Goal: Task Accomplishment & Management: Use online tool/utility

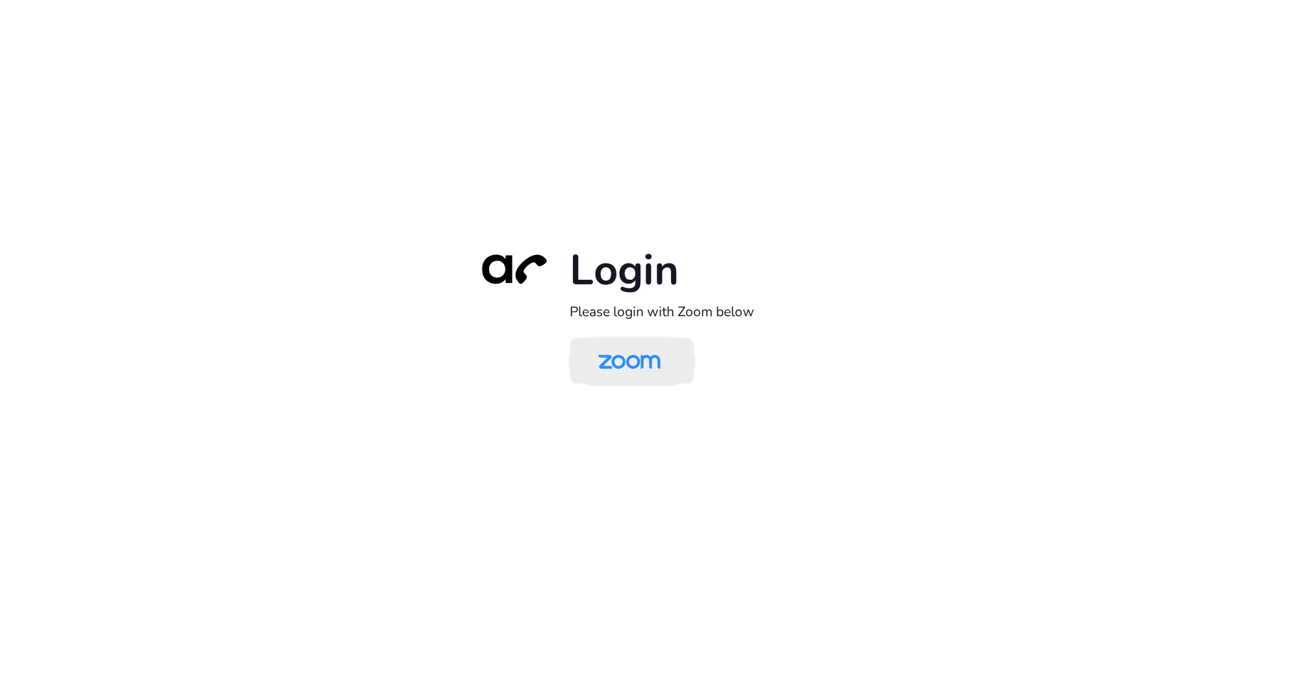
click at [612, 351] on img at bounding box center [630, 362] width 90 height 42
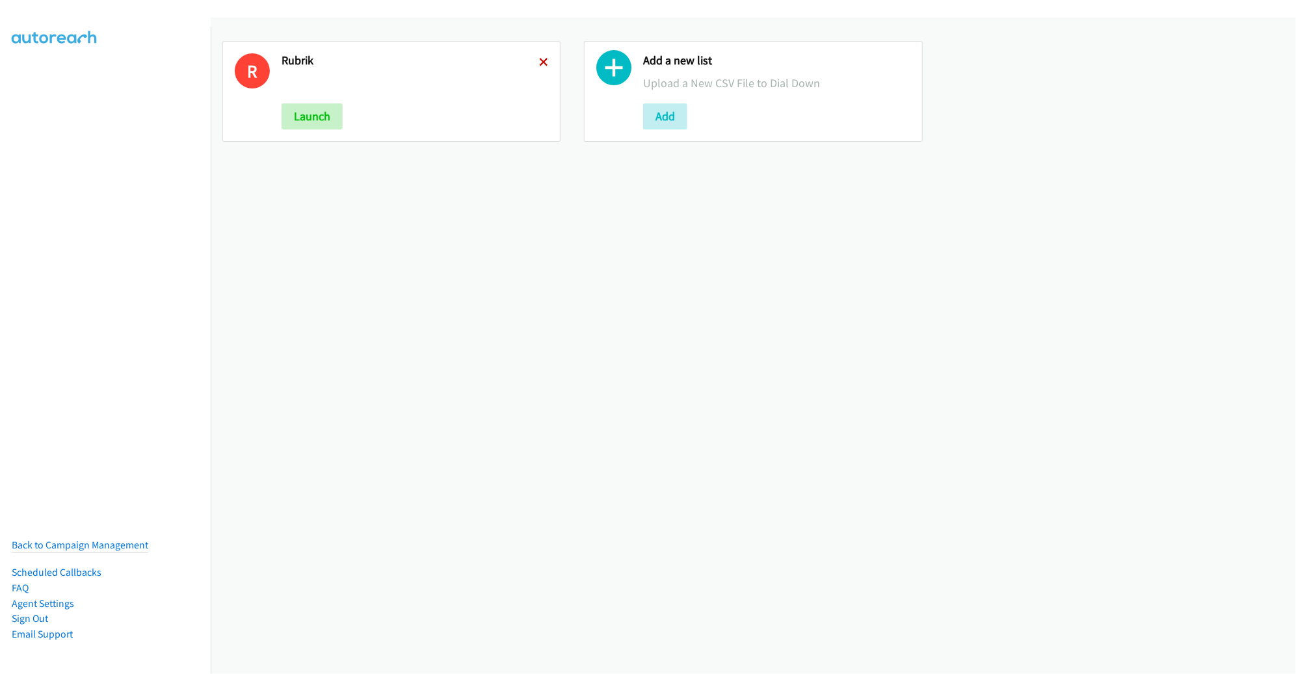
click at [539, 60] on icon at bounding box center [543, 63] width 9 height 9
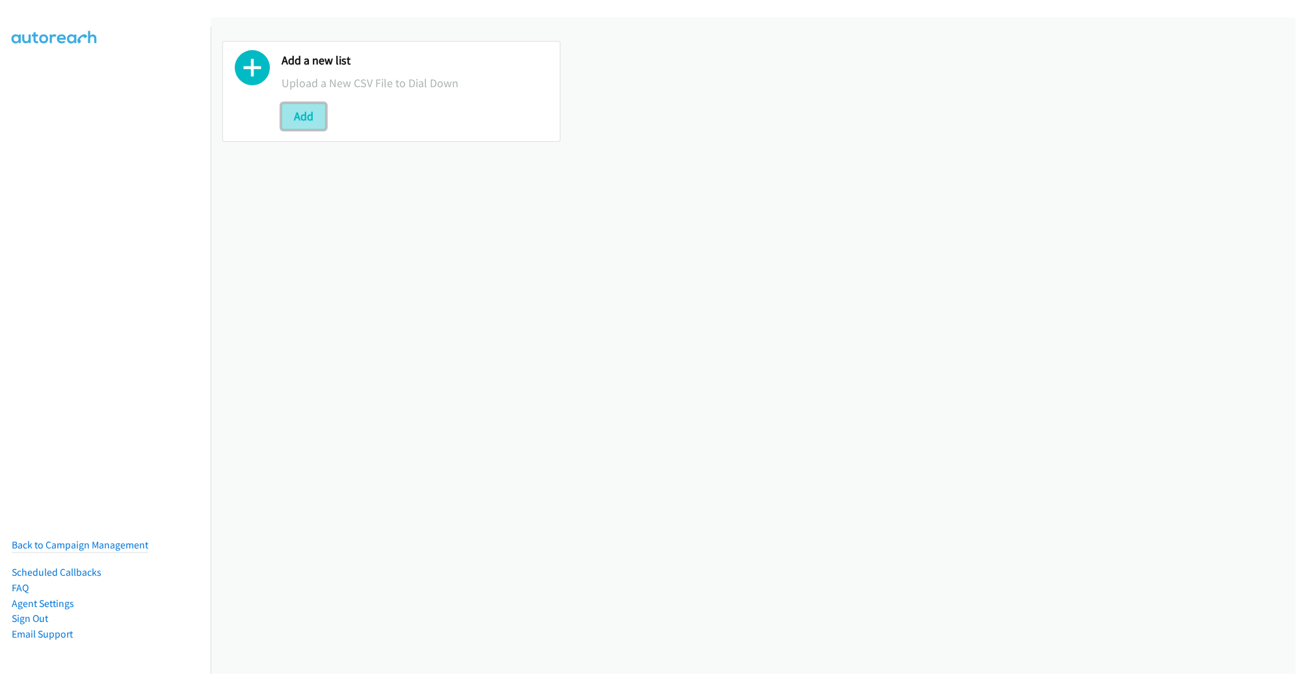
click at [306, 112] on button "Add" at bounding box center [304, 116] width 44 height 26
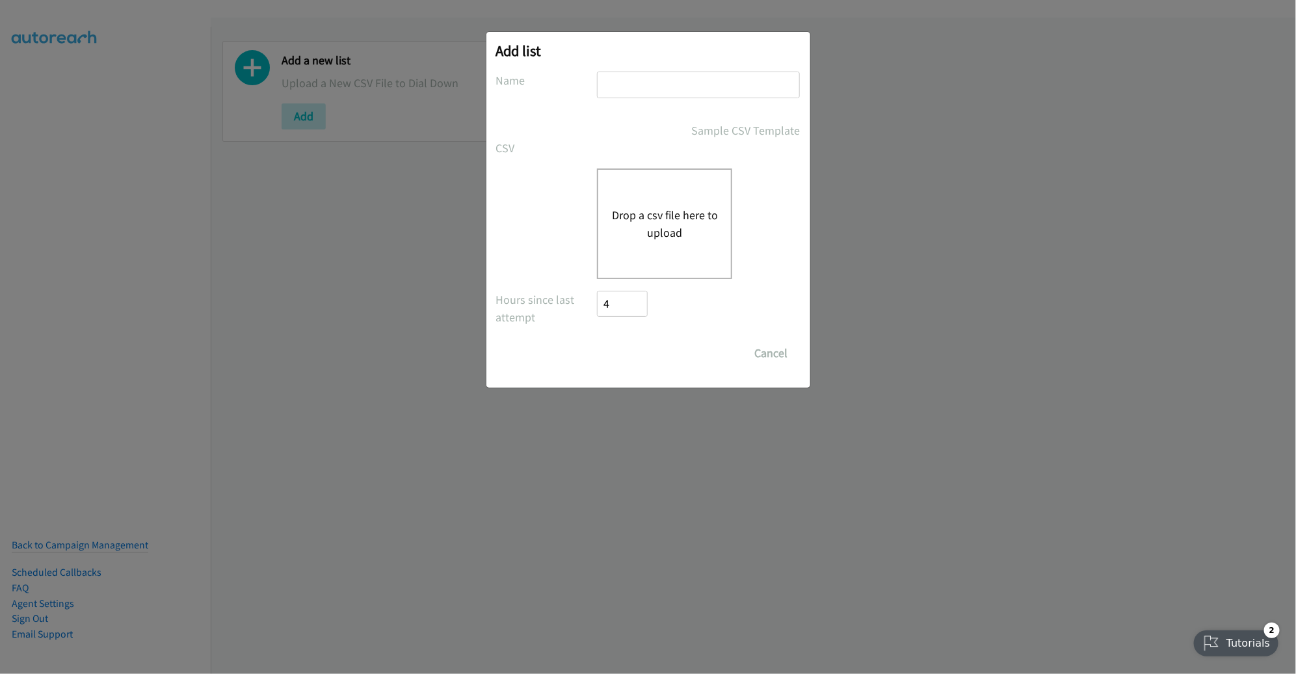
click at [717, 98] on input "text" at bounding box center [698, 85] width 203 height 27
type input "PM"
click at [675, 219] on button "Drop a csv file here to upload" at bounding box center [664, 223] width 107 height 35
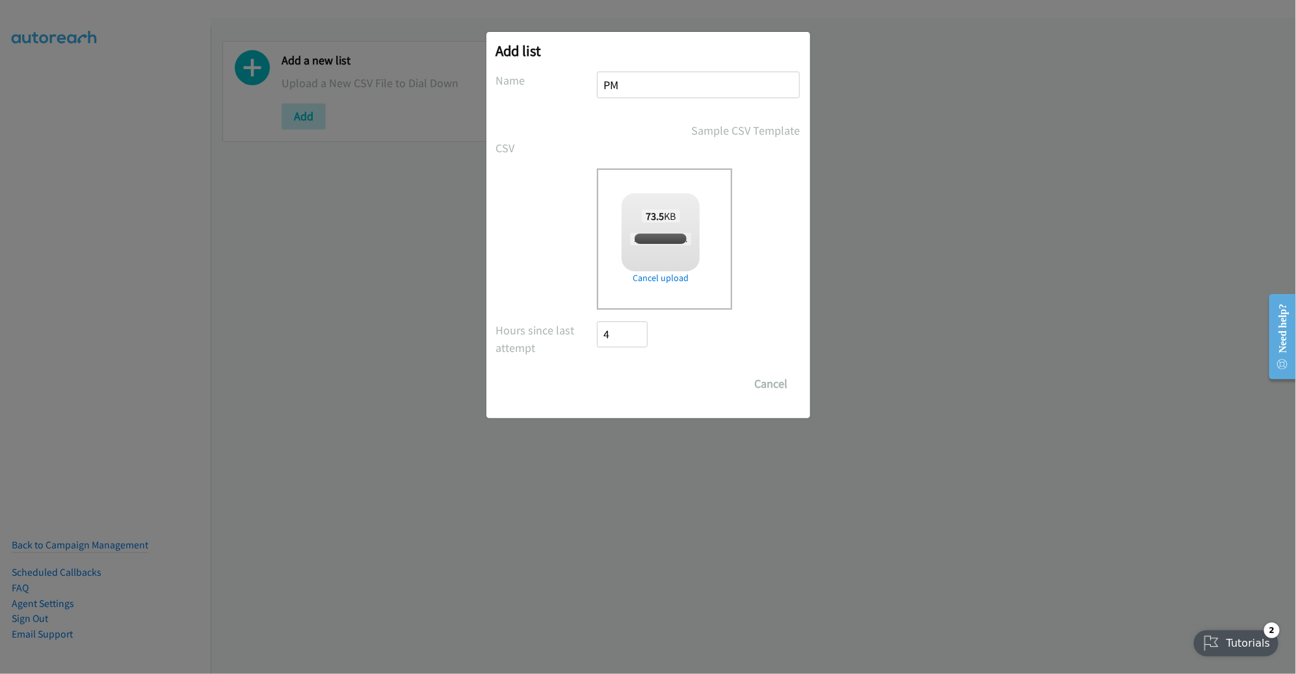
checkbox input "true"
click at [633, 384] on input "Save List" at bounding box center [632, 384] width 68 height 26
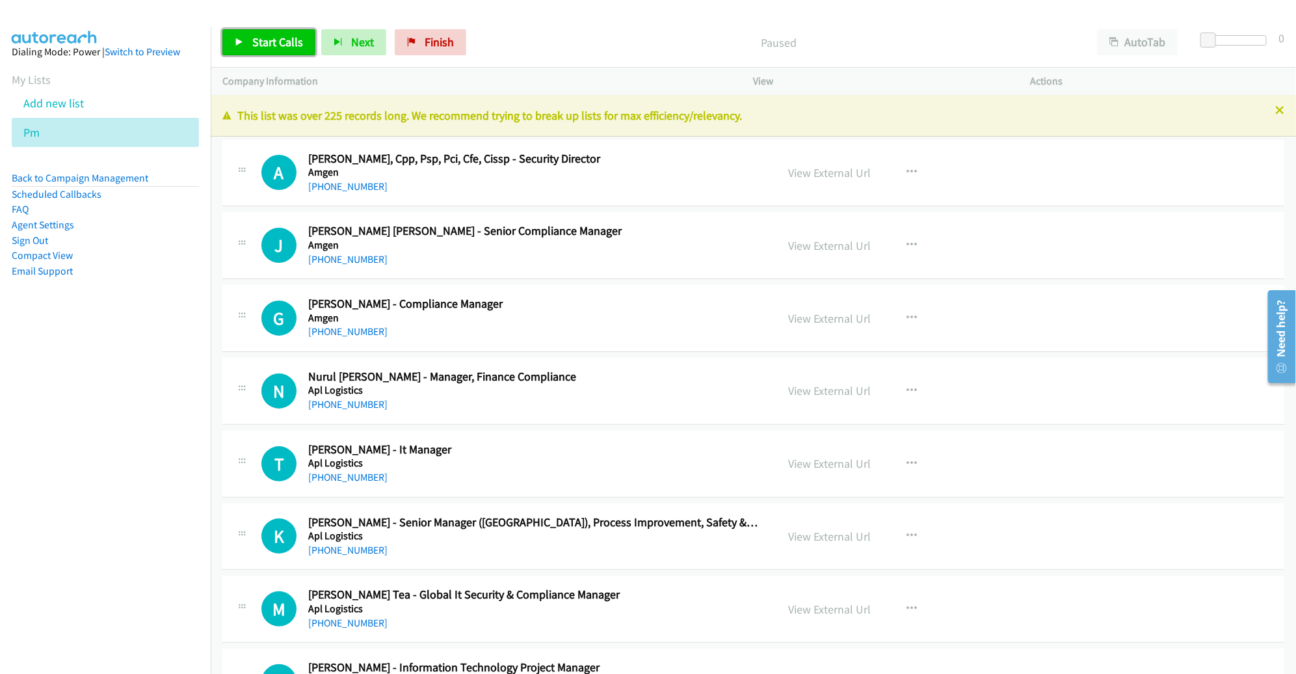
click at [291, 47] on span "Start Calls" at bounding box center [277, 41] width 51 height 15
click at [265, 39] on span "Pause" at bounding box center [266, 41] width 29 height 15
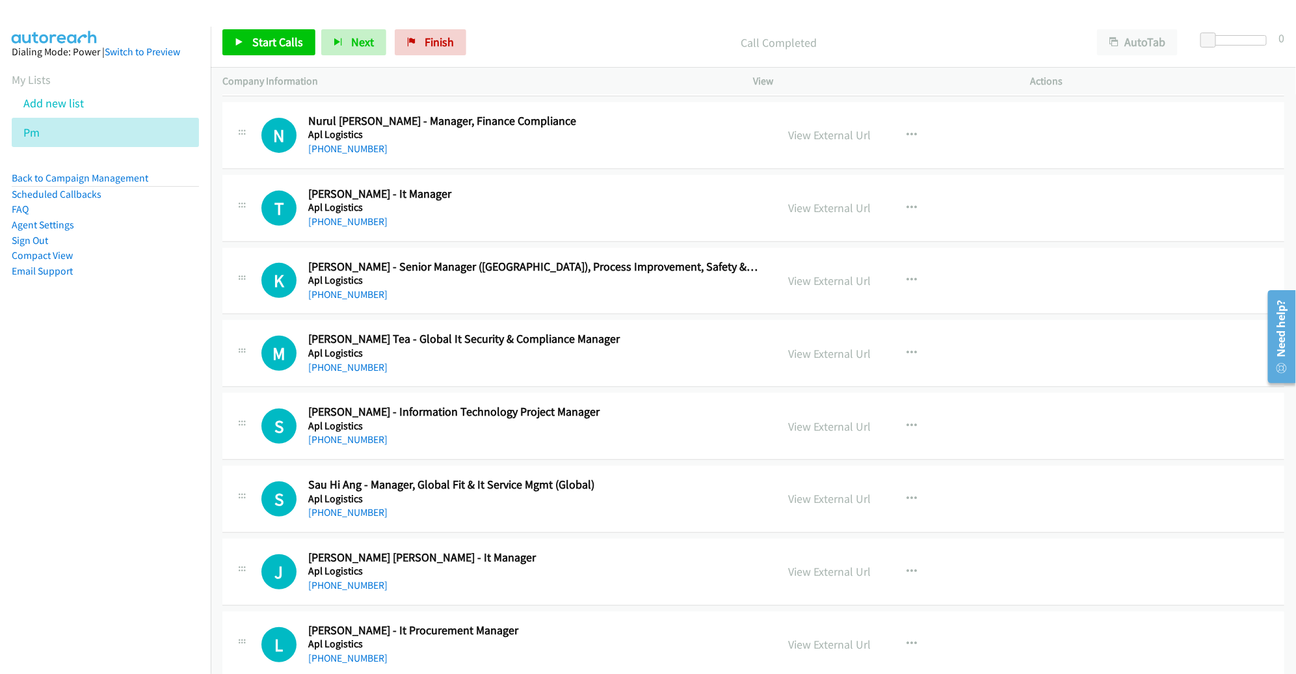
scroll to position [239, 0]
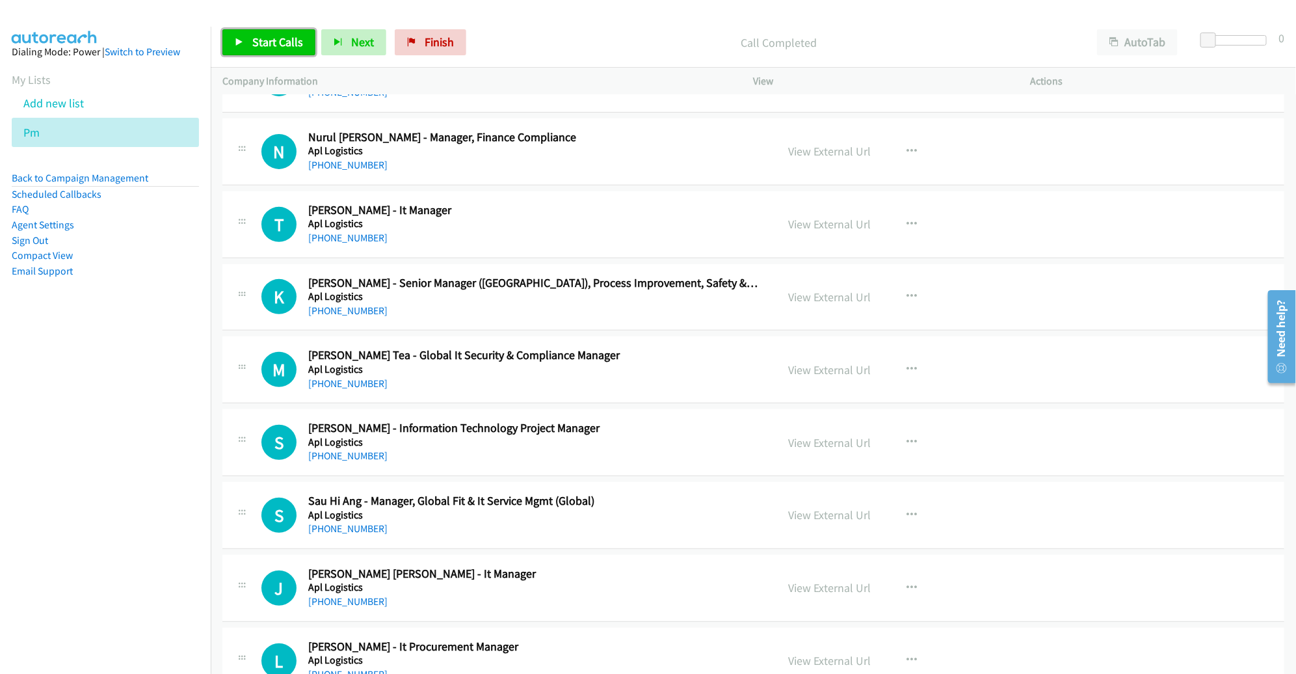
click at [280, 53] on link "Start Calls" at bounding box center [268, 42] width 93 height 26
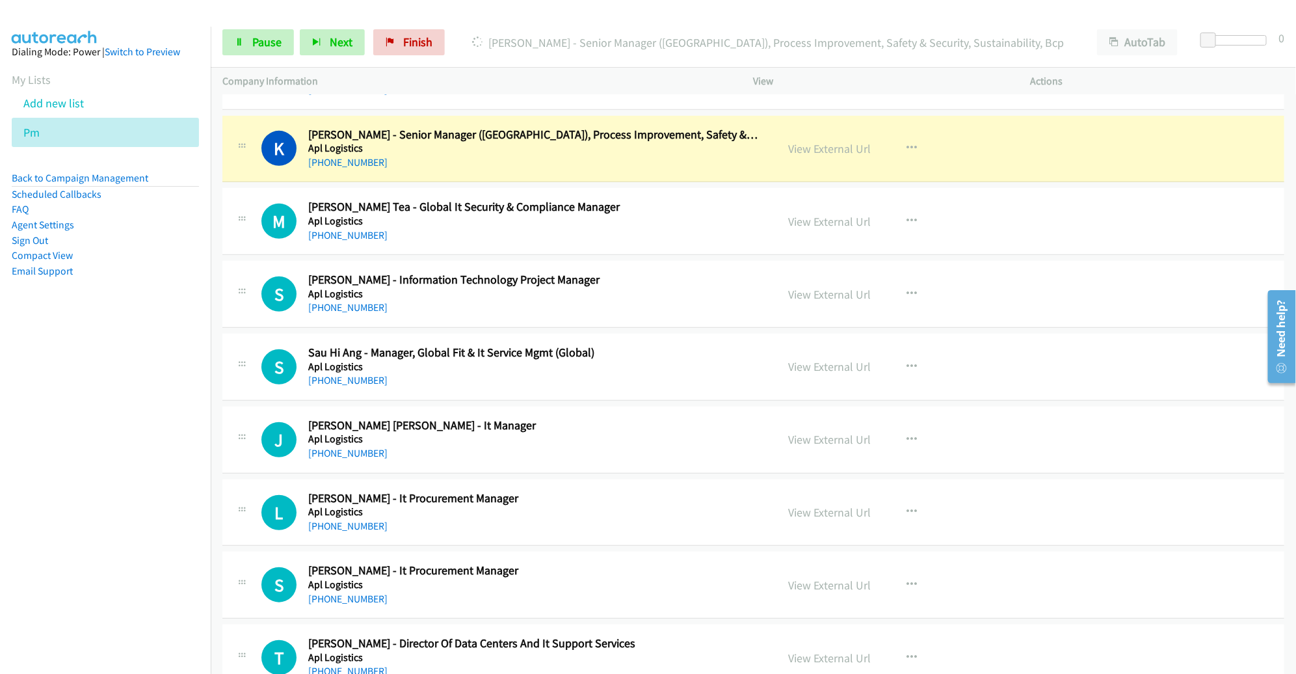
scroll to position [388, 0]
click at [834, 148] on link "View External Url" at bounding box center [830, 147] width 83 height 15
click at [276, 47] on span "Pause" at bounding box center [266, 41] width 29 height 15
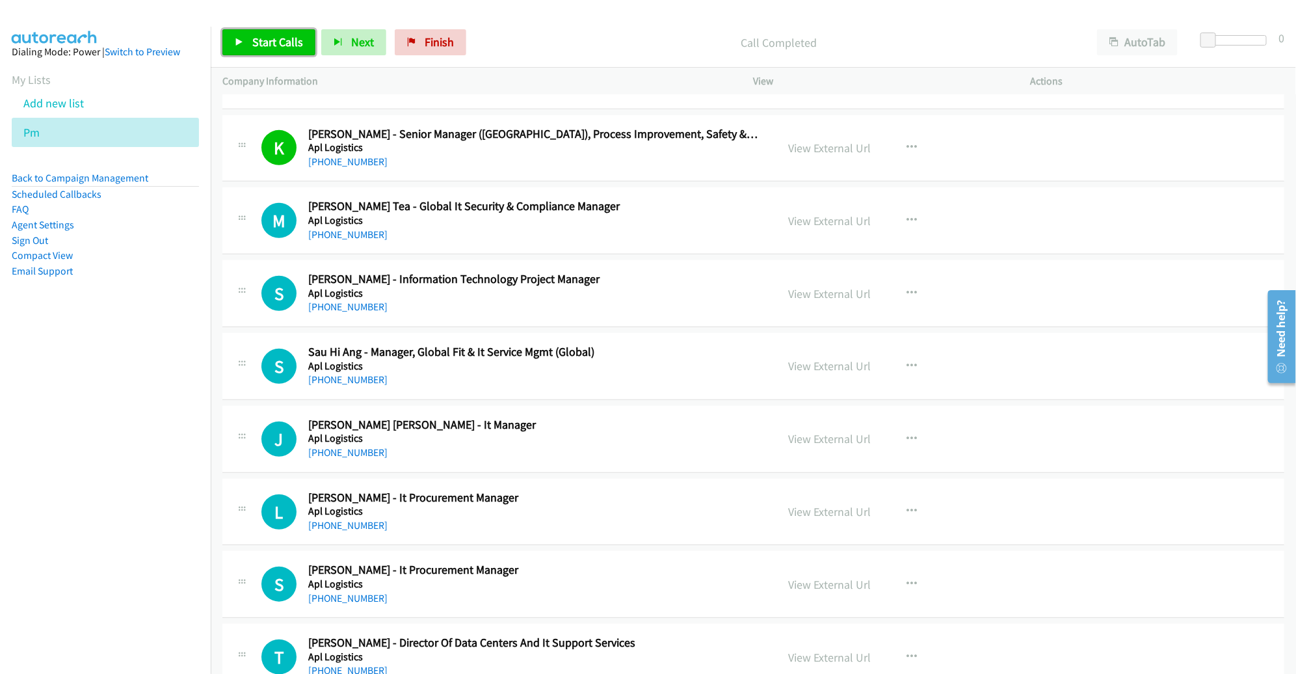
click at [277, 36] on span "Start Calls" at bounding box center [277, 41] width 51 height 15
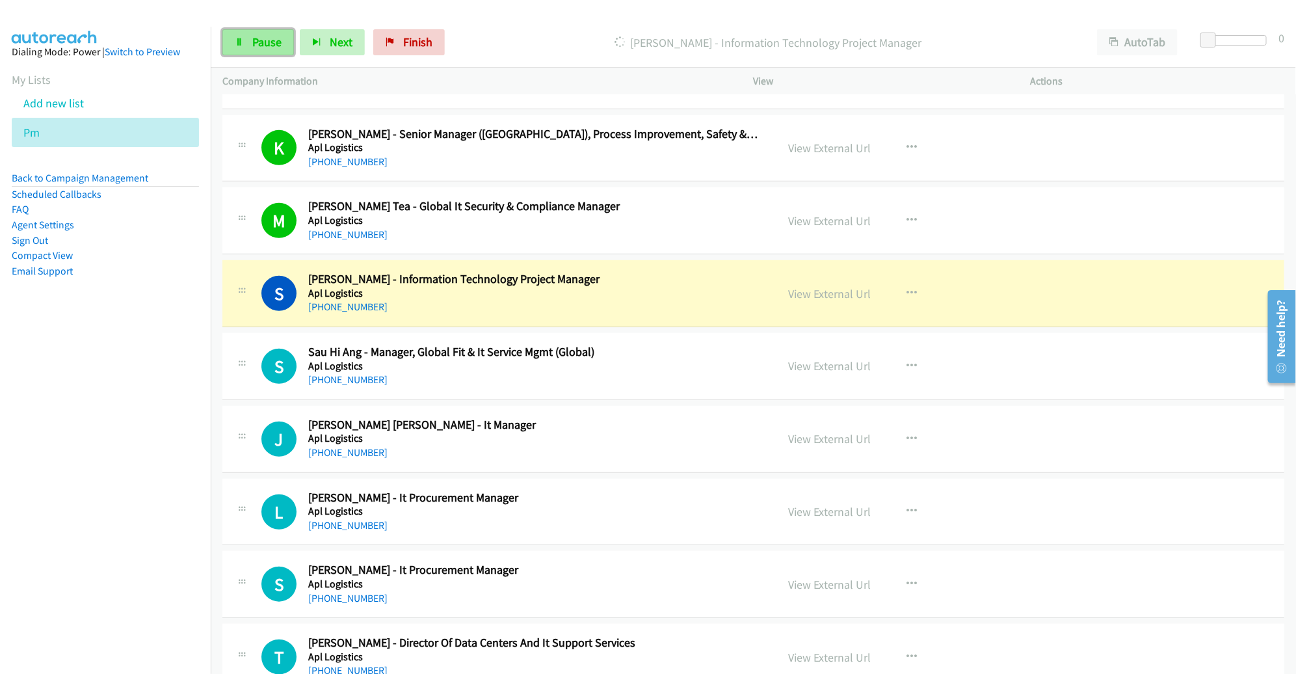
click at [265, 42] on span "Pause" at bounding box center [266, 41] width 29 height 15
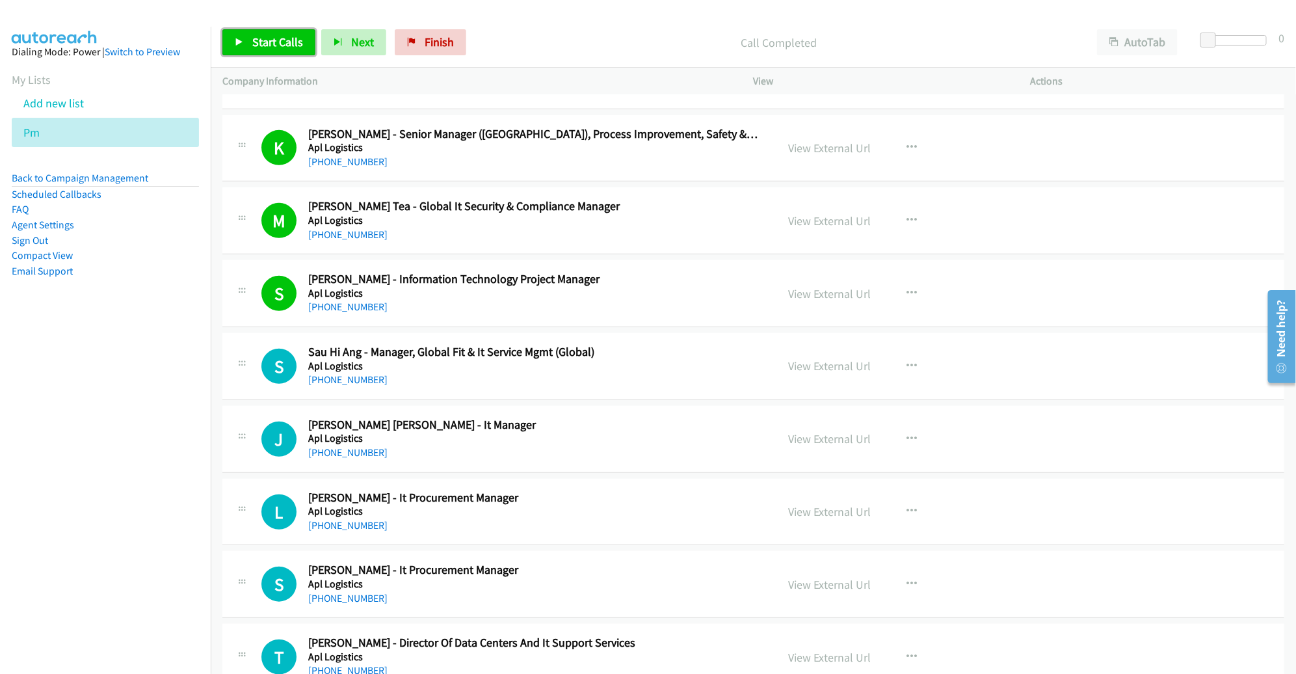
click at [252, 34] on span "Start Calls" at bounding box center [277, 41] width 51 height 15
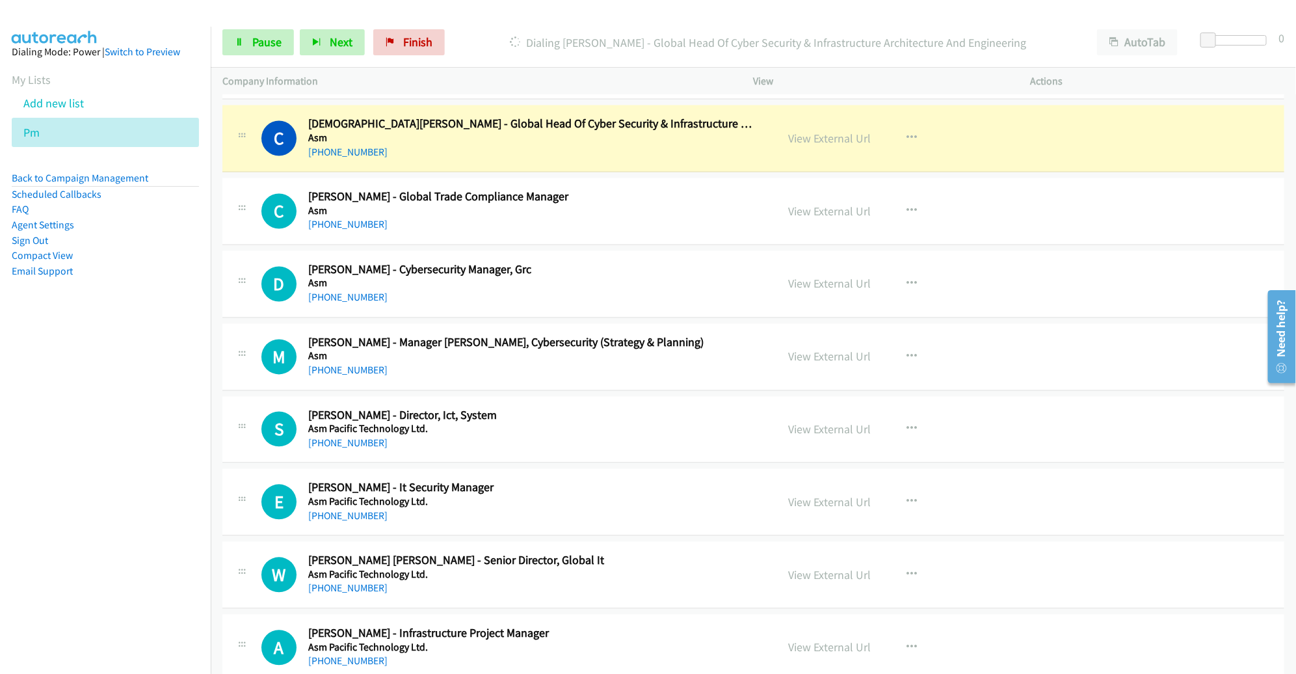
scroll to position [1274, 0]
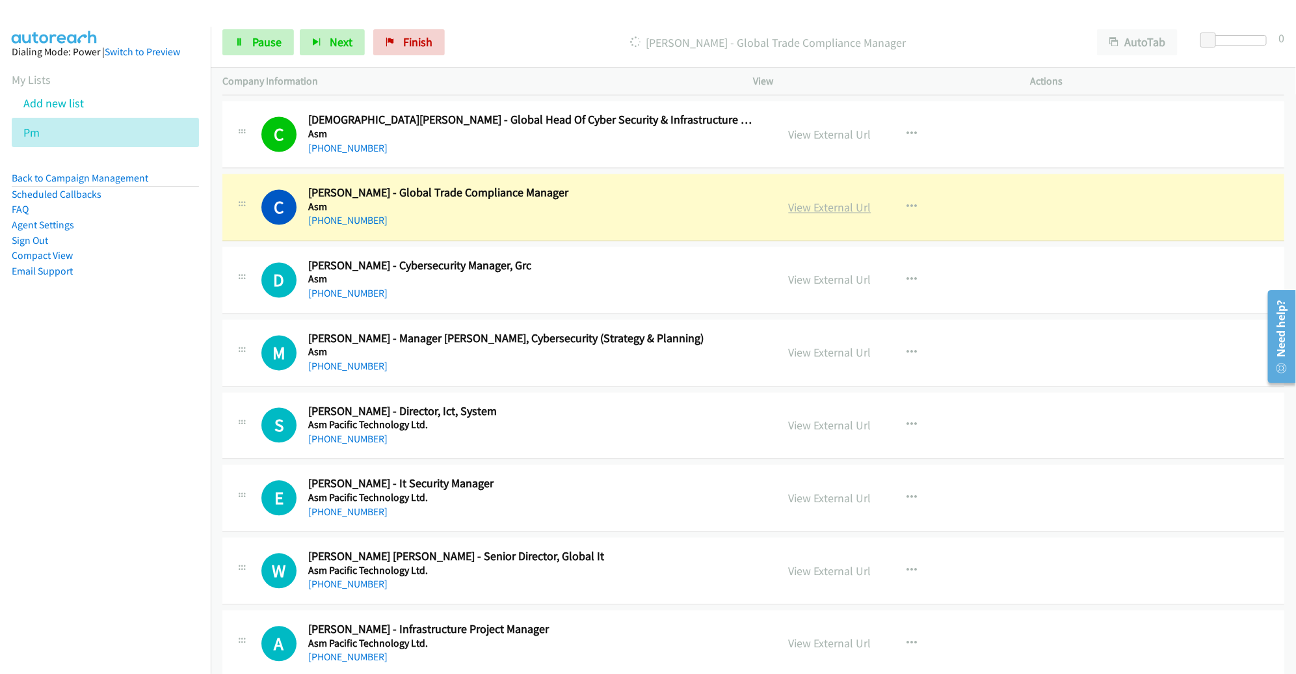
click at [808, 205] on link "View External Url" at bounding box center [830, 207] width 83 height 15
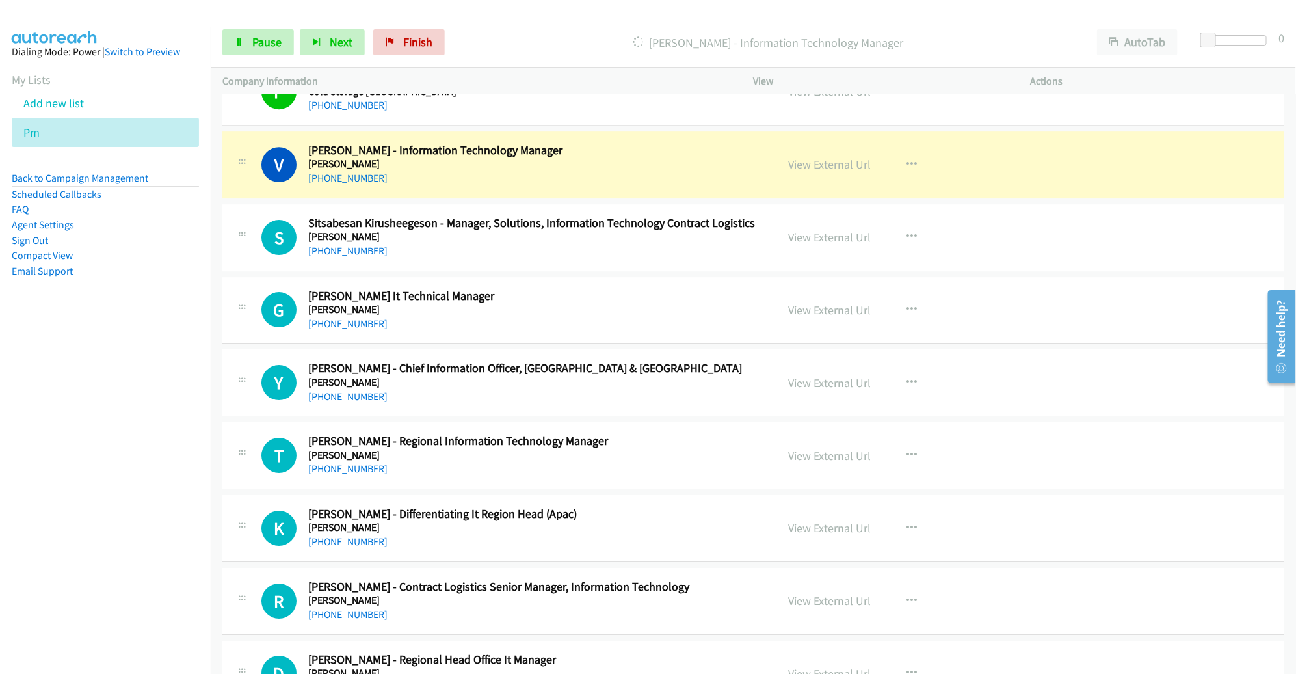
scroll to position [2217, 0]
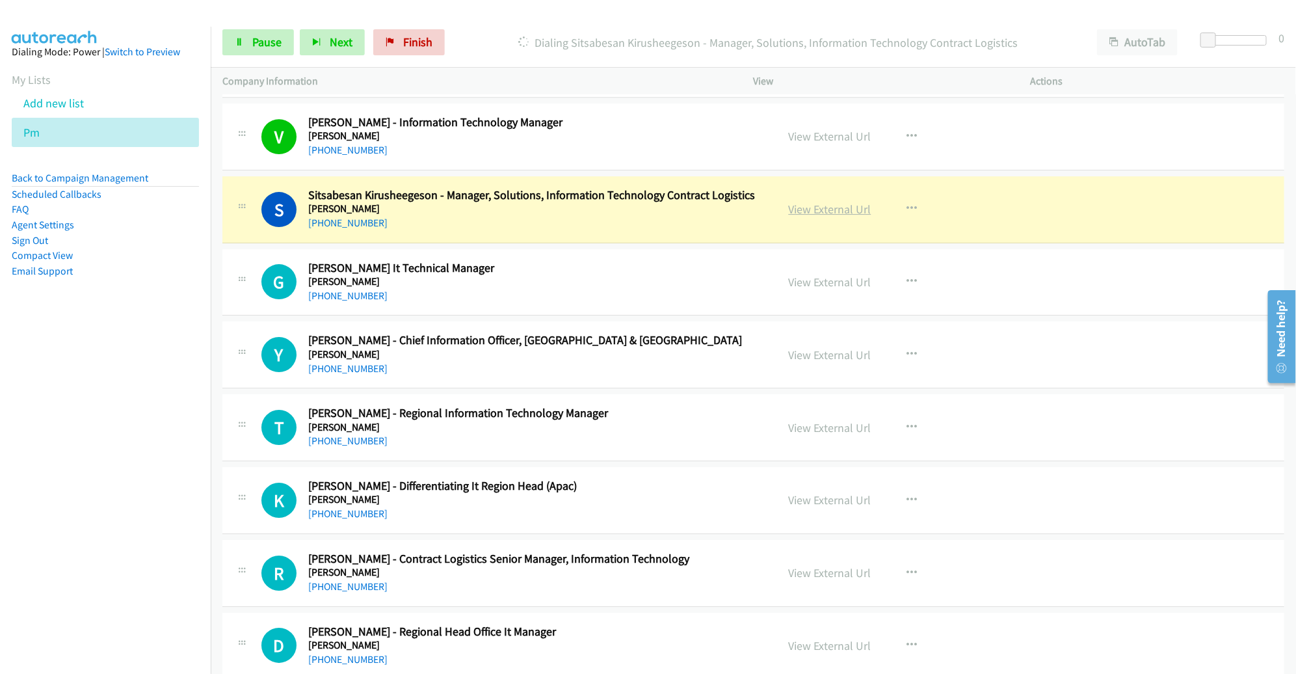
click at [833, 202] on link "View External Url" at bounding box center [830, 209] width 83 height 15
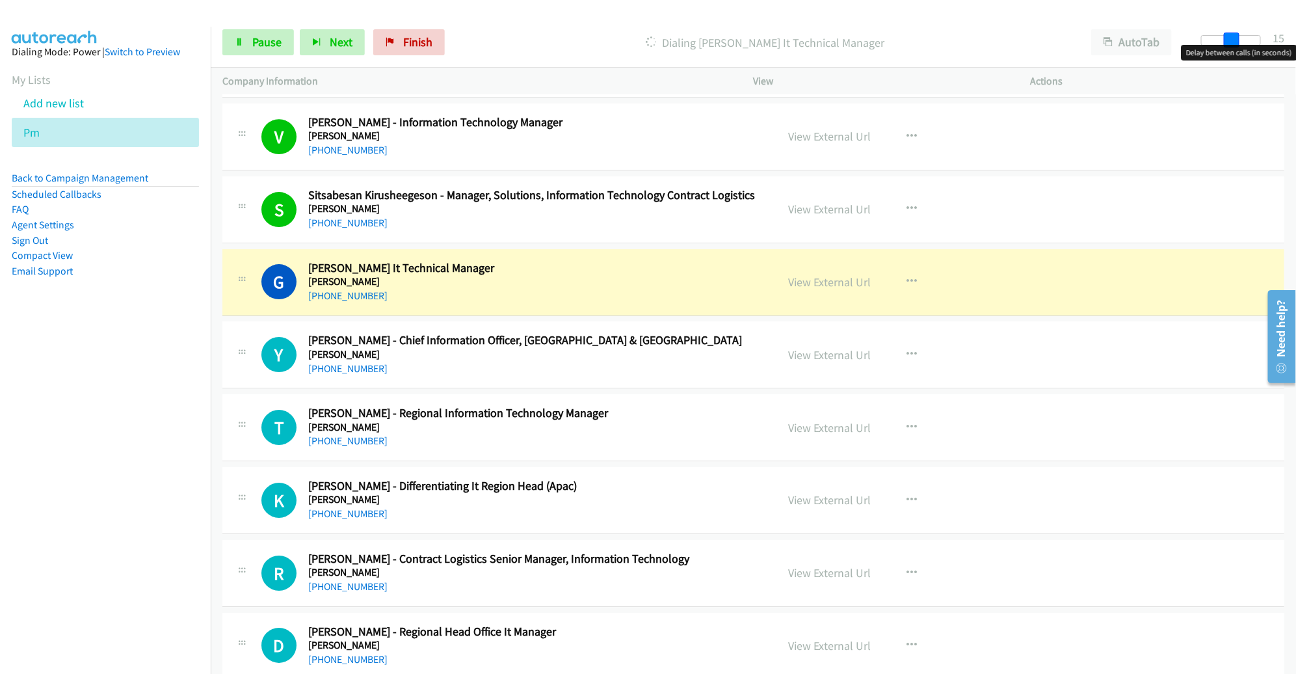
drag, startPoint x: 1205, startPoint y: 42, endPoint x: 1234, endPoint y: 41, distance: 28.6
click at [1234, 41] on span at bounding box center [1232, 41] width 16 height 16
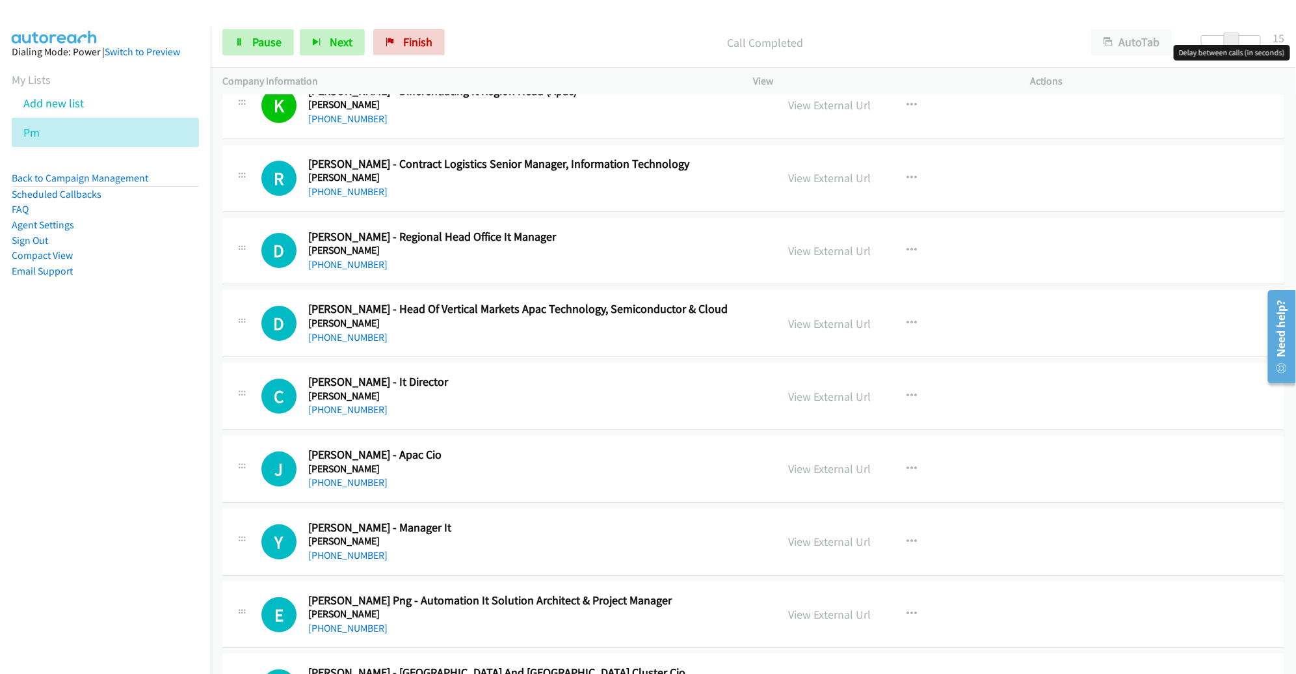
scroll to position [2648, 0]
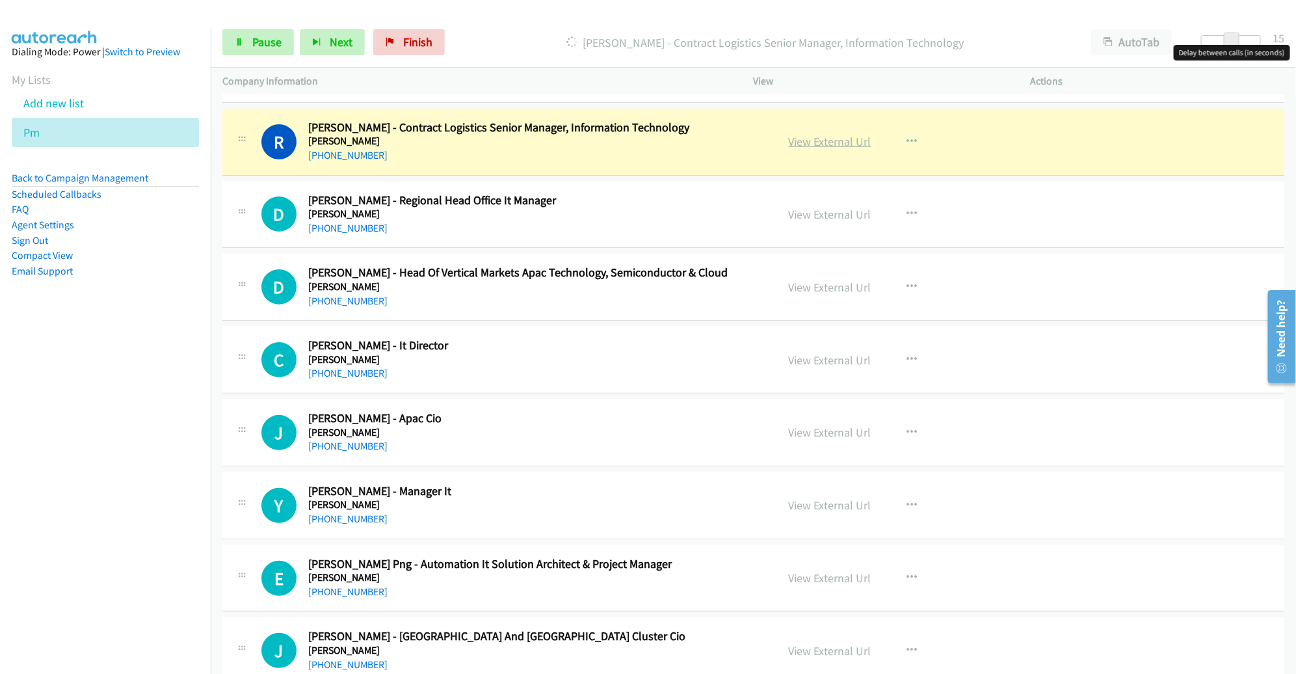
click at [826, 138] on link "View External Url" at bounding box center [830, 141] width 83 height 15
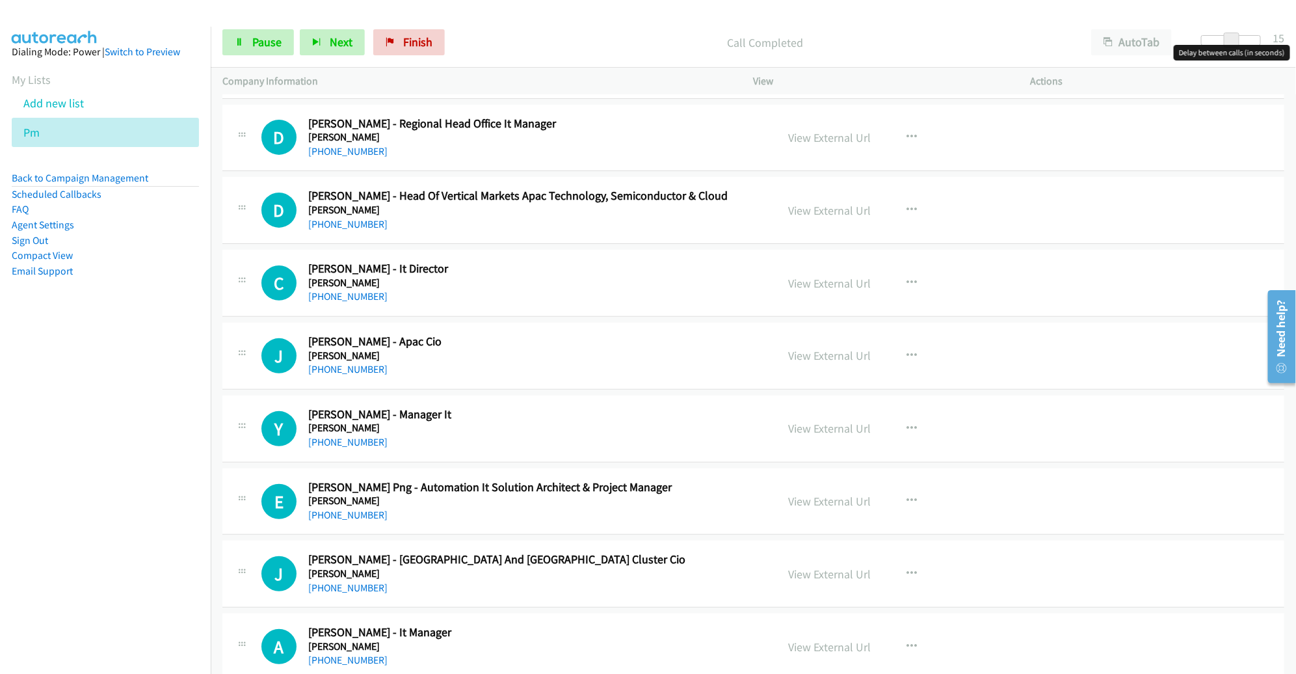
scroll to position [2726, 0]
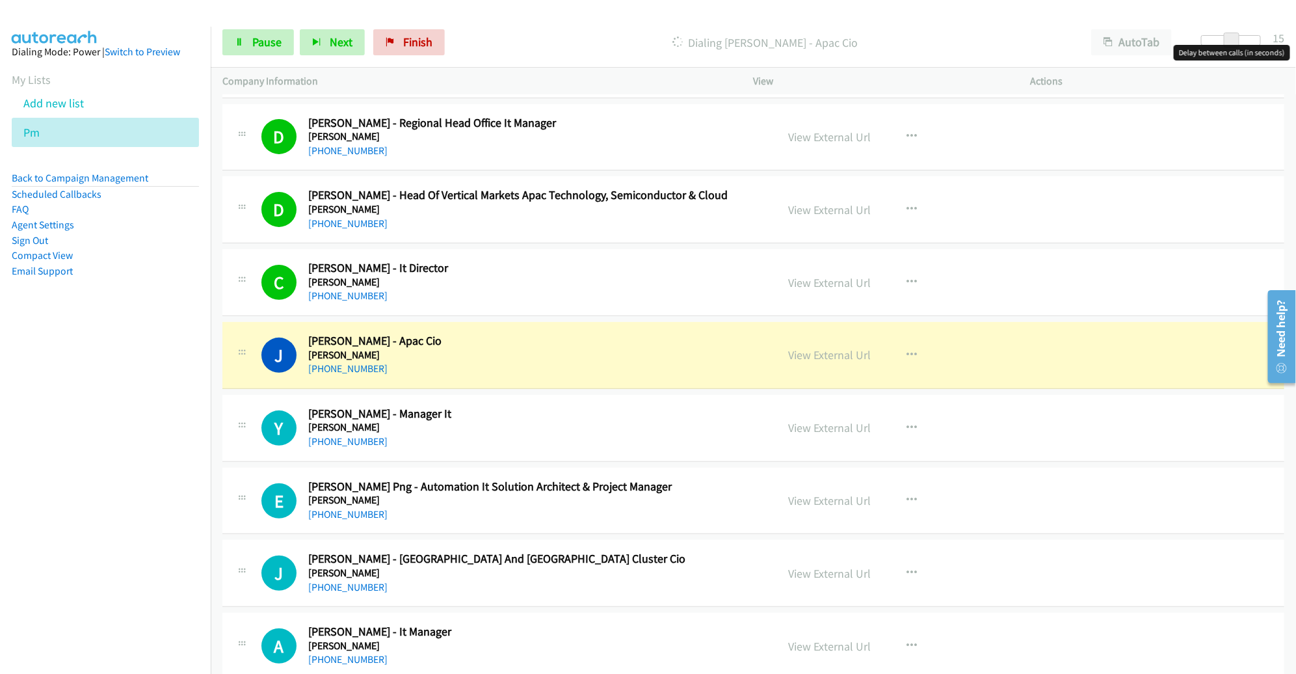
click at [966, 377] on div "J Callback Scheduled Jessy Phang - Apac Cio Db Schenker Asia/Singapore +65 9875…" at bounding box center [753, 355] width 1062 height 67
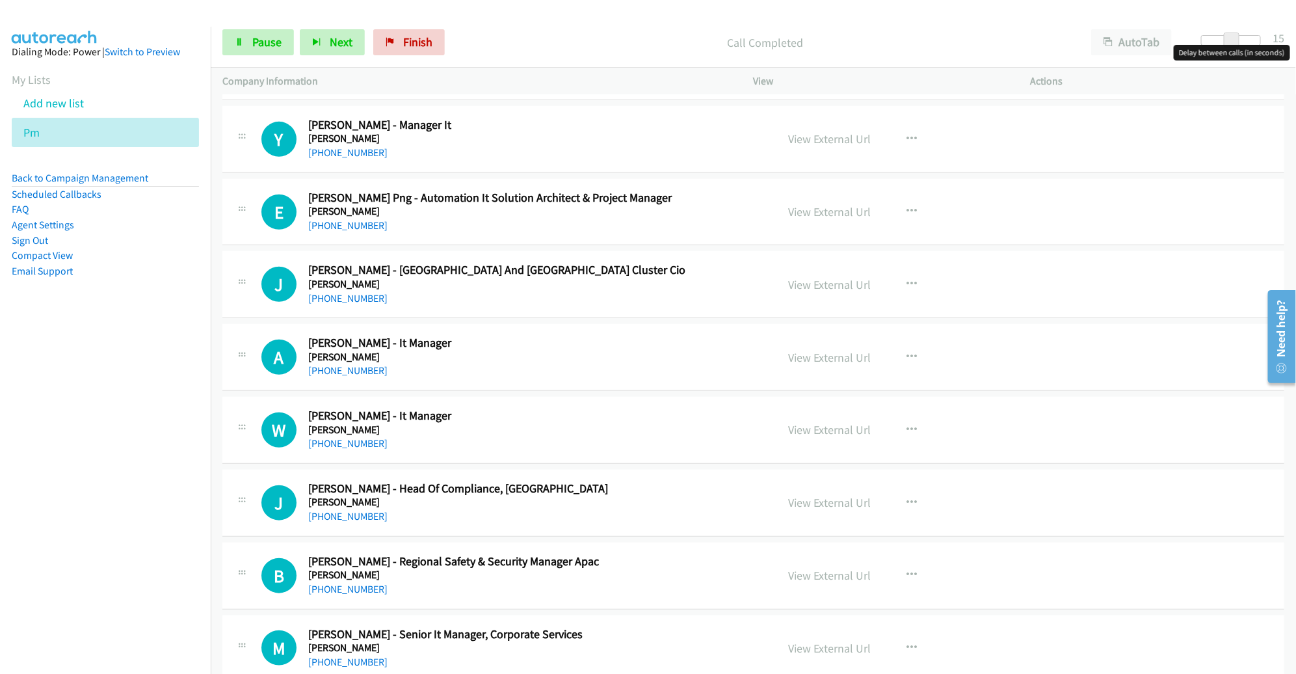
scroll to position [3014, 0]
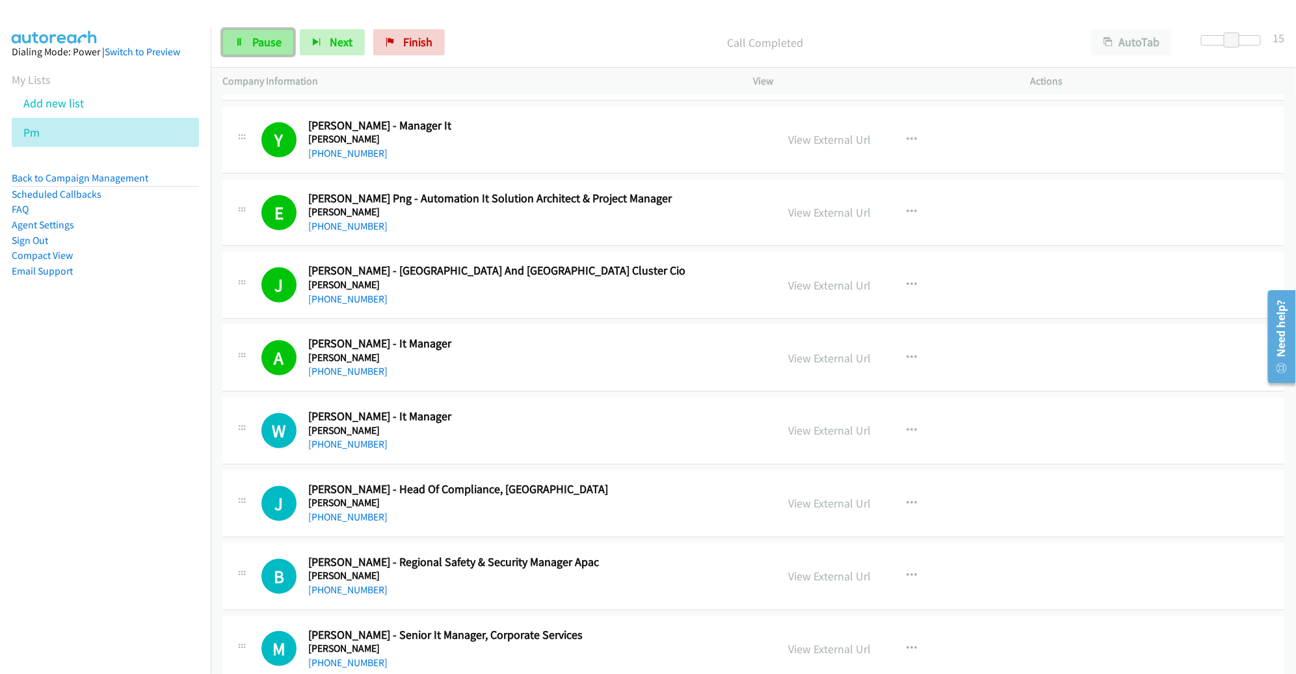
click at [261, 40] on span "Pause" at bounding box center [266, 41] width 29 height 15
click at [799, 351] on link "View External Url" at bounding box center [830, 357] width 83 height 15
click at [46, 135] on icon at bounding box center [46, 133] width 9 height 9
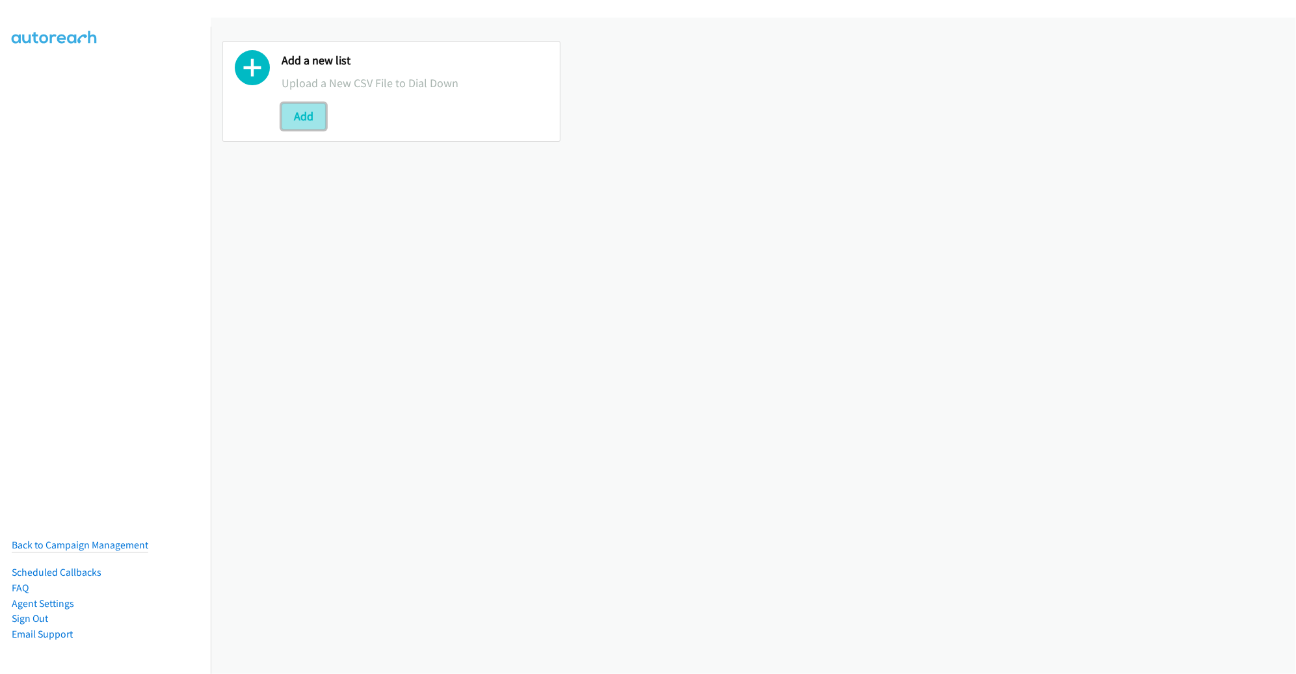
click at [296, 123] on button "Add" at bounding box center [304, 116] width 44 height 26
click at [313, 117] on button "Add" at bounding box center [304, 116] width 44 height 26
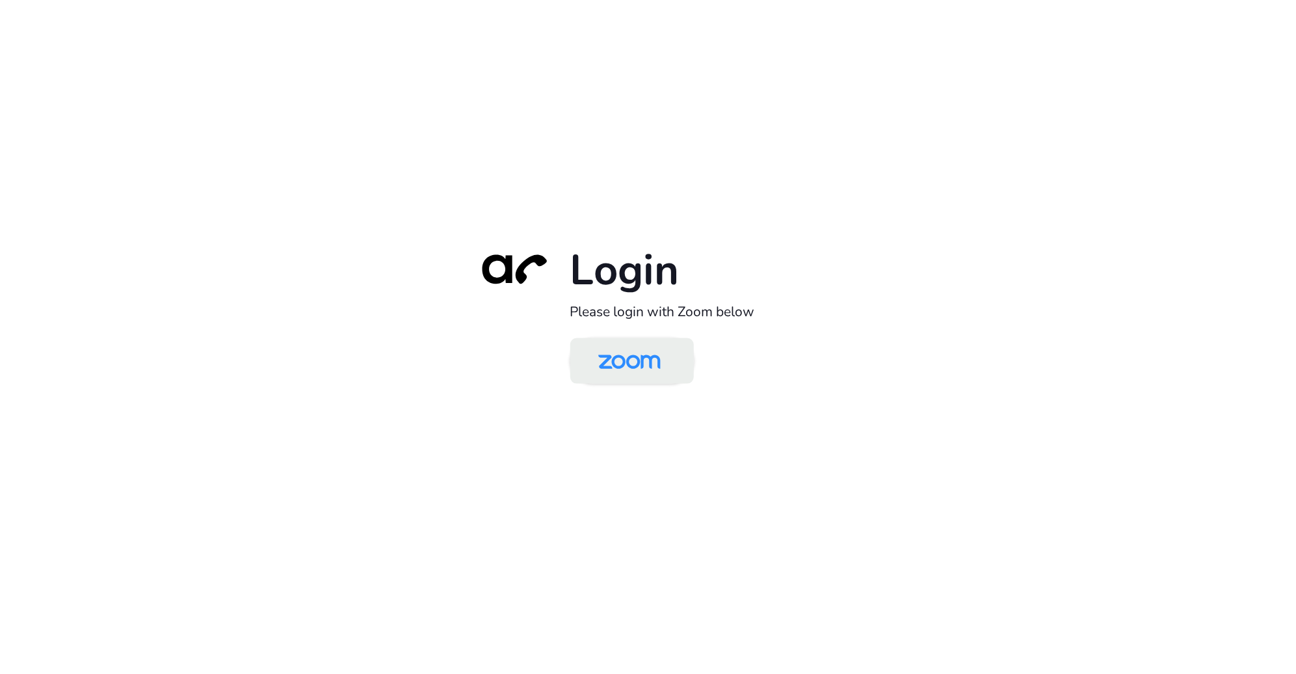
click at [632, 346] on img at bounding box center [630, 362] width 90 height 42
click at [637, 361] on img at bounding box center [630, 362] width 90 height 42
click at [631, 360] on img at bounding box center [630, 362] width 90 height 42
click at [672, 366] on img at bounding box center [630, 362] width 90 height 42
click at [637, 367] on img at bounding box center [630, 362] width 90 height 42
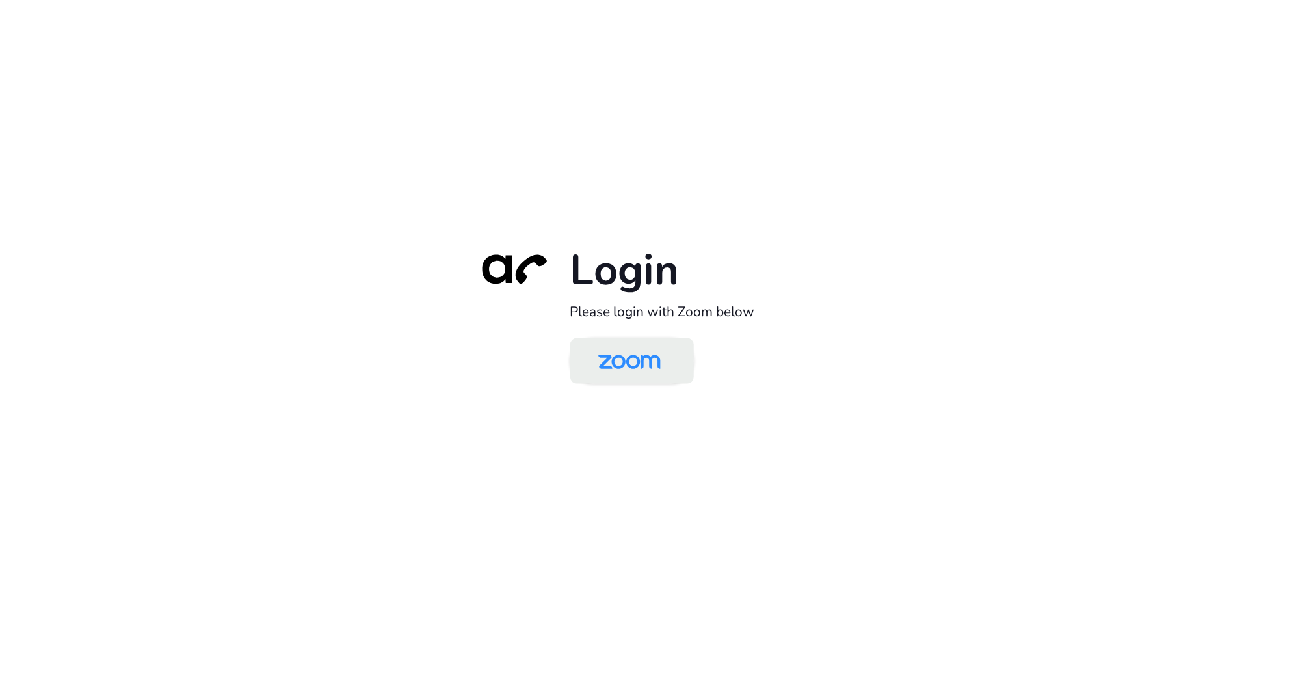
click at [650, 343] on img at bounding box center [630, 362] width 90 height 42
click at [627, 358] on img at bounding box center [630, 362] width 90 height 42
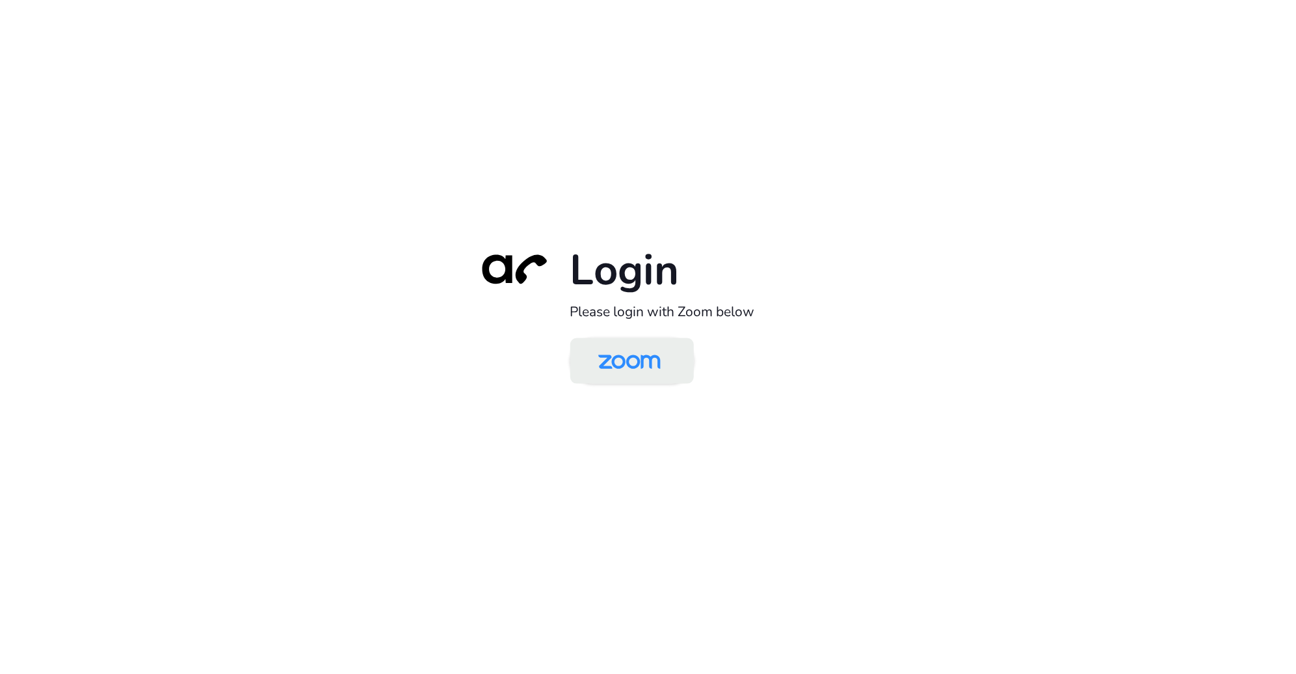
click at [627, 358] on img at bounding box center [630, 362] width 90 height 42
click at [632, 365] on img at bounding box center [630, 362] width 90 height 42
click at [623, 360] on img at bounding box center [630, 362] width 90 height 42
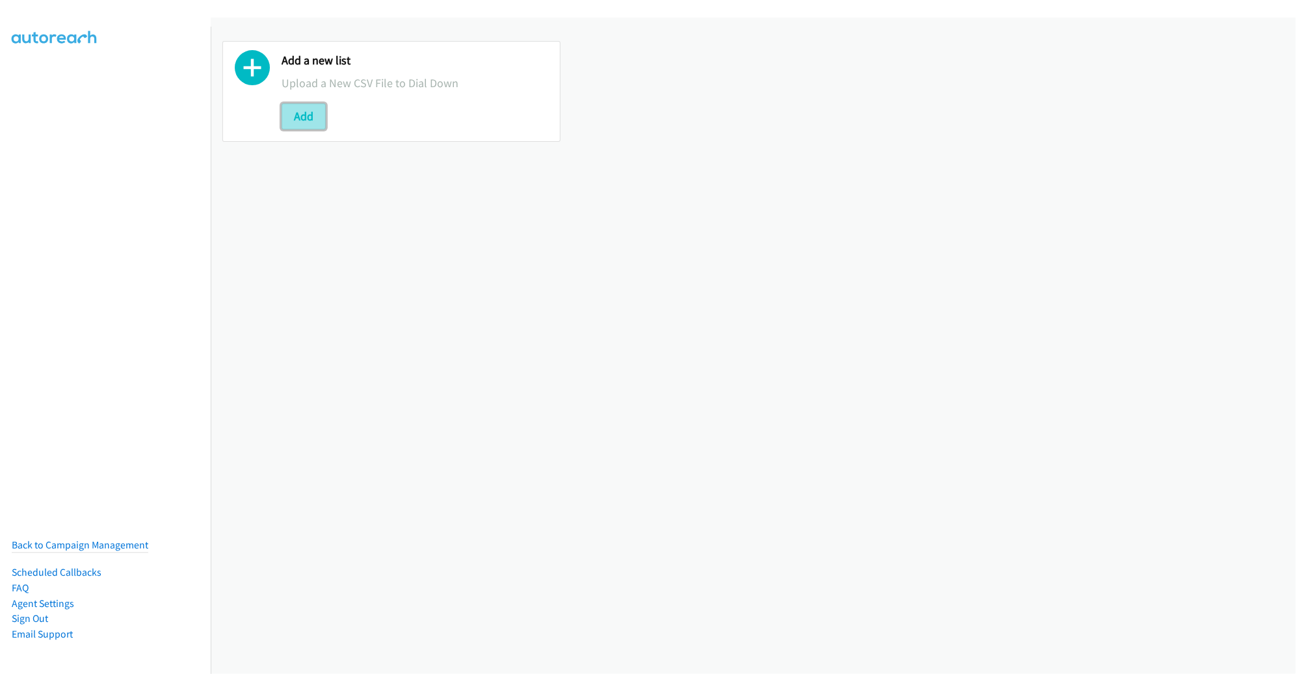
click at [307, 116] on button "Add" at bounding box center [304, 116] width 44 height 26
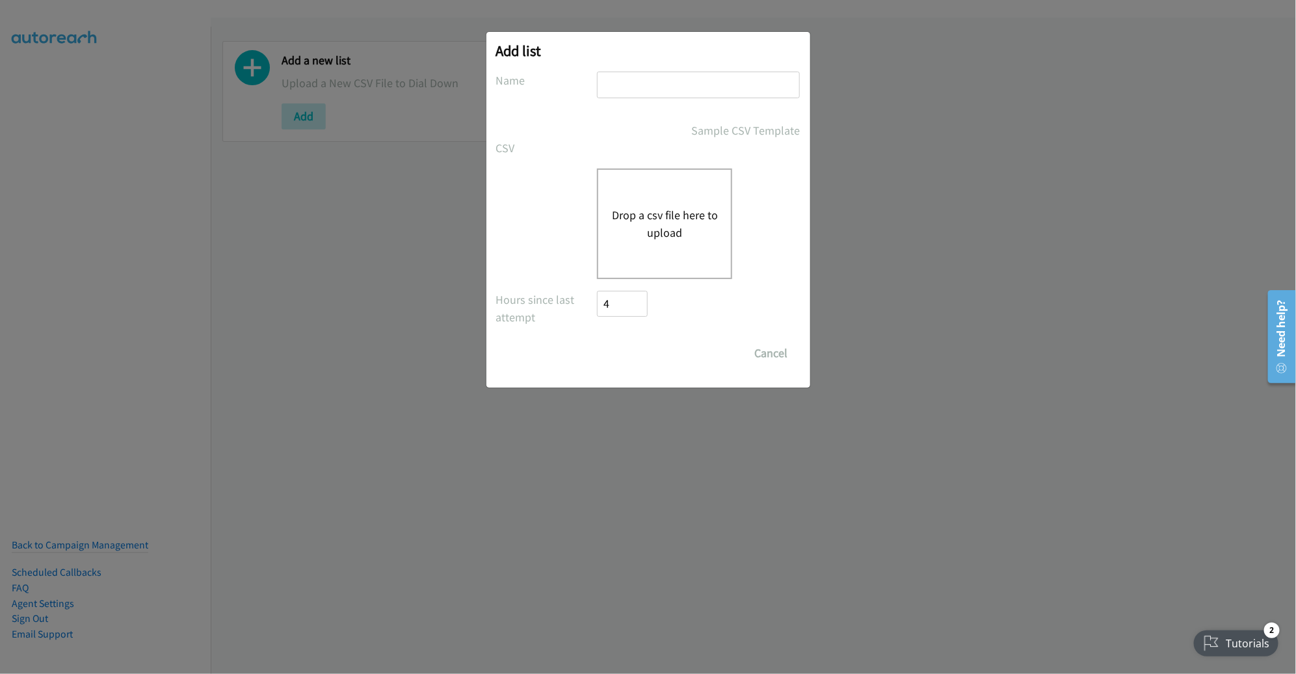
click at [664, 227] on button "Drop a csv file here to upload" at bounding box center [664, 223] width 107 height 35
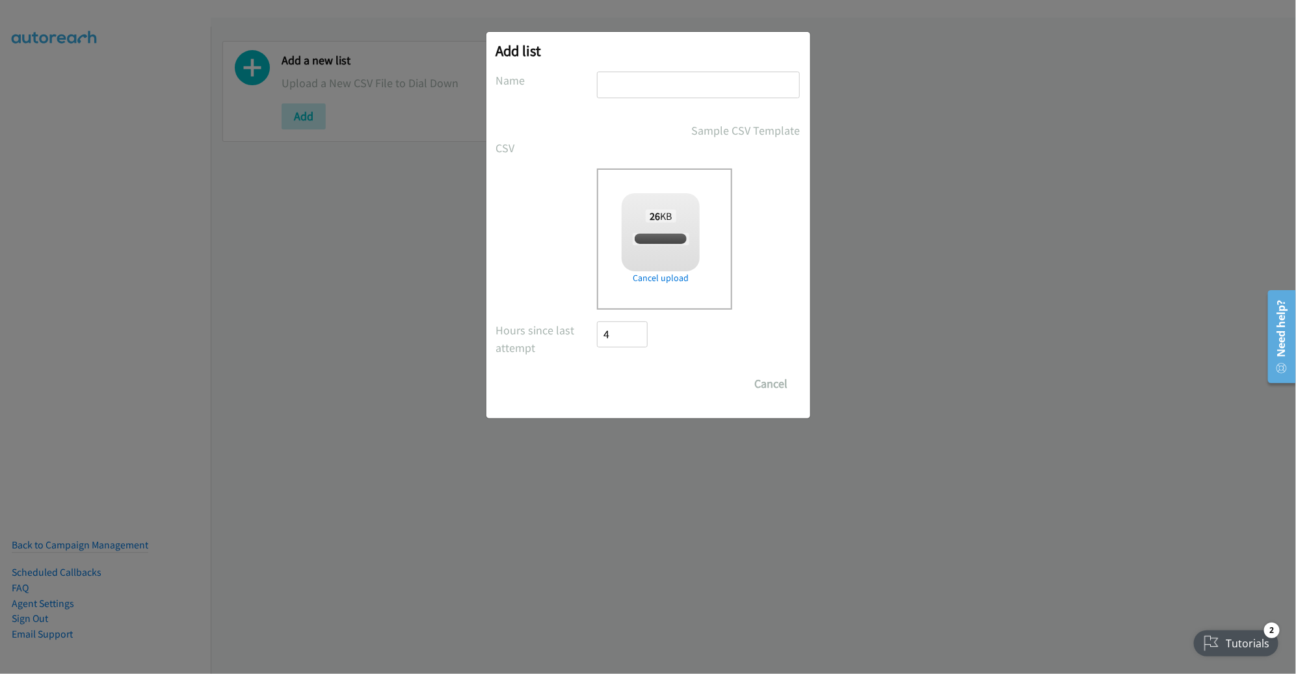
checkbox input "true"
click at [699, 96] on input "text" at bounding box center [698, 85] width 203 height 27
type input "PM"
click at [635, 377] on input "Save List" at bounding box center [632, 384] width 68 height 26
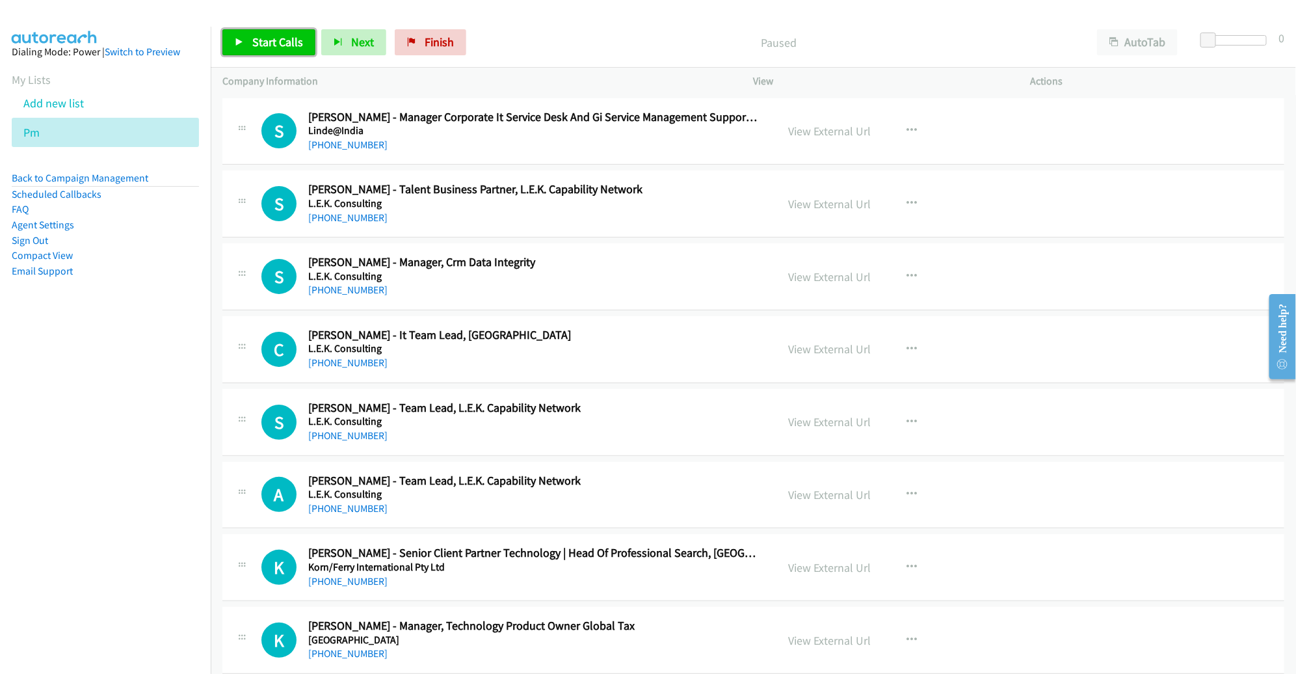
click at [283, 48] on span "Start Calls" at bounding box center [277, 41] width 51 height 15
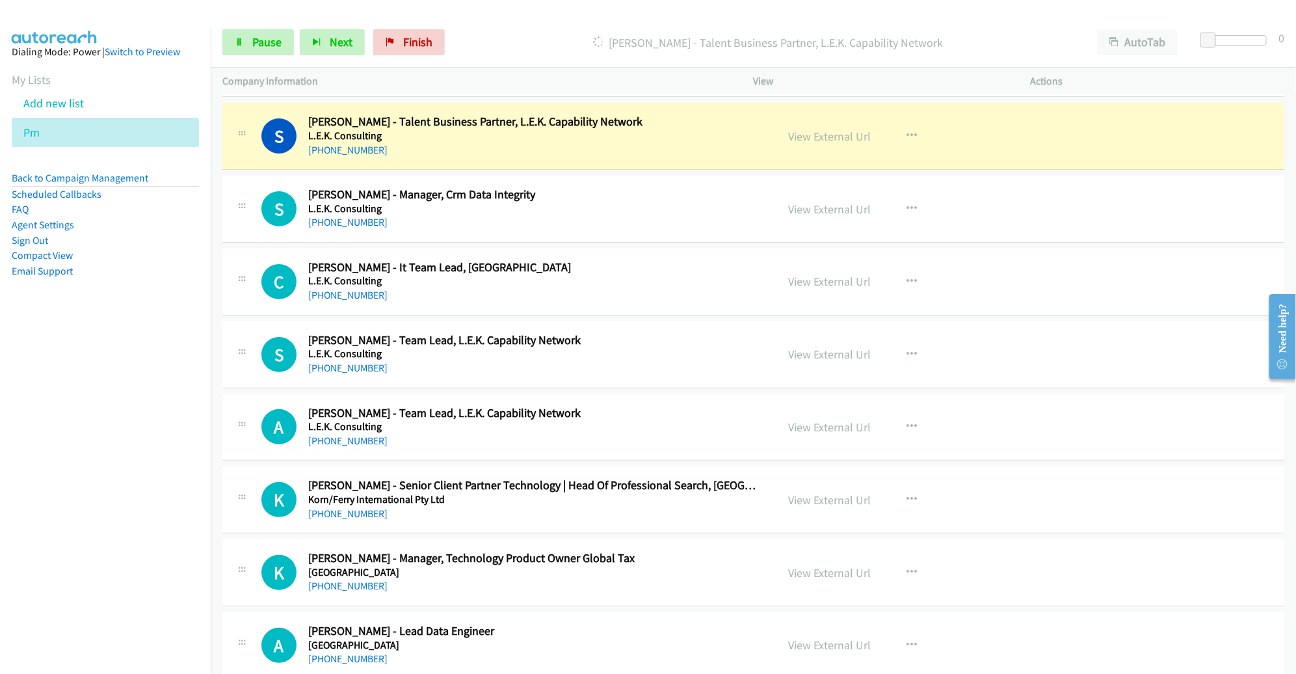
scroll to position [67, 0]
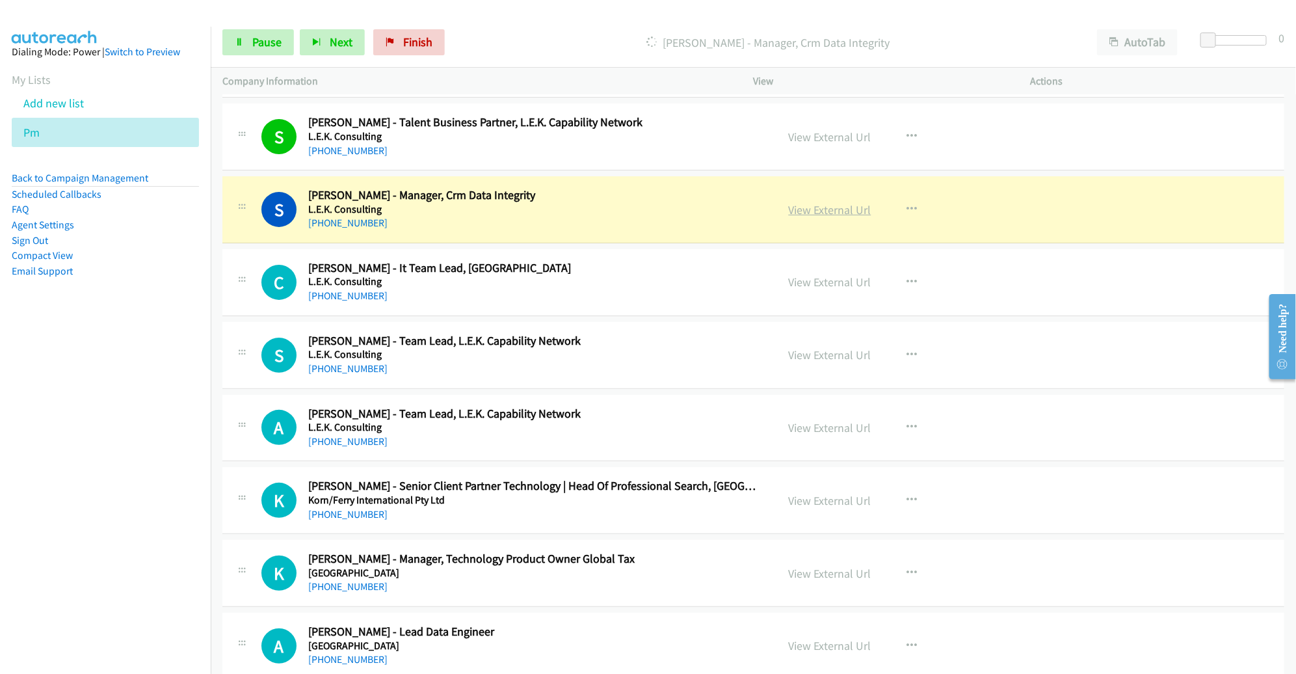
click at [842, 209] on link "View External Url" at bounding box center [830, 209] width 83 height 15
click at [275, 47] on span "Pause" at bounding box center [266, 41] width 29 height 15
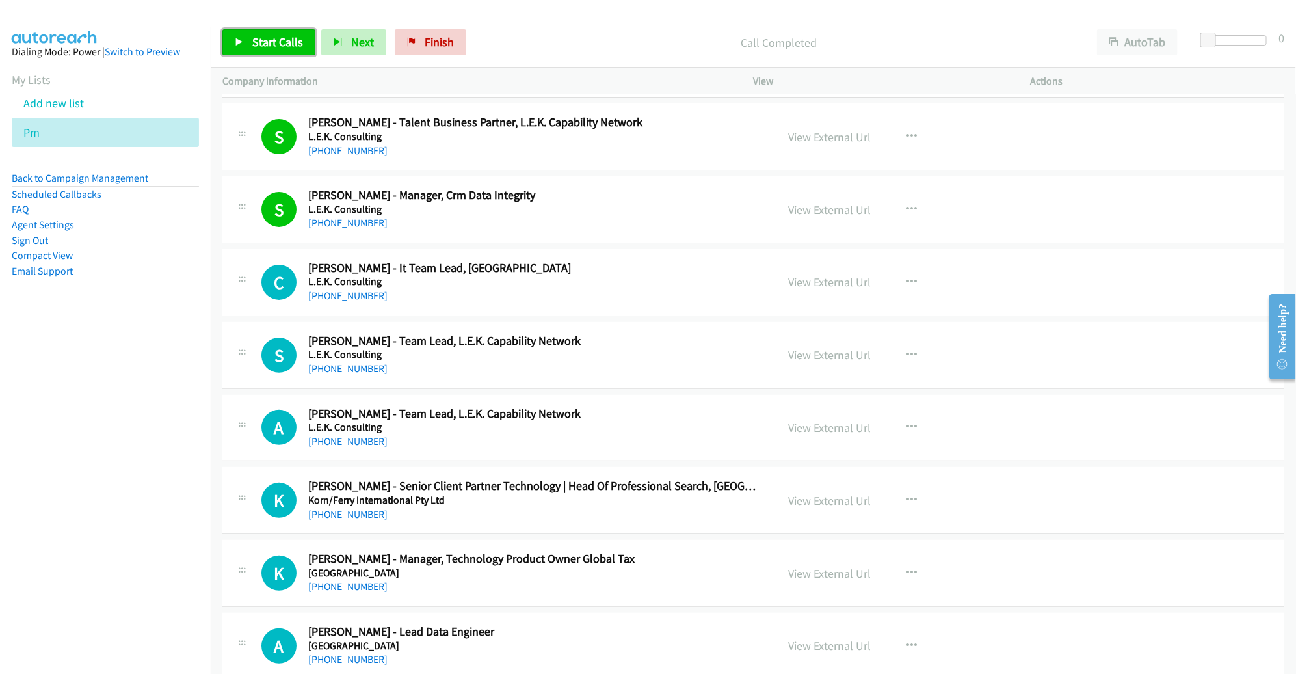
click at [285, 35] on span "Start Calls" at bounding box center [277, 41] width 51 height 15
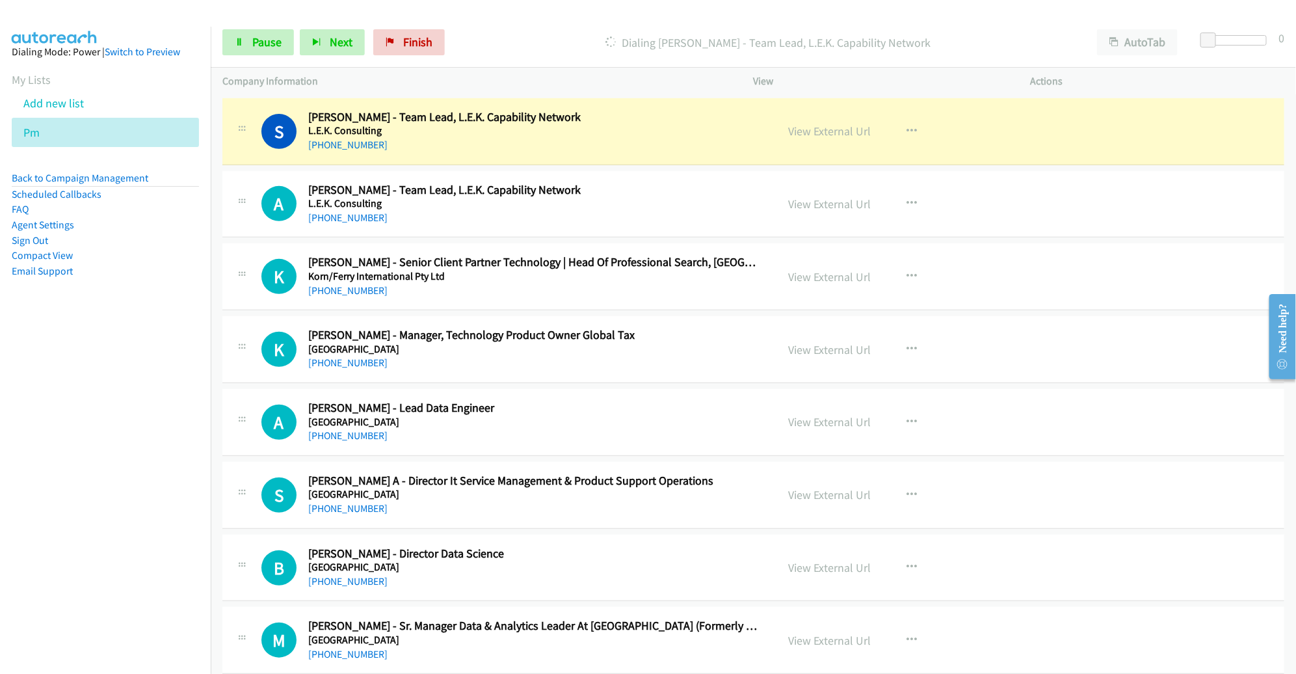
scroll to position [289, 0]
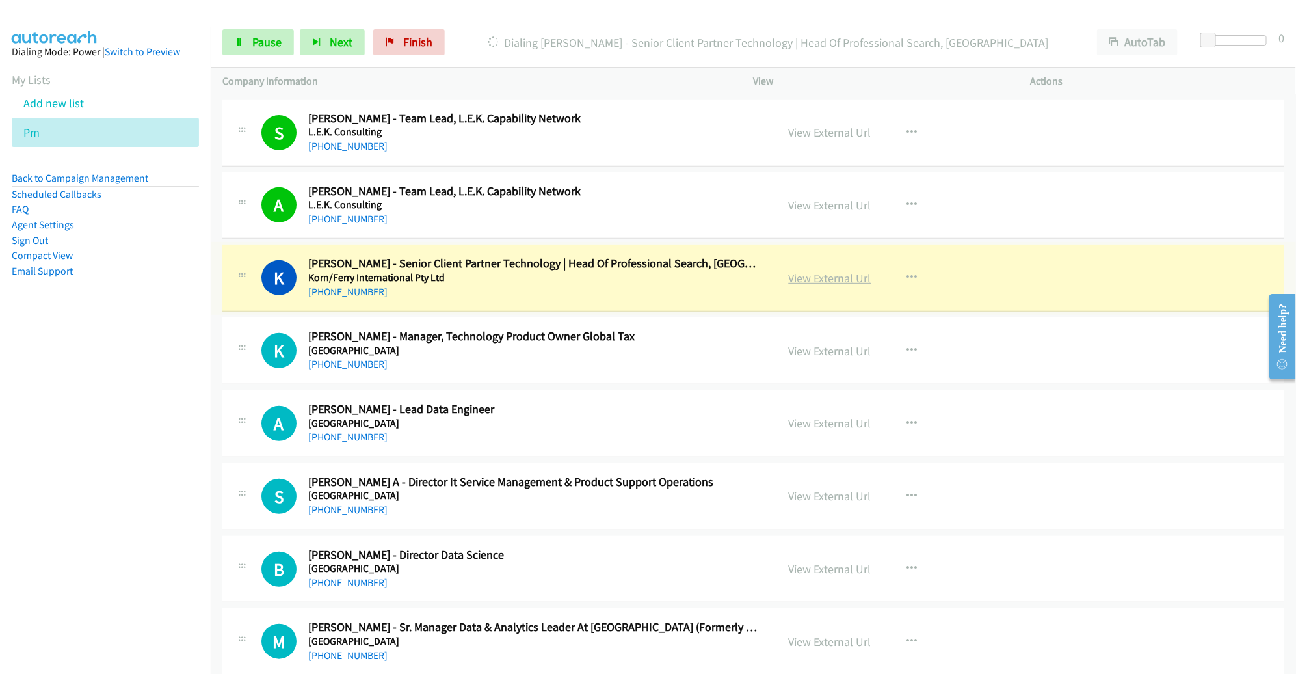
click at [835, 274] on link "View External Url" at bounding box center [830, 277] width 83 height 15
click at [271, 48] on span "Pause" at bounding box center [266, 41] width 29 height 15
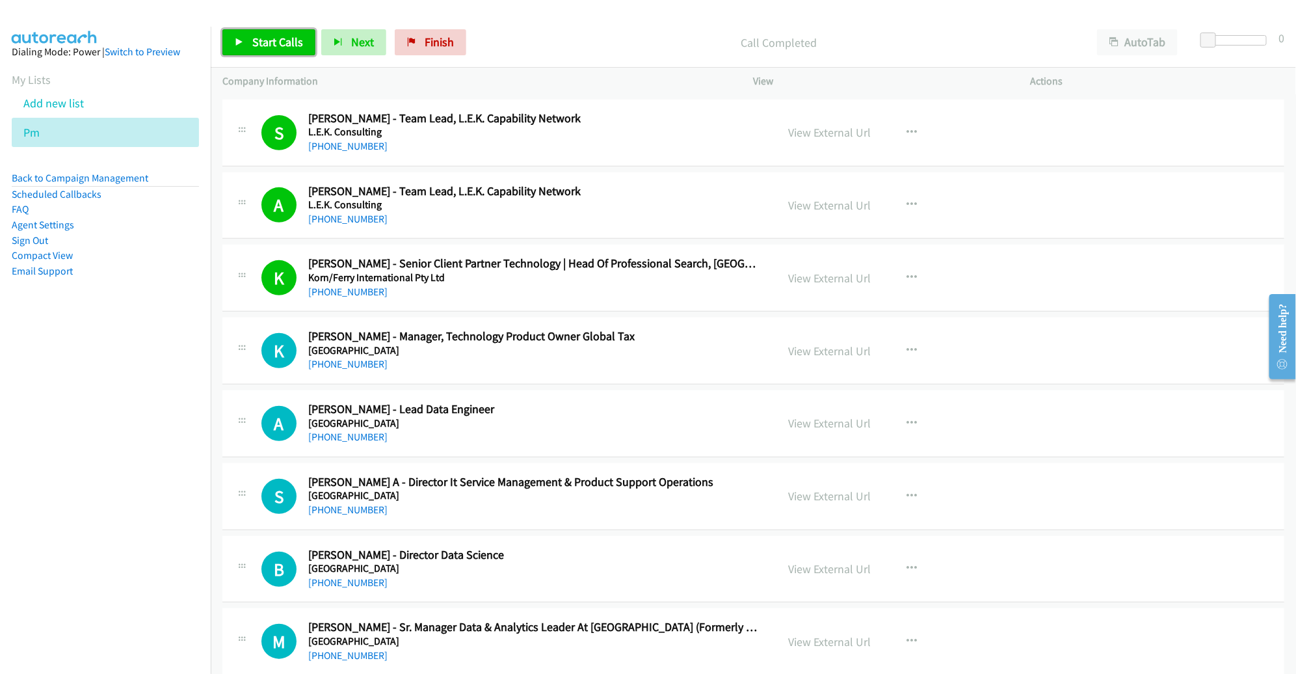
click at [269, 41] on span "Start Calls" at bounding box center [277, 41] width 51 height 15
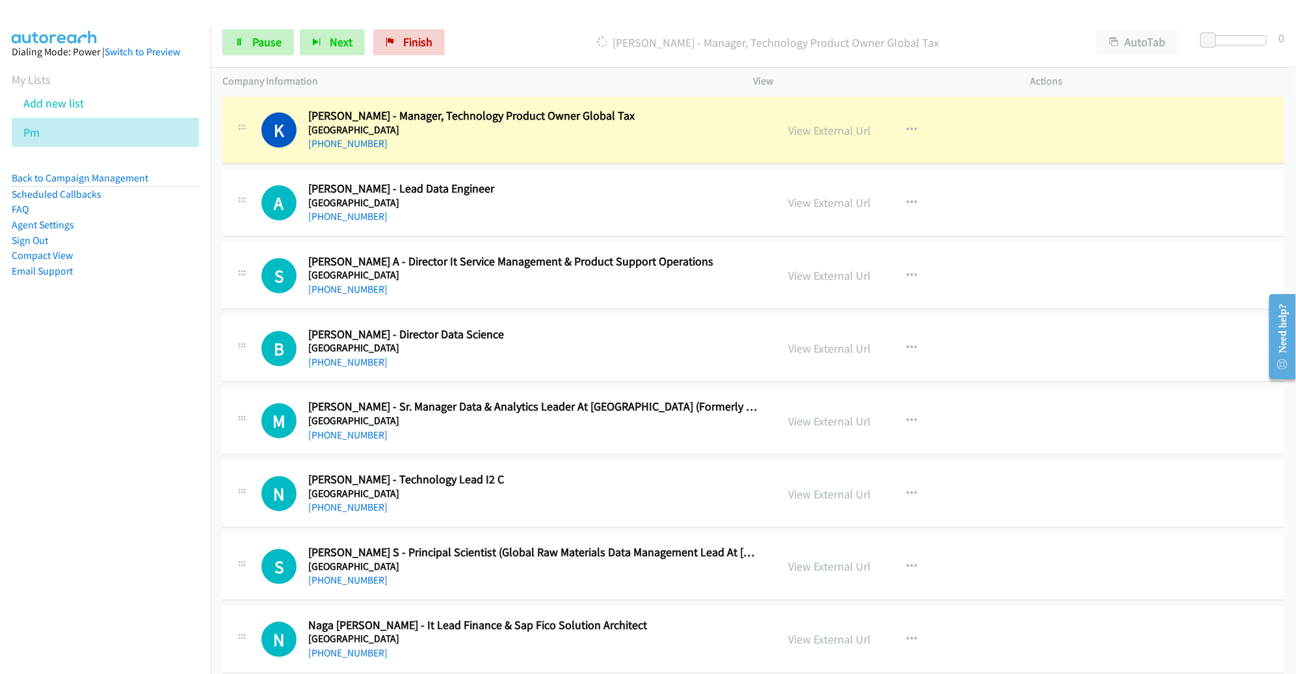
scroll to position [509, 0]
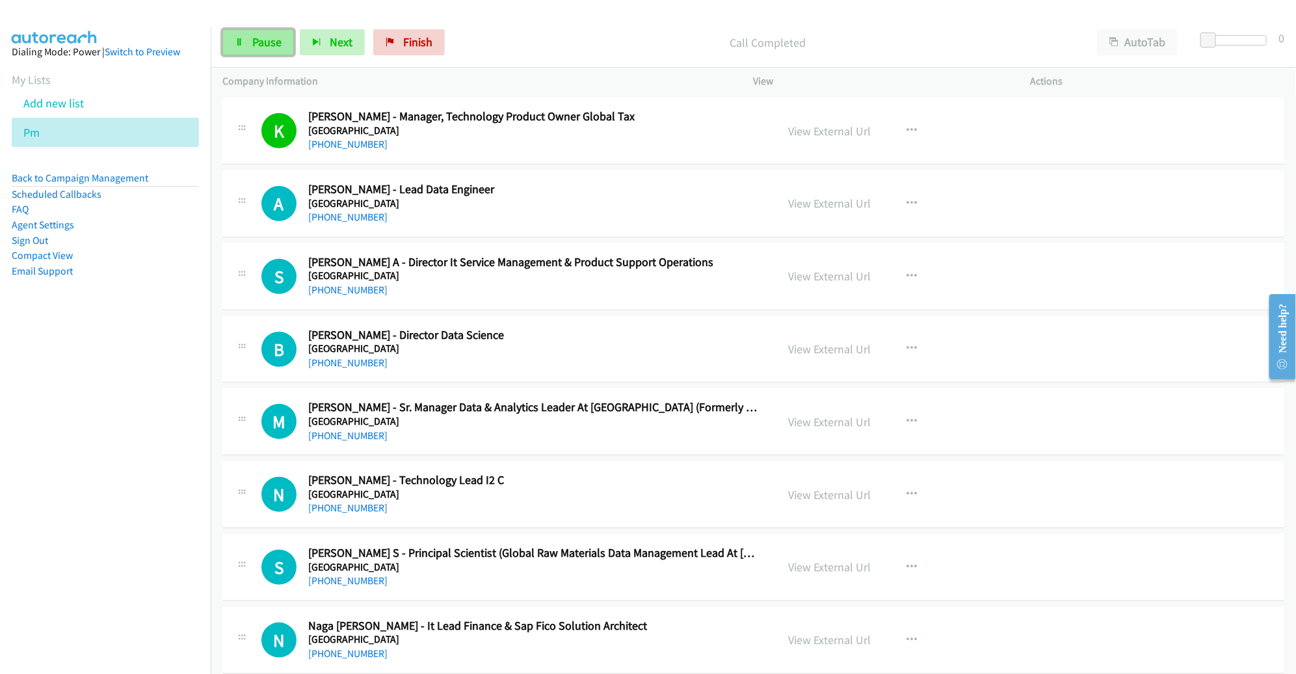
click at [259, 30] on link "Pause" at bounding box center [258, 42] width 72 height 26
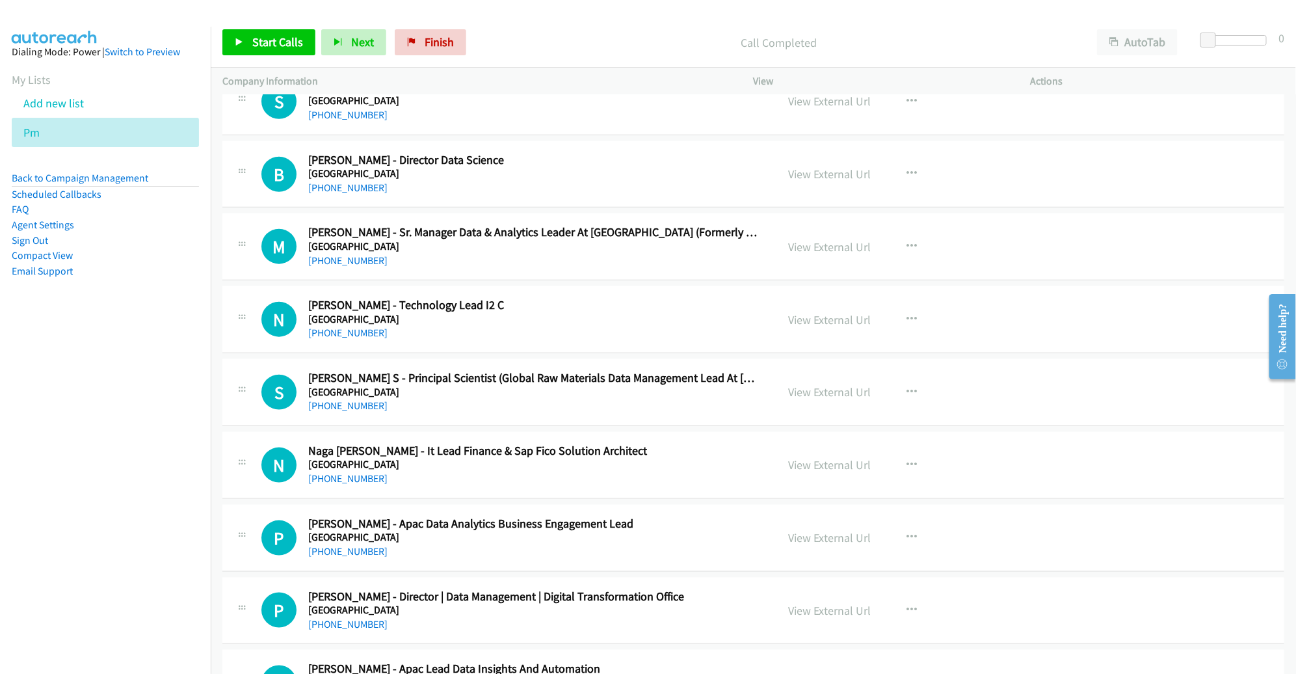
scroll to position [640, 0]
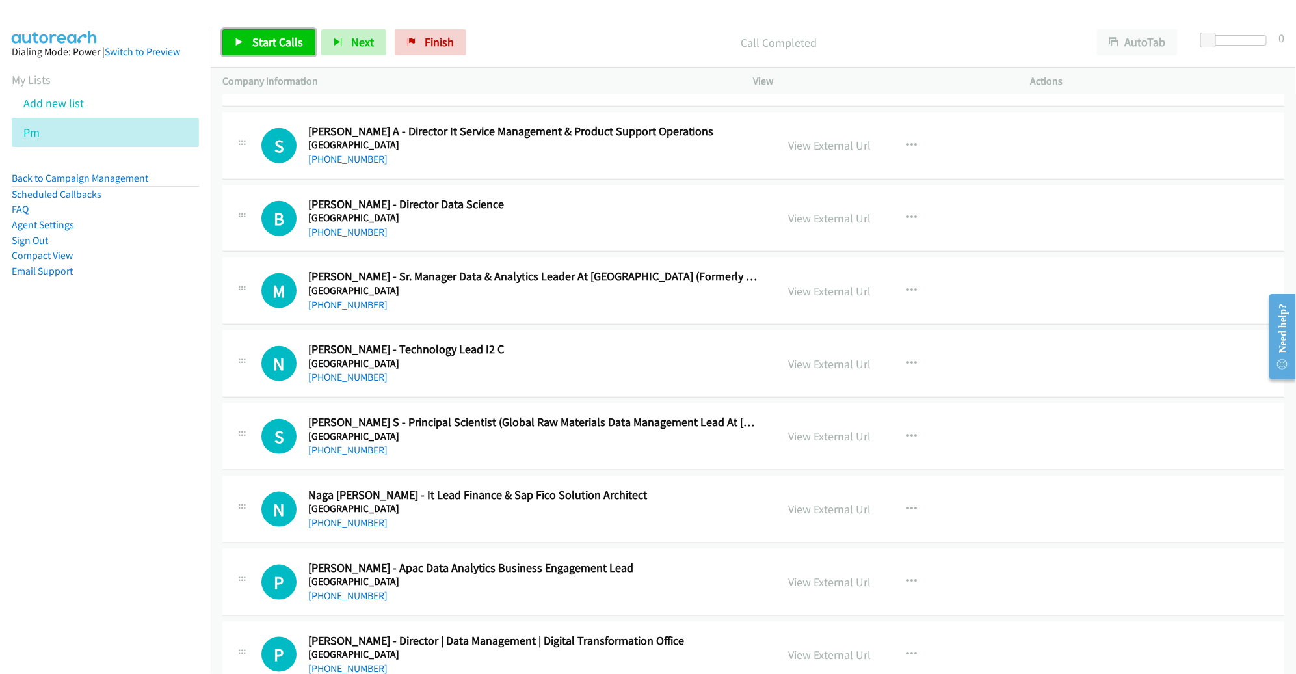
click at [265, 38] on span "Start Calls" at bounding box center [277, 41] width 51 height 15
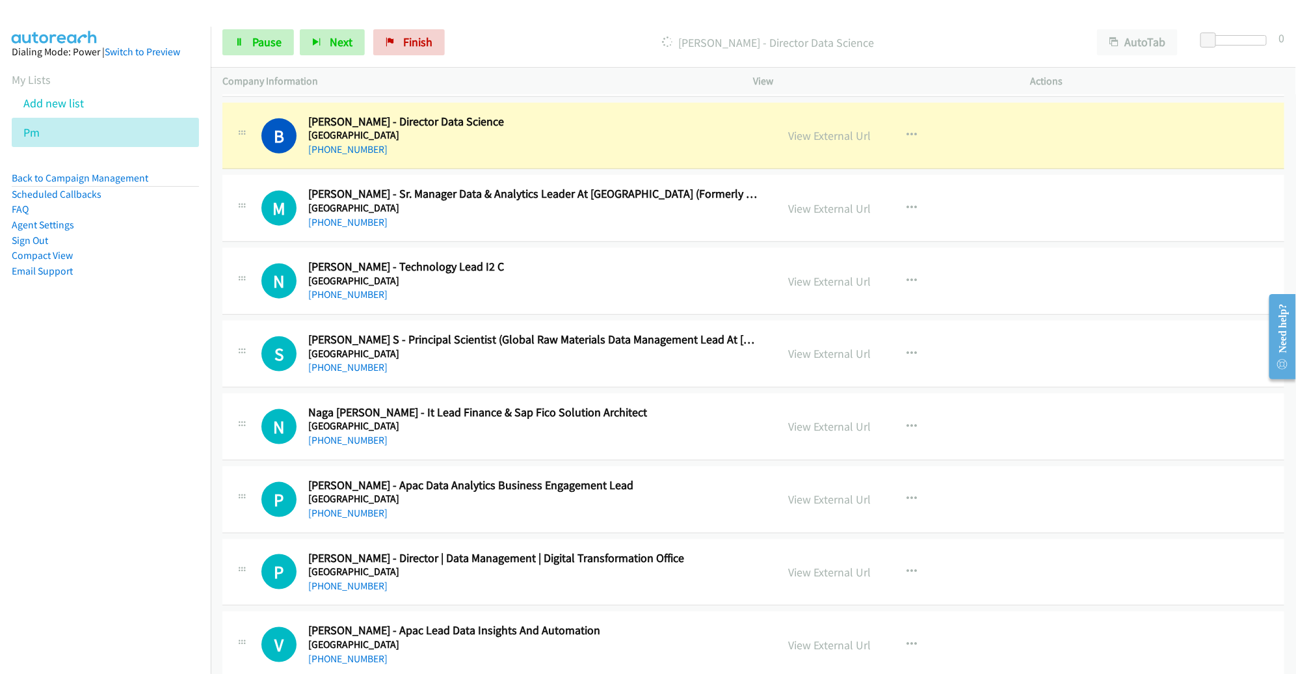
scroll to position [722, 0]
click at [685, 137] on h5 "[GEOGRAPHIC_DATA]" at bounding box center [533, 135] width 450 height 13
click at [836, 137] on link "View External Url" at bounding box center [830, 136] width 83 height 15
click at [263, 40] on span "Pause" at bounding box center [266, 41] width 29 height 15
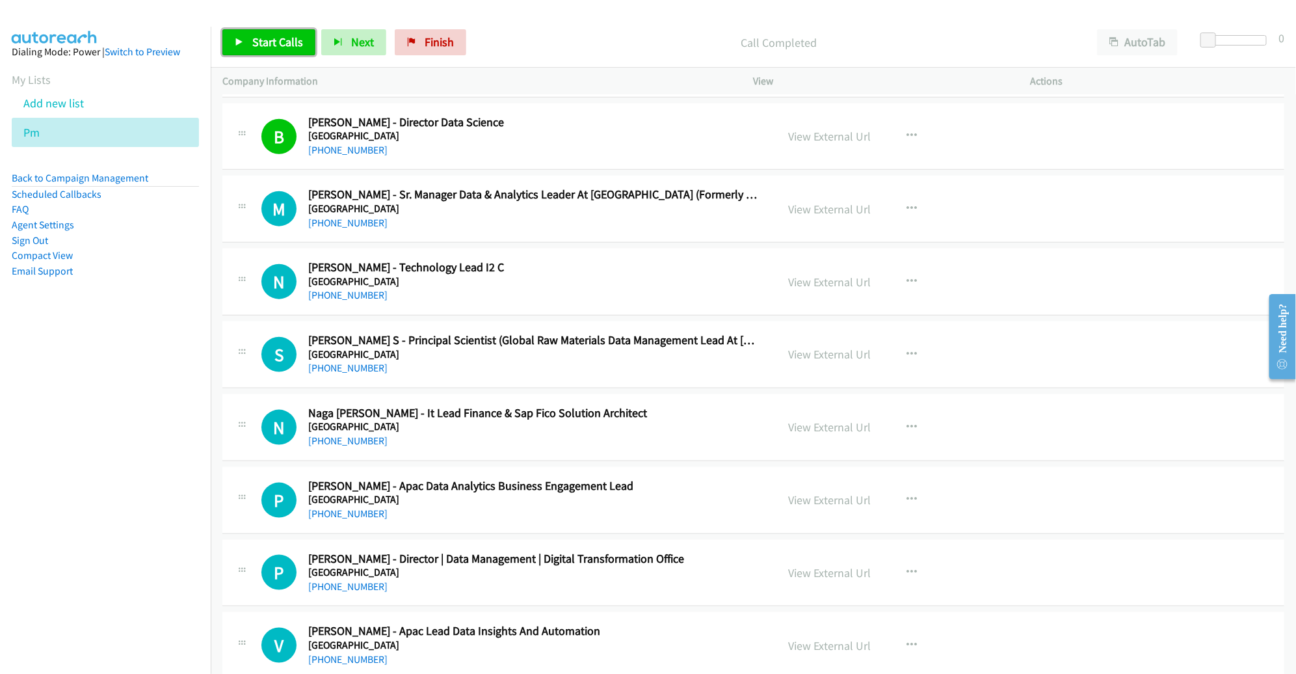
click at [288, 44] on span "Start Calls" at bounding box center [277, 41] width 51 height 15
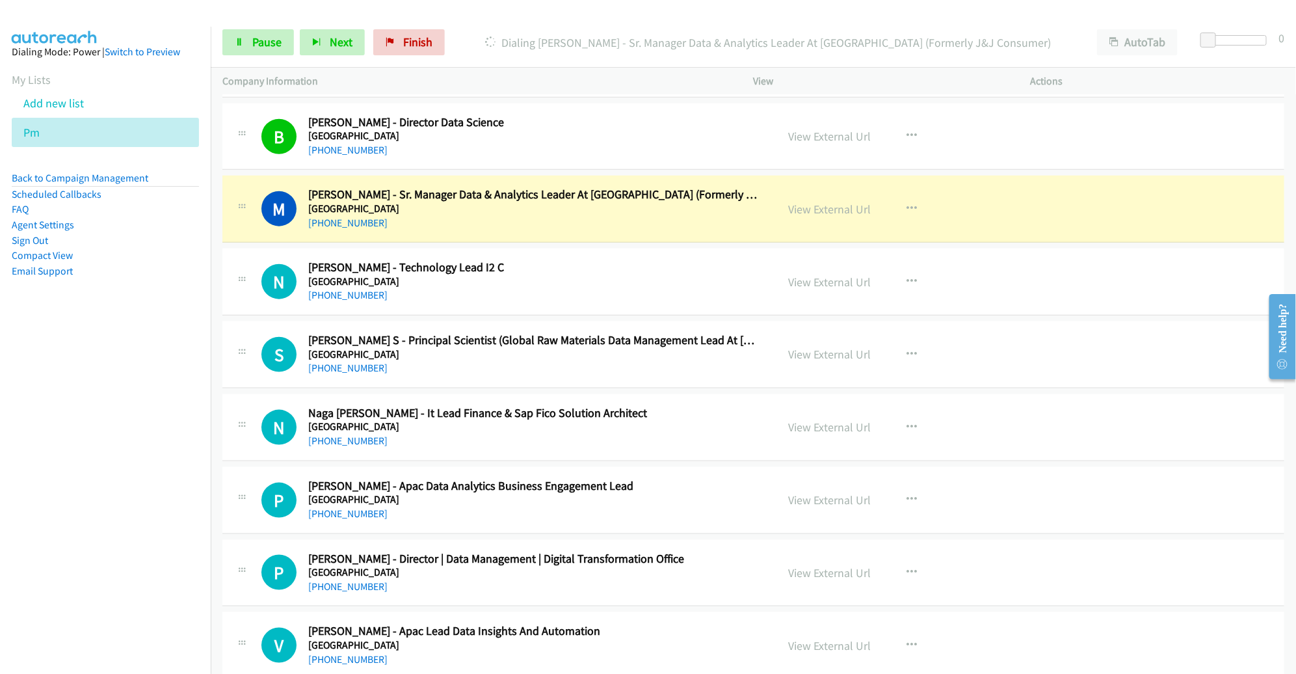
click at [705, 237] on div "M Callback Scheduled Mohit Talwar - Sr. Manager Data & Analytics Leader At Kenv…" at bounding box center [753, 209] width 1062 height 67
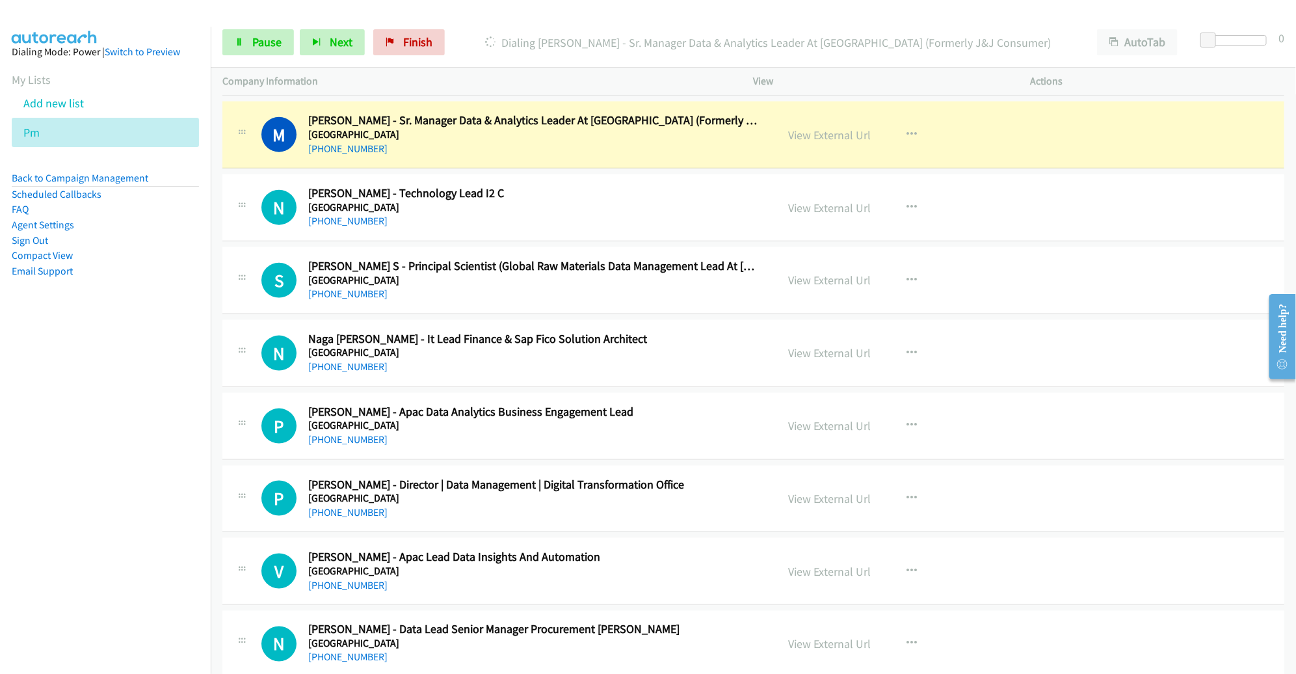
scroll to position [795, 0]
click at [798, 129] on link "View External Url" at bounding box center [830, 135] width 83 height 15
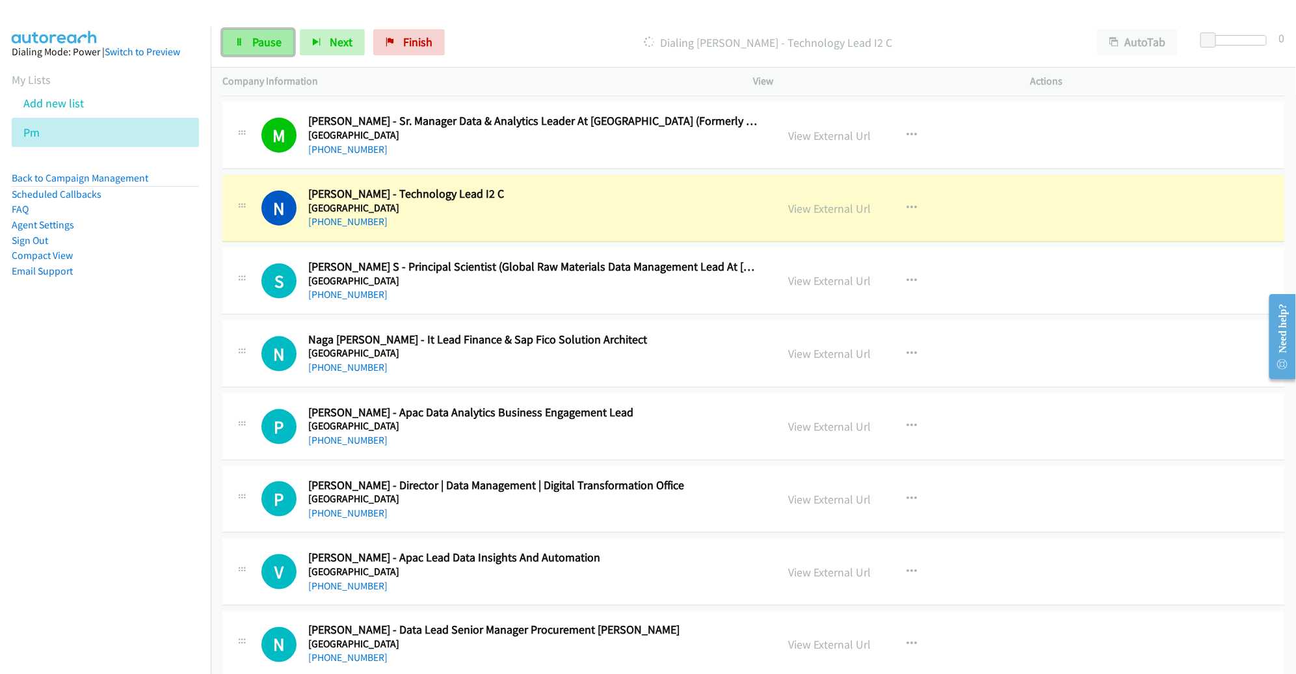
click at [270, 42] on span "Pause" at bounding box center [266, 41] width 29 height 15
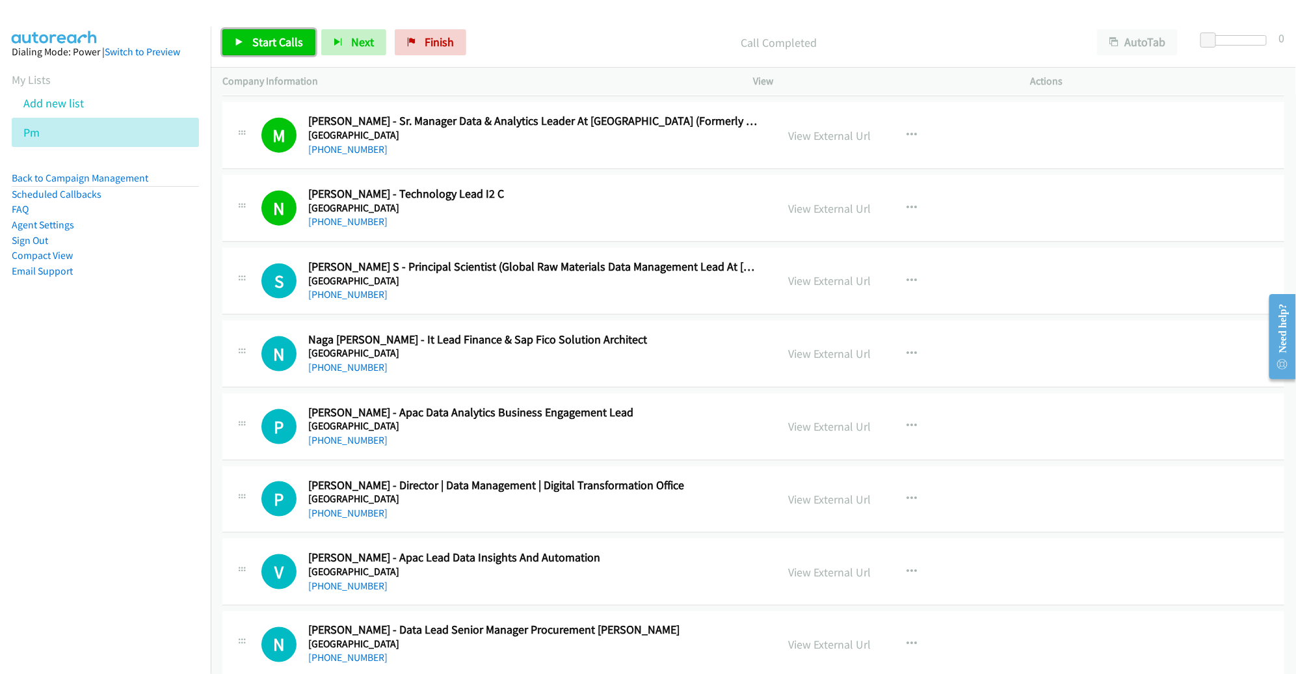
click at [265, 35] on span "Start Calls" at bounding box center [277, 41] width 51 height 15
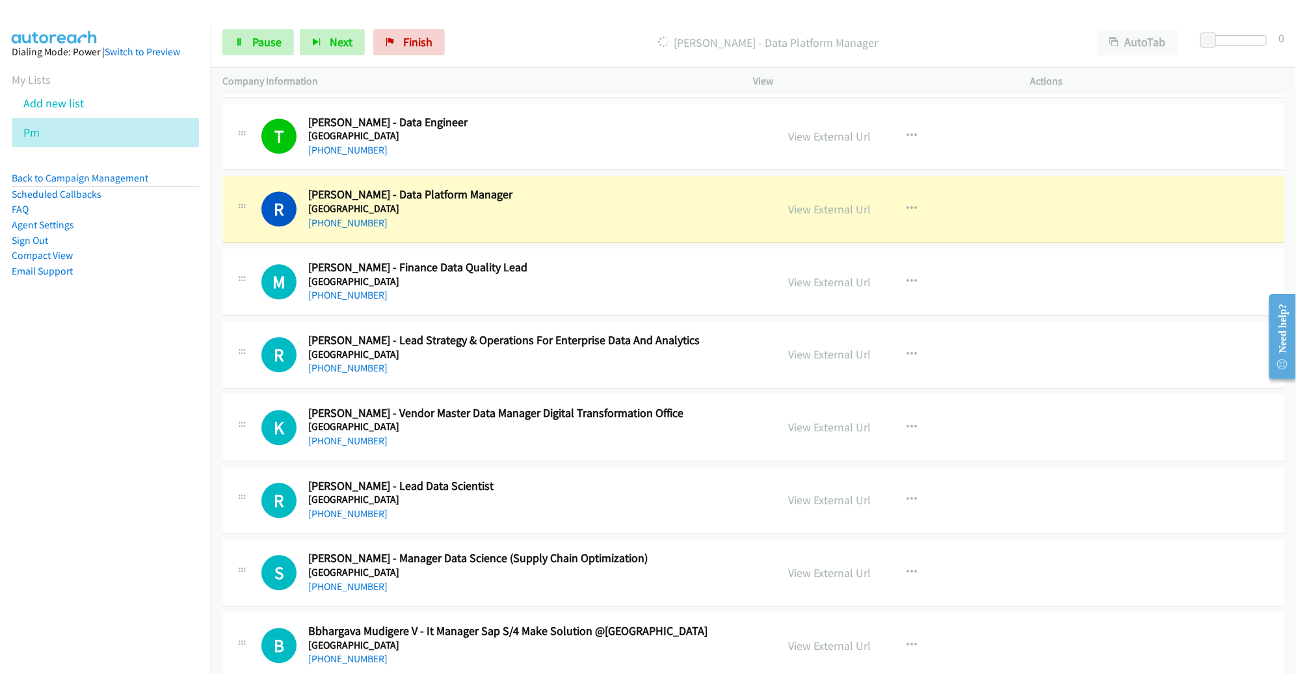
scroll to position [1522, 0]
click at [809, 203] on link "View External Url" at bounding box center [830, 208] width 83 height 15
click at [270, 40] on span "Pause" at bounding box center [266, 41] width 29 height 15
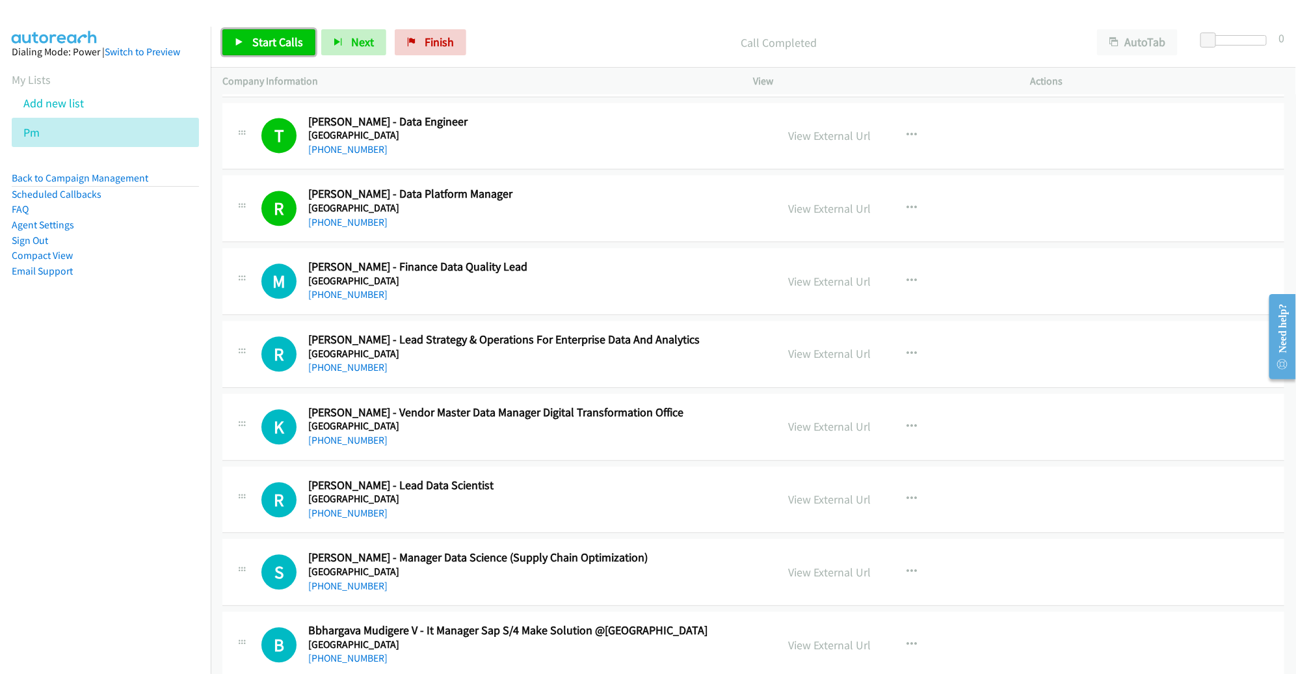
click at [291, 35] on span "Start Calls" at bounding box center [277, 41] width 51 height 15
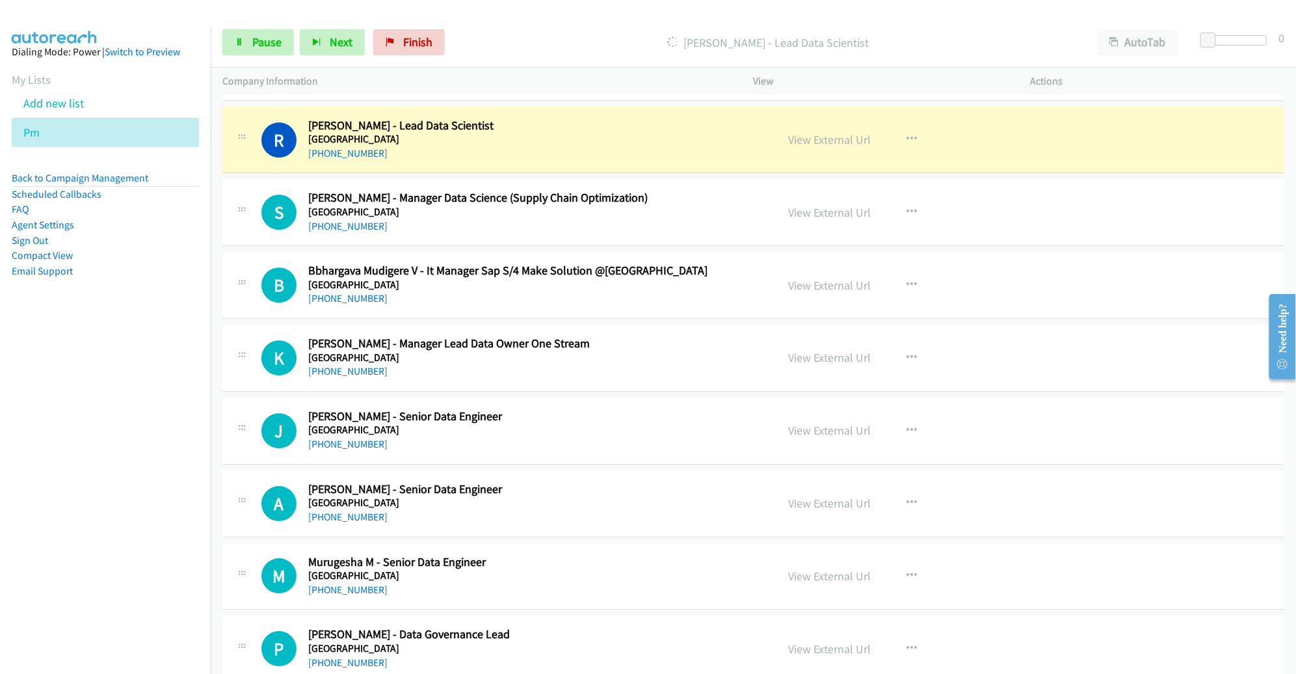
scroll to position [1882, 0]
click at [813, 135] on link "View External Url" at bounding box center [830, 138] width 83 height 15
click at [275, 44] on span "Pause" at bounding box center [266, 41] width 29 height 15
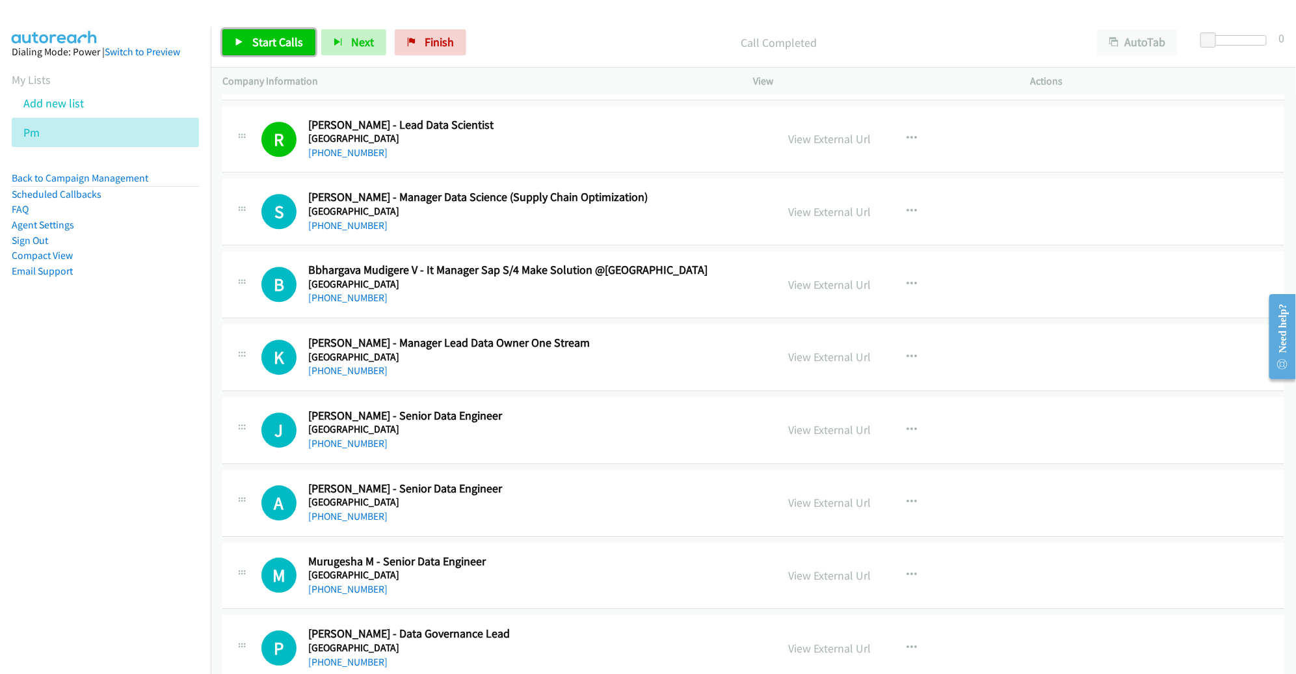
click at [273, 44] on span "Start Calls" at bounding box center [277, 41] width 51 height 15
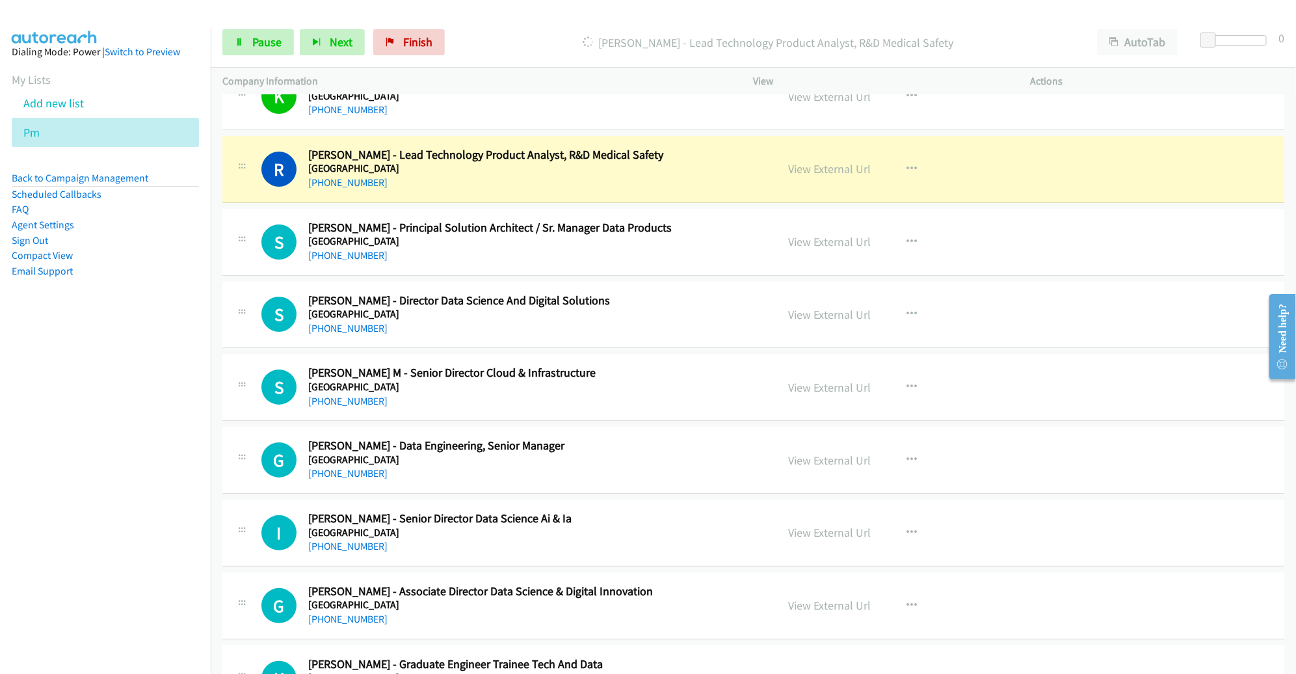
scroll to position [2541, 0]
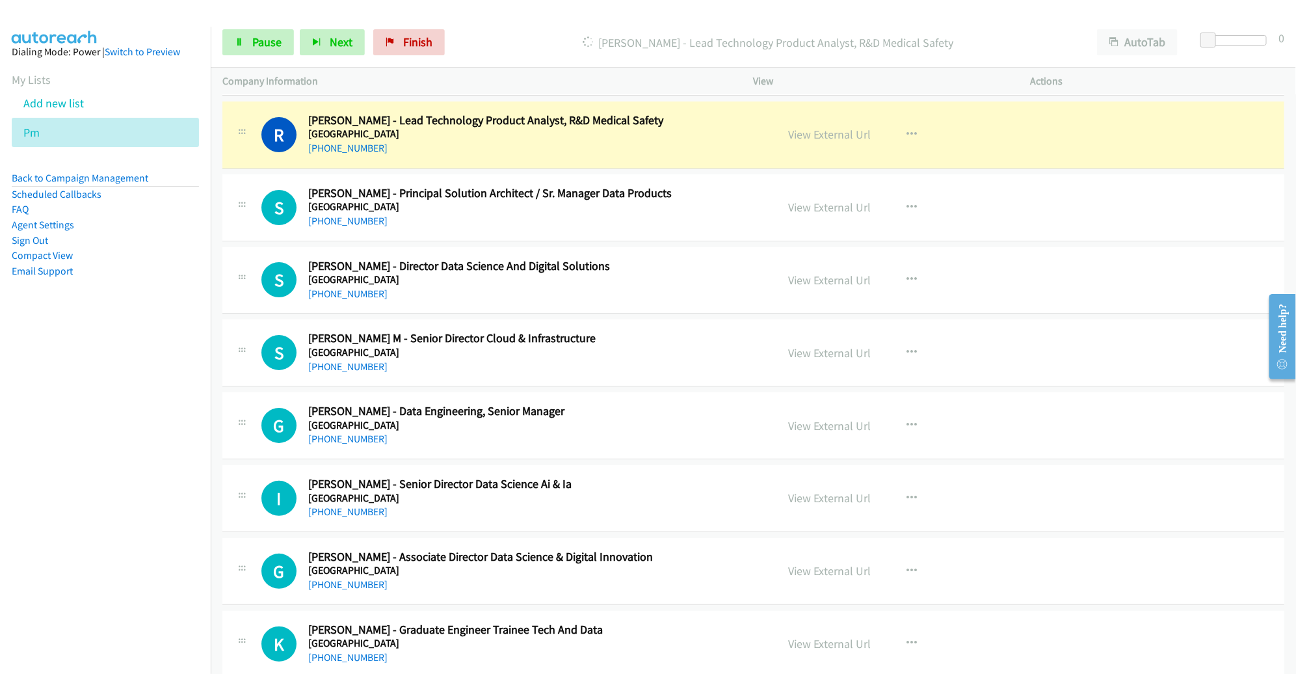
click at [728, 127] on h5 "[GEOGRAPHIC_DATA]" at bounding box center [533, 133] width 450 height 13
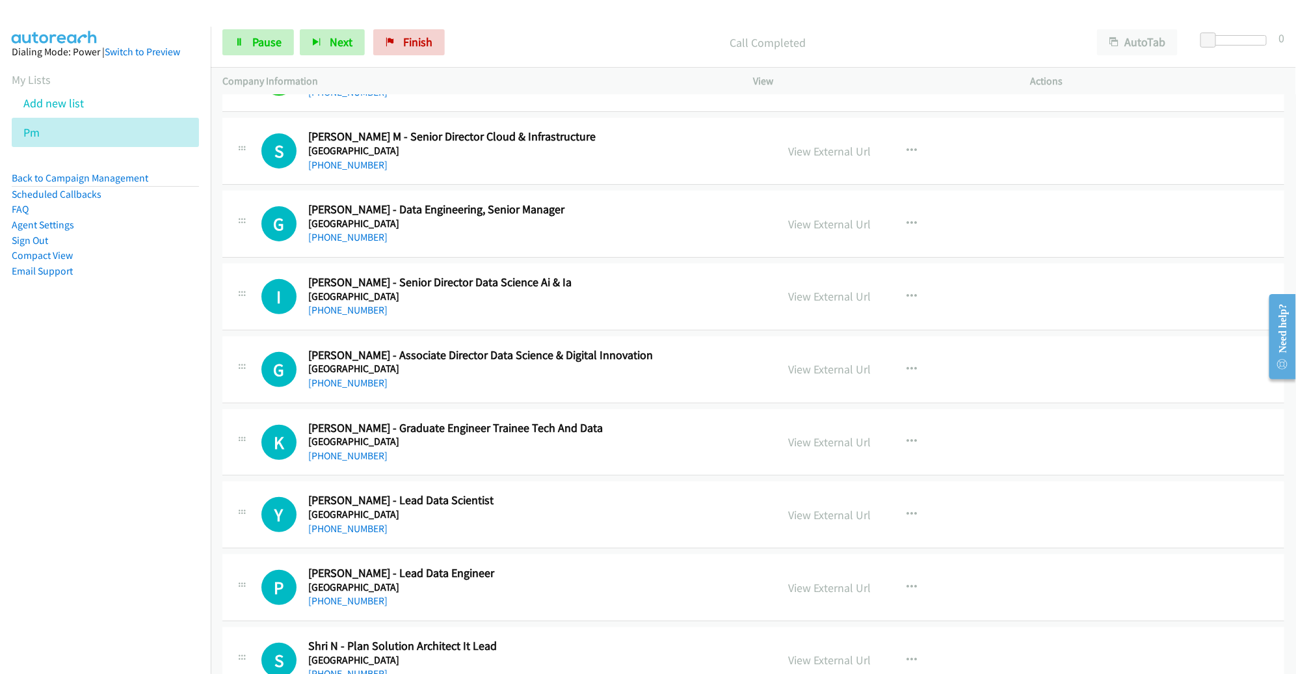
scroll to position [2747, 0]
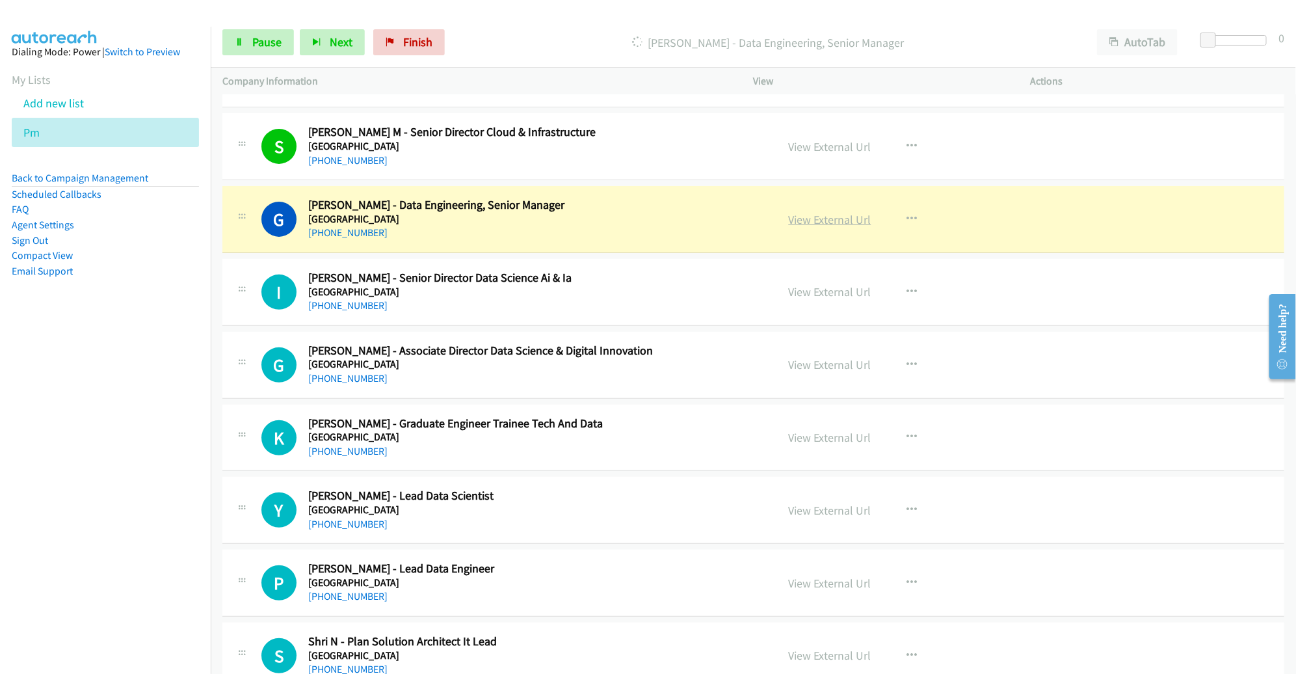
click at [800, 216] on link "View External Url" at bounding box center [830, 219] width 83 height 15
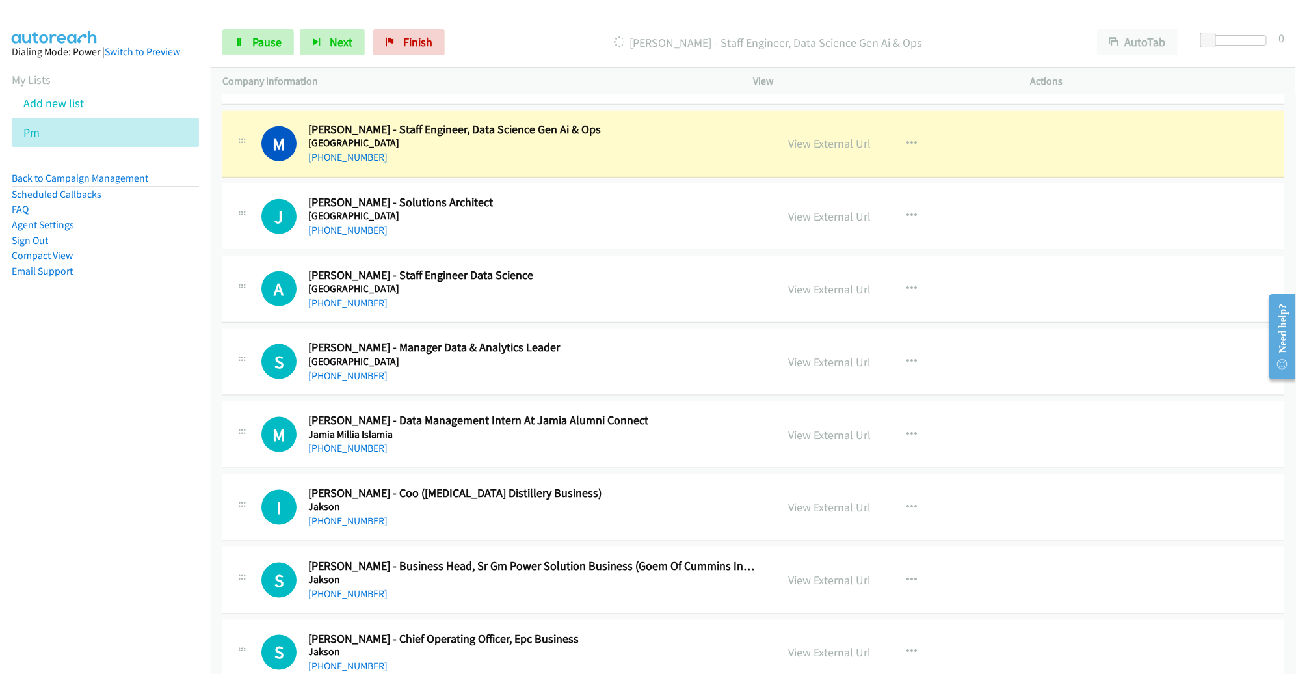
scroll to position [3334, 0]
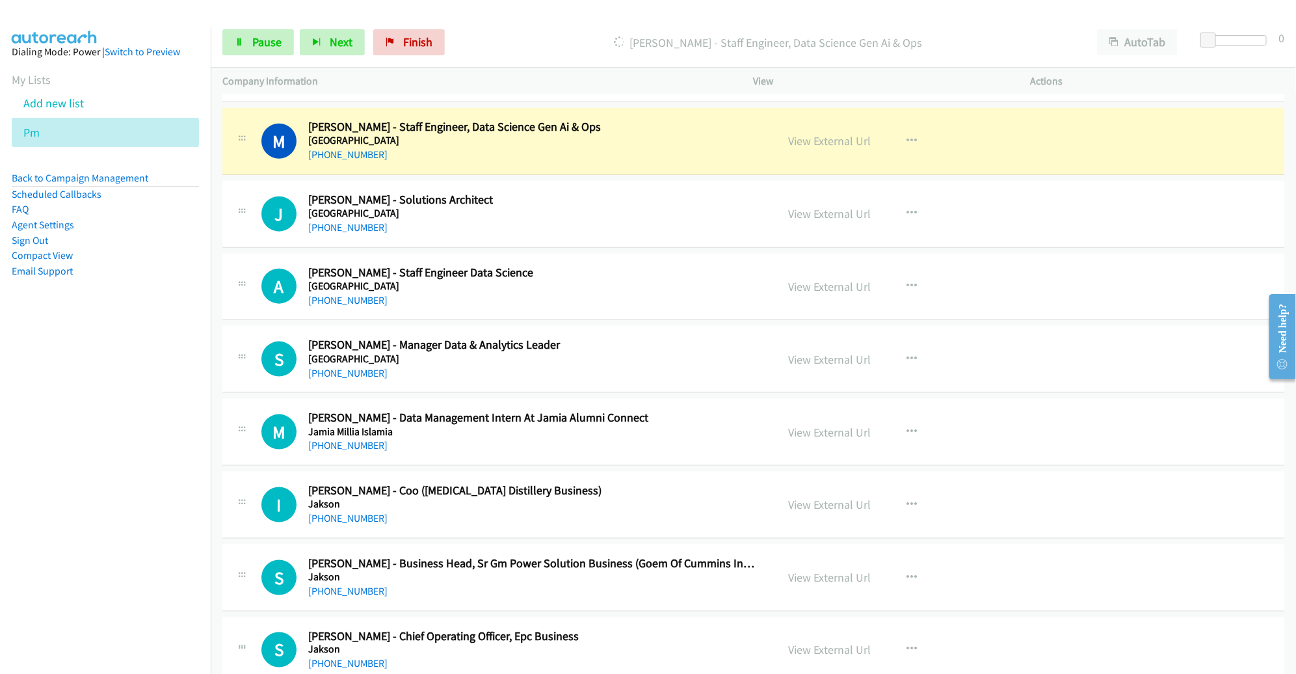
click at [735, 149] on div "[PHONE_NUMBER]" at bounding box center [533, 155] width 450 height 16
click at [801, 135] on link "View External Url" at bounding box center [830, 140] width 83 height 15
click at [274, 40] on span "Pause" at bounding box center [266, 41] width 29 height 15
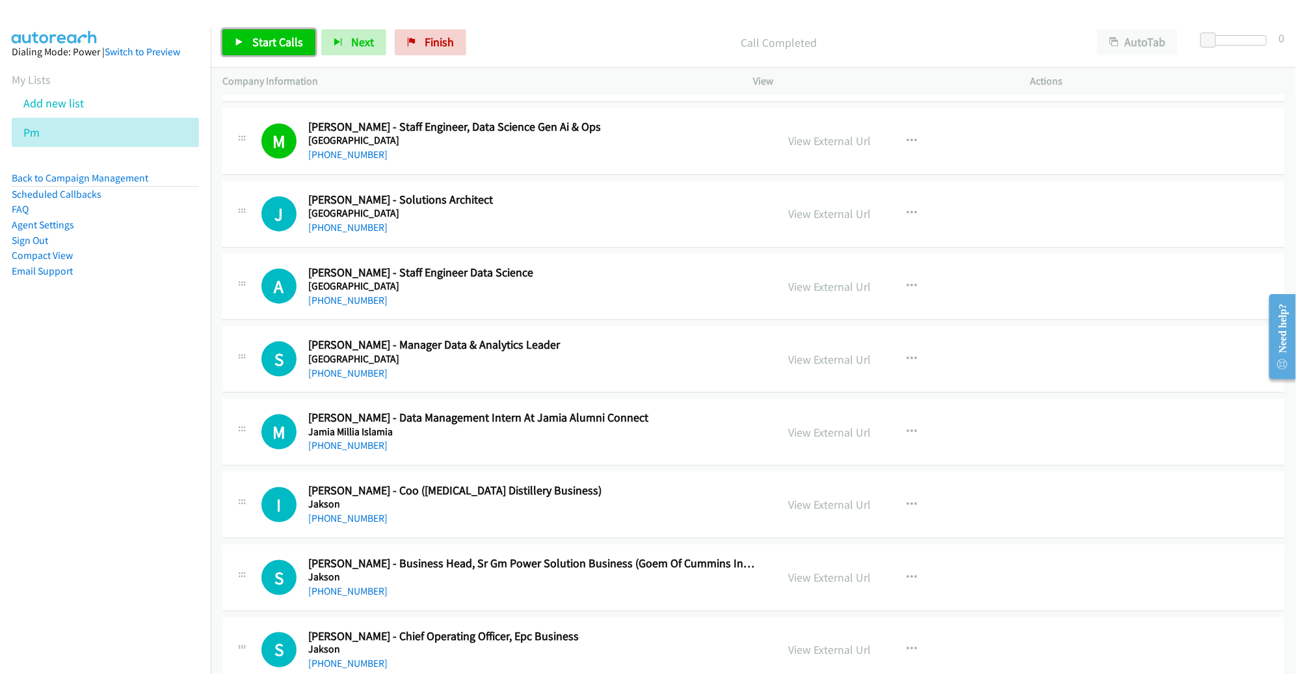
click at [280, 36] on span "Start Calls" at bounding box center [277, 41] width 51 height 15
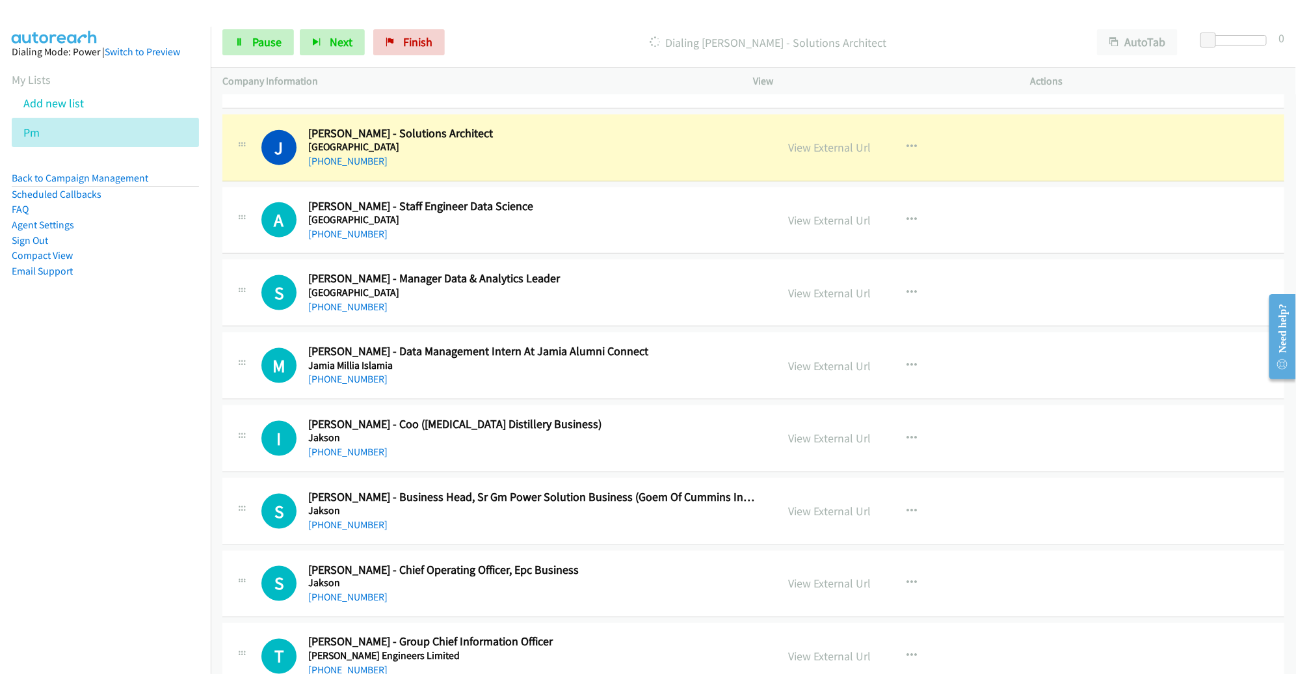
scroll to position [3404, 0]
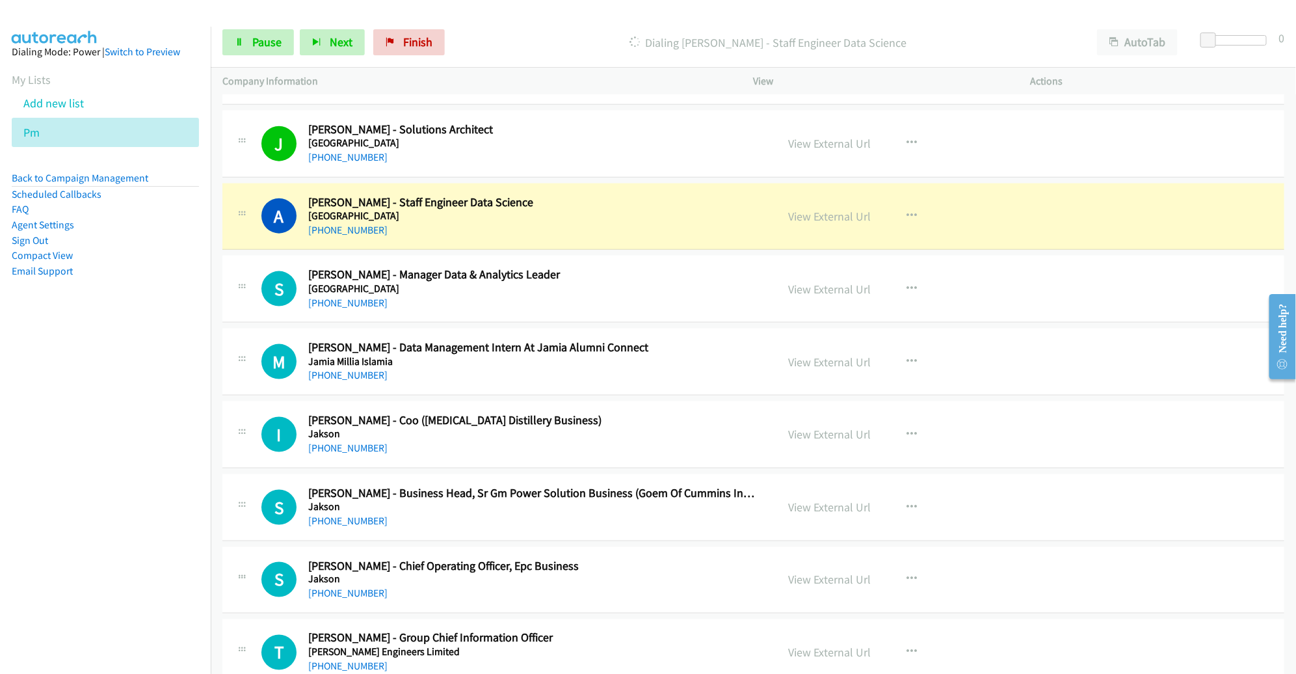
click at [723, 267] on h2 "[PERSON_NAME] - Manager Data & Analytics Leader" at bounding box center [533, 274] width 450 height 15
click at [810, 209] on link "View External Url" at bounding box center [830, 216] width 83 height 15
click at [253, 29] on link "Pause" at bounding box center [258, 42] width 72 height 26
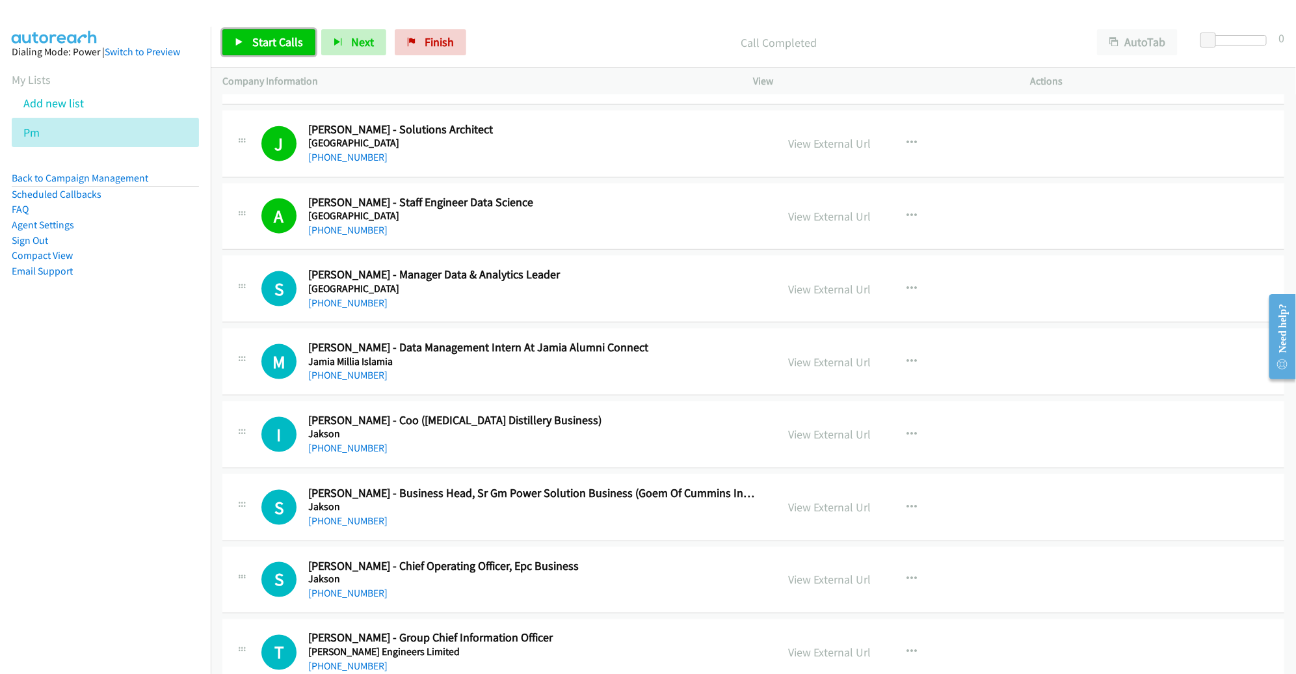
click at [273, 38] on span "Start Calls" at bounding box center [277, 41] width 51 height 15
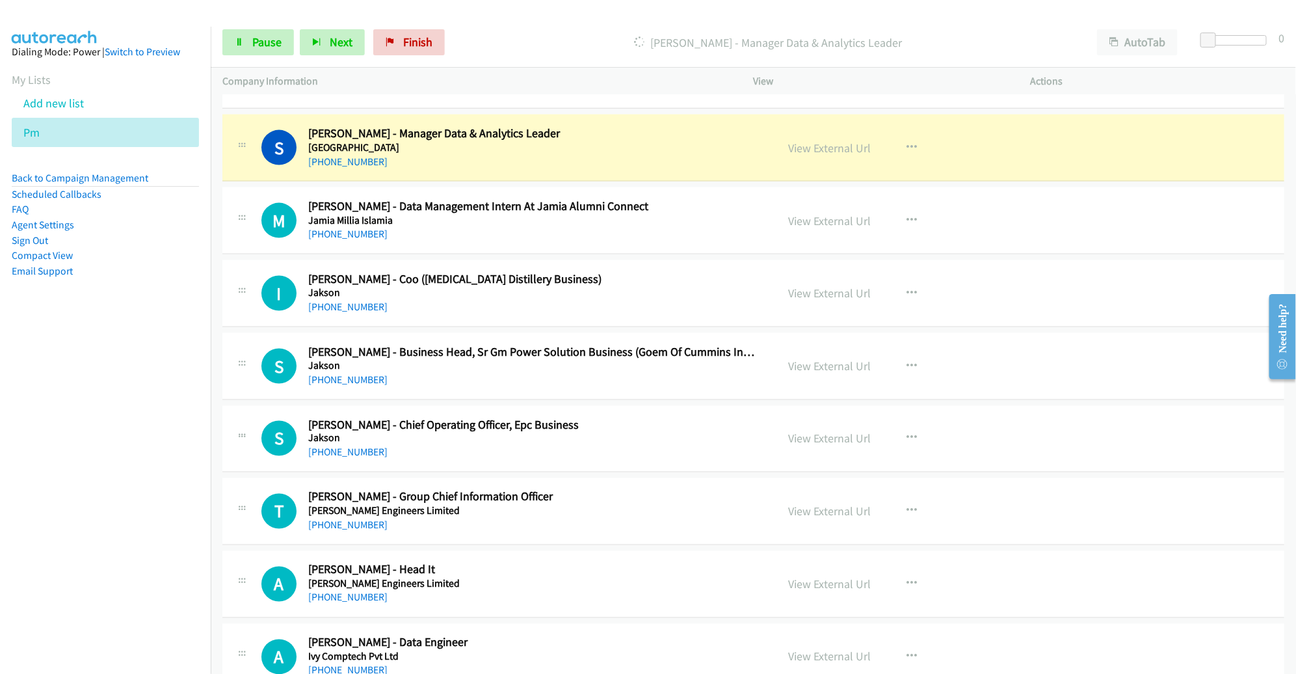
scroll to position [3546, 0]
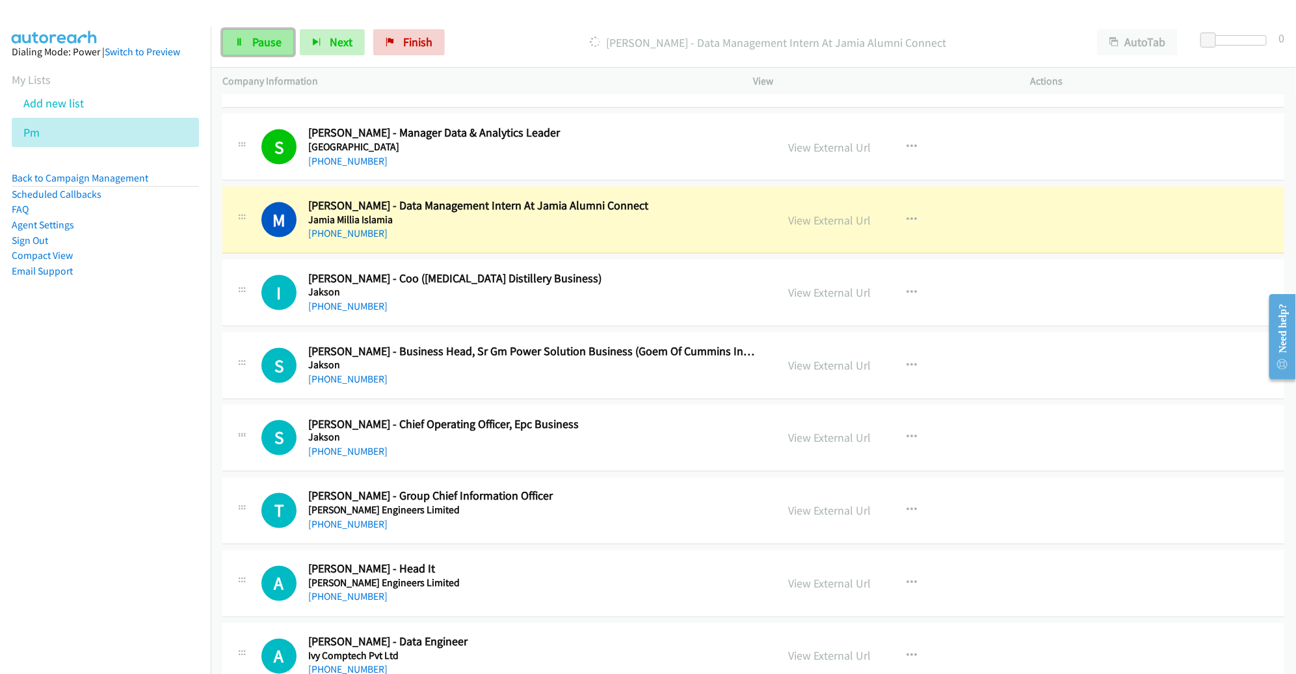
click at [262, 38] on span "Pause" at bounding box center [266, 41] width 29 height 15
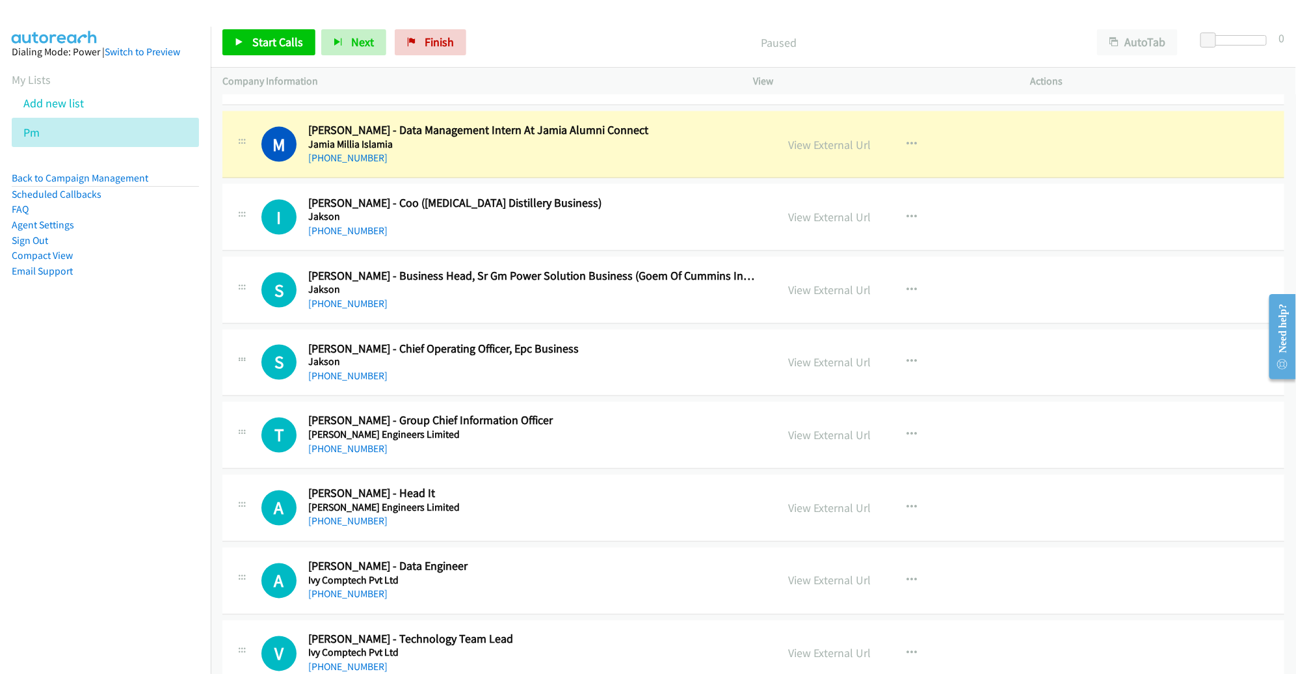
scroll to position [3621, 0]
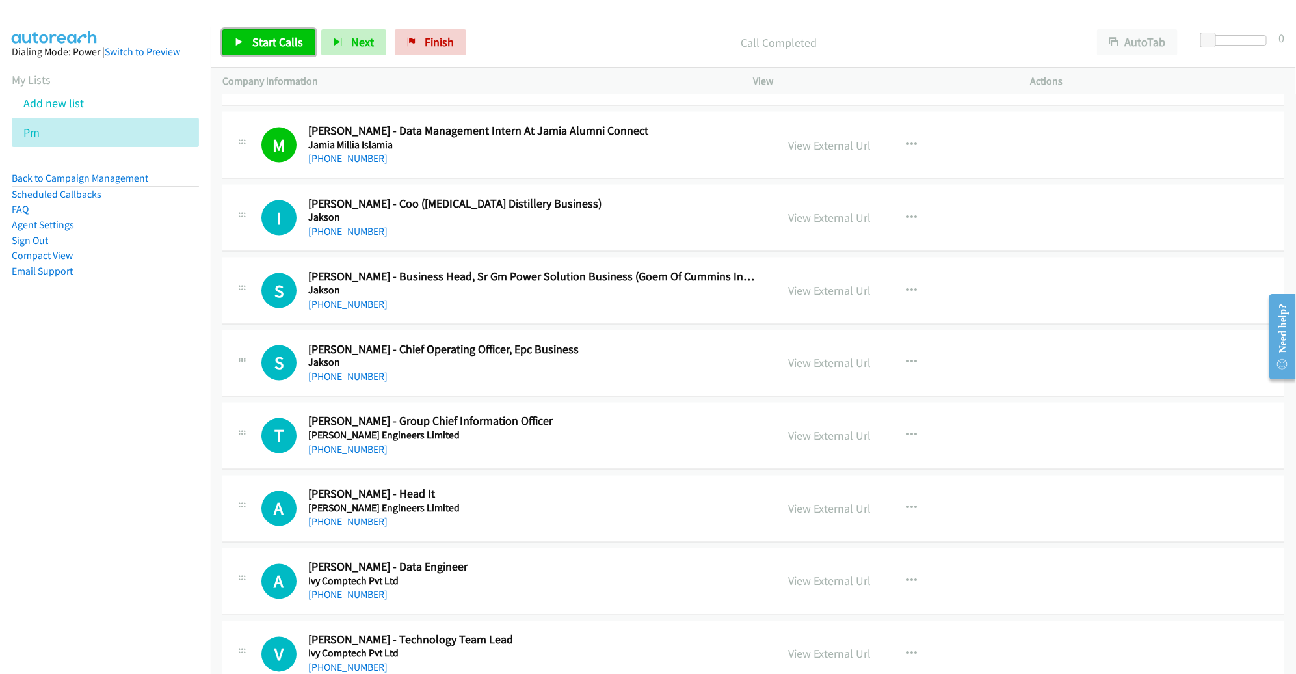
click at [276, 43] on span "Start Calls" at bounding box center [277, 41] width 51 height 15
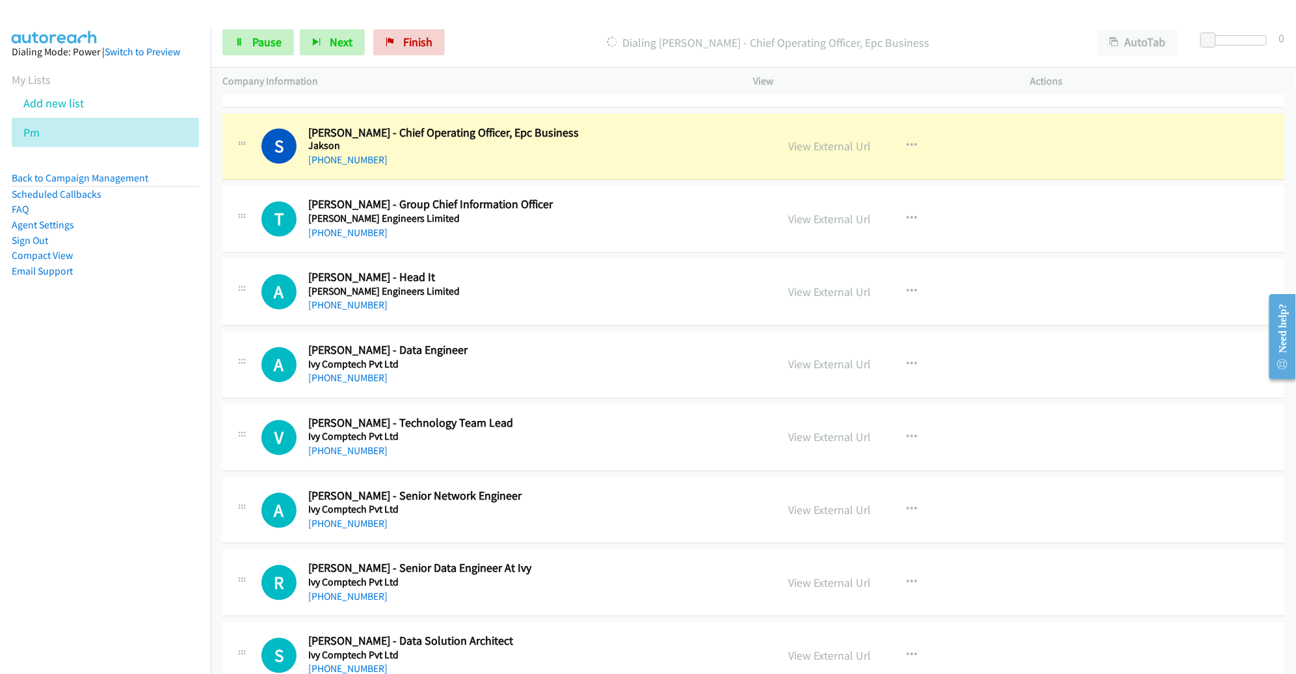
scroll to position [3839, 0]
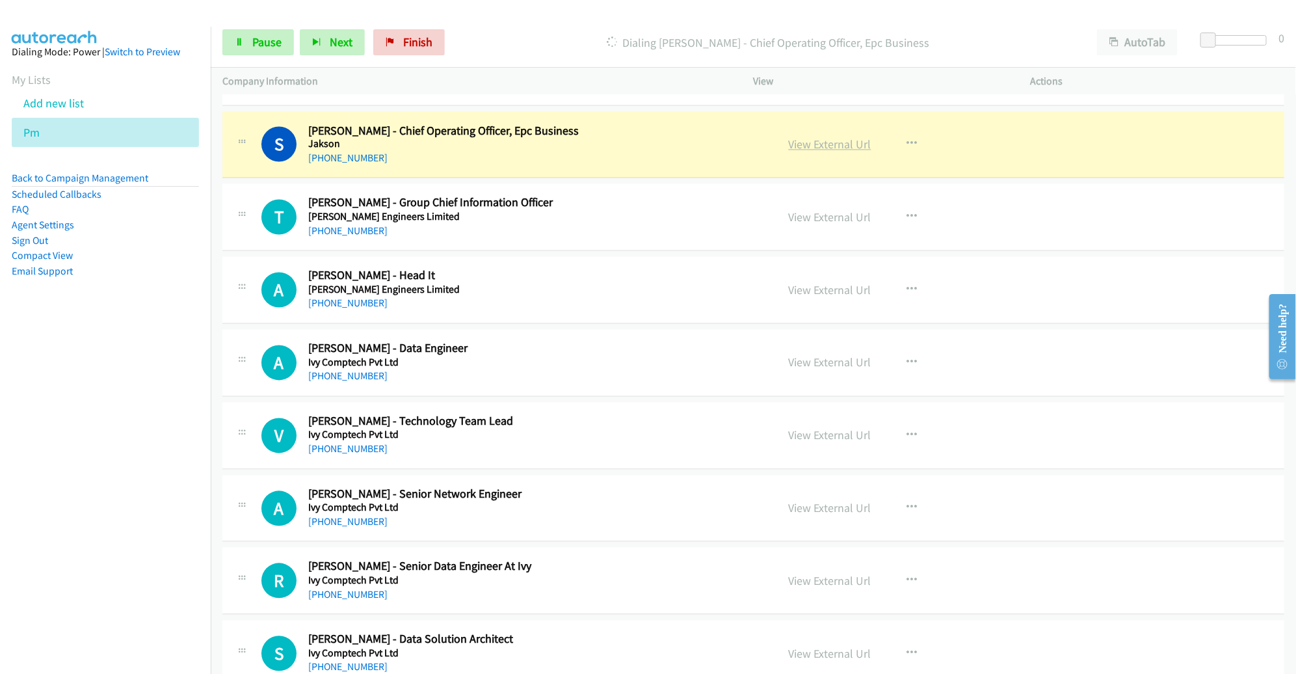
click at [814, 137] on link "View External Url" at bounding box center [830, 144] width 83 height 15
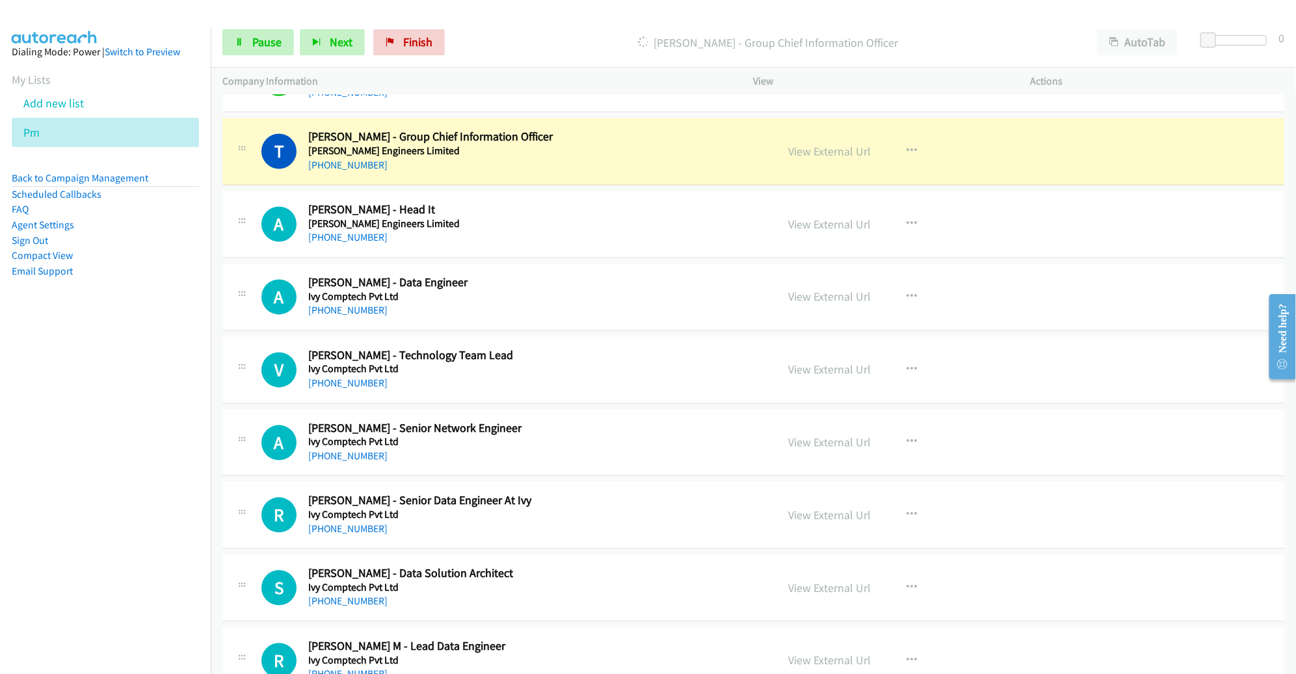
scroll to position [3907, 0]
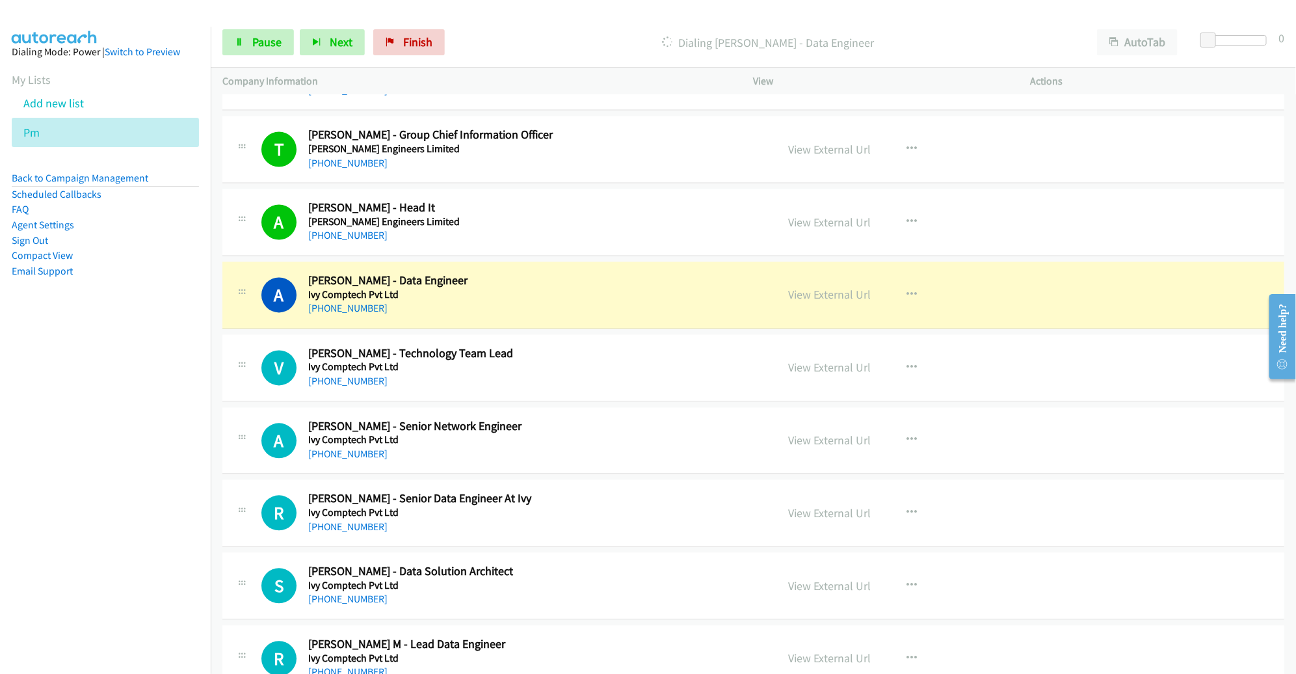
click at [660, 289] on h5 "Ivy Comptech Pvt Ltd" at bounding box center [533, 295] width 450 height 13
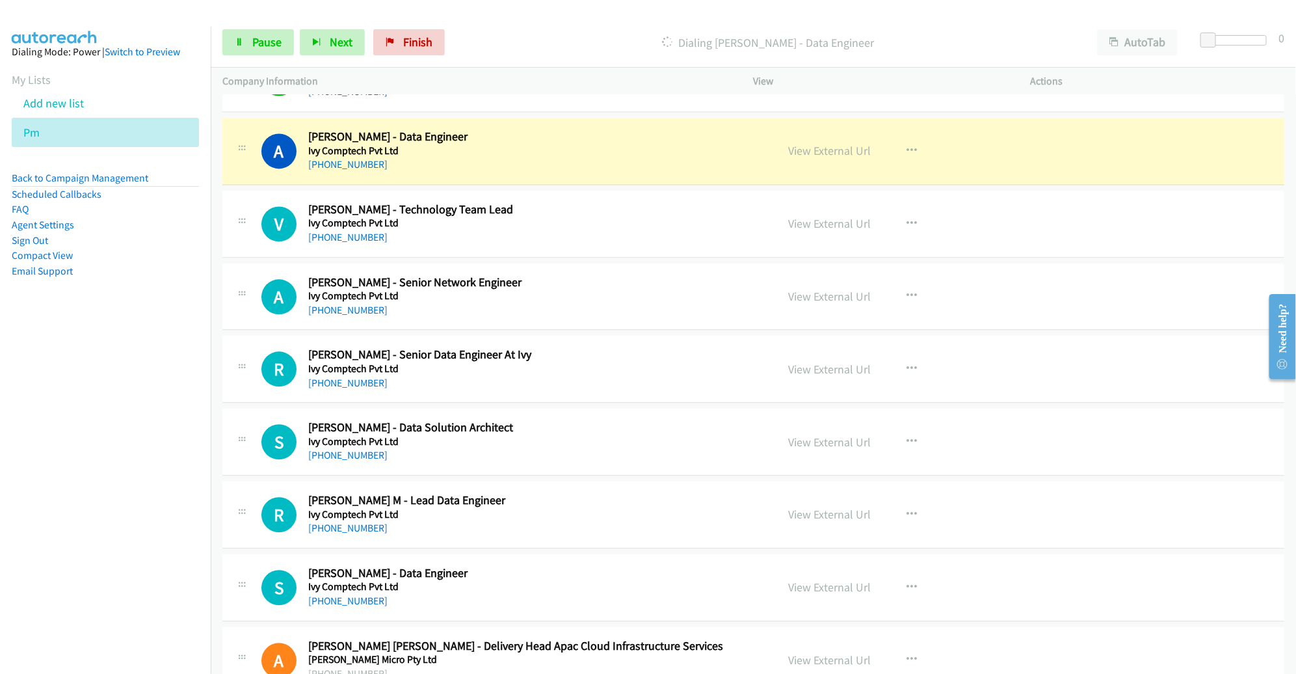
scroll to position [4055, 0]
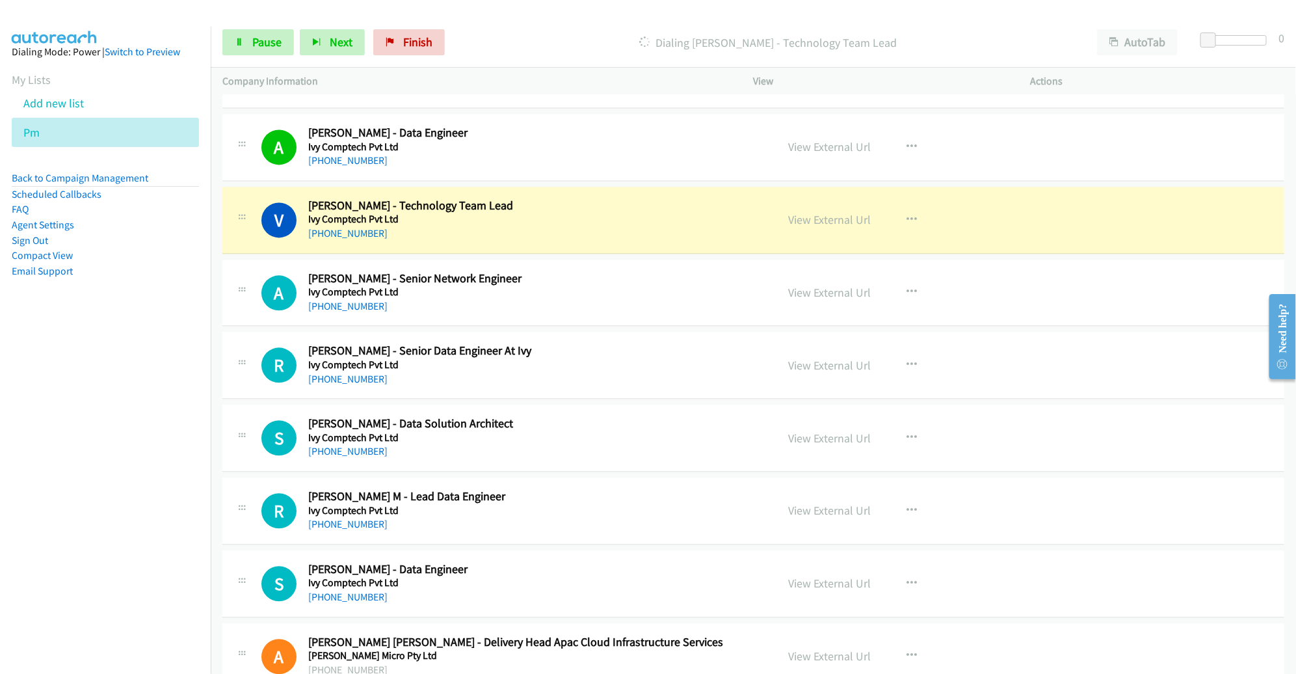
click at [712, 230] on div "[PHONE_NUMBER]" at bounding box center [533, 234] width 450 height 16
click at [802, 213] on link "View External Url" at bounding box center [830, 219] width 83 height 15
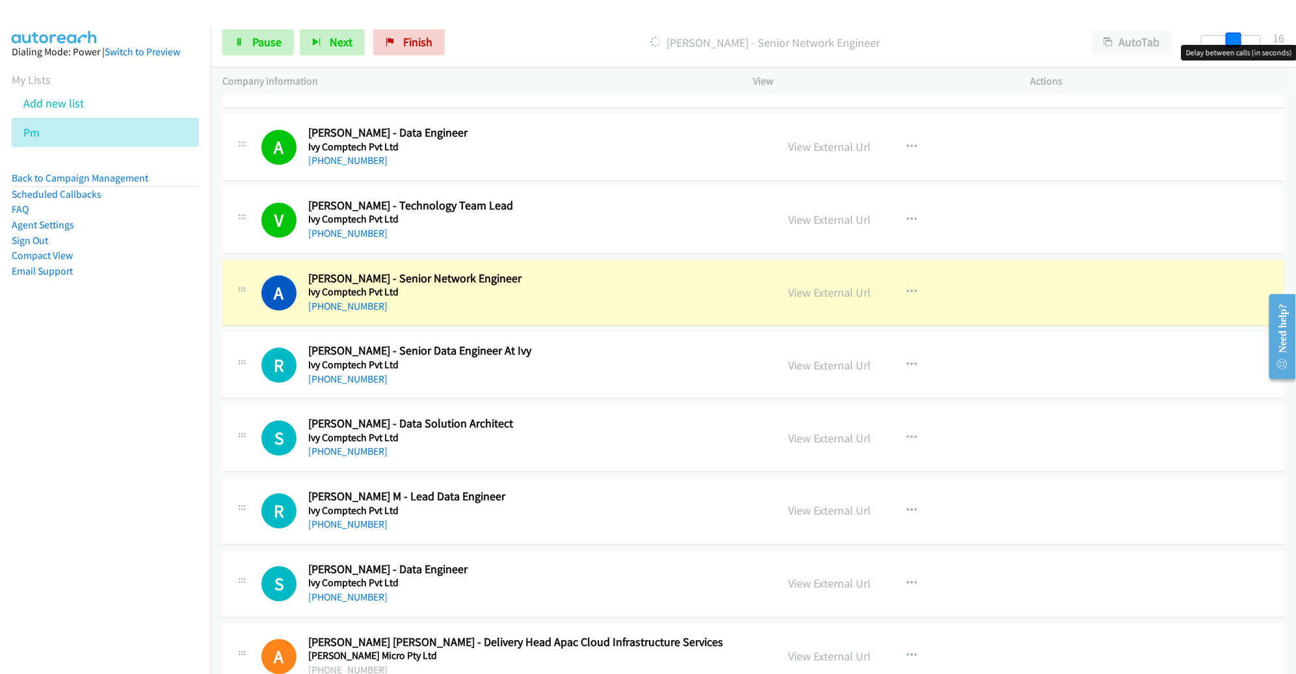
drag, startPoint x: 1213, startPoint y: 43, endPoint x: 1244, endPoint y: 41, distance: 30.6
click at [1244, 41] on div at bounding box center [1231, 40] width 60 height 10
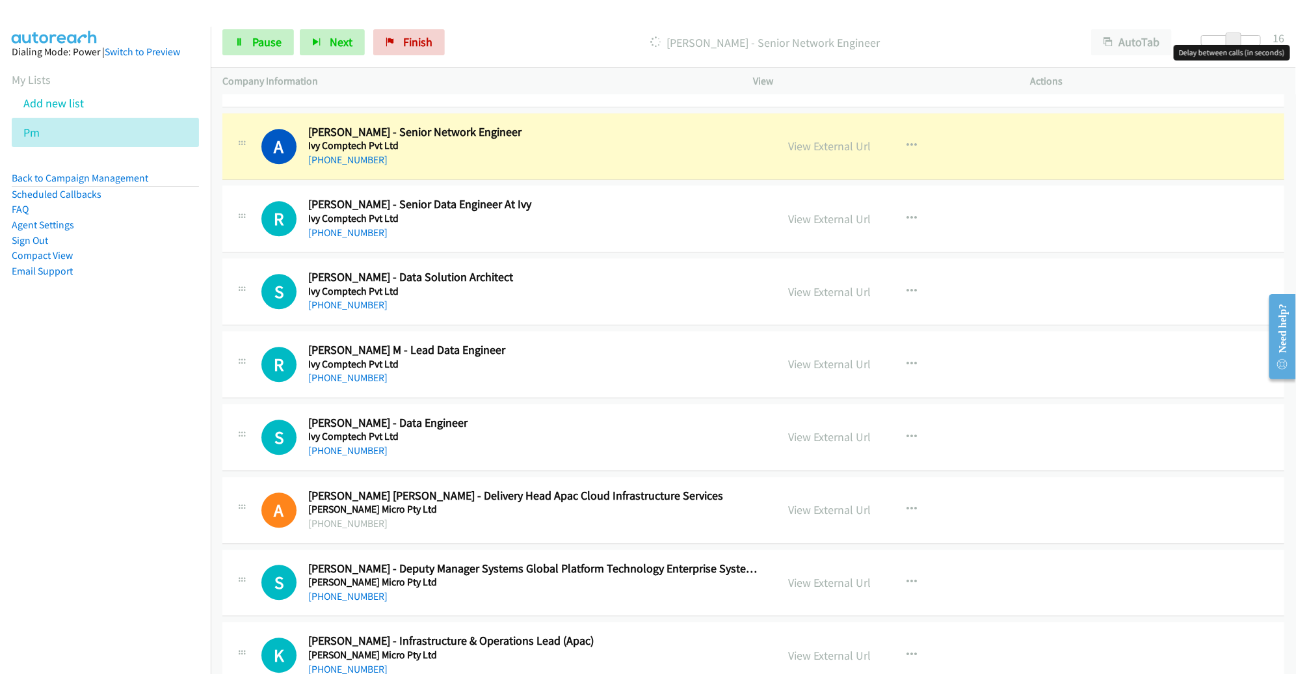
scroll to position [4201, 0]
click at [826, 141] on link "View External Url" at bounding box center [830, 146] width 83 height 15
click at [251, 46] on link "Pause" at bounding box center [258, 42] width 72 height 26
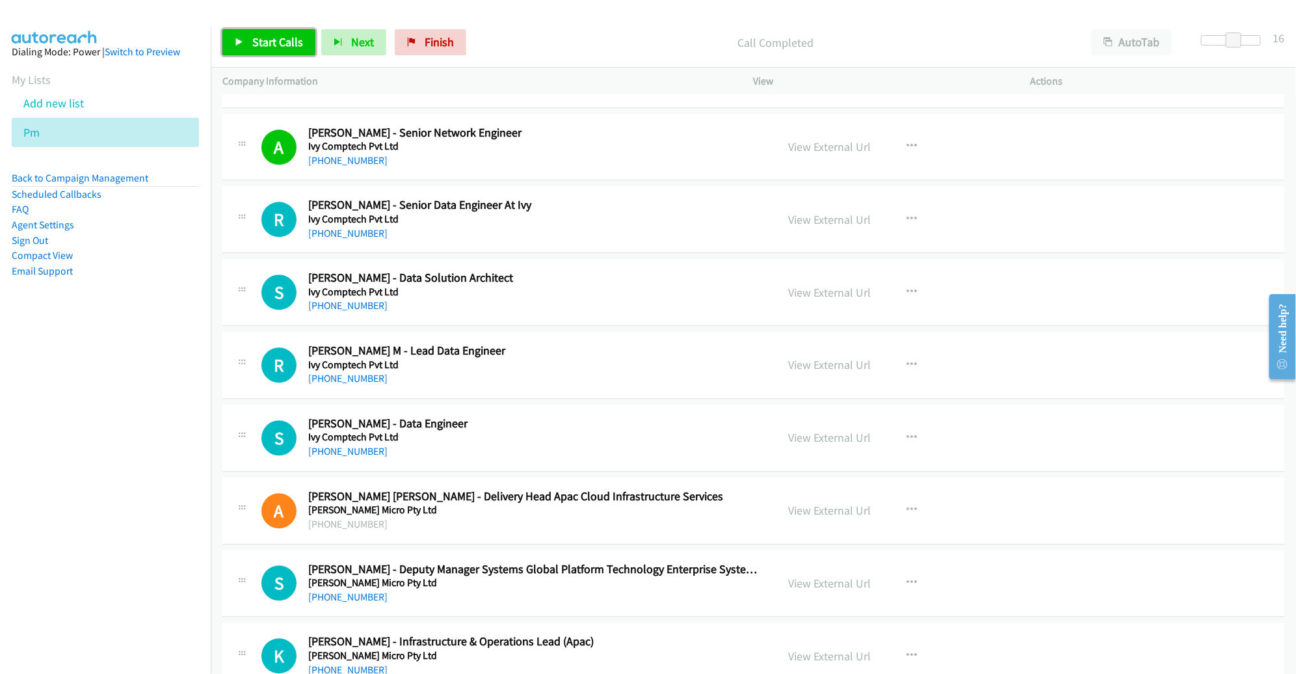
click at [282, 37] on span "Start Calls" at bounding box center [277, 41] width 51 height 15
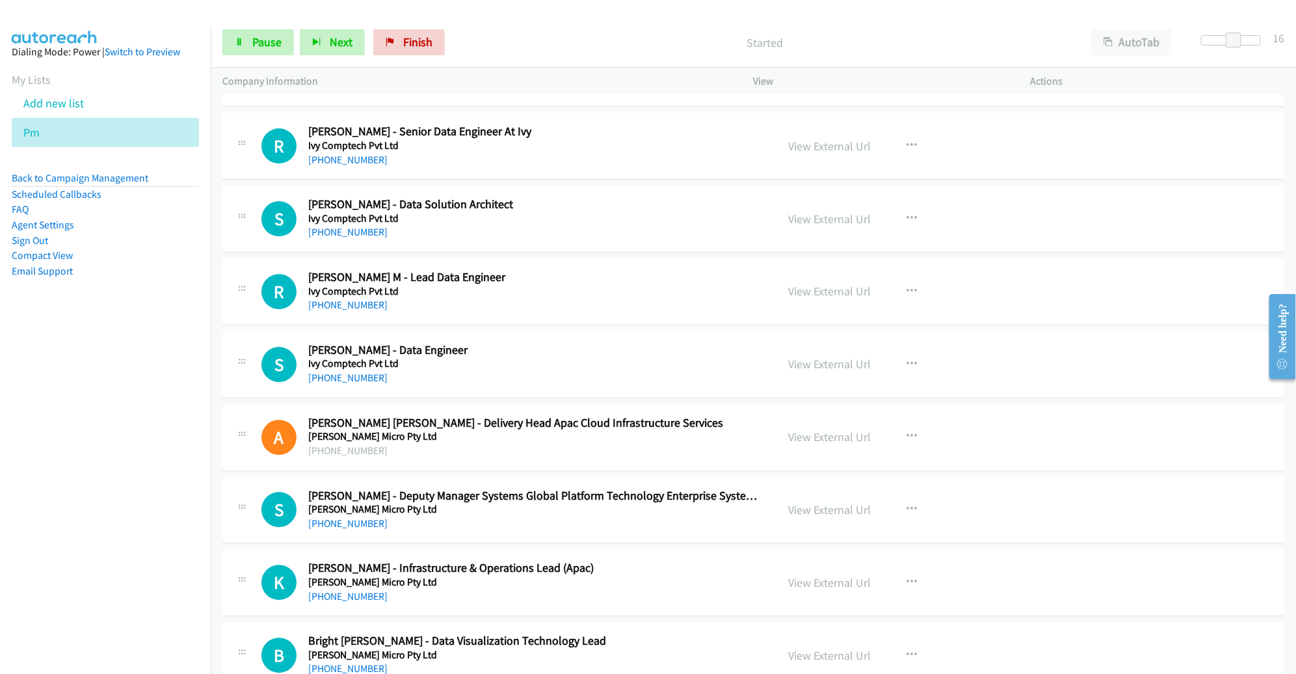
scroll to position [4286, 0]
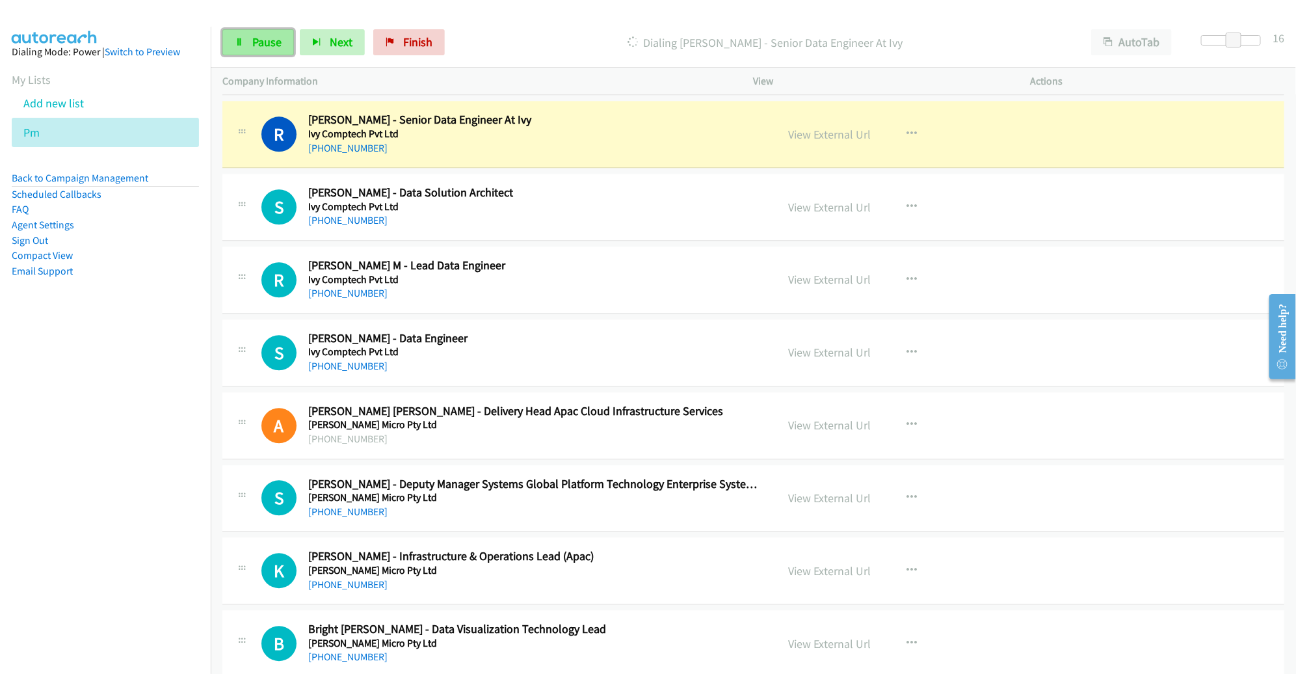
click at [258, 45] on span "Pause" at bounding box center [266, 41] width 29 height 15
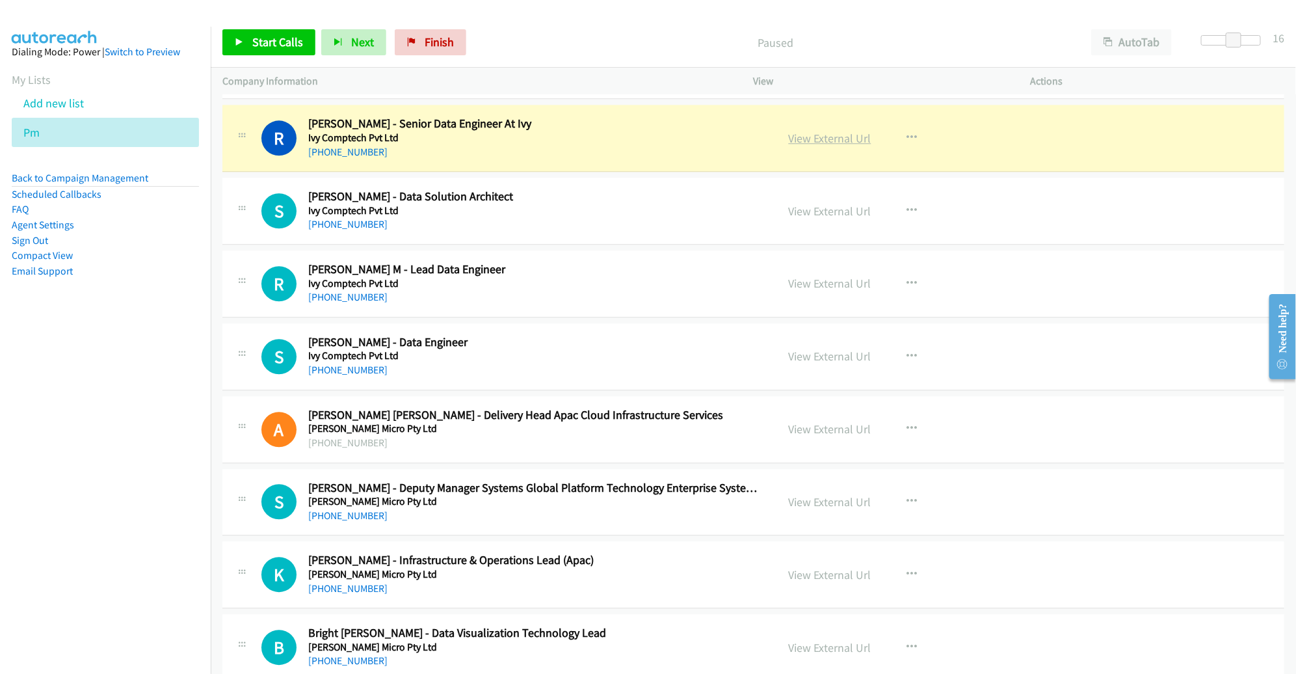
click at [808, 131] on link "View External Url" at bounding box center [830, 138] width 83 height 15
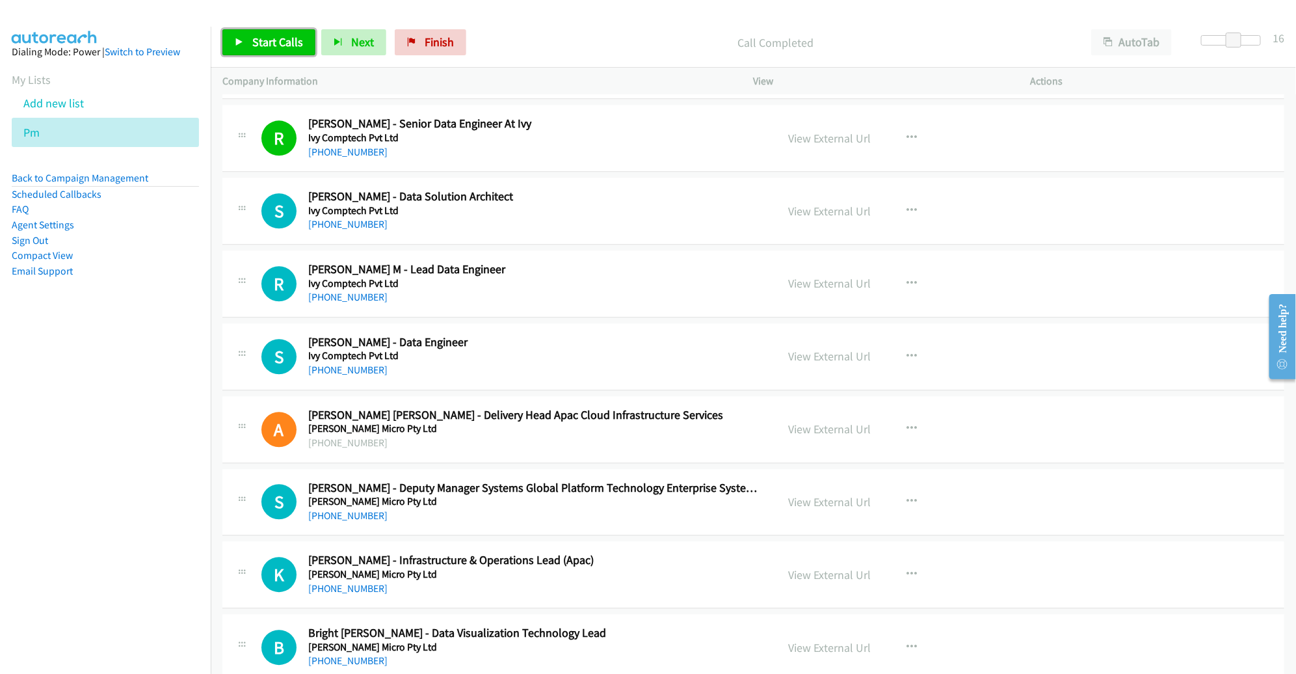
click at [276, 44] on span "Start Calls" at bounding box center [277, 41] width 51 height 15
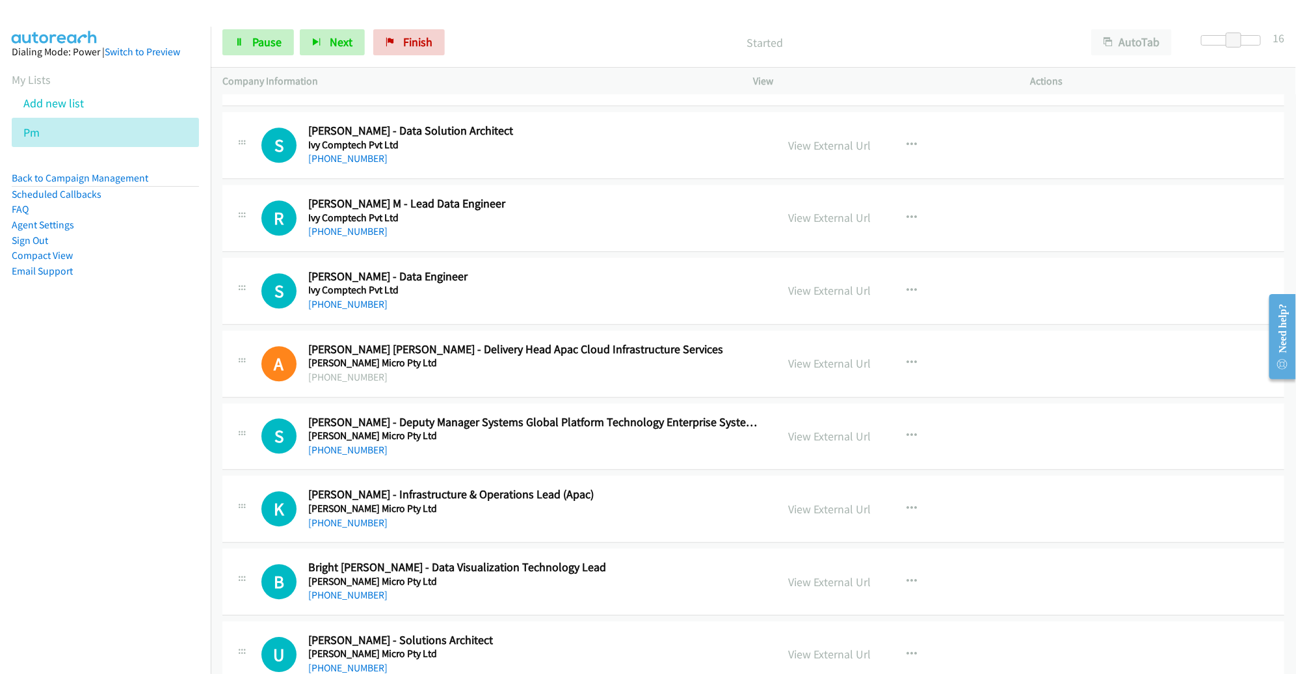
scroll to position [4348, 0]
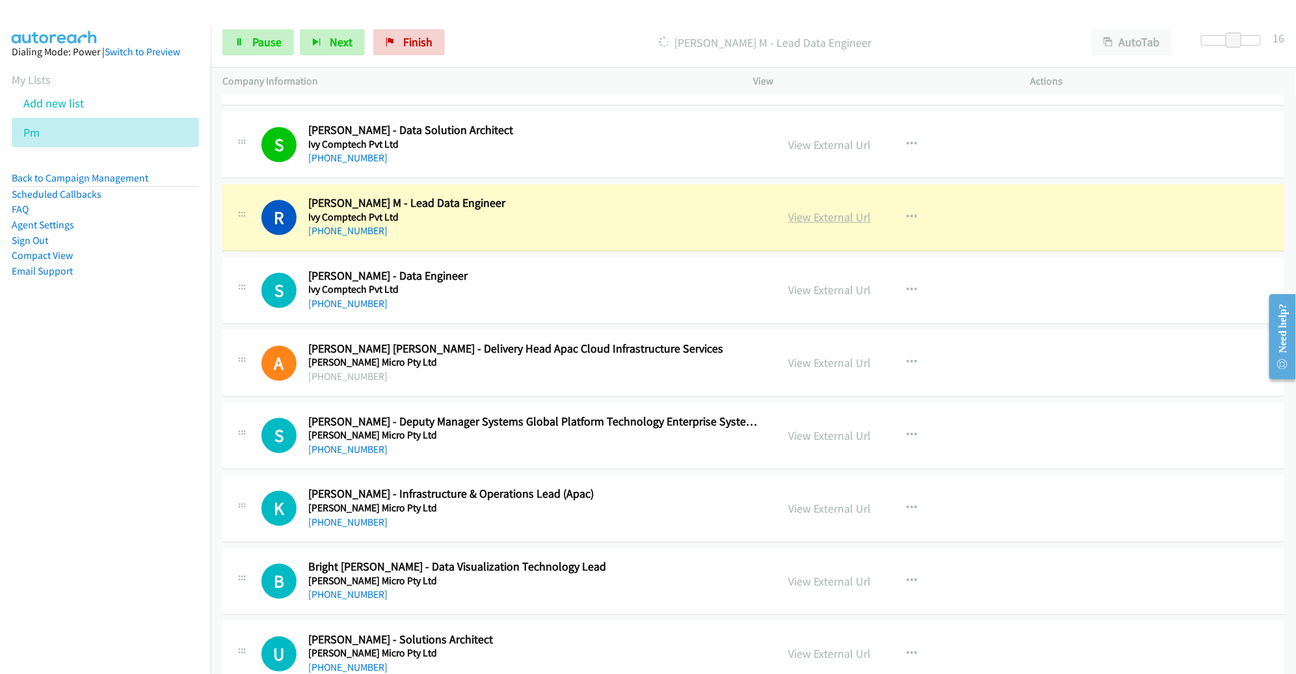
click at [839, 211] on link "View External Url" at bounding box center [830, 216] width 83 height 15
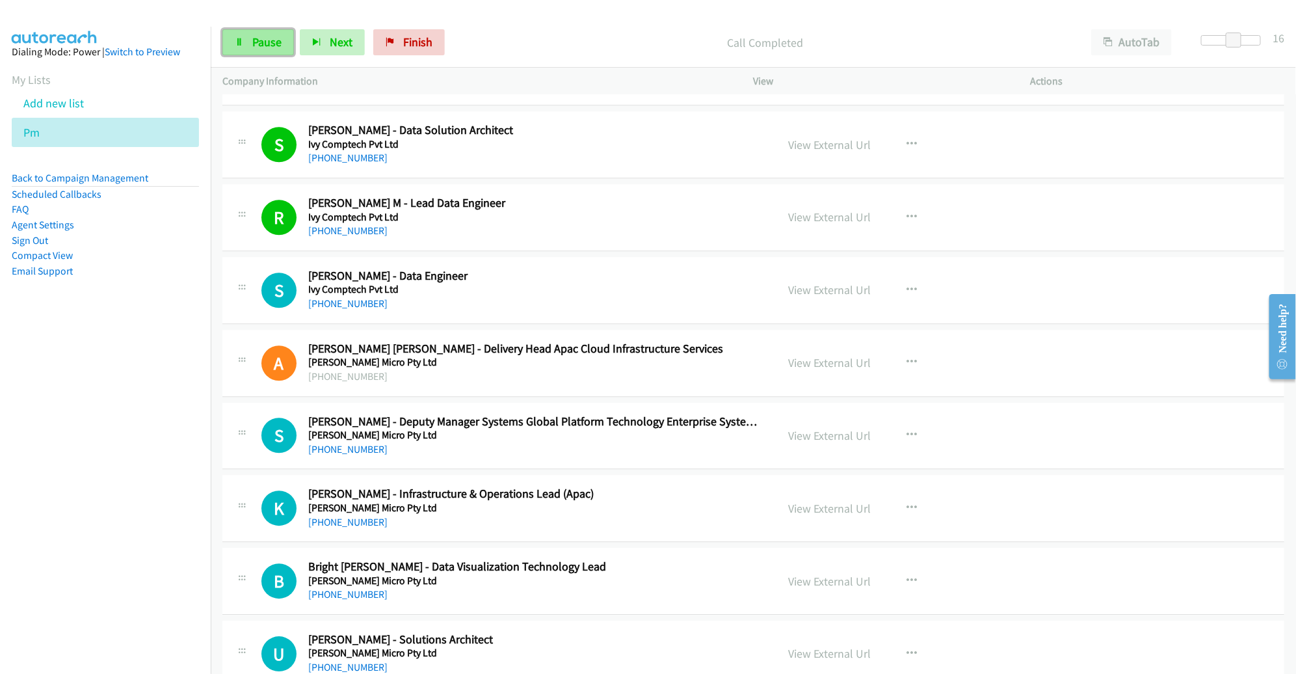
click at [259, 40] on span "Pause" at bounding box center [266, 41] width 29 height 15
click at [283, 48] on span "Start Calls" at bounding box center [277, 41] width 51 height 15
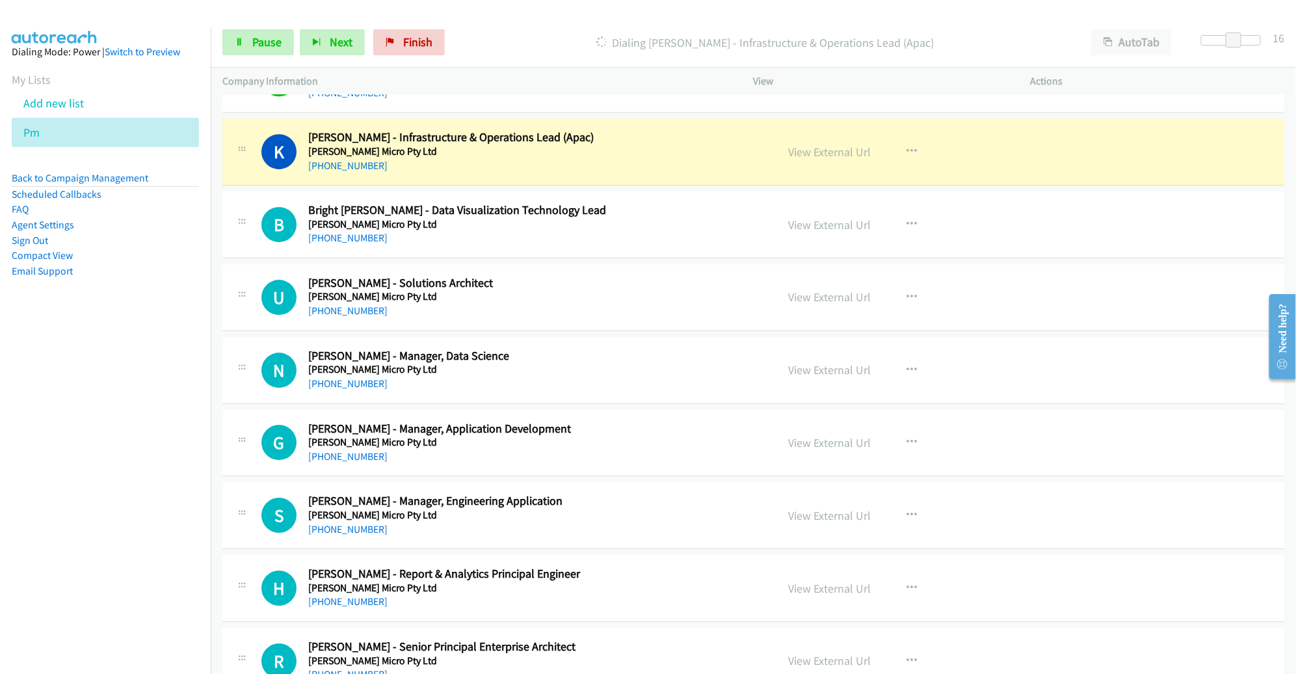
scroll to position [4701, 0]
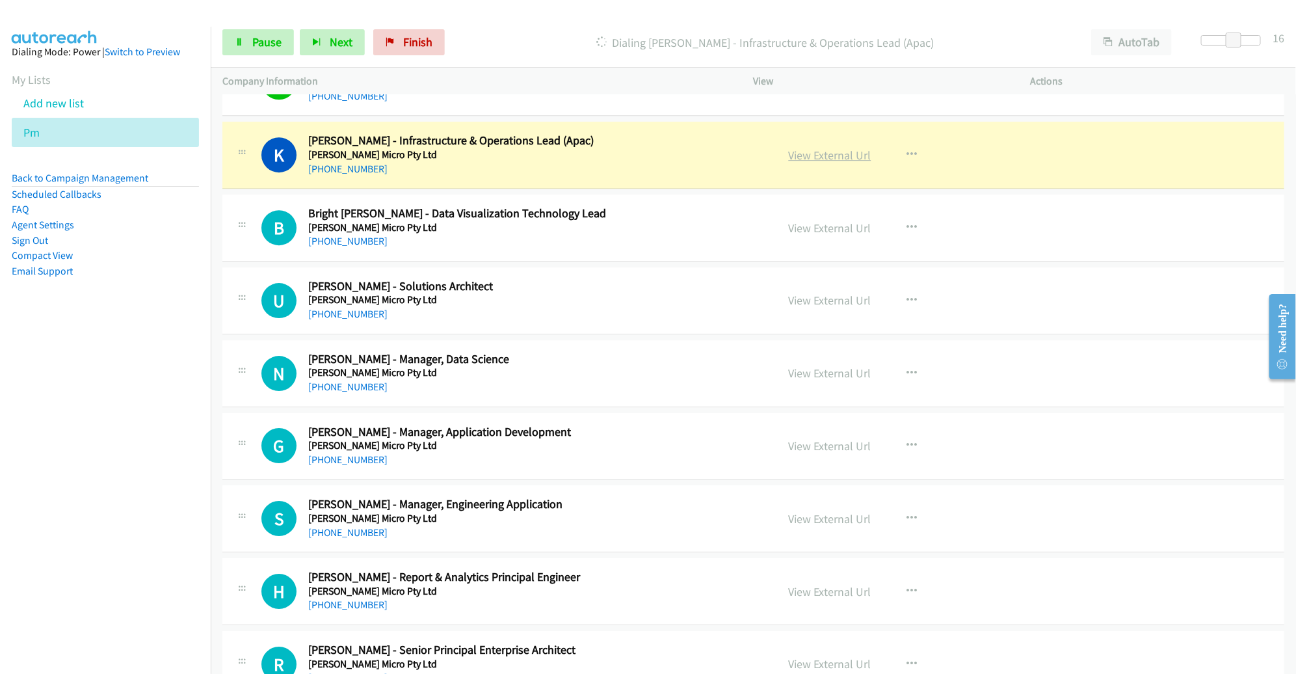
click at [811, 148] on link "View External Url" at bounding box center [830, 155] width 83 height 15
click at [281, 42] on link "Pause" at bounding box center [258, 42] width 72 height 26
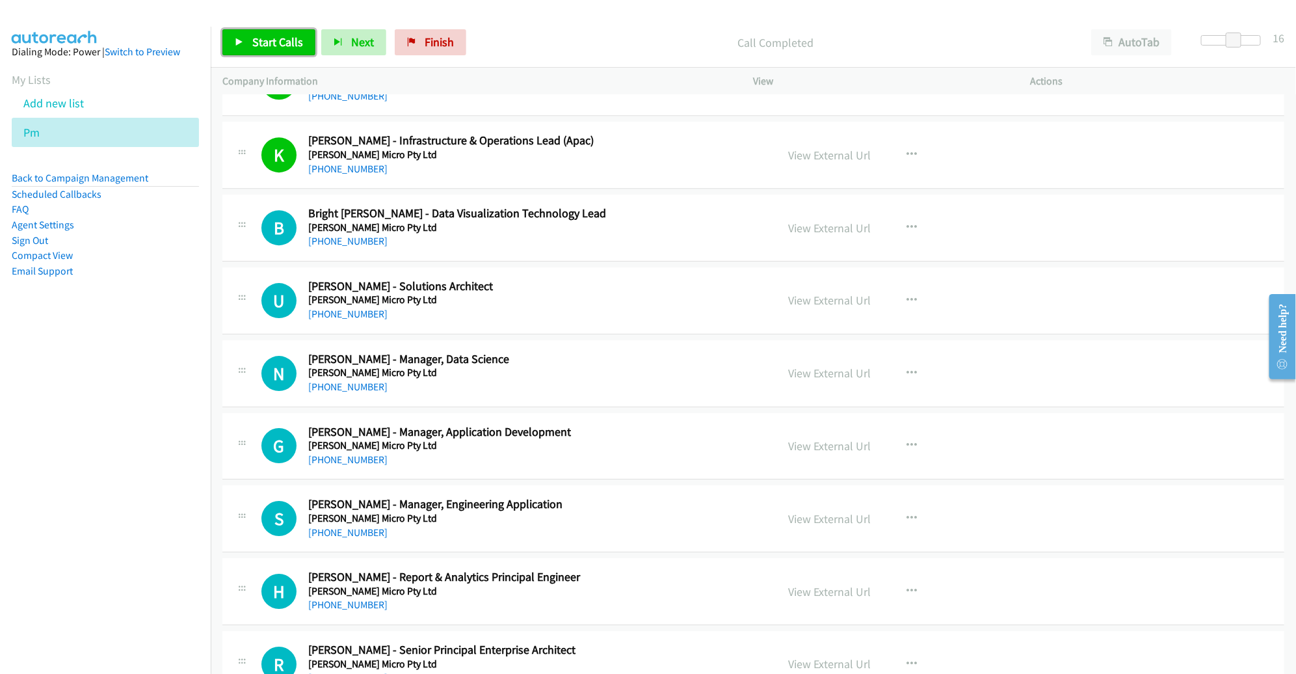
click at [243, 36] on link "Start Calls" at bounding box center [268, 42] width 93 height 26
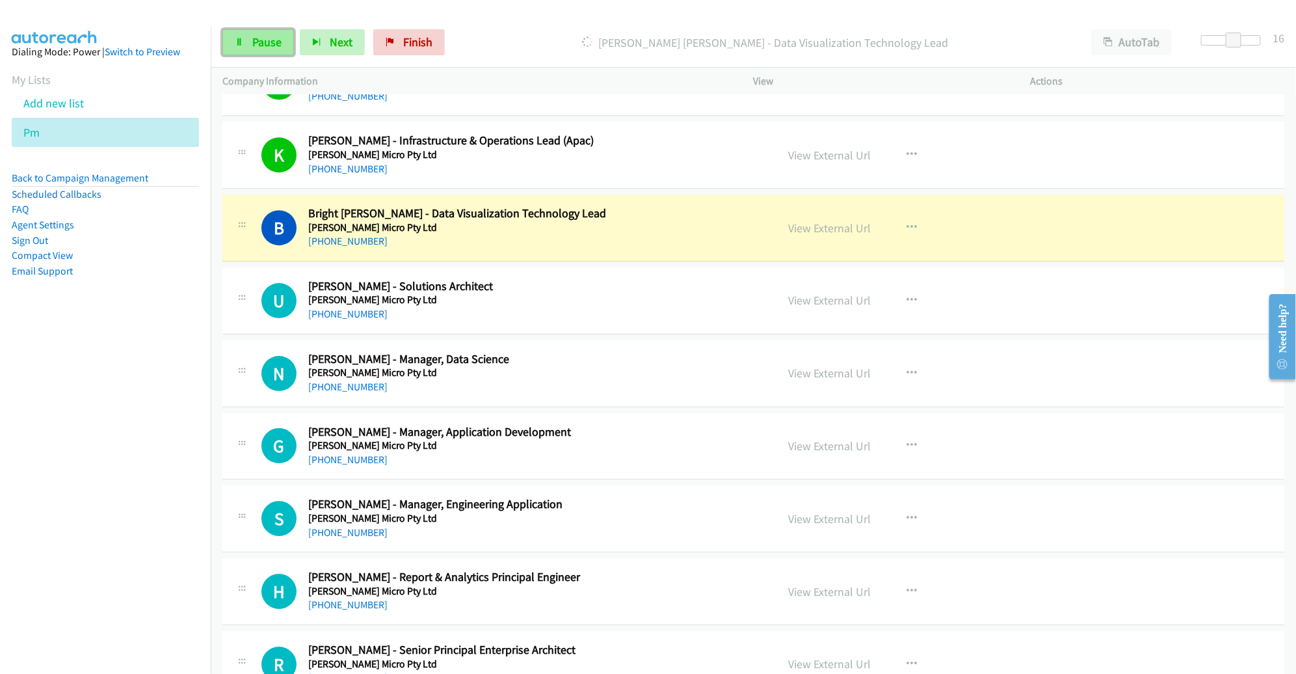
click at [254, 42] on span "Pause" at bounding box center [266, 41] width 29 height 15
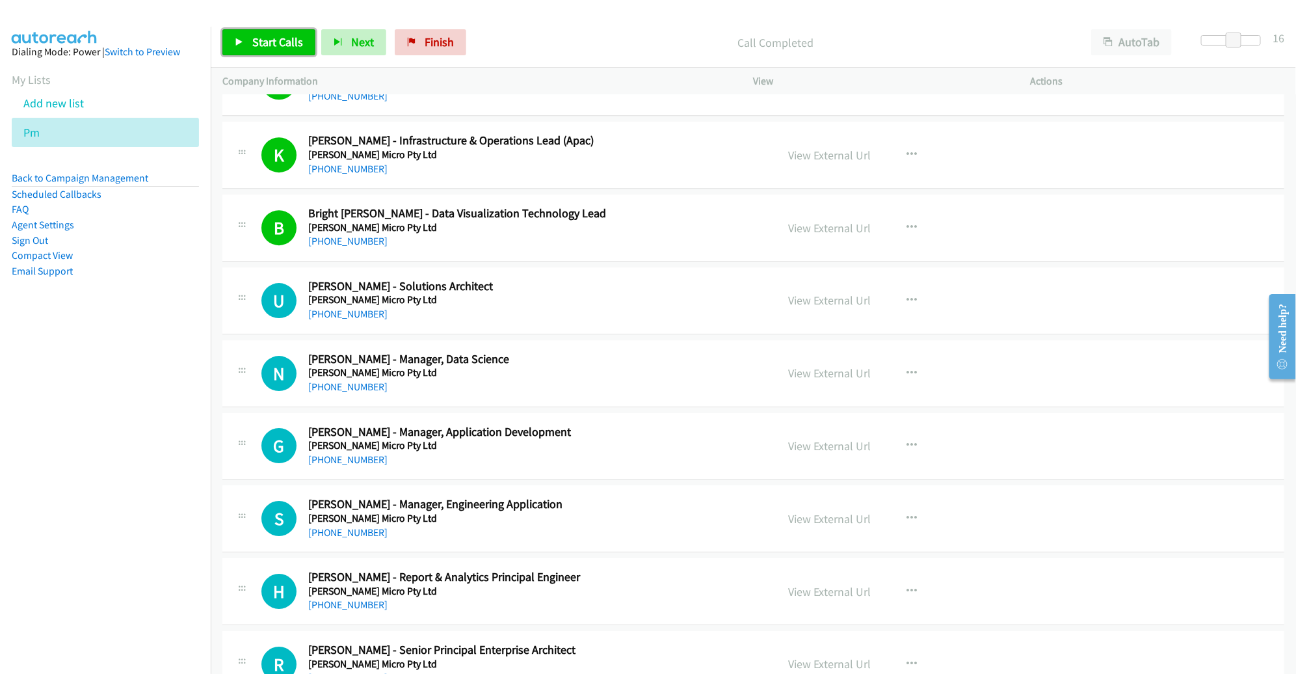
click at [274, 46] on span "Start Calls" at bounding box center [277, 41] width 51 height 15
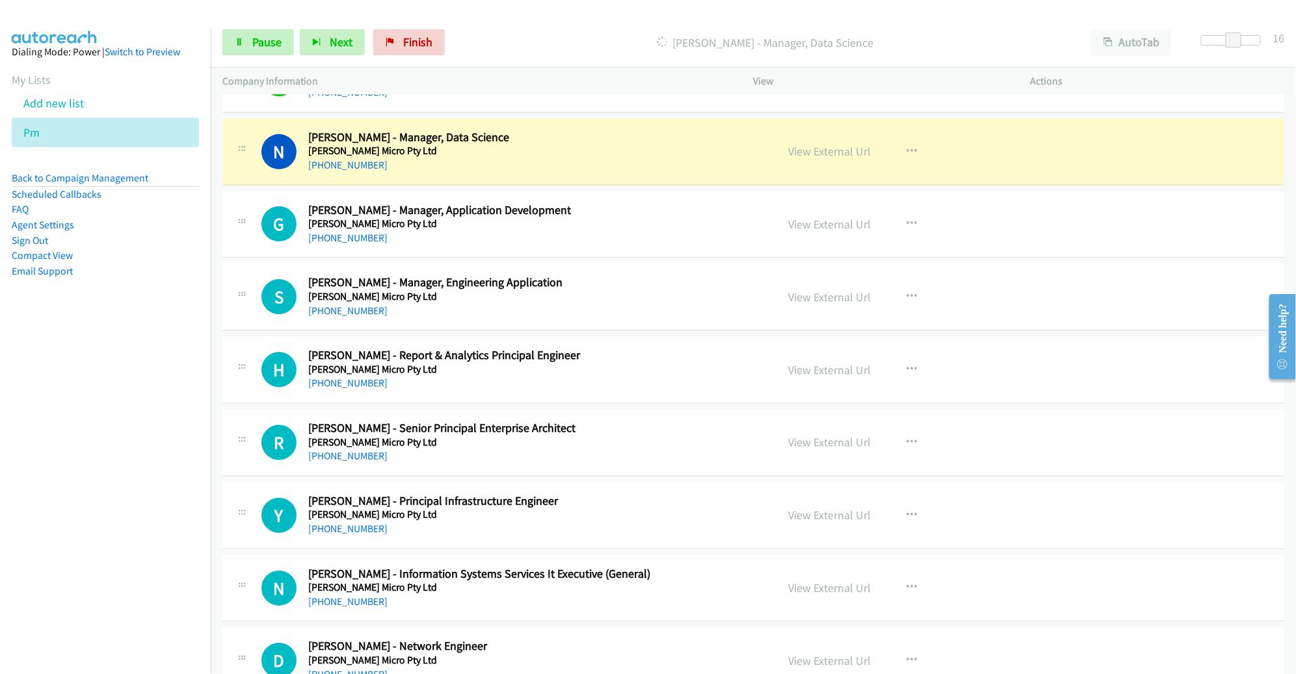
scroll to position [4927, 0]
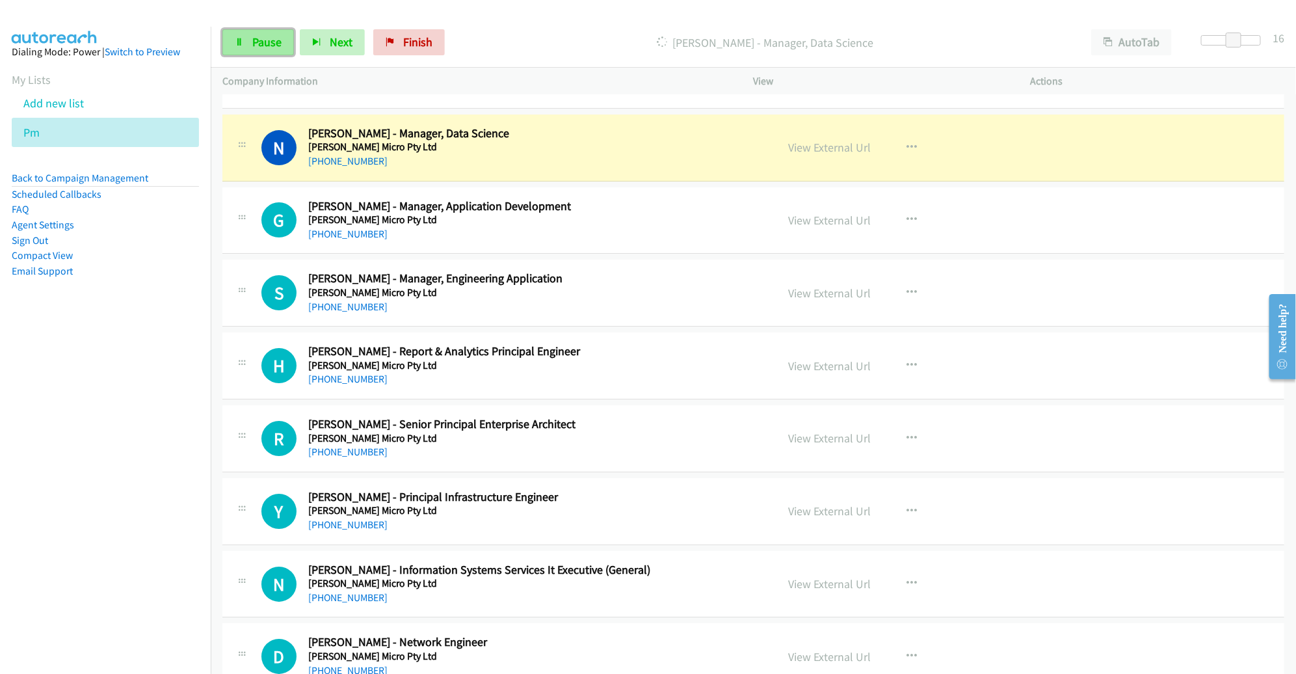
click at [263, 43] on span "Pause" at bounding box center [266, 41] width 29 height 15
click at [813, 140] on link "View External Url" at bounding box center [830, 147] width 83 height 15
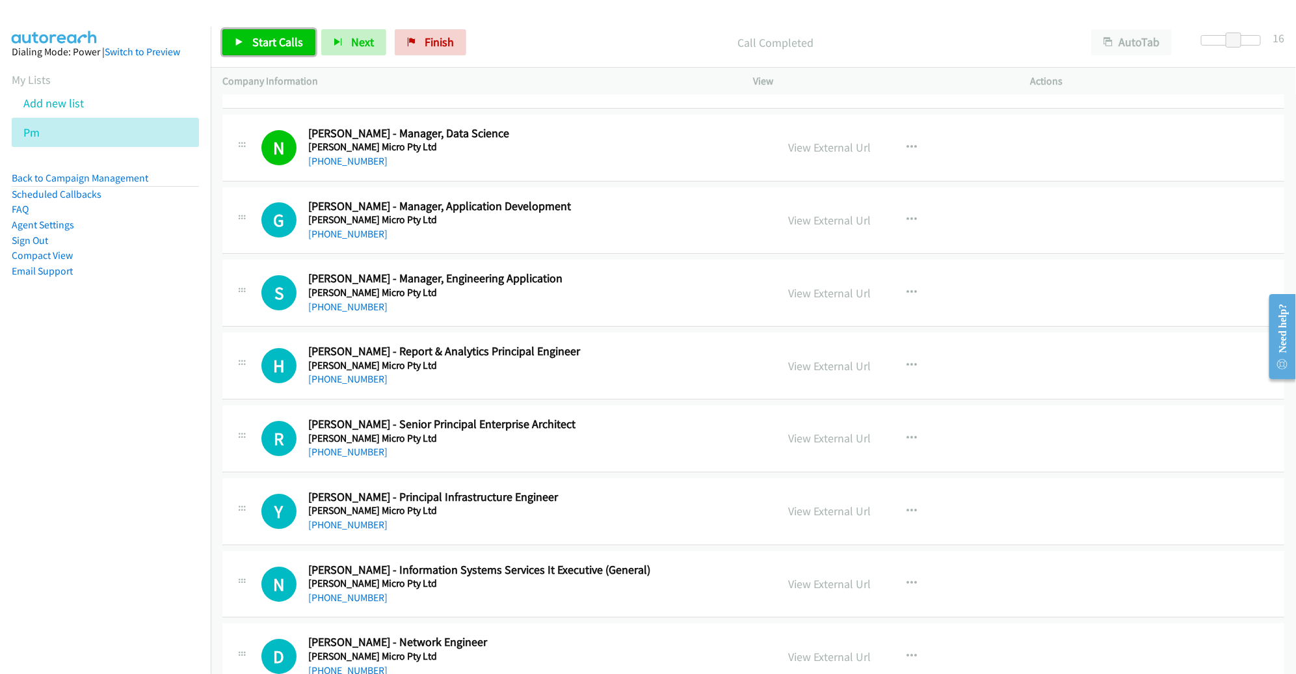
click at [269, 41] on span "Start Calls" at bounding box center [277, 41] width 51 height 15
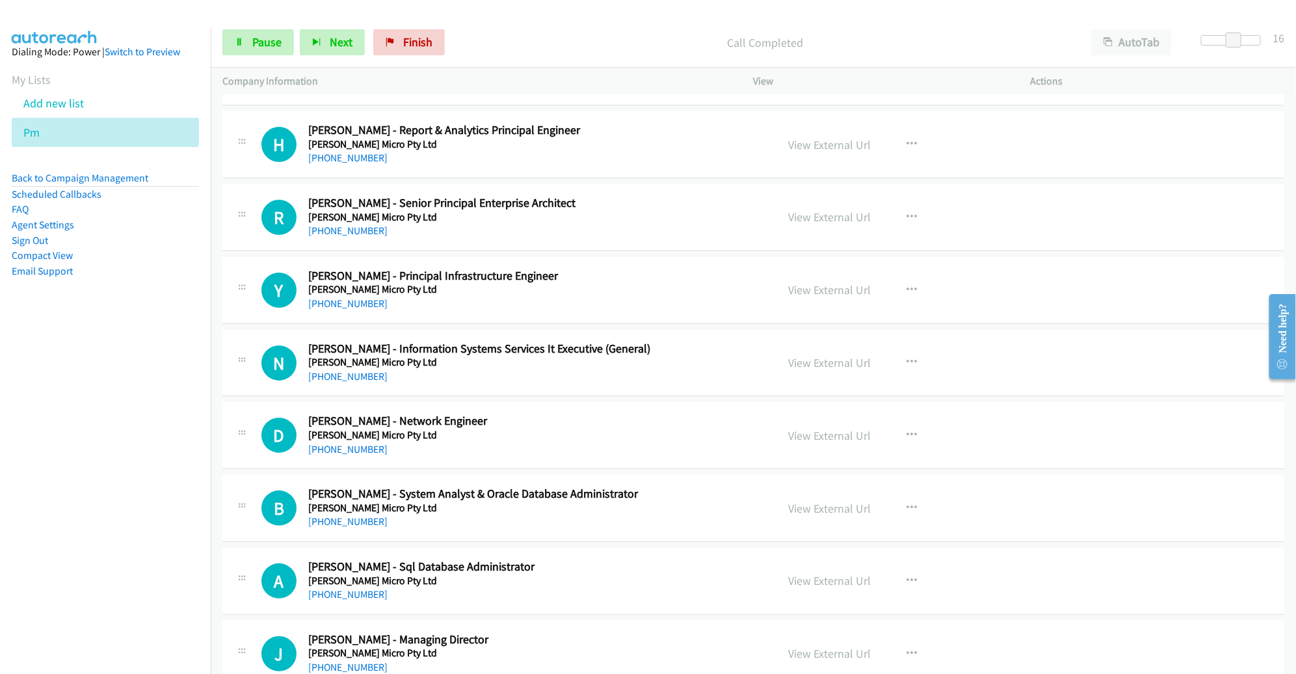
scroll to position [5147, 0]
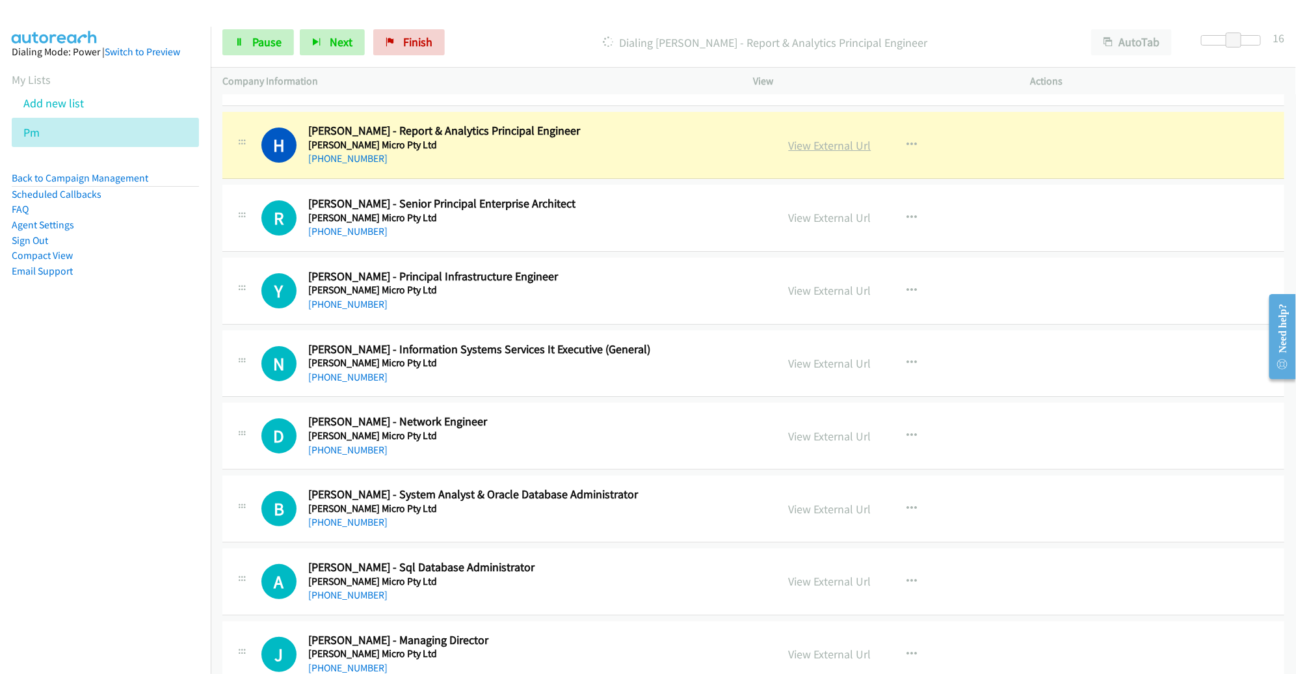
click at [807, 138] on link "View External Url" at bounding box center [830, 145] width 83 height 15
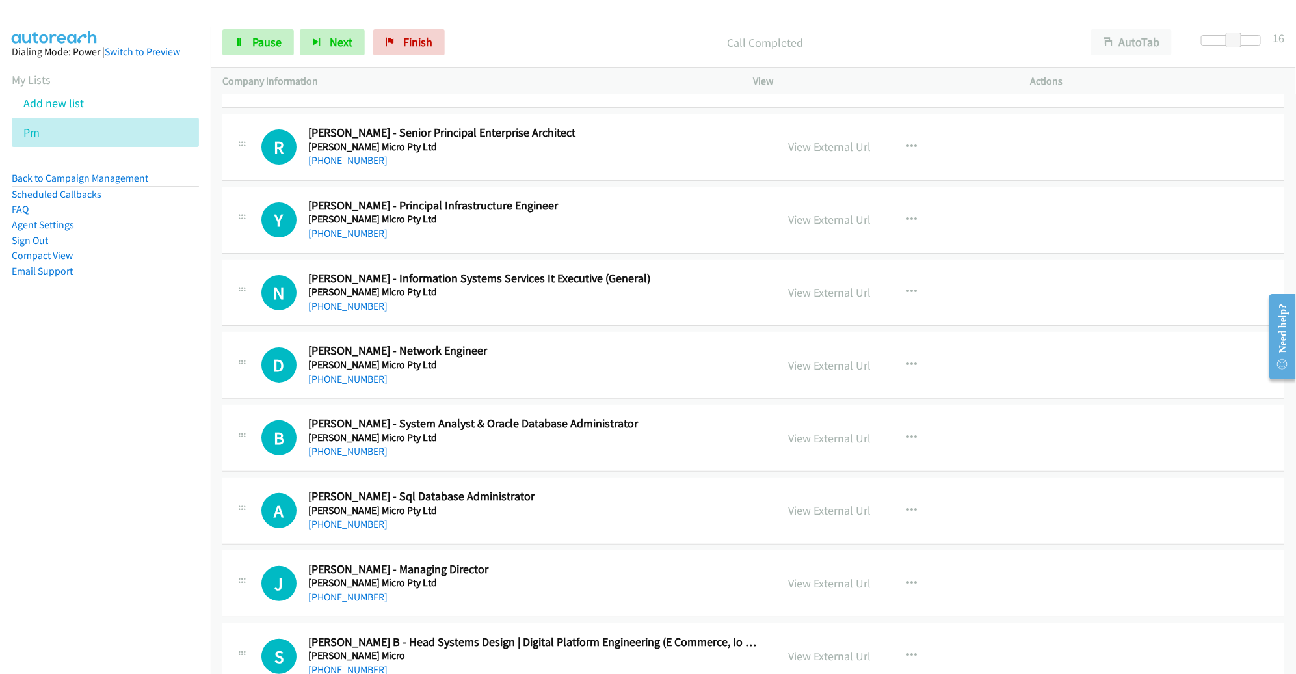
scroll to position [5222, 0]
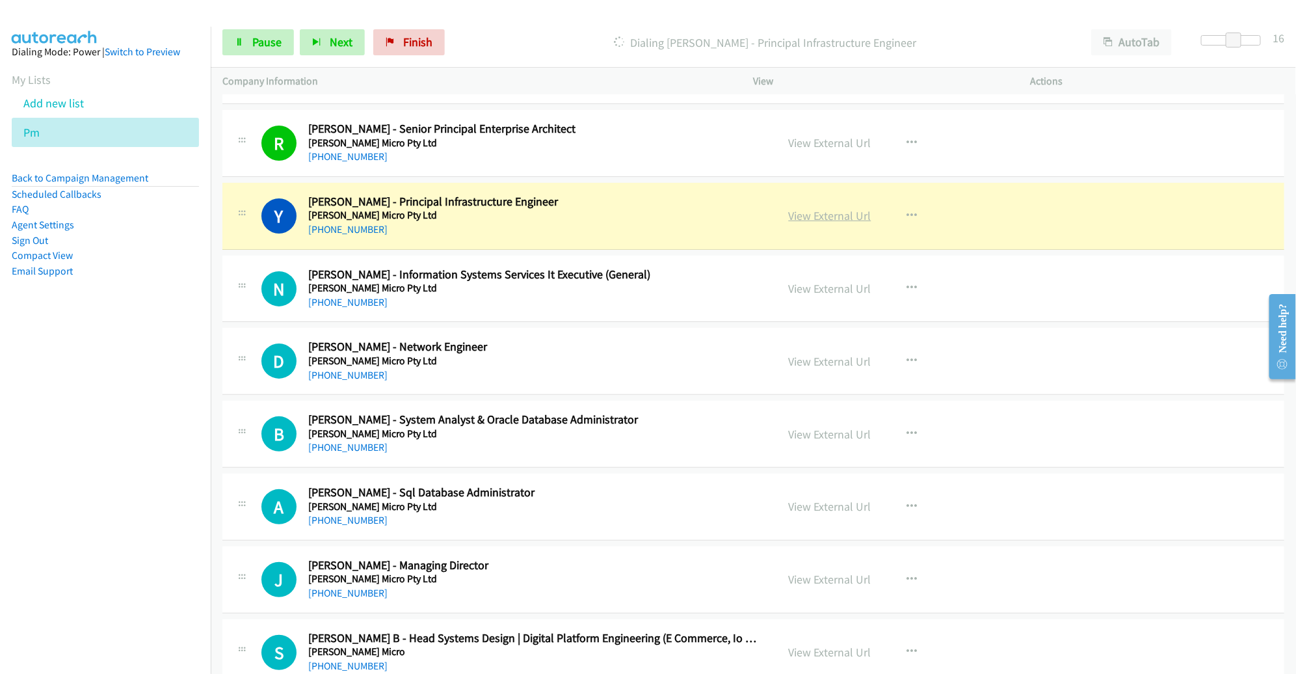
click at [824, 208] on link "View External Url" at bounding box center [830, 215] width 83 height 15
click at [272, 40] on span "Pause" at bounding box center [266, 41] width 29 height 15
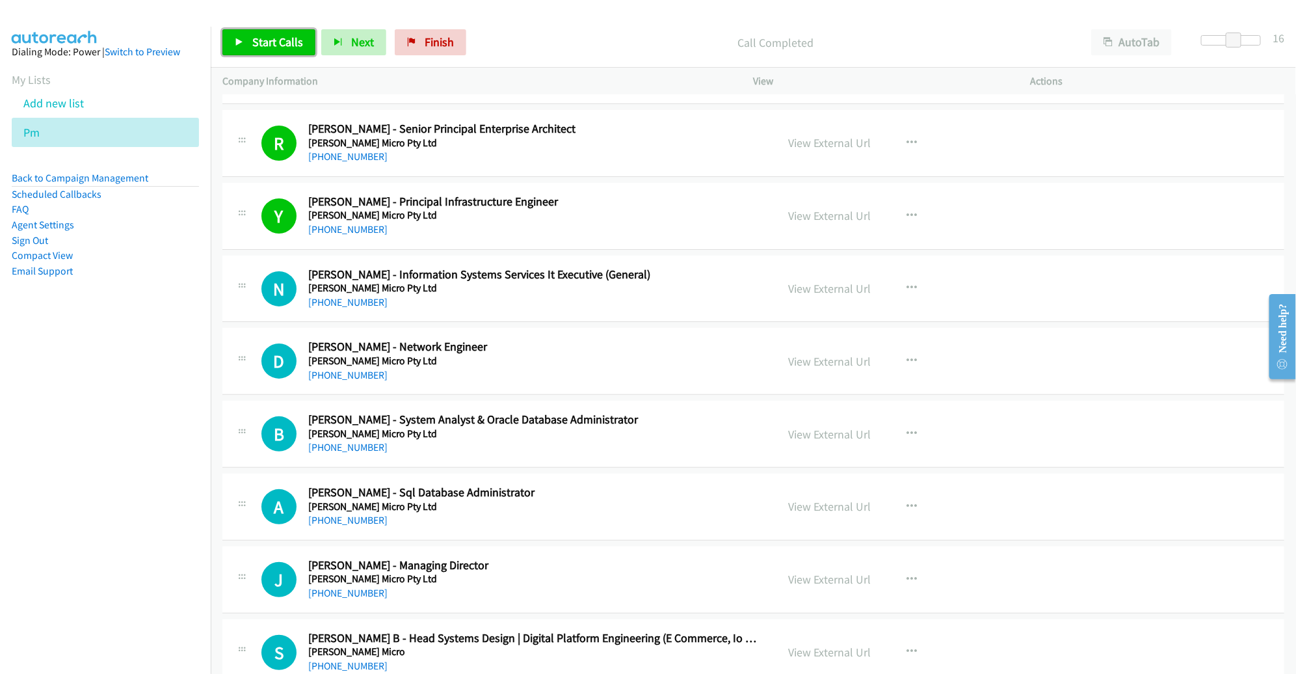
click at [282, 40] on span "Start Calls" at bounding box center [277, 41] width 51 height 15
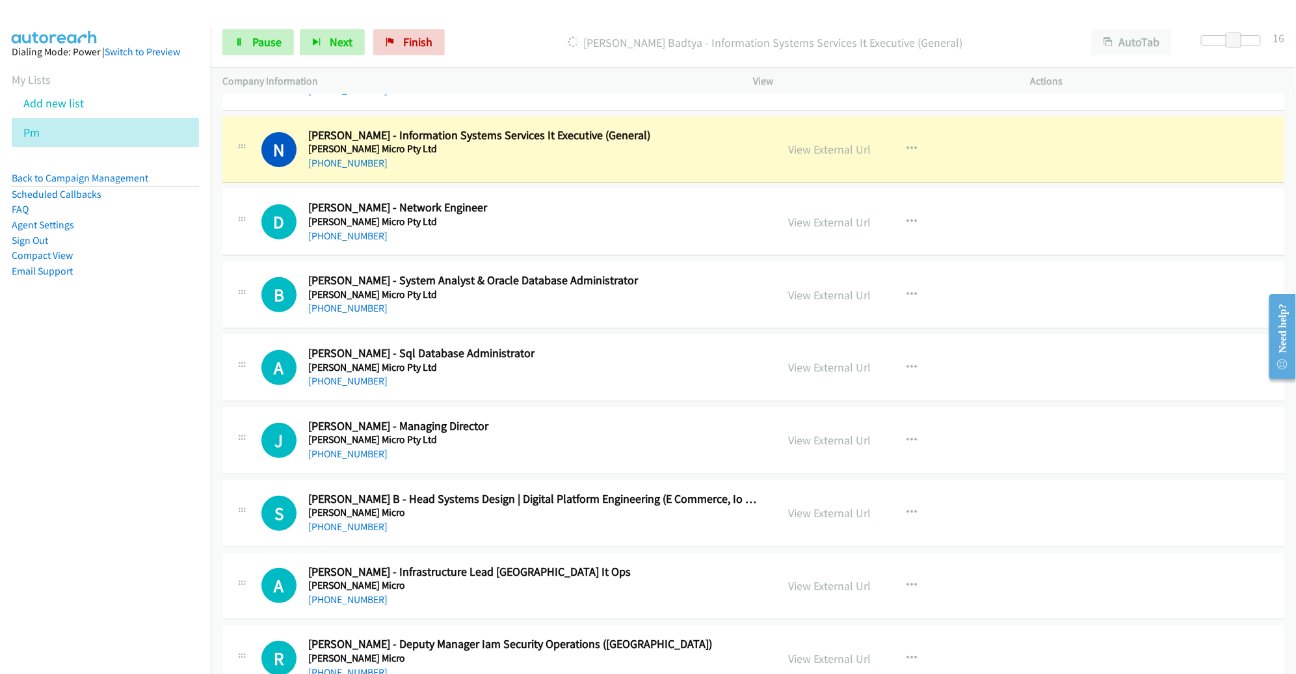
scroll to position [5361, 0]
click at [812, 142] on link "View External Url" at bounding box center [830, 149] width 83 height 15
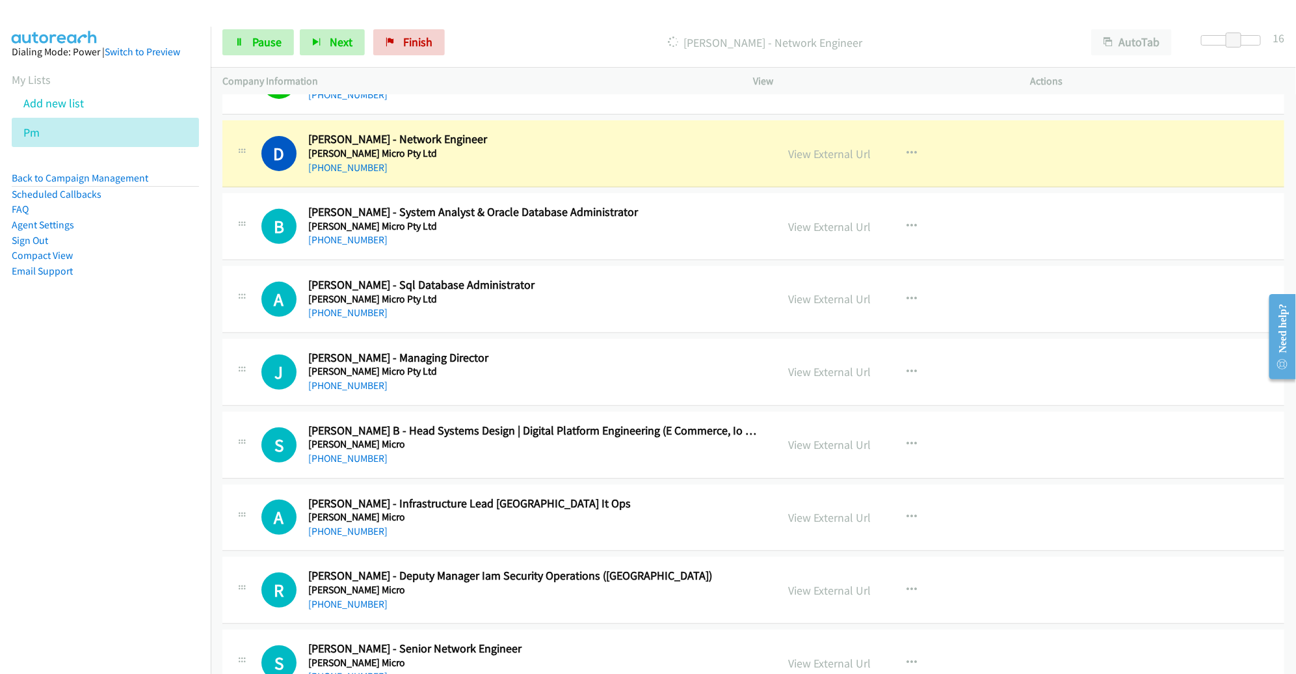
scroll to position [5426, 0]
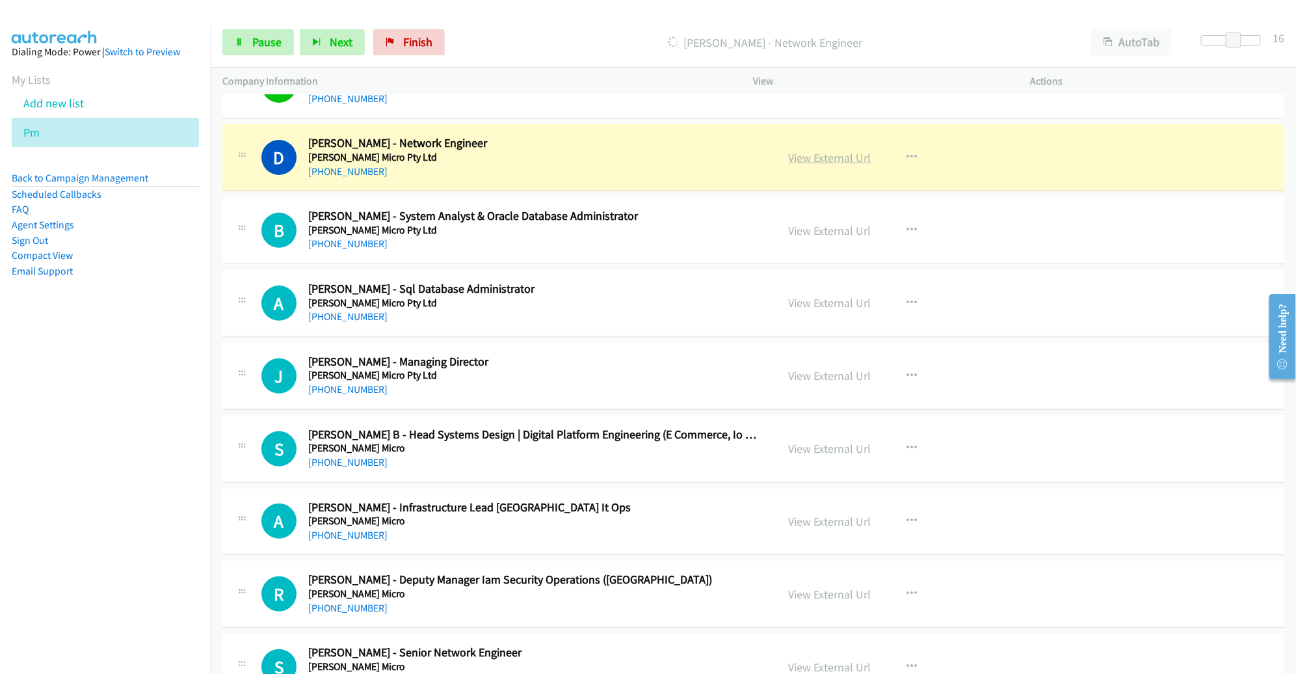
click at [838, 150] on link "View External Url" at bounding box center [830, 157] width 83 height 15
click at [807, 150] on link "View External Url" at bounding box center [830, 157] width 83 height 15
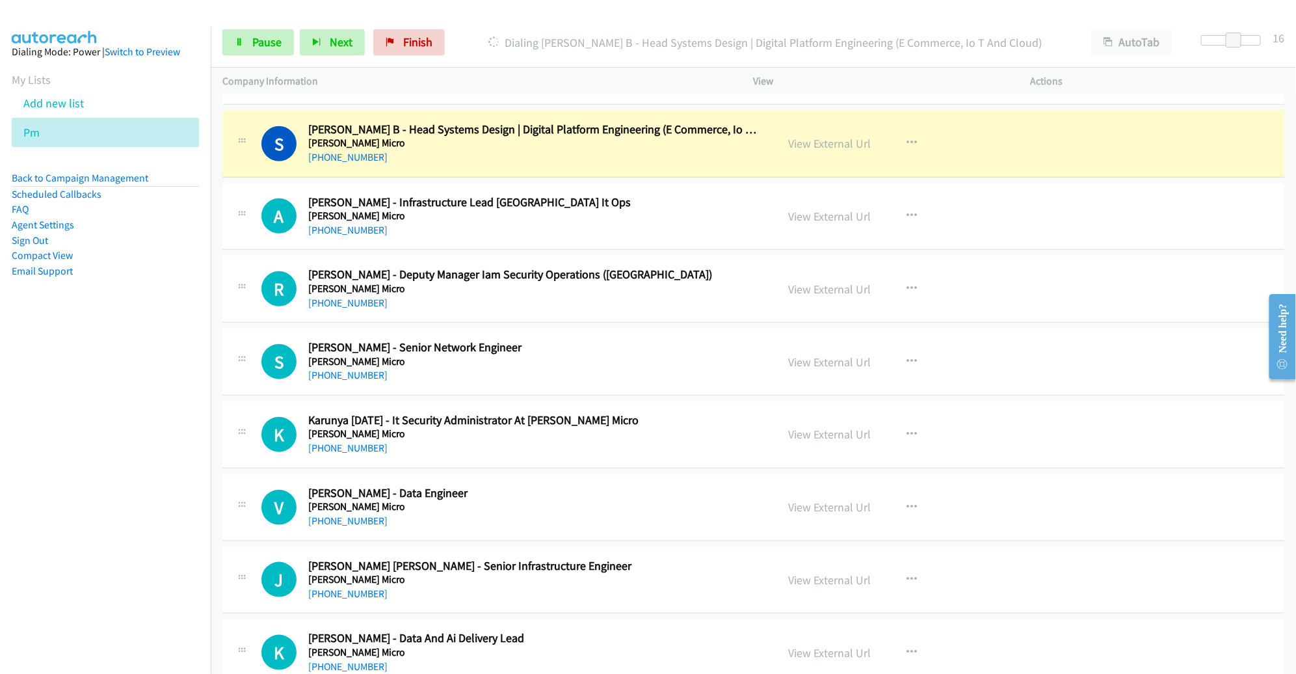
scroll to position [5733, 0]
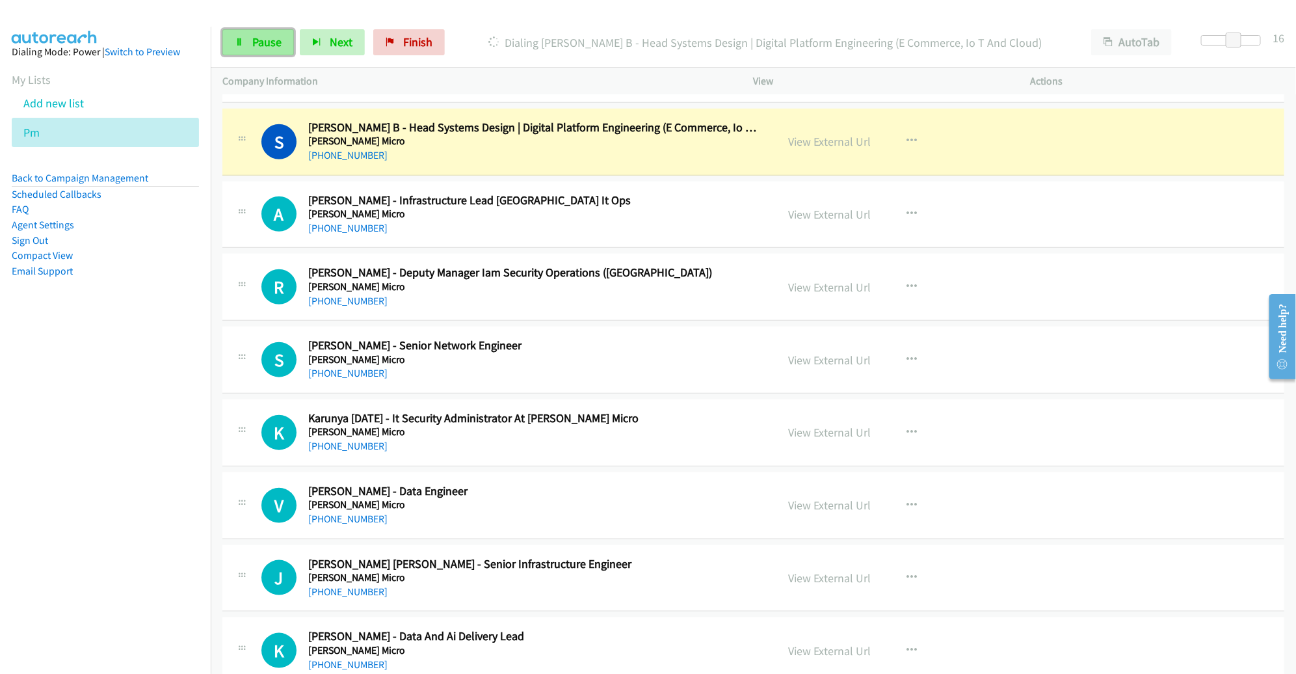
click at [270, 40] on span "Pause" at bounding box center [266, 41] width 29 height 15
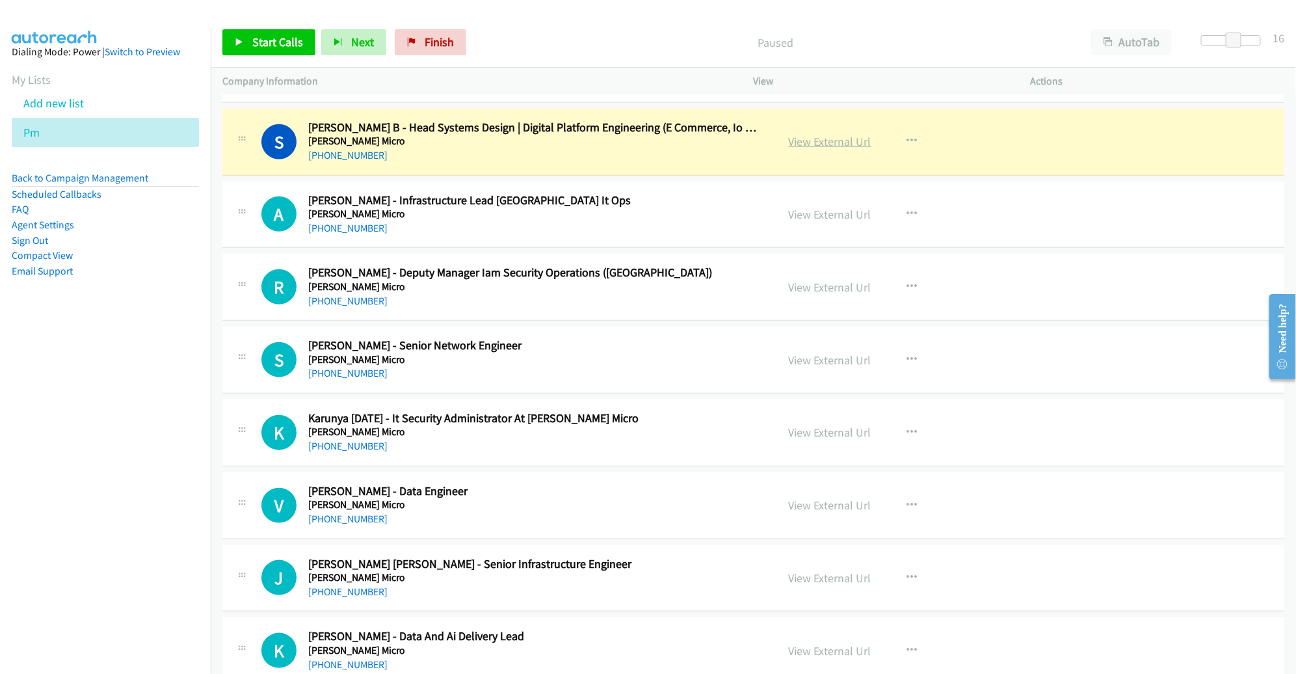
click at [806, 134] on link "View External Url" at bounding box center [830, 141] width 83 height 15
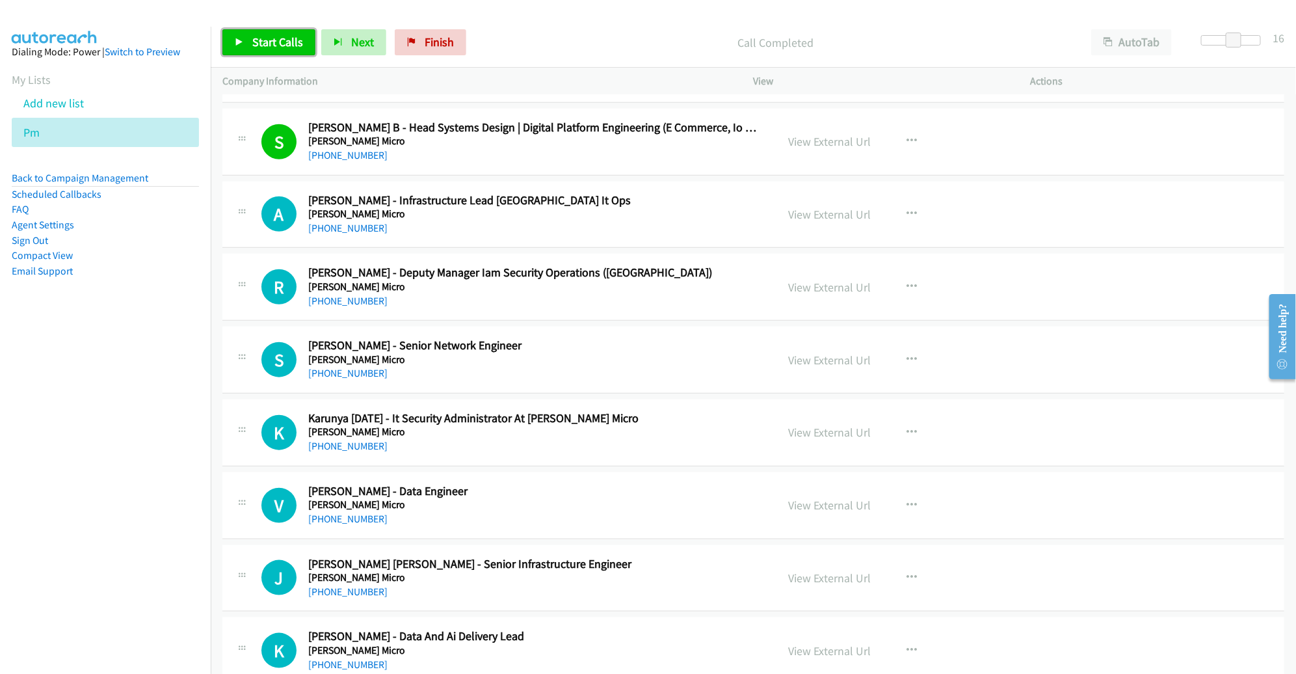
click at [282, 39] on span "Start Calls" at bounding box center [277, 41] width 51 height 15
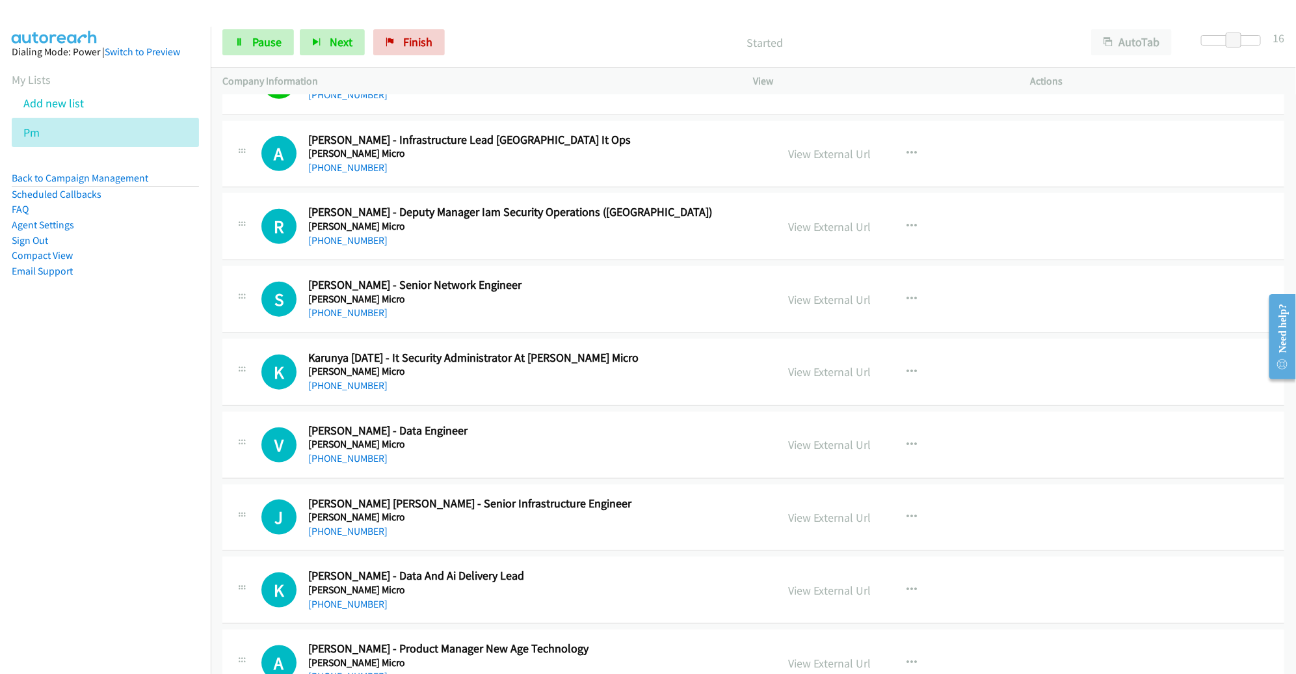
scroll to position [5797, 0]
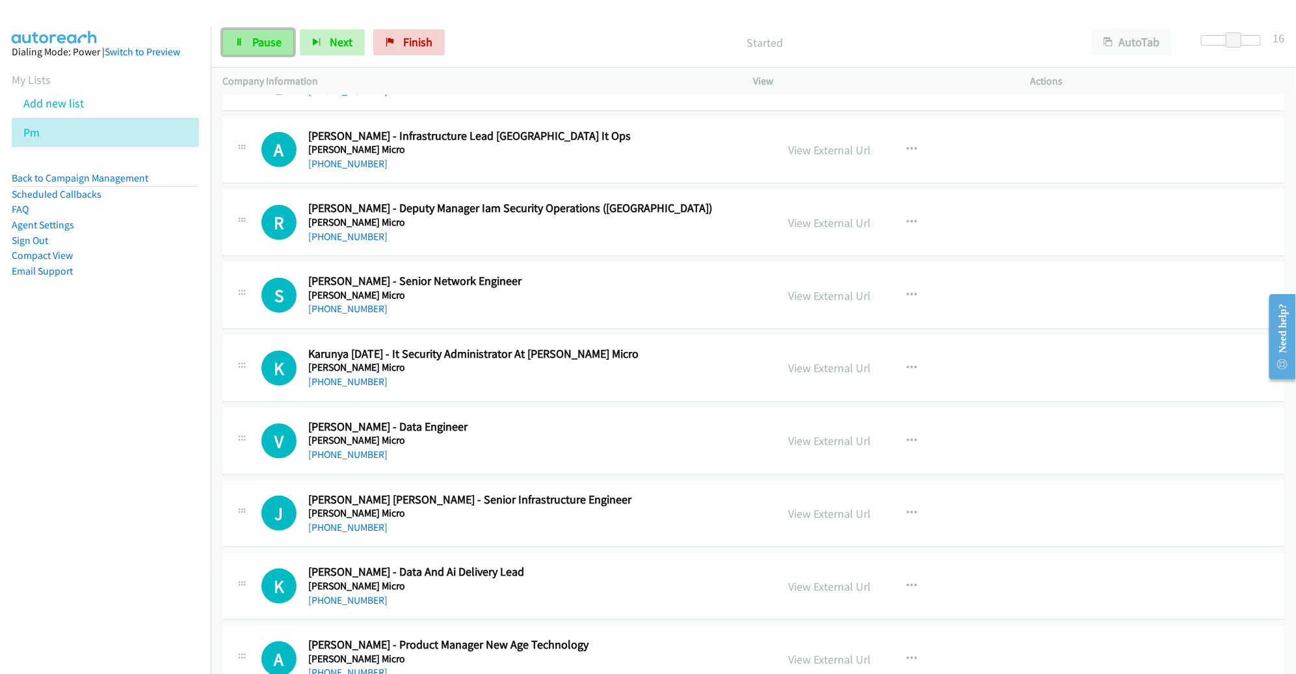
click at [267, 48] on span "Pause" at bounding box center [266, 41] width 29 height 15
click at [267, 48] on span "Start Calls" at bounding box center [277, 41] width 51 height 15
click at [673, 143] on h5 "[PERSON_NAME] Micro" at bounding box center [533, 149] width 450 height 13
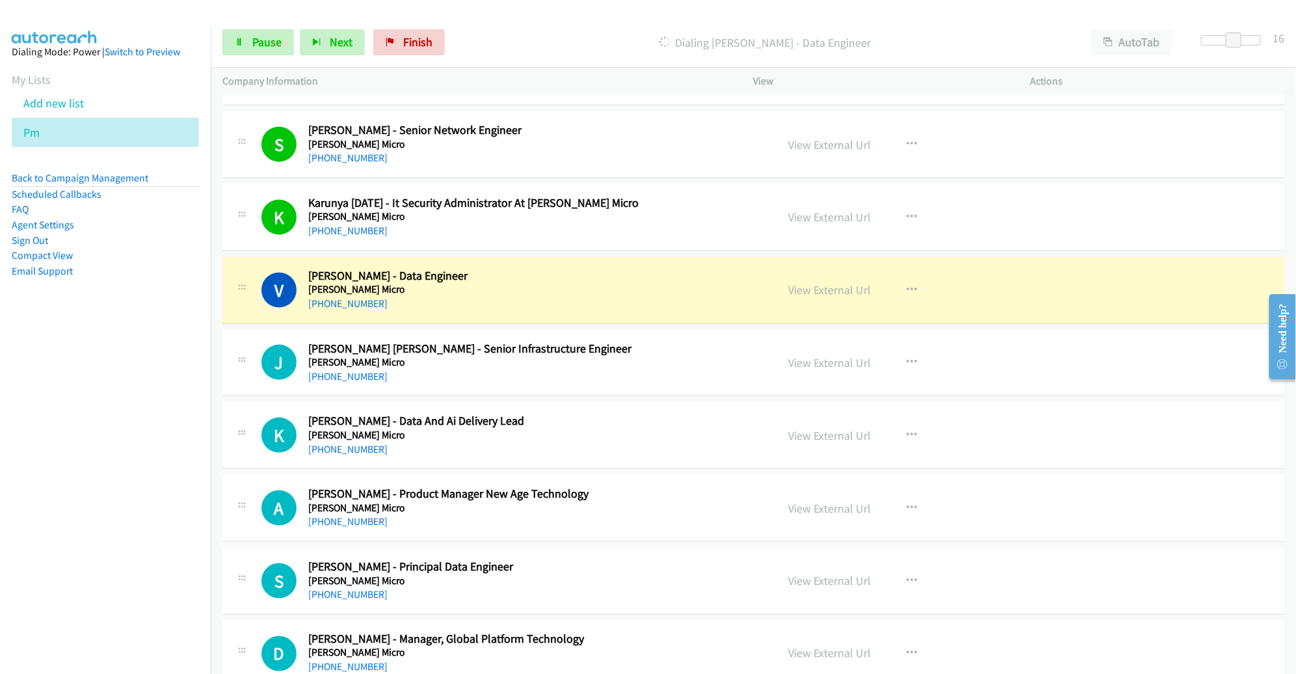
scroll to position [6086, 0]
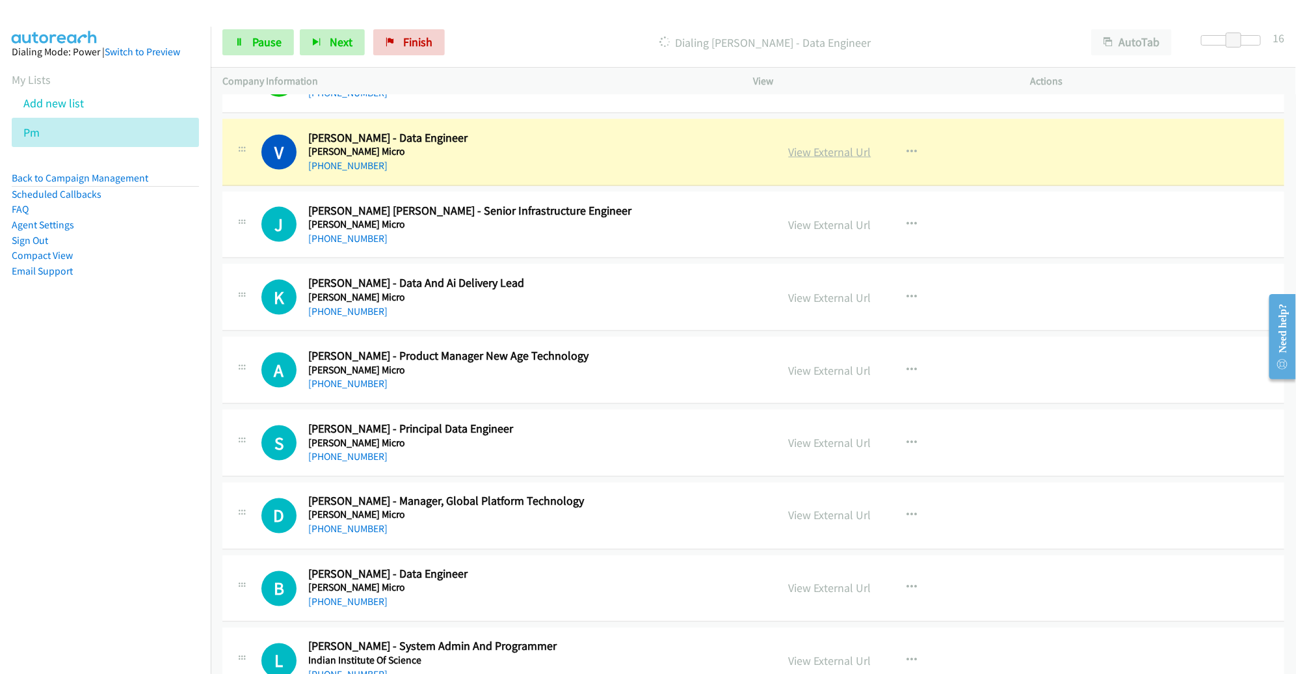
click at [791, 144] on link "View External Url" at bounding box center [830, 151] width 83 height 15
click at [278, 42] on span "Pause" at bounding box center [266, 41] width 29 height 15
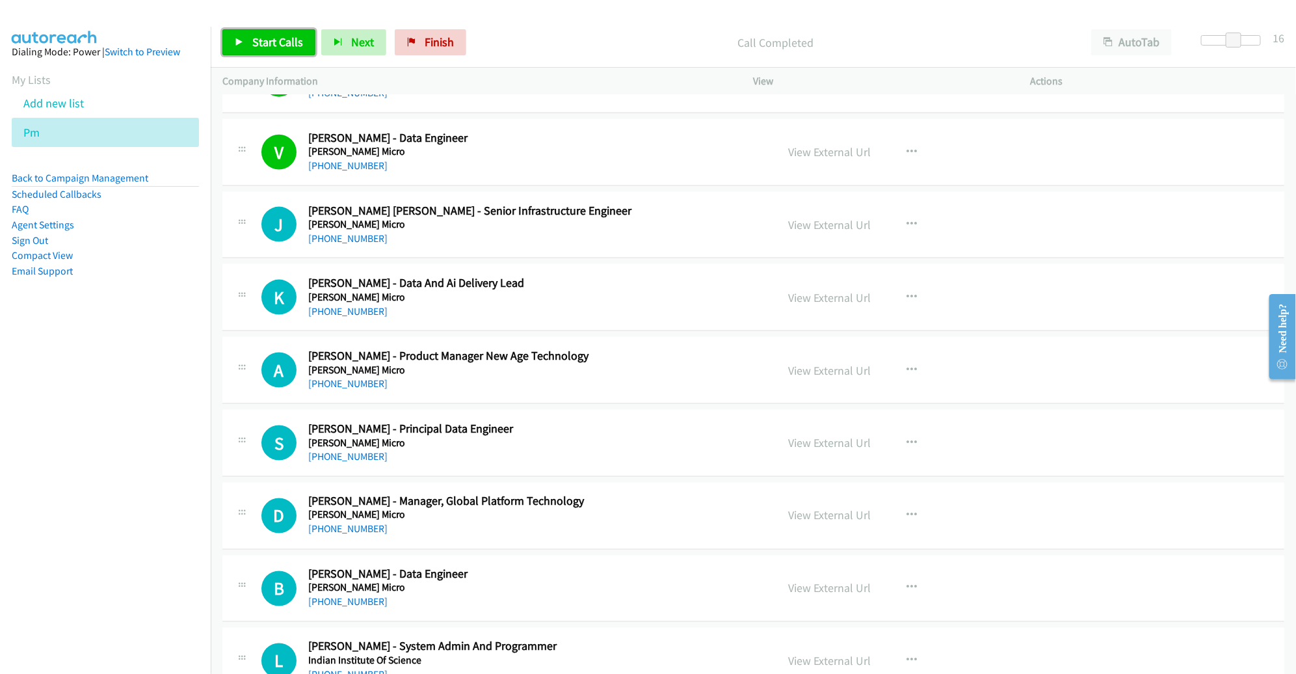
click at [265, 47] on span "Start Calls" at bounding box center [277, 41] width 51 height 15
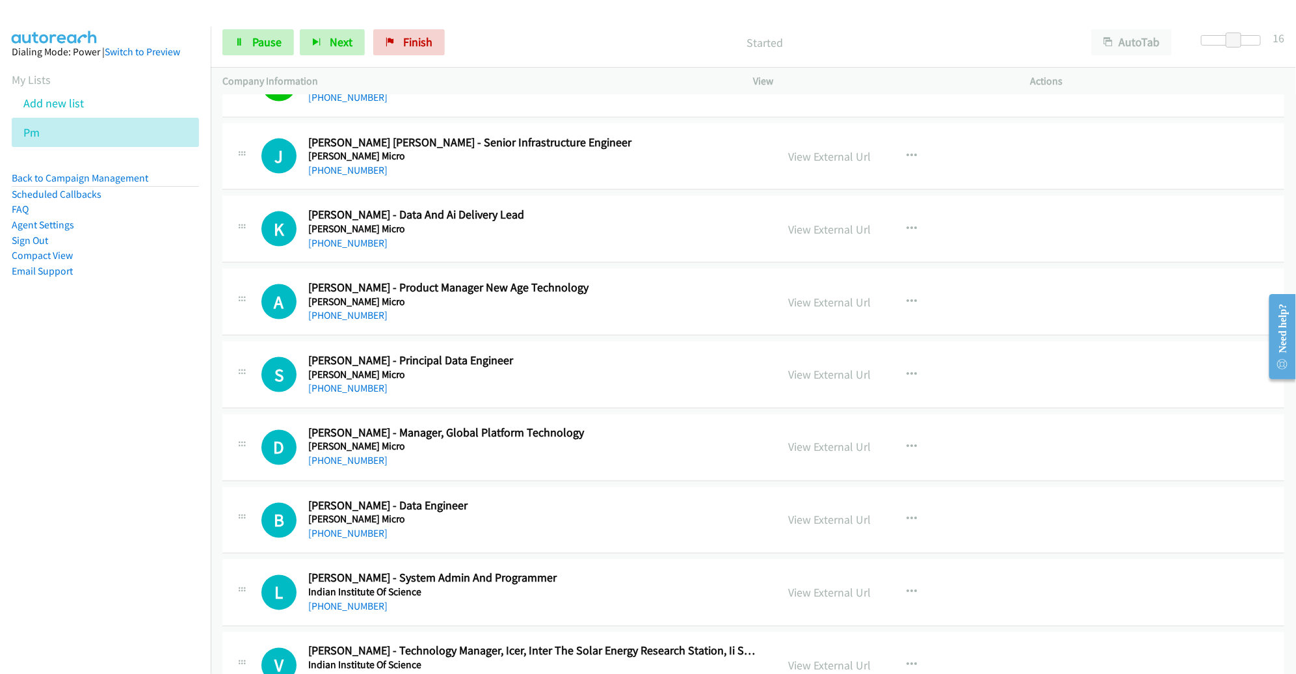
scroll to position [6158, 0]
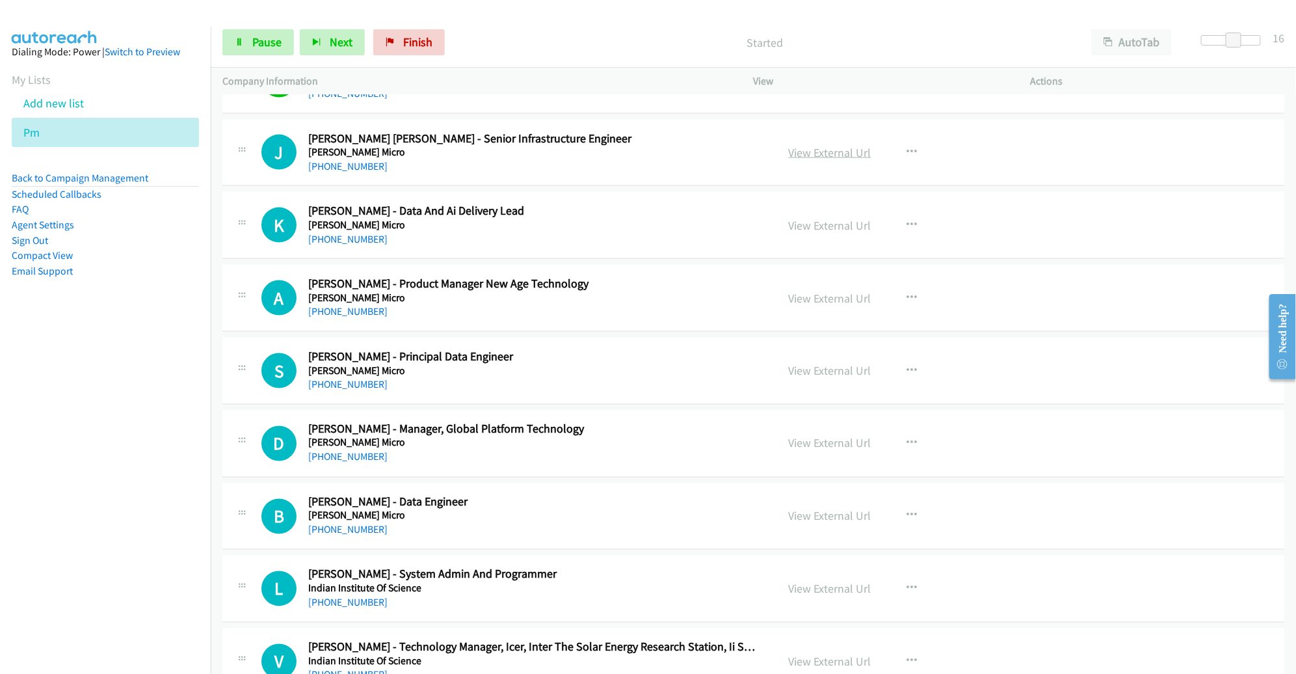
click at [809, 145] on link "View External Url" at bounding box center [830, 152] width 83 height 15
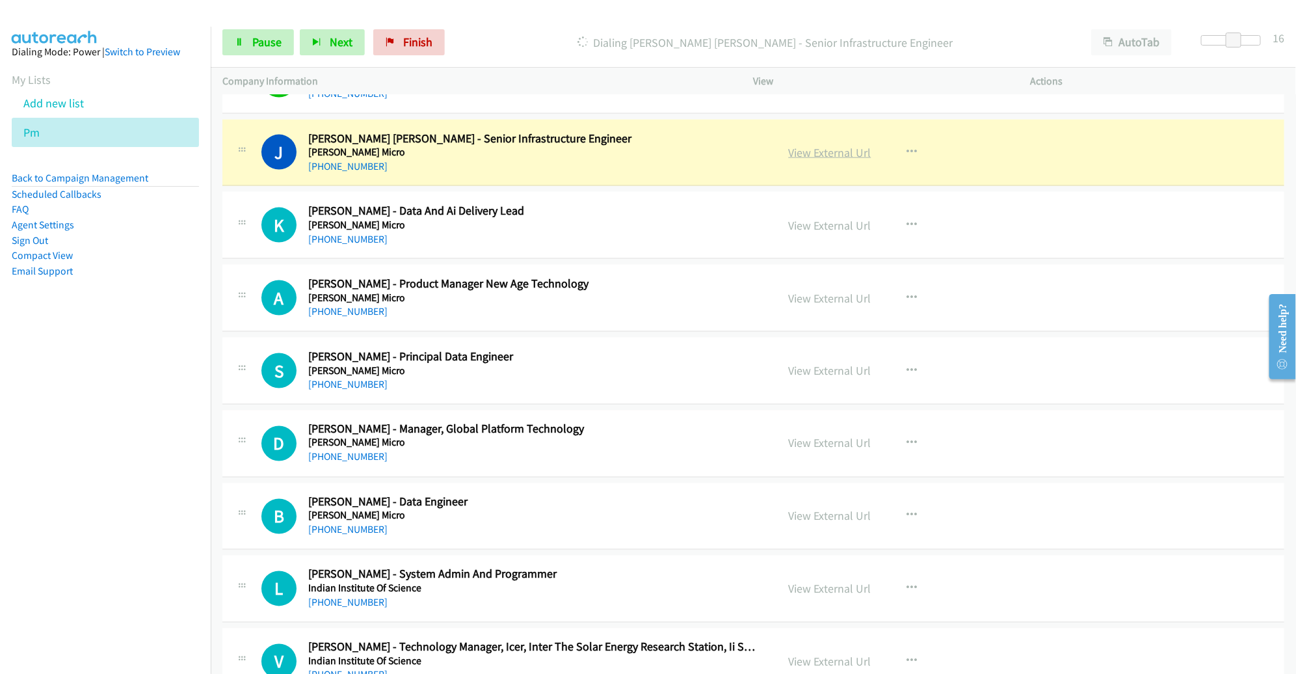
click at [824, 145] on link "View External Url" at bounding box center [830, 152] width 83 height 15
click at [252, 39] on span "Pause" at bounding box center [266, 41] width 29 height 15
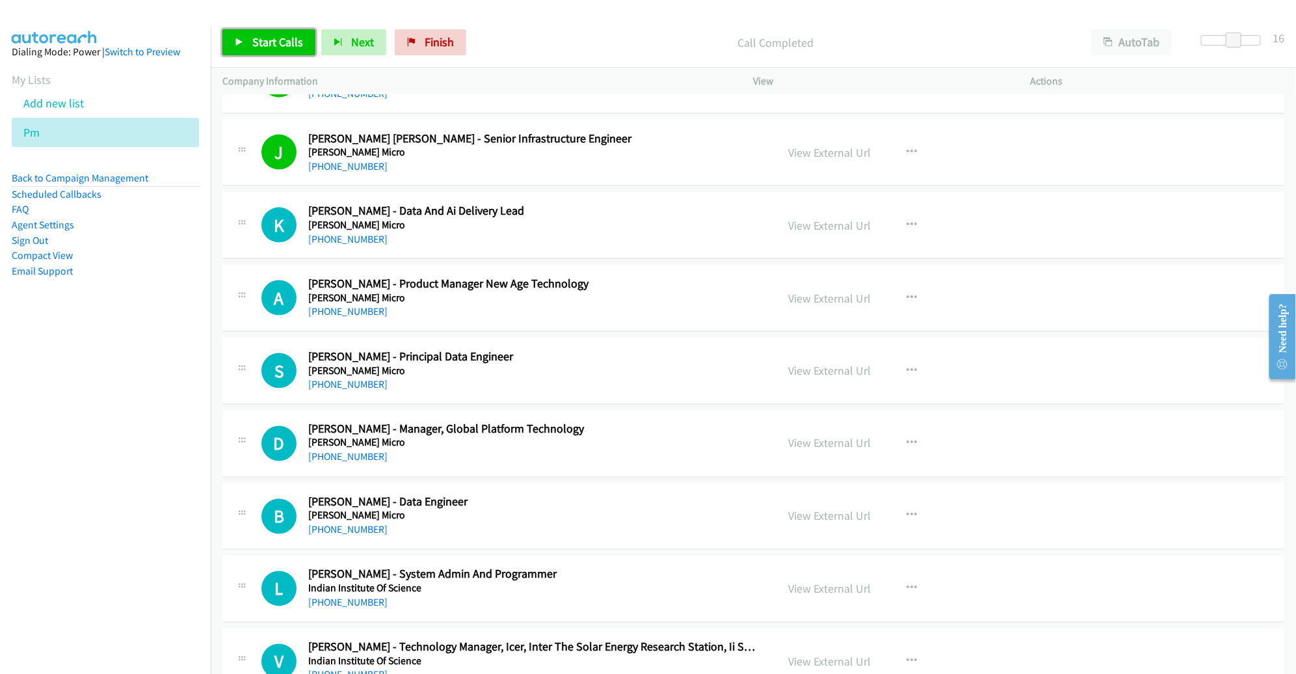
click at [274, 35] on span "Start Calls" at bounding box center [277, 41] width 51 height 15
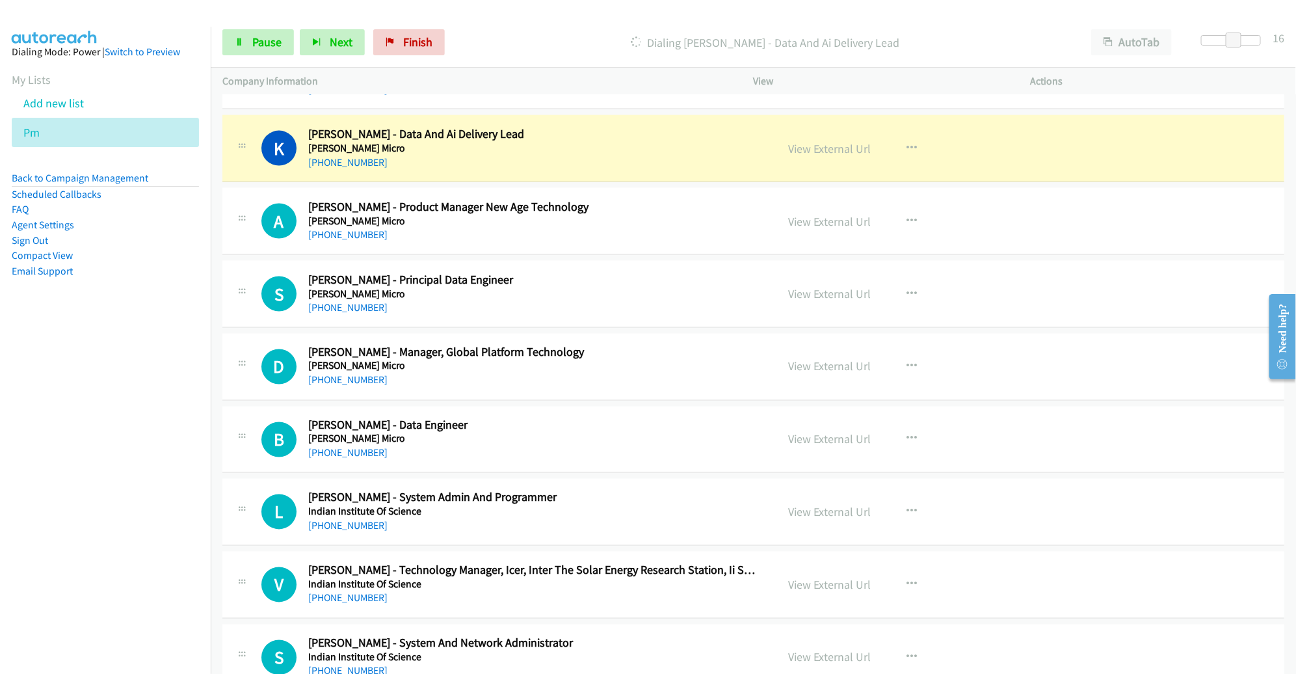
scroll to position [6239, 0]
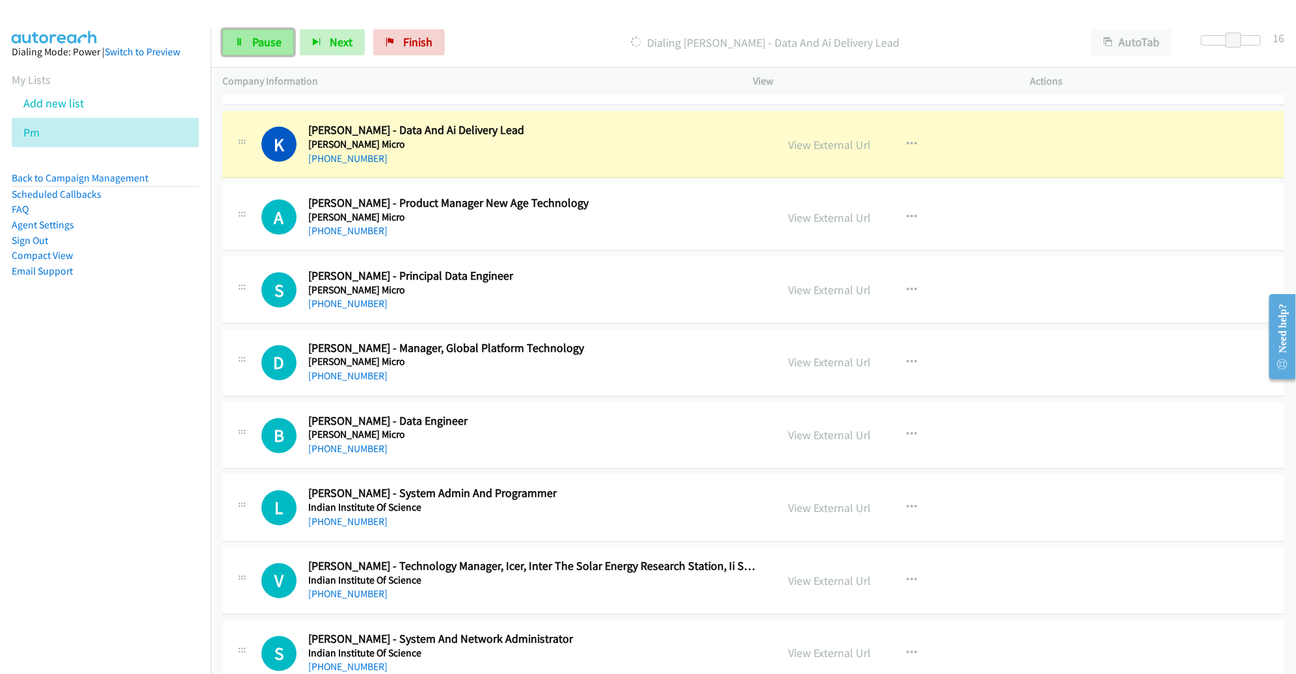
click at [259, 37] on span "Pause" at bounding box center [266, 41] width 29 height 15
click at [823, 137] on link "View External Url" at bounding box center [830, 144] width 83 height 15
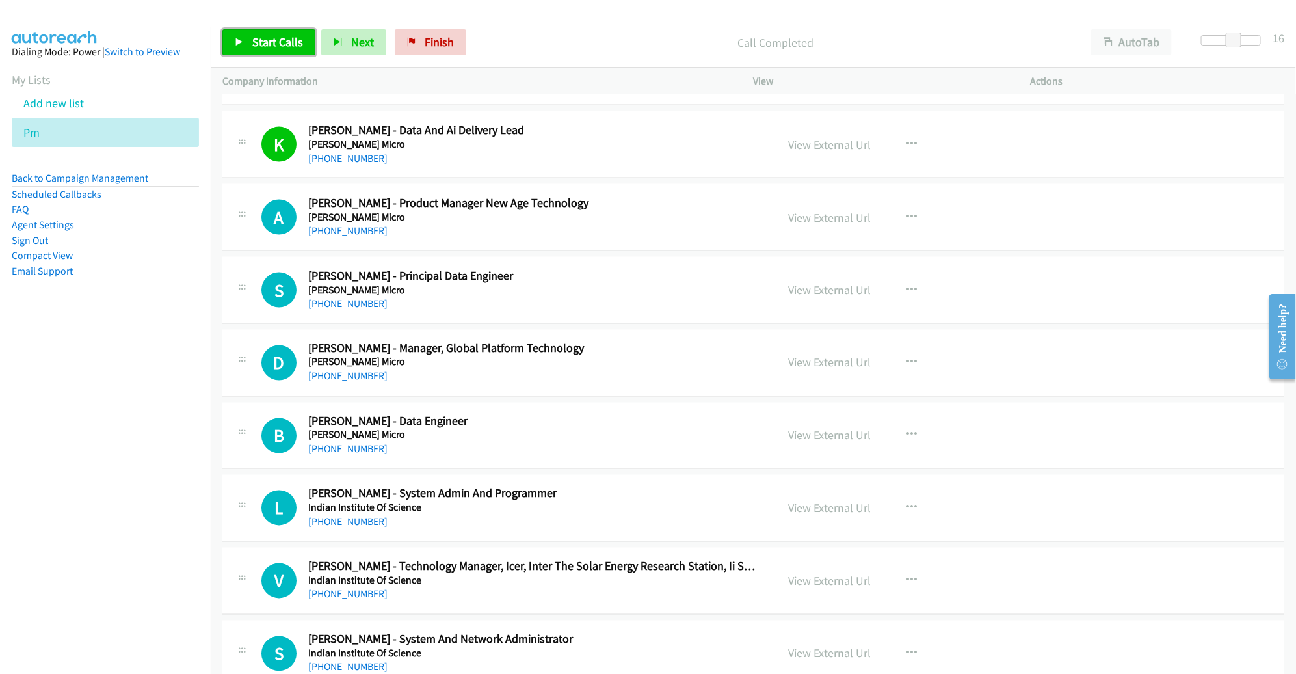
click at [284, 47] on span "Start Calls" at bounding box center [277, 41] width 51 height 15
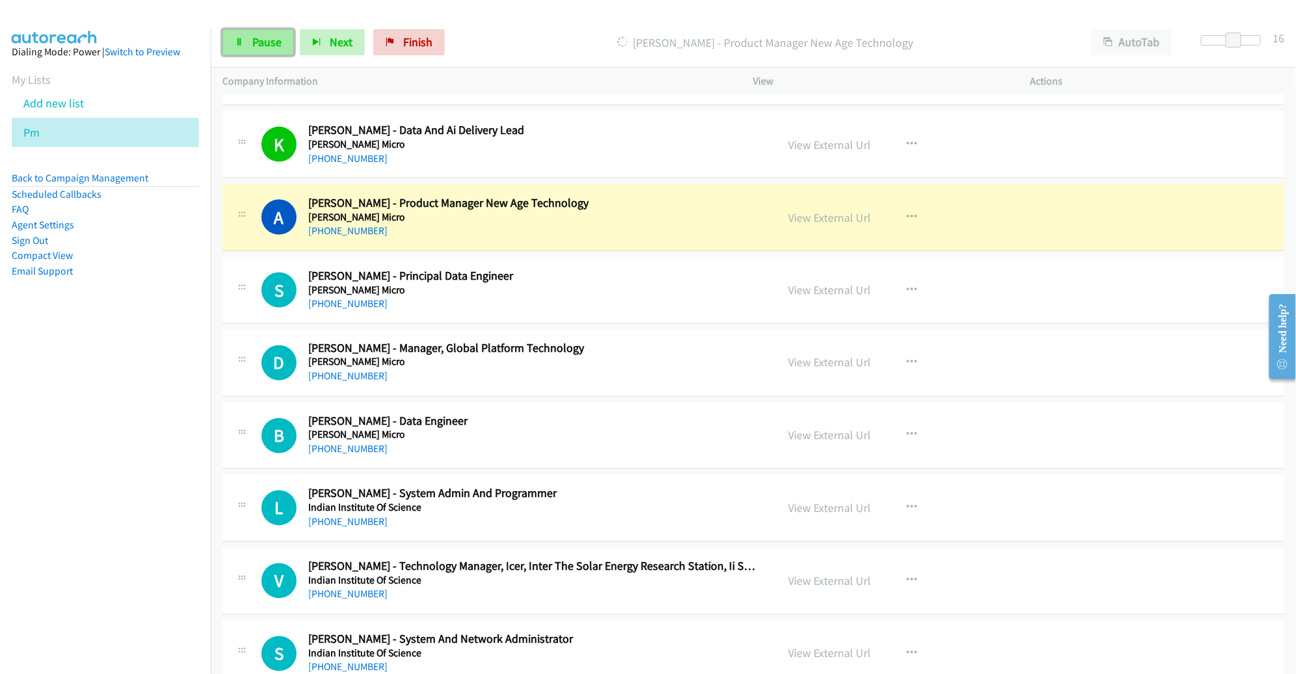
click at [260, 45] on span "Pause" at bounding box center [266, 41] width 29 height 15
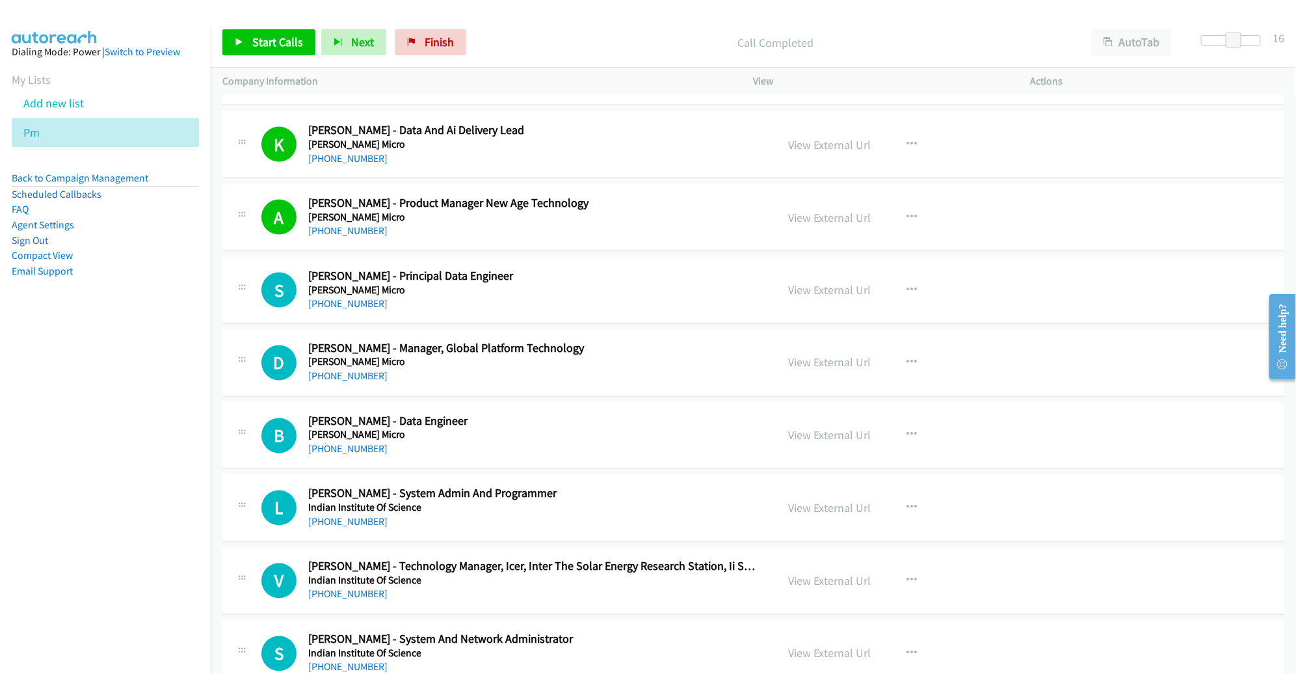
click at [803, 210] on div "View External Url" at bounding box center [830, 218] width 83 height 18
click at [804, 210] on link "View External Url" at bounding box center [830, 217] width 83 height 15
click at [235, 44] on icon at bounding box center [239, 42] width 9 height 9
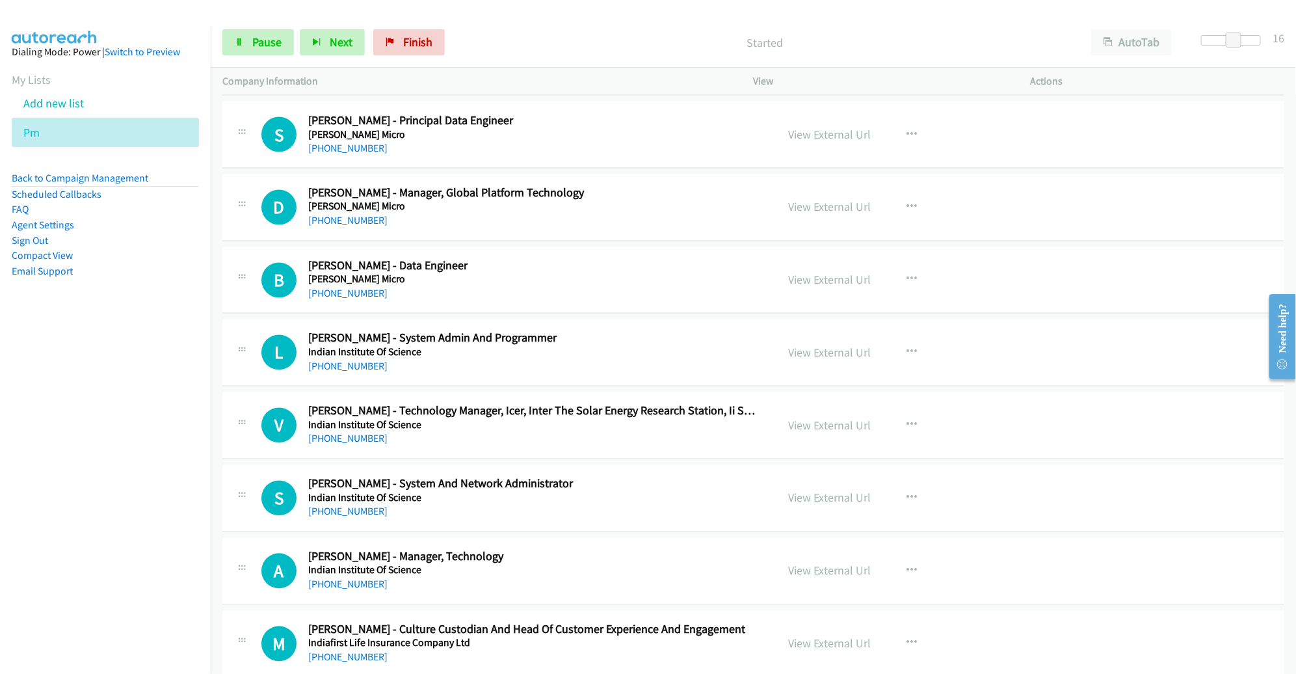
scroll to position [6394, 0]
click at [270, 51] on link "Pause" at bounding box center [258, 42] width 72 height 26
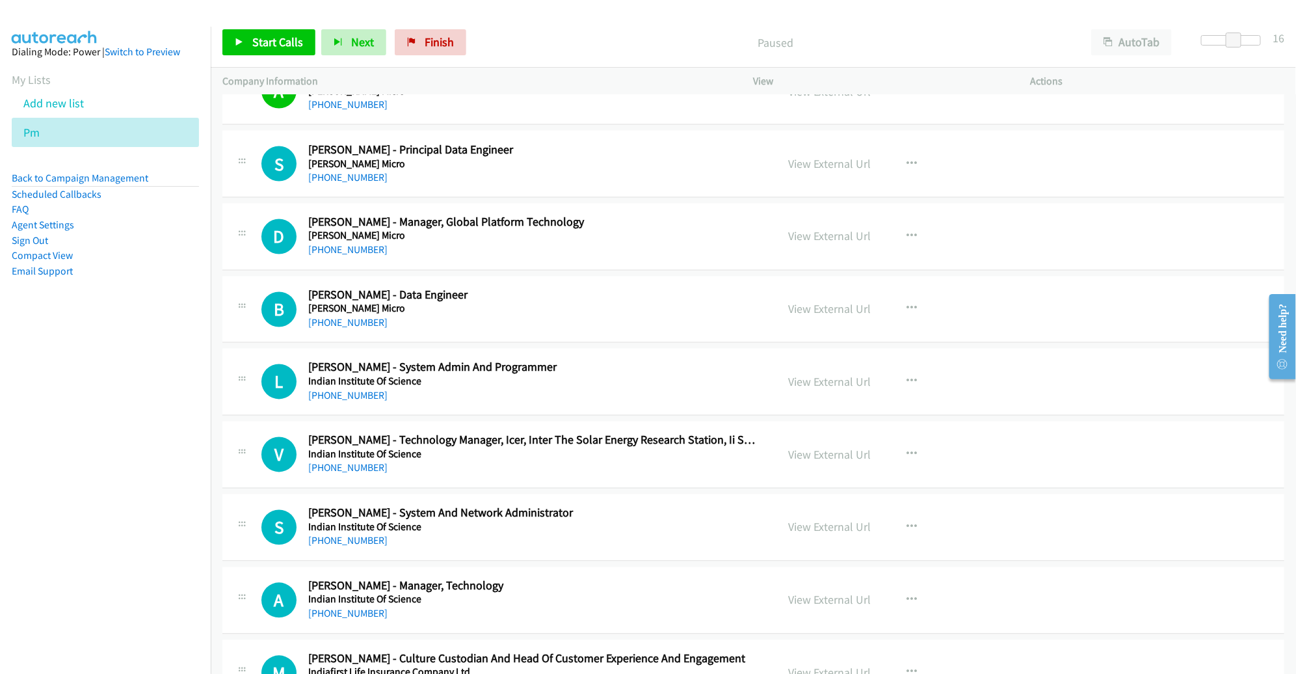
scroll to position [6366, 0]
click at [289, 38] on span "Start Calls" at bounding box center [277, 41] width 51 height 15
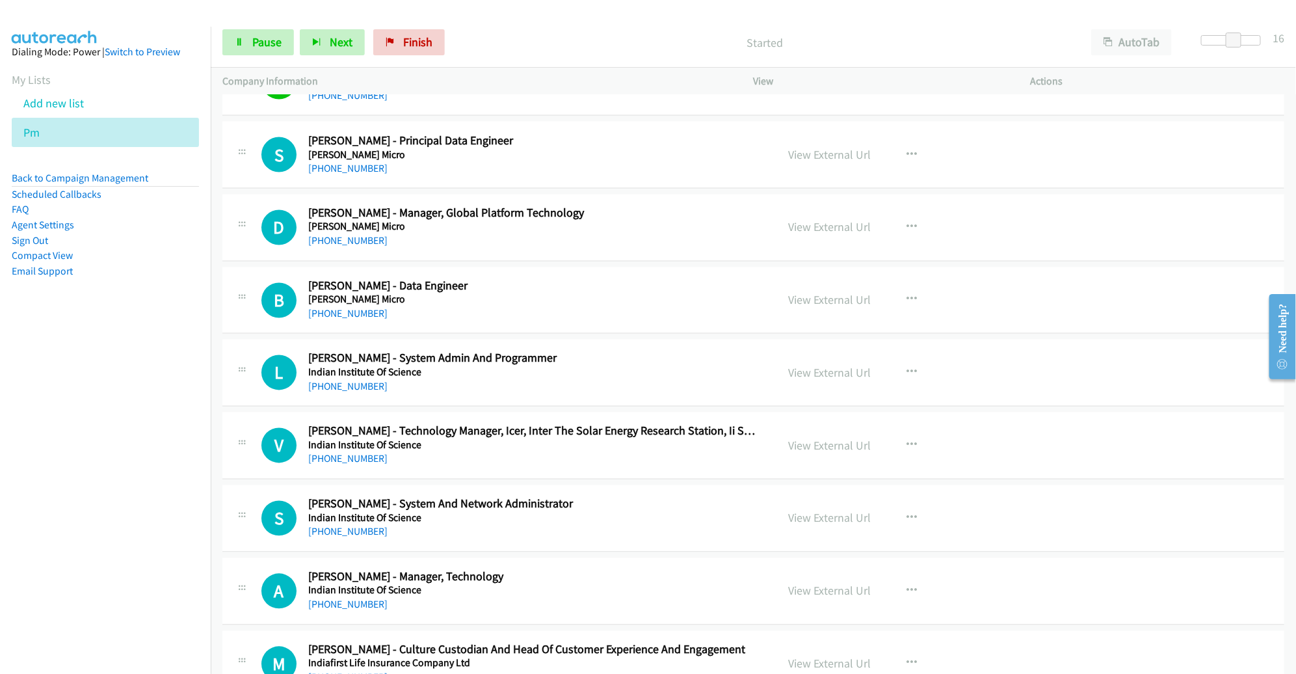
scroll to position [6378, 0]
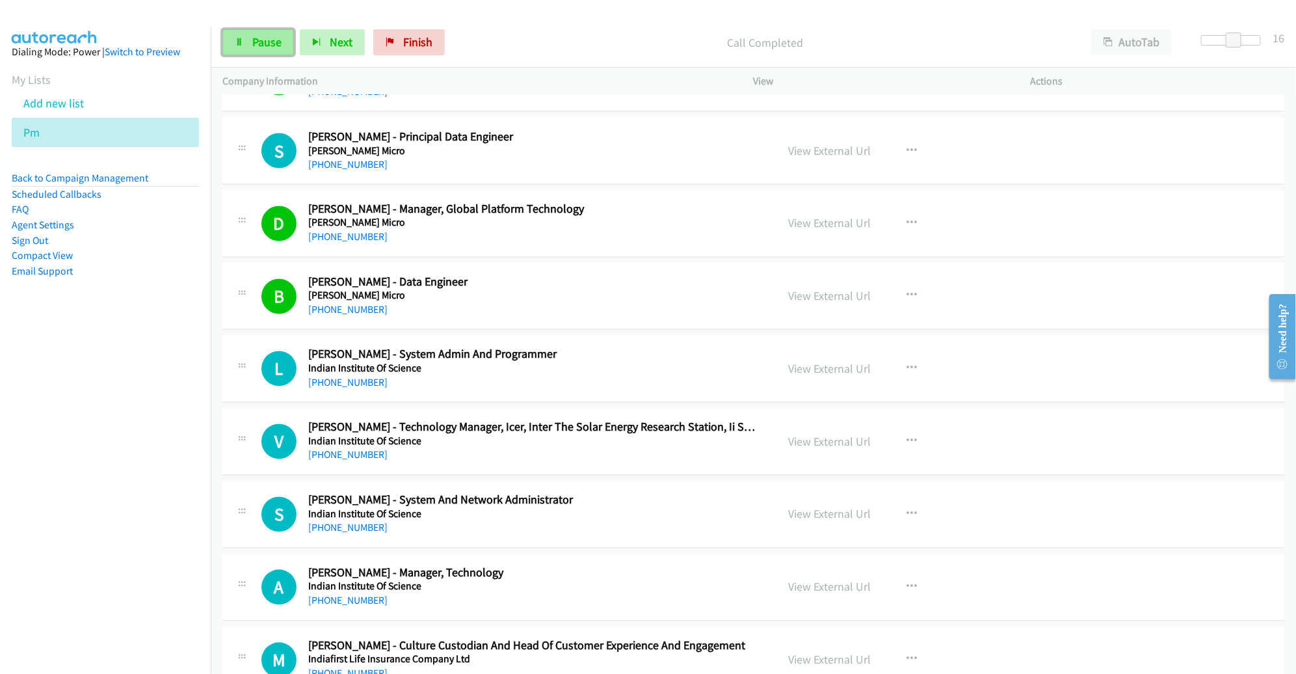
click at [267, 46] on span "Pause" at bounding box center [266, 41] width 29 height 15
click at [286, 41] on span "Start Calls" at bounding box center [277, 41] width 51 height 15
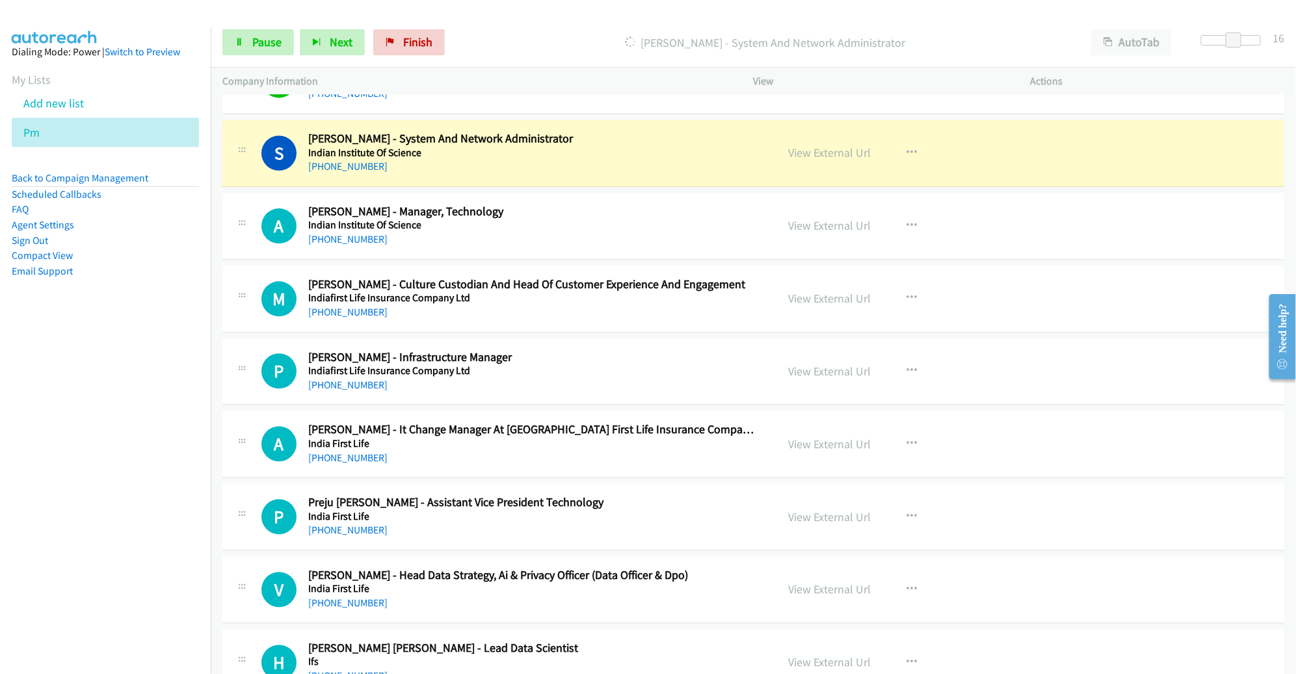
scroll to position [6740, 0]
click at [724, 230] on div "[PHONE_NUMBER]" at bounding box center [533, 238] width 450 height 16
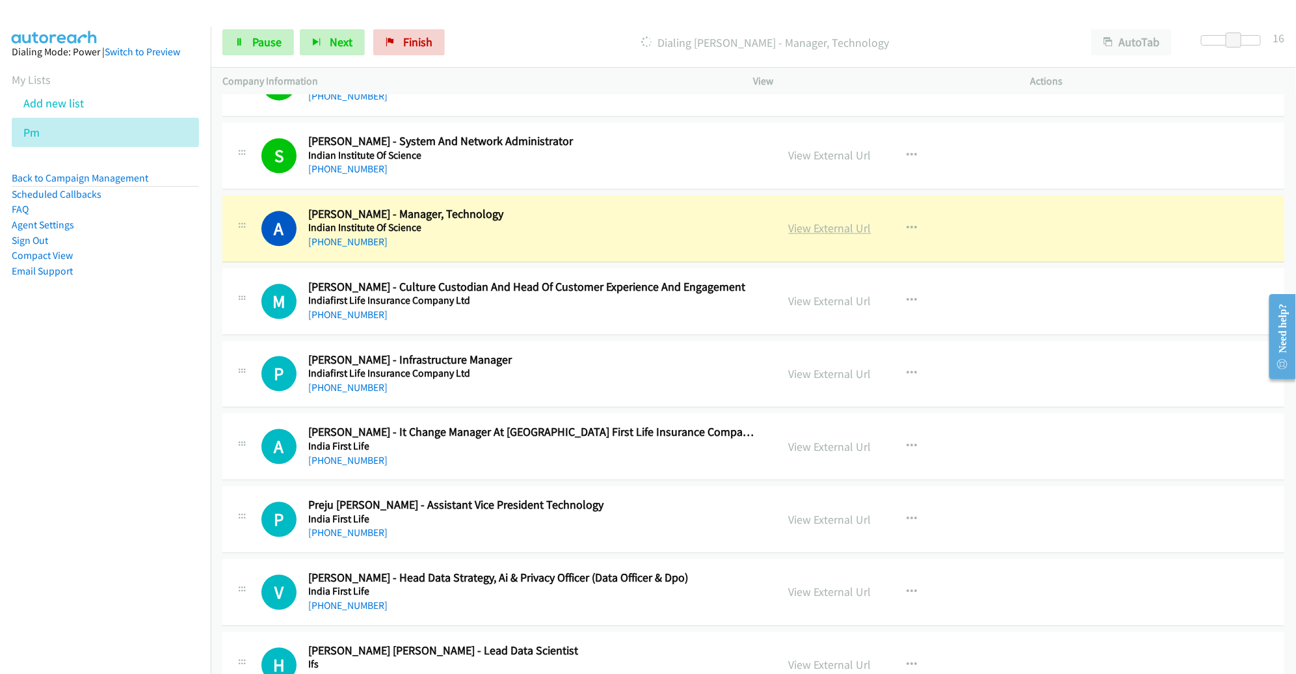
click at [821, 220] on link "View External Url" at bounding box center [830, 227] width 83 height 15
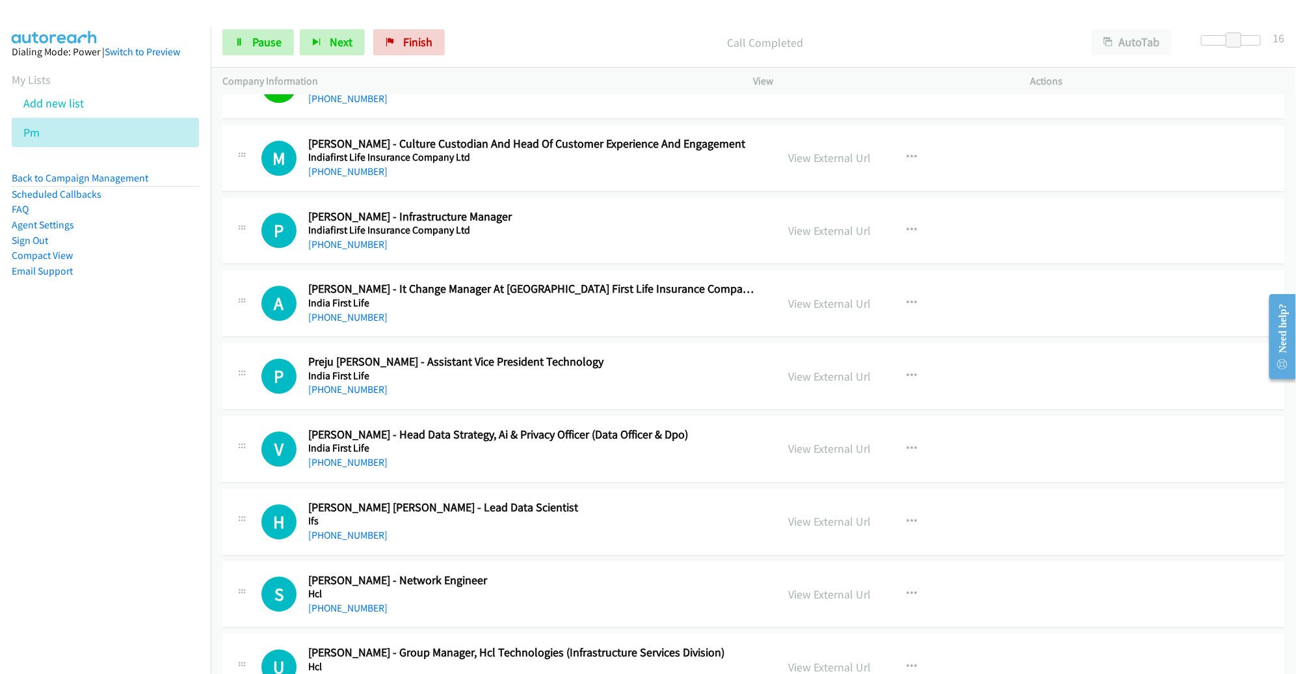
scroll to position [6880, 0]
click at [265, 46] on span "Pause" at bounding box center [266, 41] width 29 height 15
click at [907, 144] on button "button" at bounding box center [912, 157] width 35 height 26
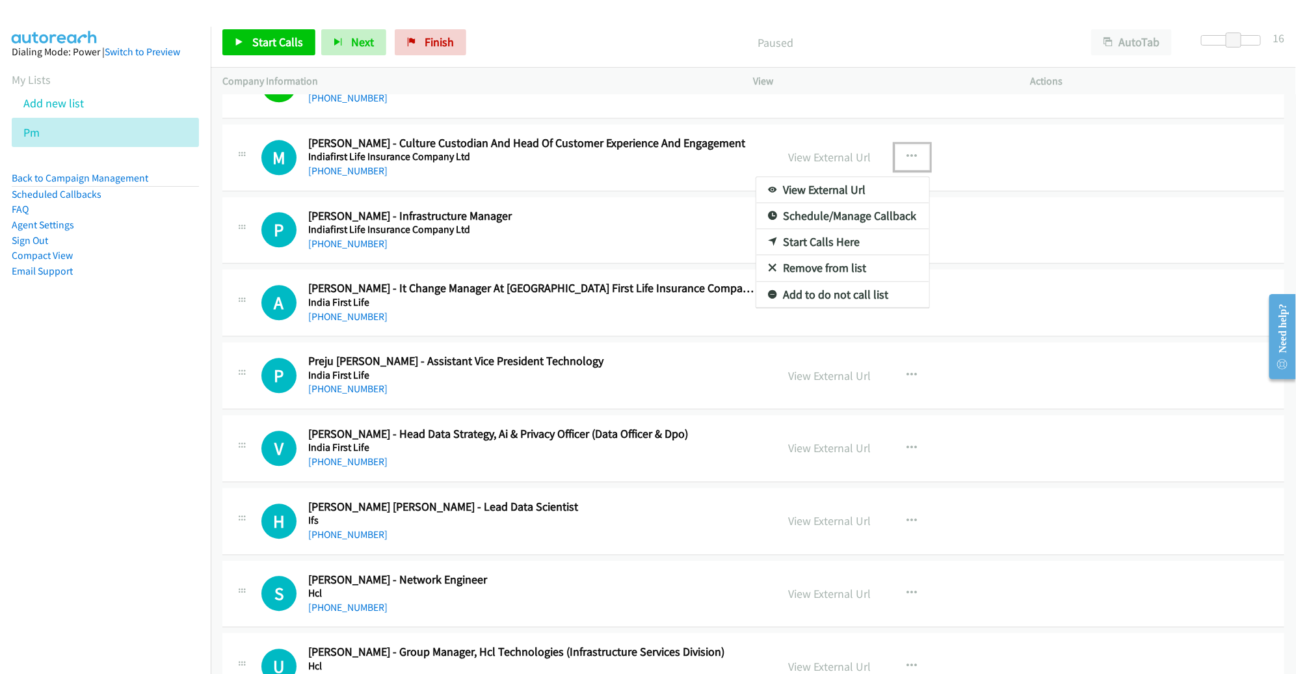
click at [823, 255] on link "Remove from list" at bounding box center [842, 268] width 173 height 26
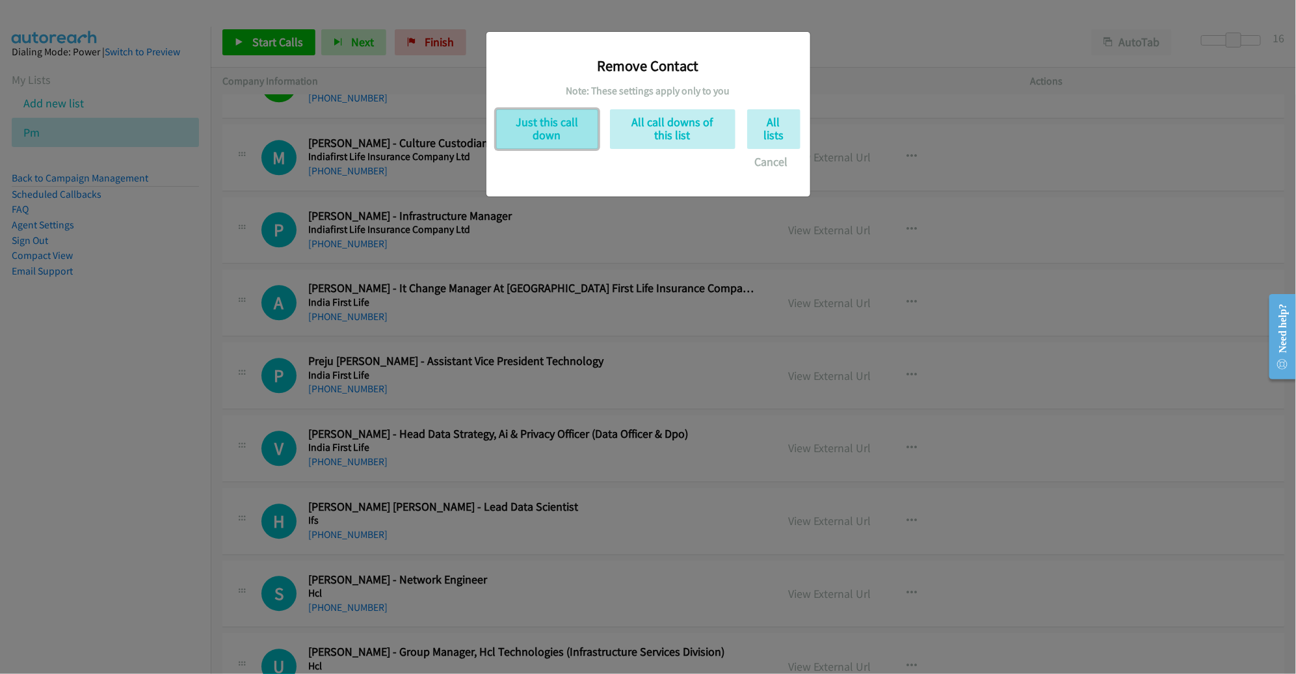
click at [549, 135] on button "Just this call down" at bounding box center [547, 129] width 102 height 40
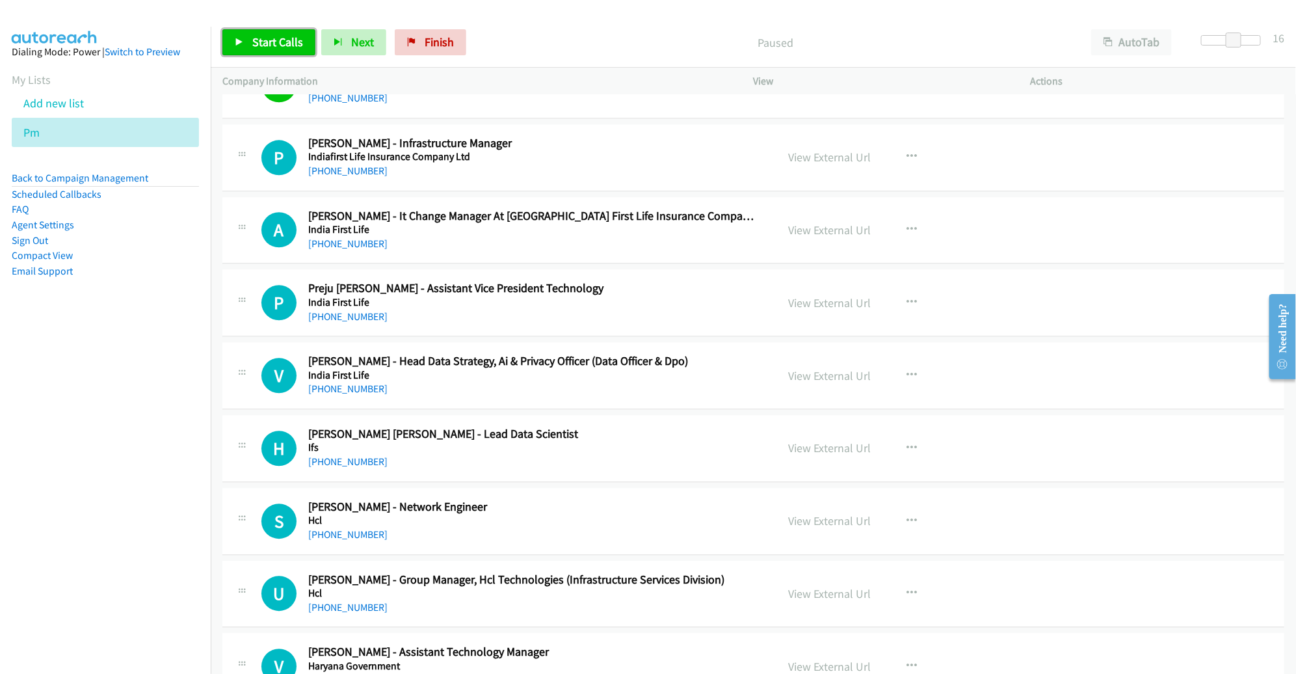
click at [283, 42] on span "Start Calls" at bounding box center [277, 41] width 51 height 15
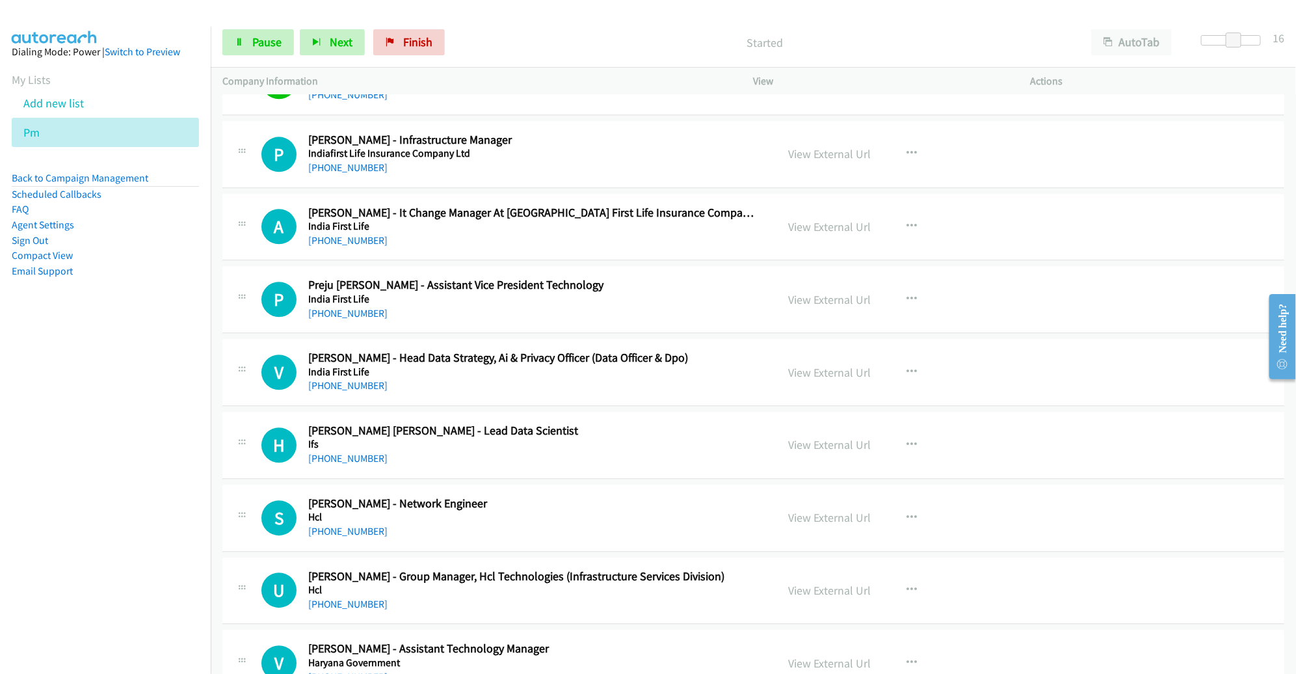
scroll to position [6884, 0]
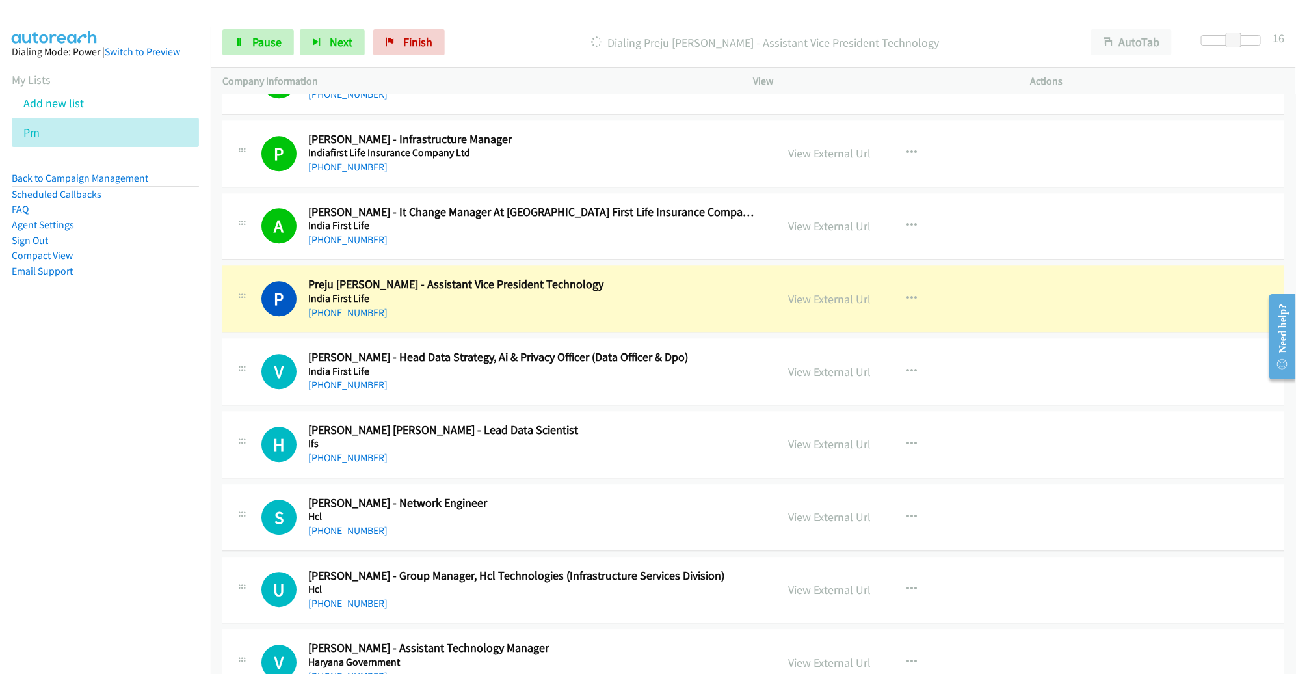
click at [803, 291] on link "View External Url" at bounding box center [830, 298] width 83 height 15
click at [266, 43] on span "Pause" at bounding box center [266, 41] width 29 height 15
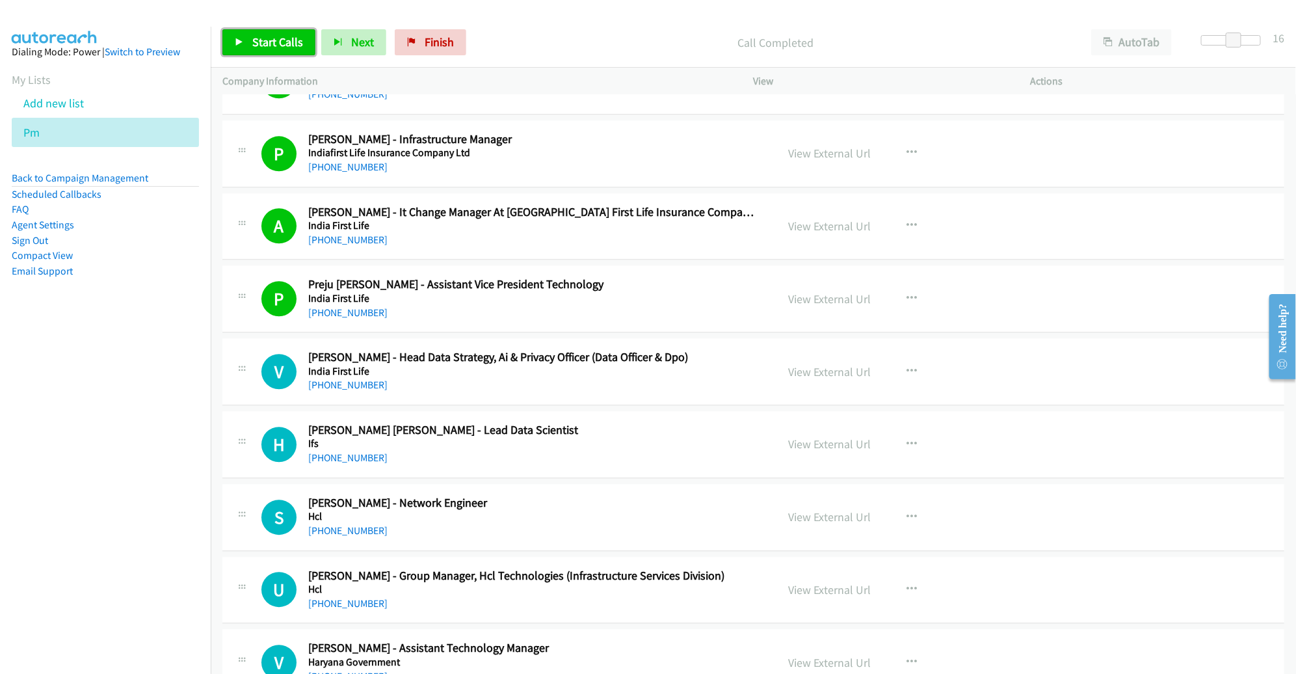
click at [285, 46] on span "Start Calls" at bounding box center [277, 41] width 51 height 15
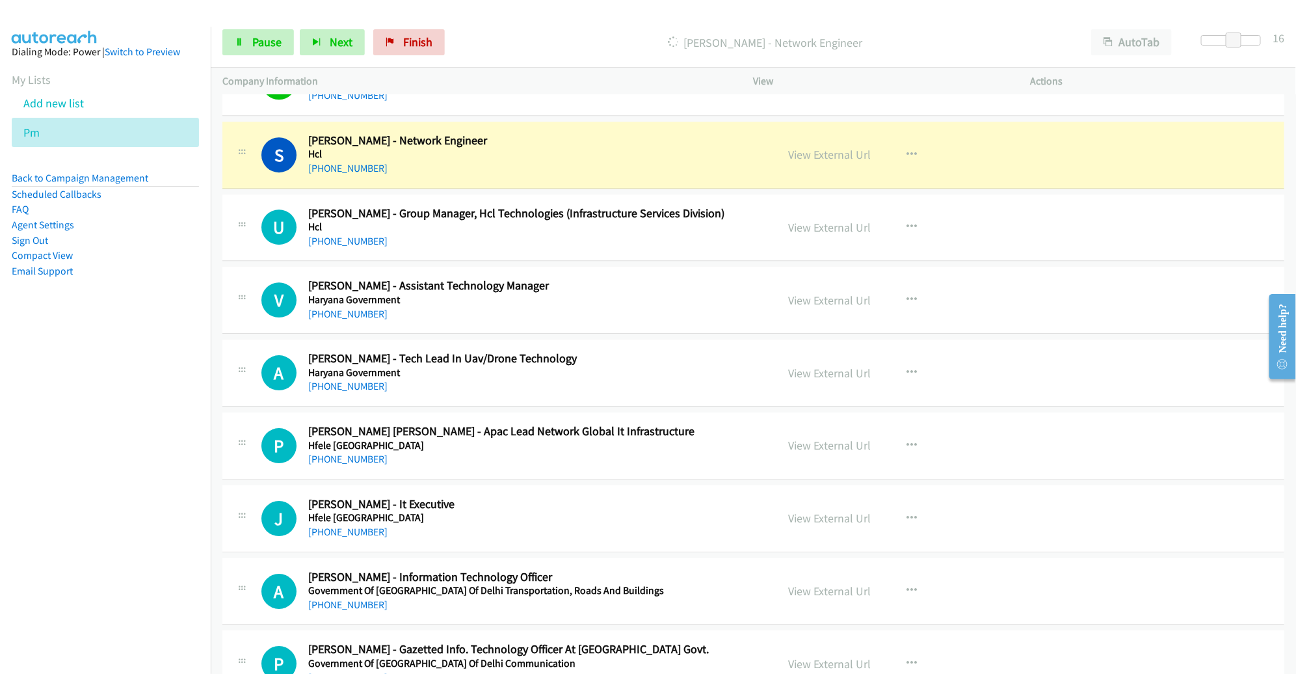
scroll to position [7243, 0]
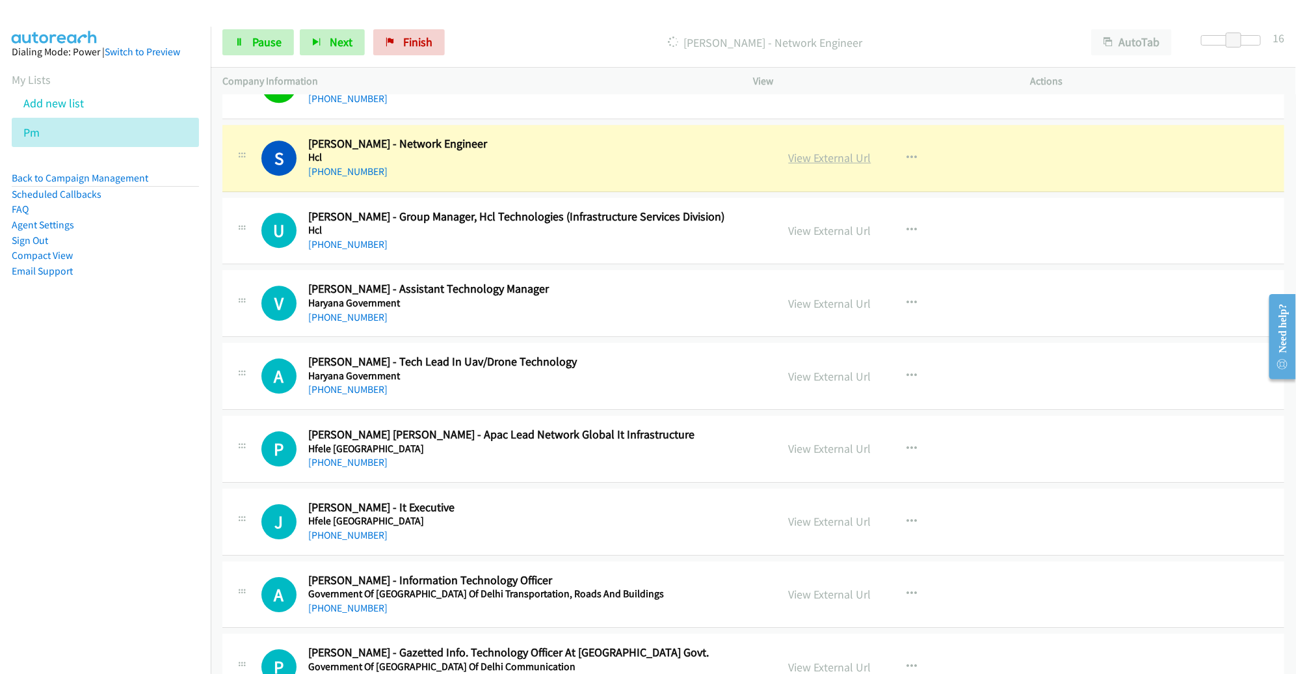
click at [804, 150] on link "View External Url" at bounding box center [830, 157] width 83 height 15
click at [261, 39] on span "Pause" at bounding box center [266, 41] width 29 height 15
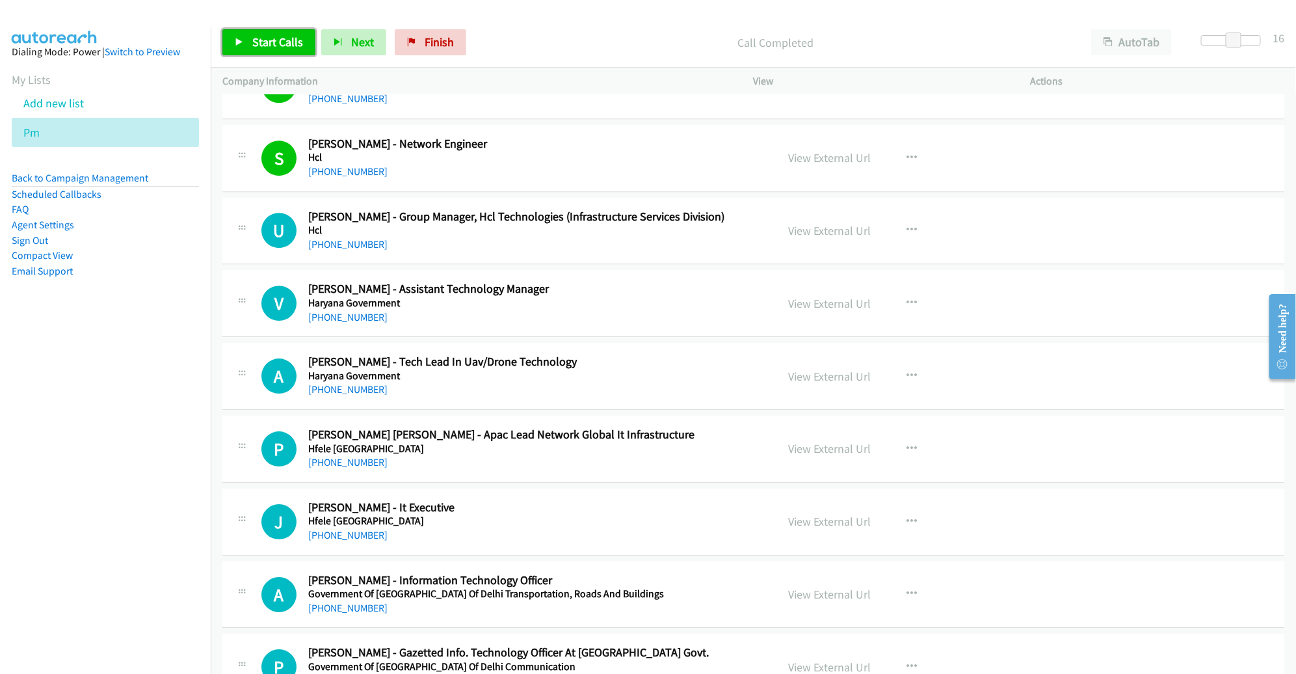
click at [277, 35] on span "Start Calls" at bounding box center [277, 41] width 51 height 15
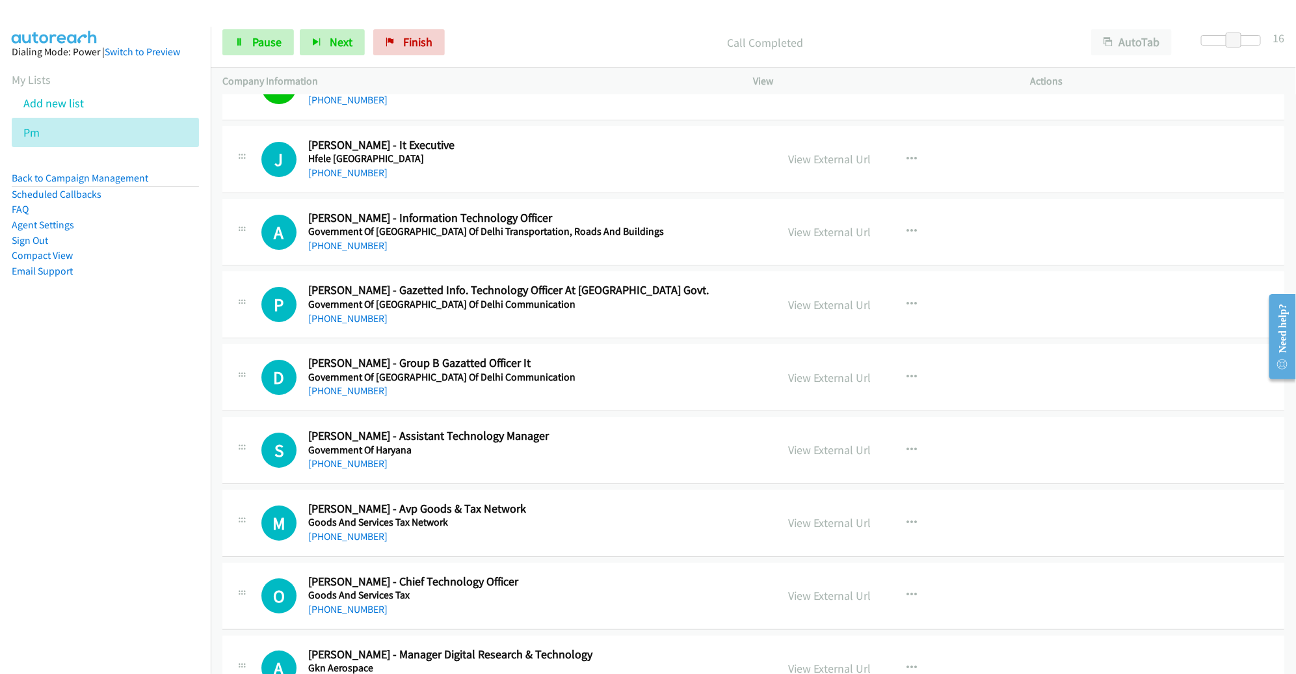
scroll to position [7608, 0]
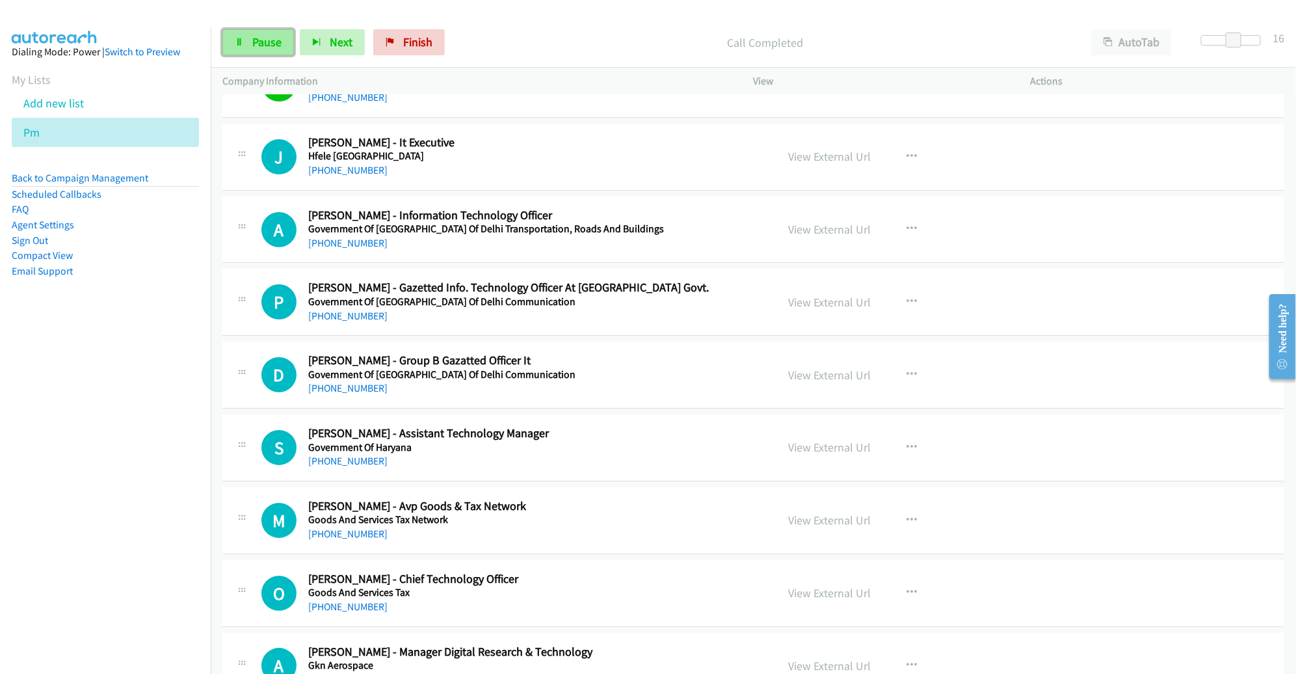
click at [277, 42] on span "Pause" at bounding box center [266, 41] width 29 height 15
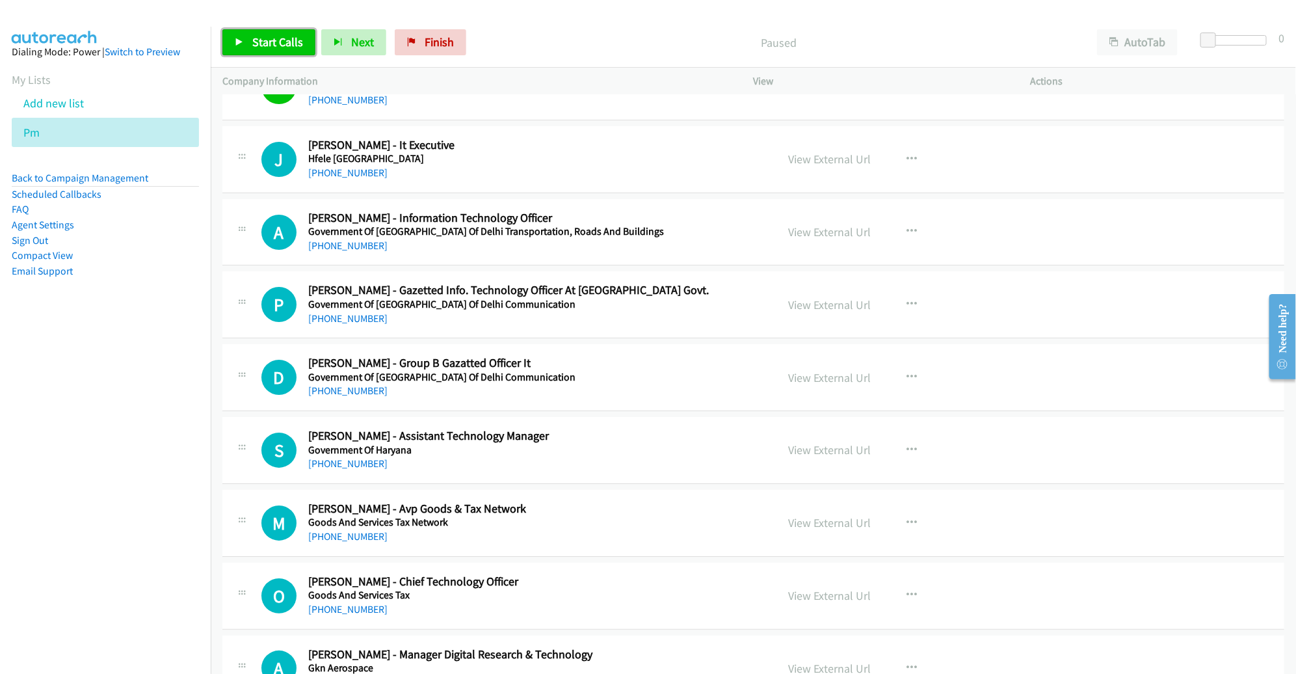
click at [295, 43] on span "Start Calls" at bounding box center [277, 41] width 51 height 15
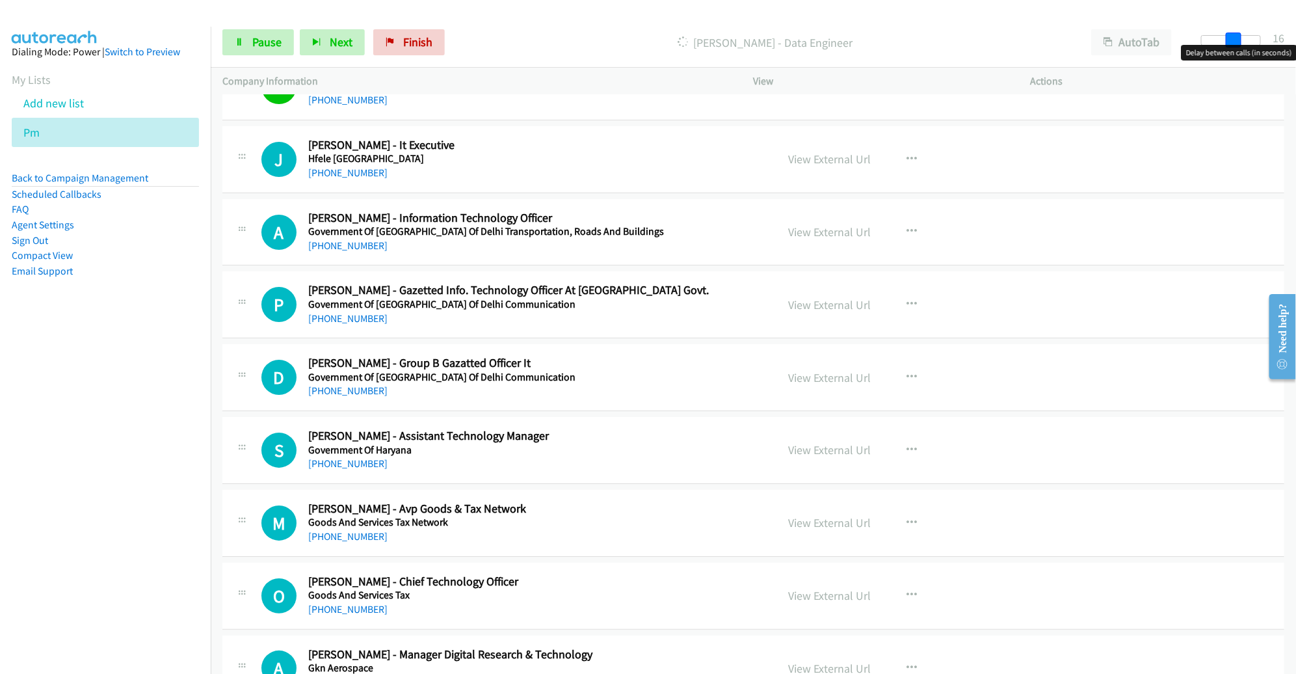
drag, startPoint x: 1205, startPoint y: 44, endPoint x: 1236, endPoint y: 45, distance: 30.6
click at [1236, 45] on body "Start Calls Pause Next Finish [PERSON_NAME] - Data Engineer AutoTab AutoTab 16 …" at bounding box center [648, 31] width 1296 height 62
click at [1216, 83] on p "Actions" at bounding box center [1158, 81] width 254 height 16
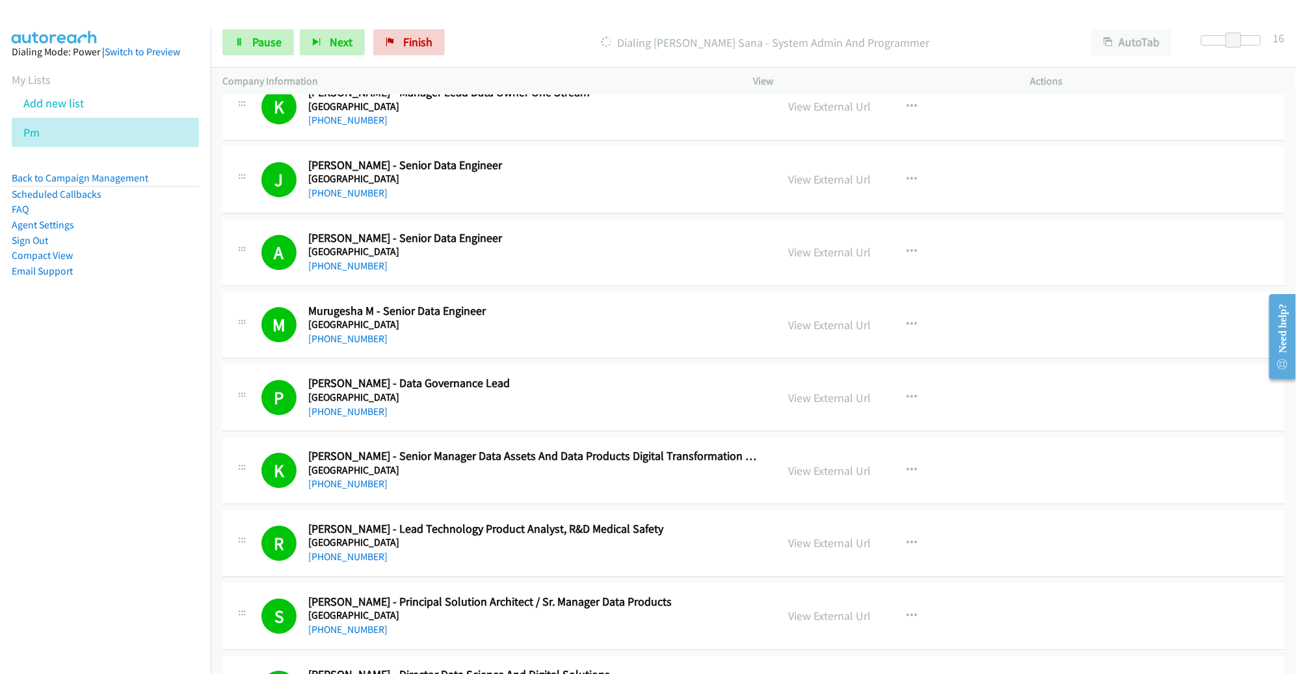
scroll to position [2306, 0]
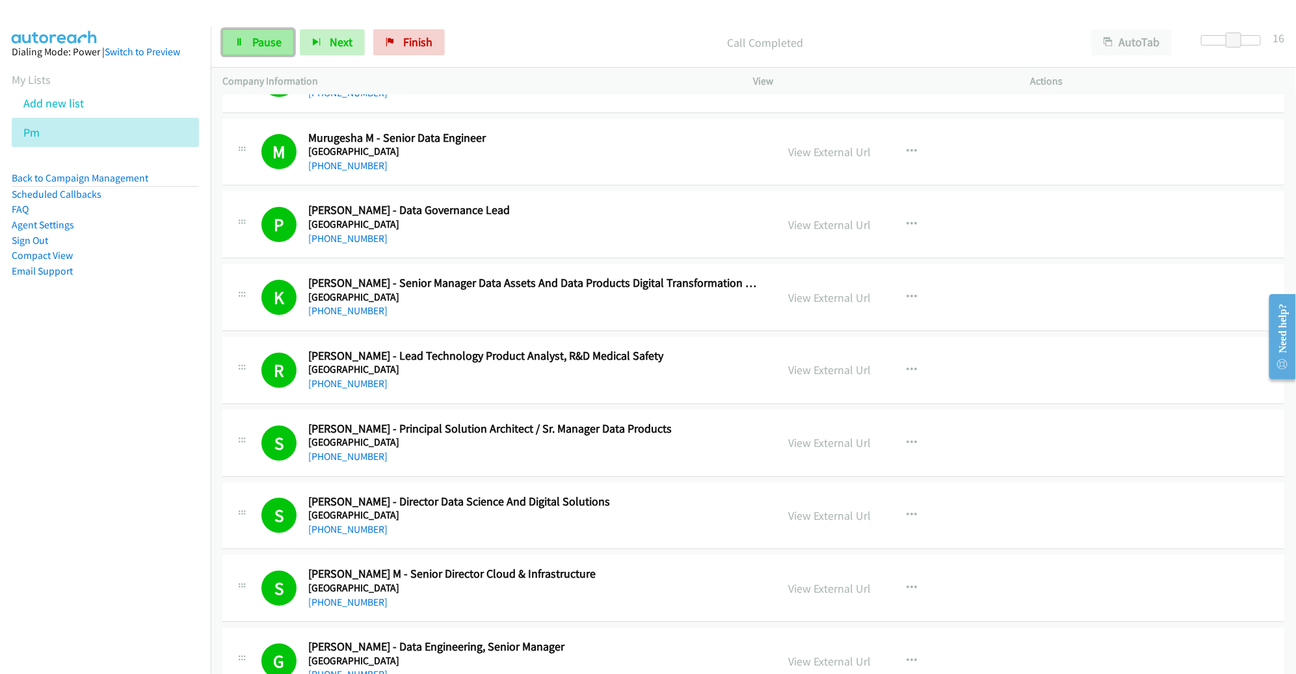
click at [254, 42] on span "Pause" at bounding box center [266, 41] width 29 height 15
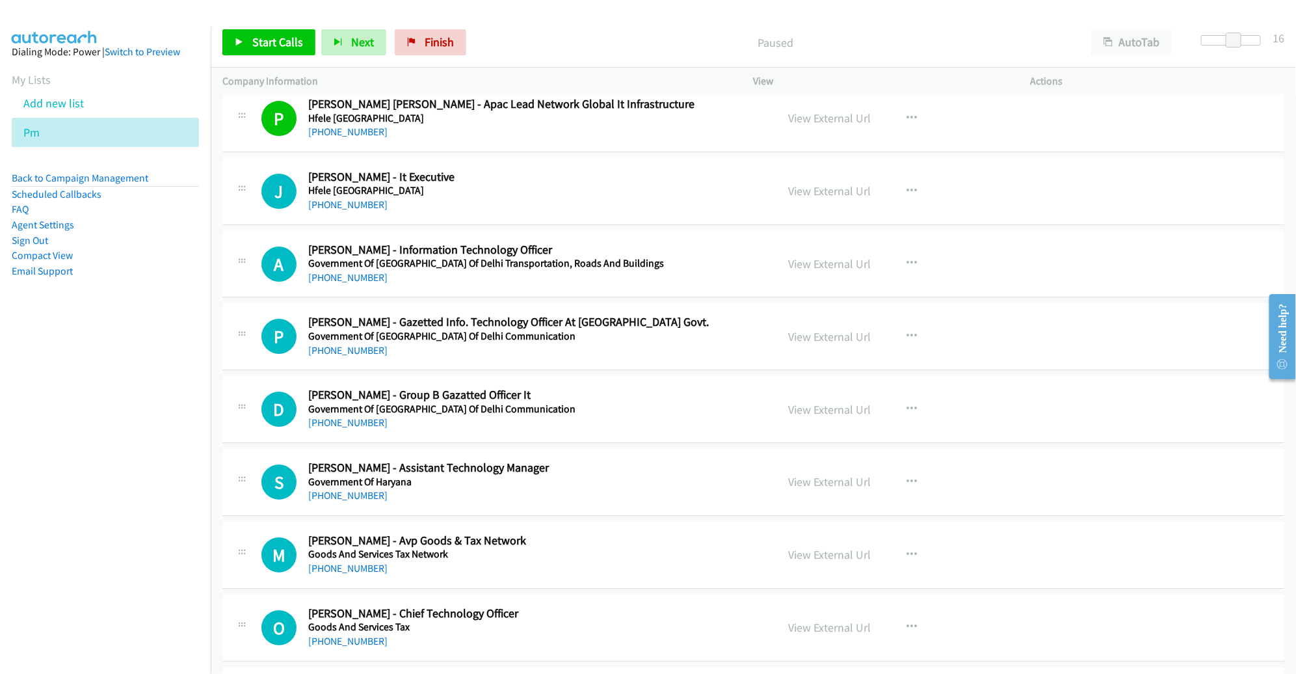
scroll to position [7465, 0]
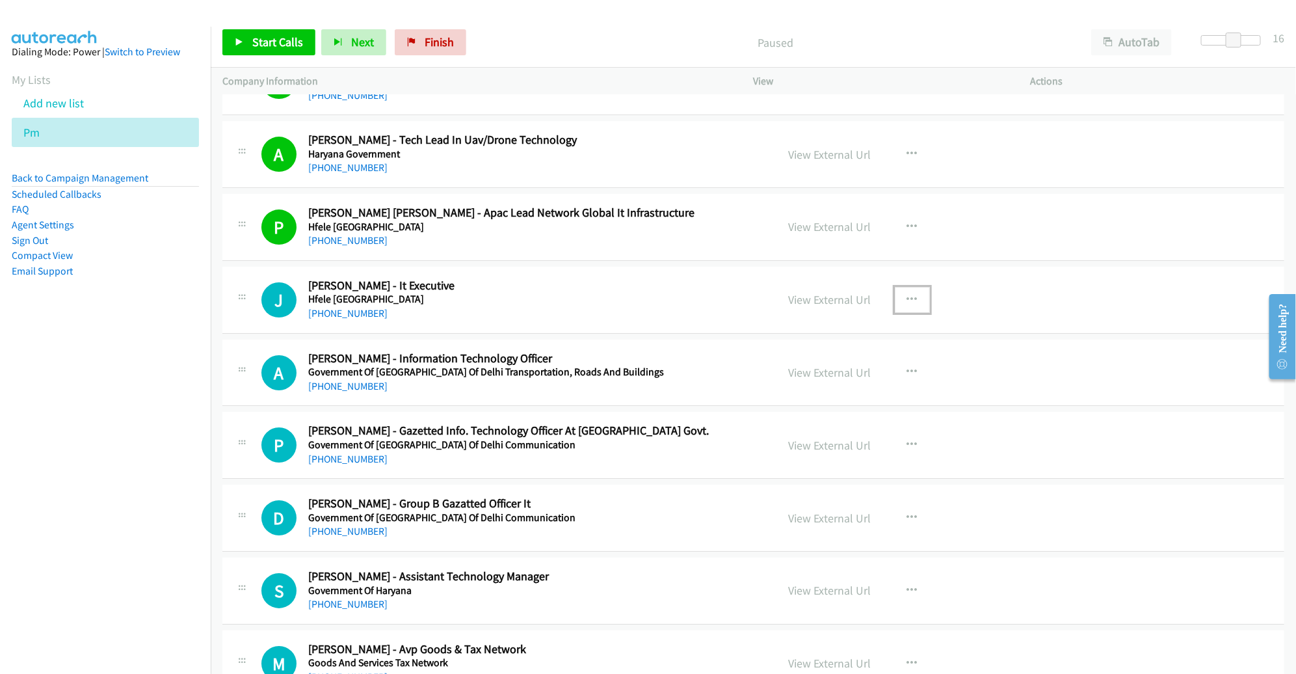
click at [907, 295] on icon "button" at bounding box center [912, 300] width 10 height 10
click at [843, 371] on link "Start Calls Here" at bounding box center [842, 384] width 173 height 26
click at [269, 48] on span "Start Calls" at bounding box center [277, 41] width 51 height 15
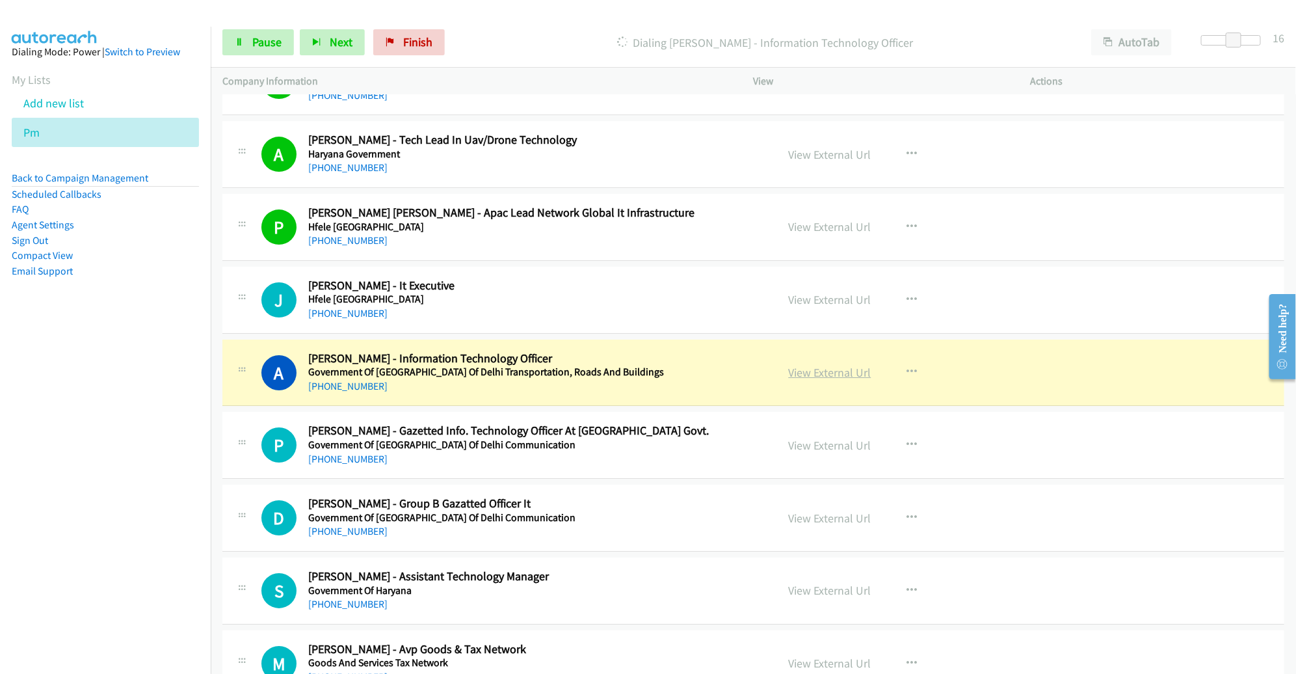
click at [812, 365] on link "View External Url" at bounding box center [830, 372] width 83 height 15
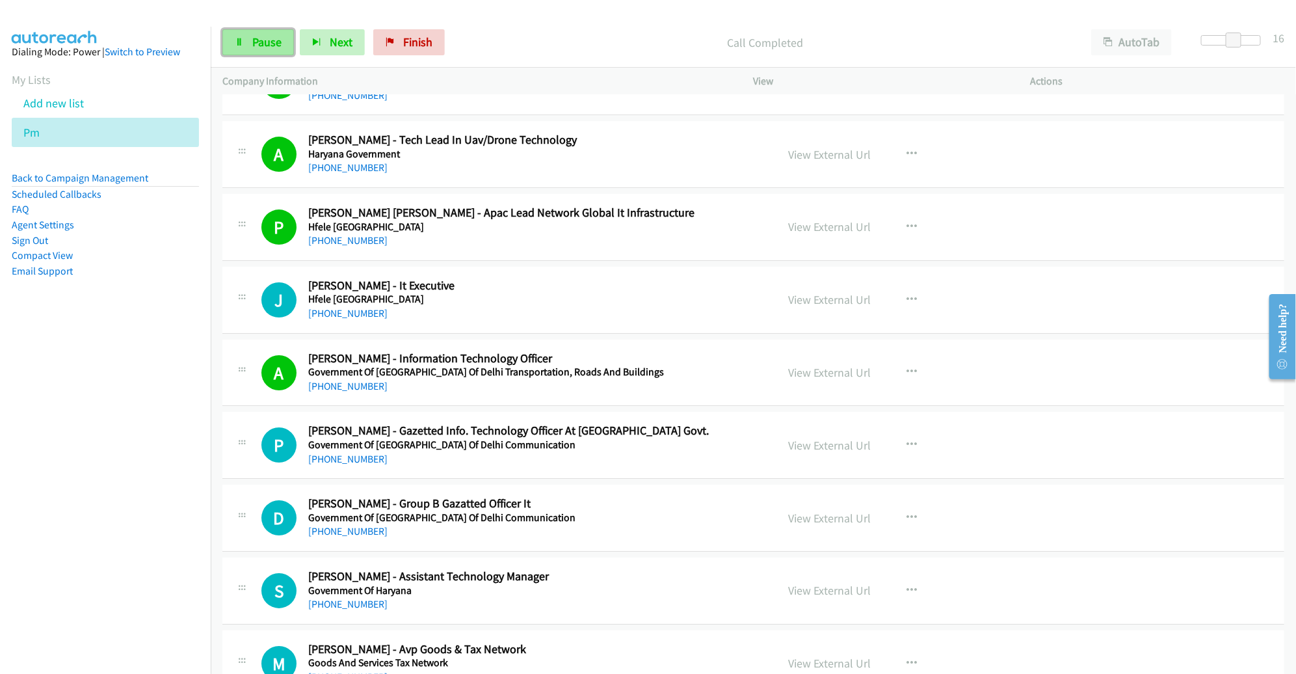
click at [265, 34] on span "Pause" at bounding box center [266, 41] width 29 height 15
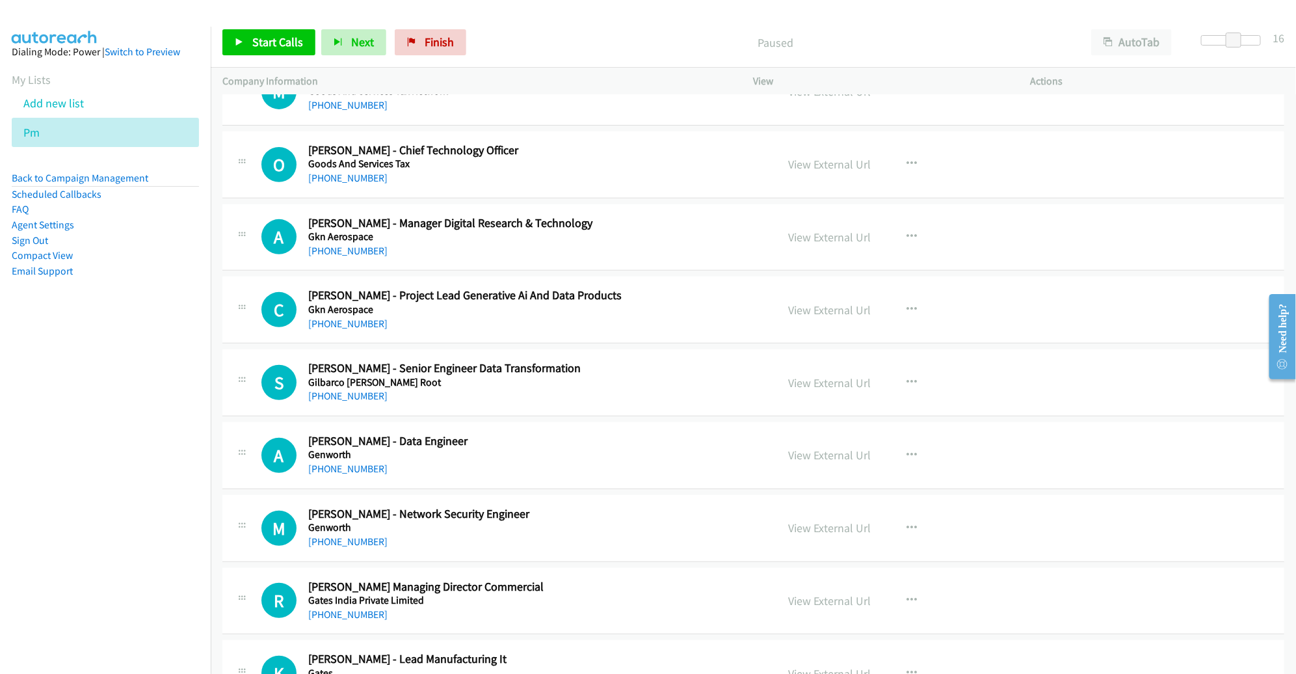
scroll to position [8064, 0]
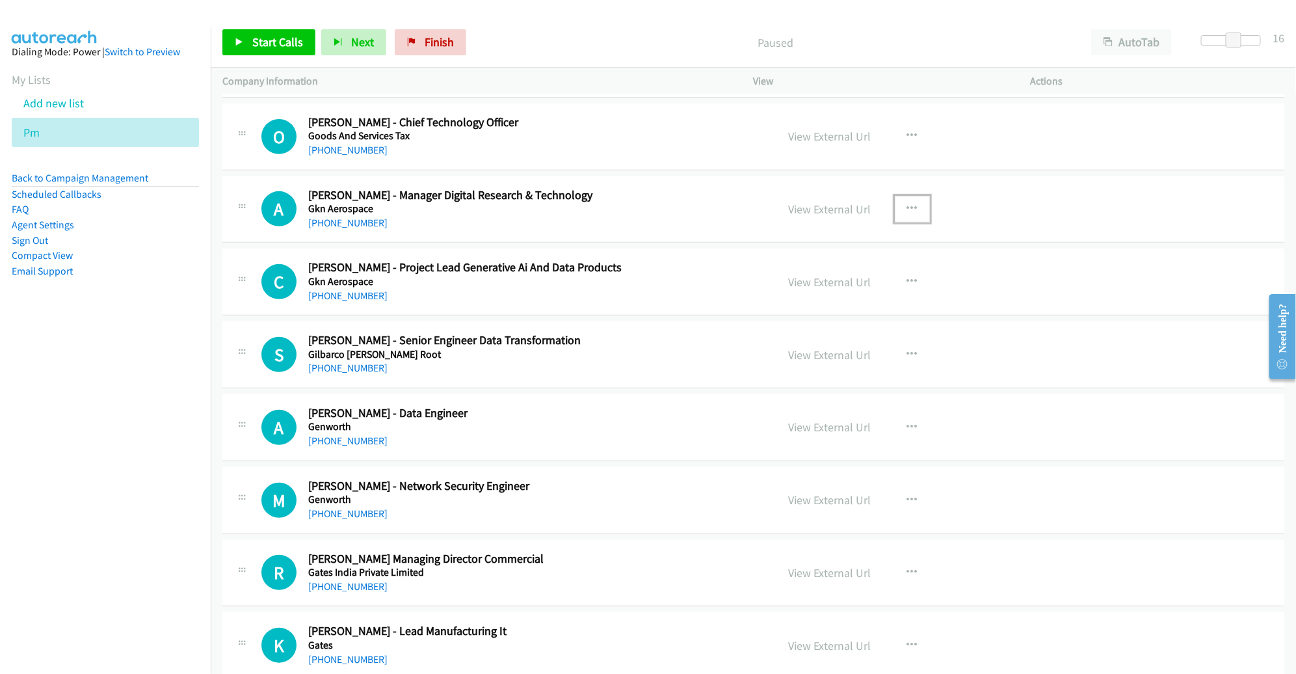
click at [907, 204] on icon "button" at bounding box center [912, 209] width 10 height 10
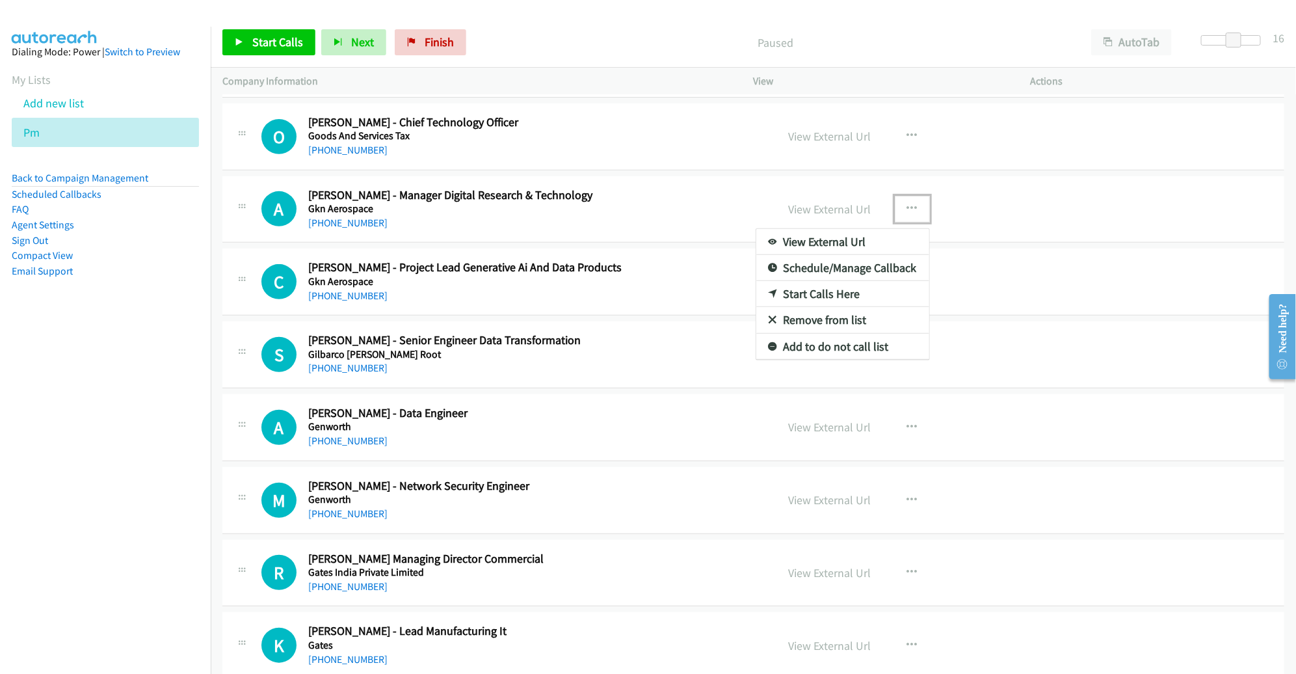
click at [820, 281] on link "Start Calls Here" at bounding box center [842, 294] width 173 height 26
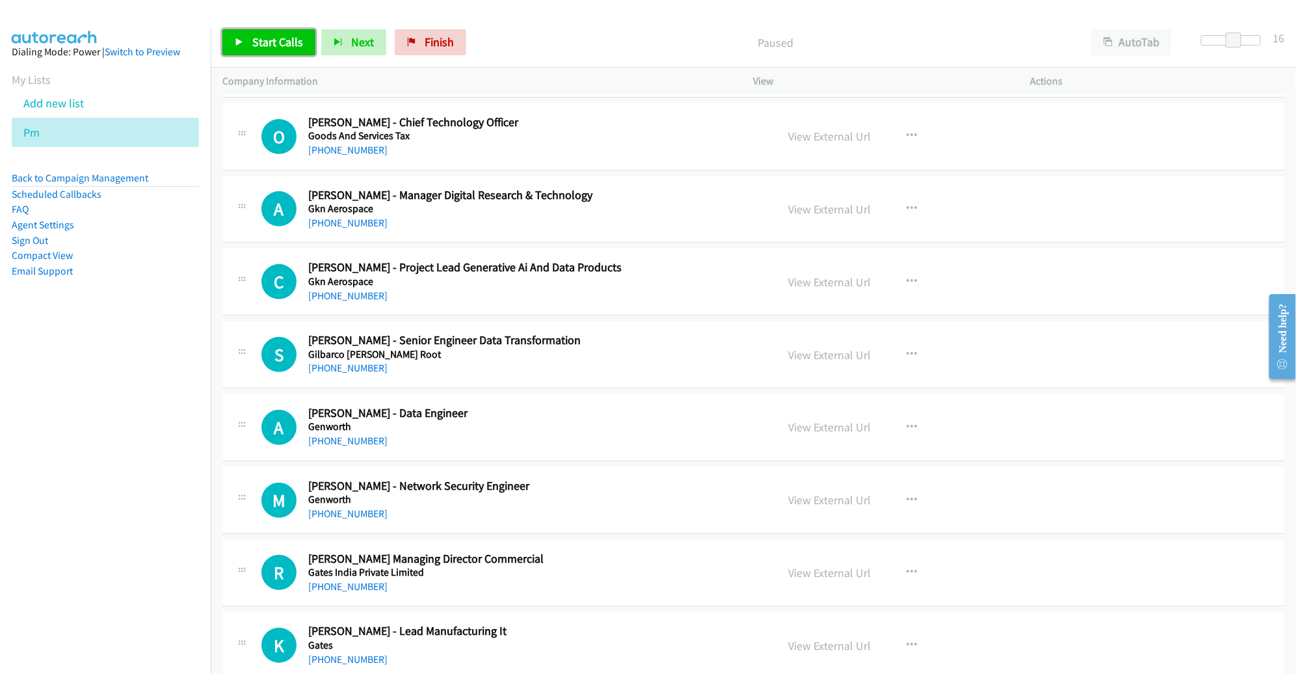
click at [260, 46] on span "Start Calls" at bounding box center [277, 41] width 51 height 15
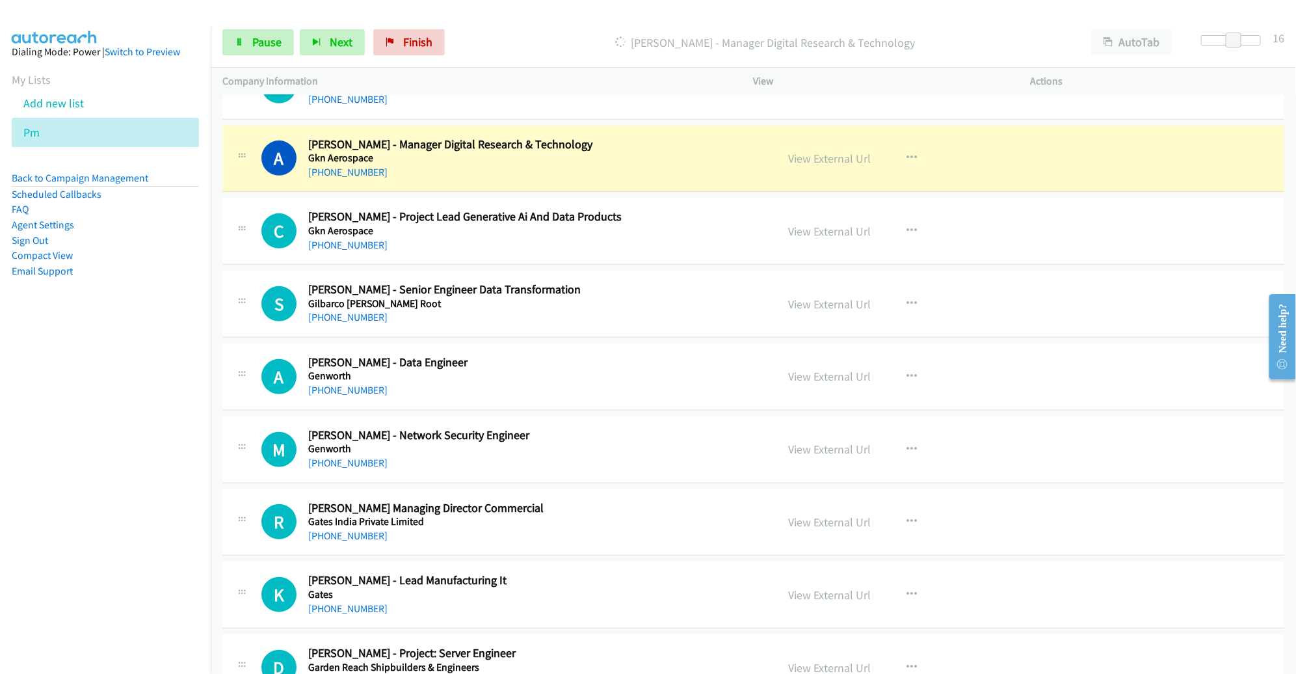
scroll to position [8119, 0]
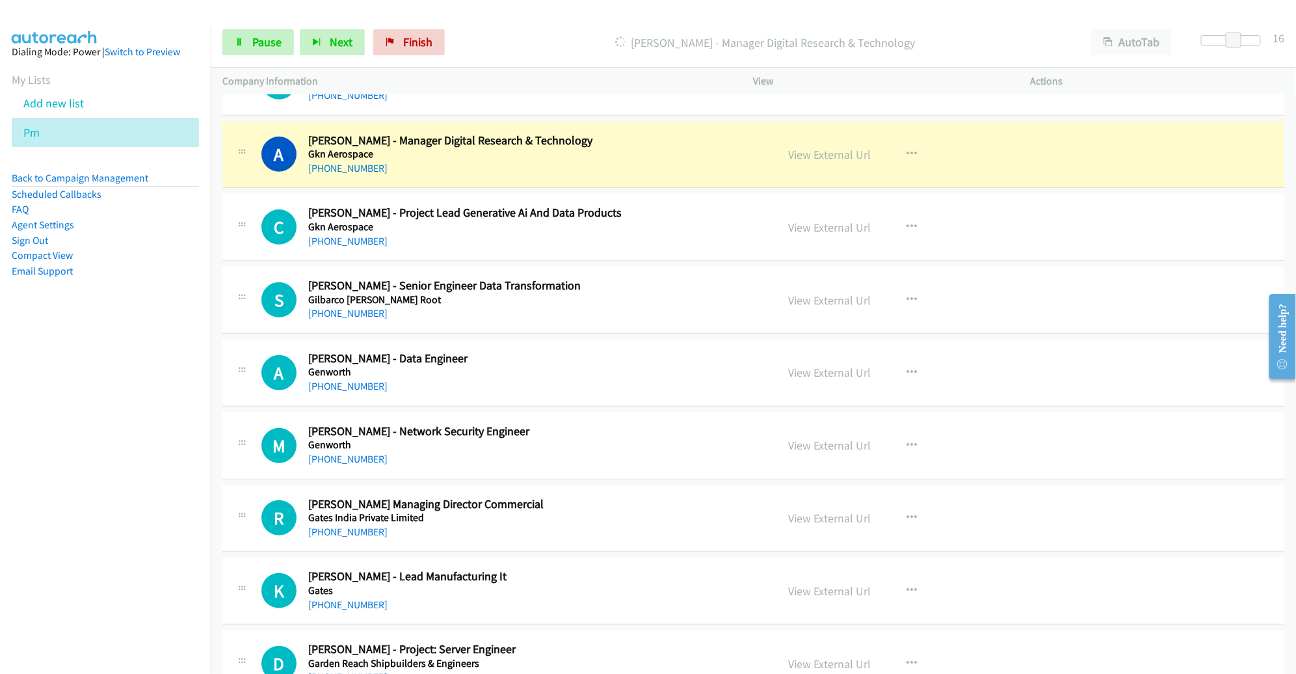
click at [717, 194] on div "C Callback Scheduled [PERSON_NAME] - Project Lead Generative Ai And Data Produc…" at bounding box center [753, 227] width 1062 height 67
click at [803, 147] on link "View External Url" at bounding box center [830, 154] width 83 height 15
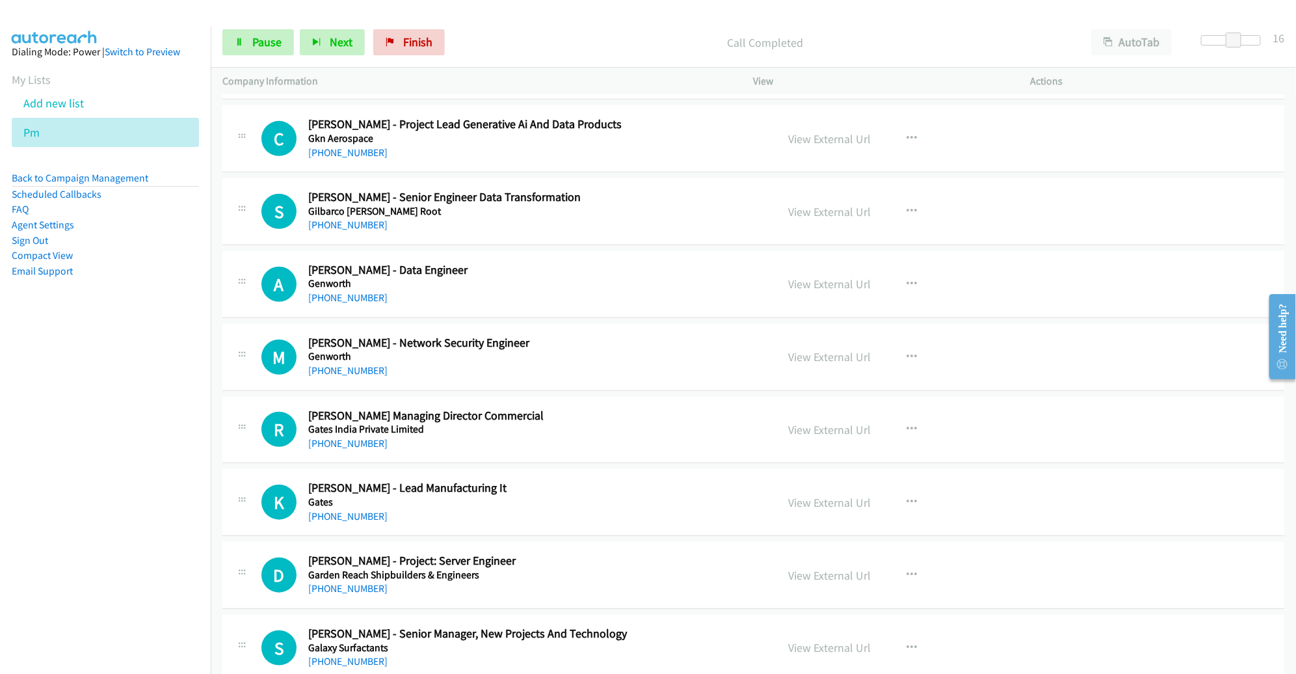
scroll to position [8209, 0]
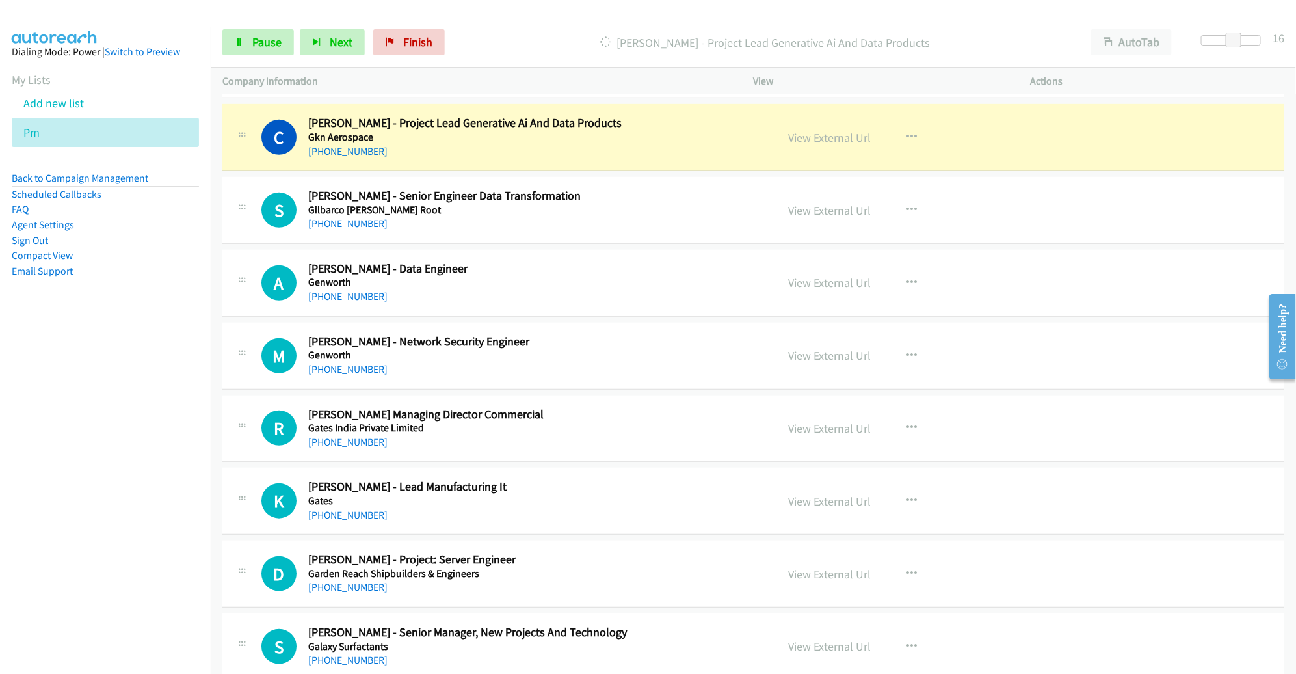
click at [676, 204] on h5 "Gilbarco [PERSON_NAME] Root" at bounding box center [533, 210] width 450 height 13
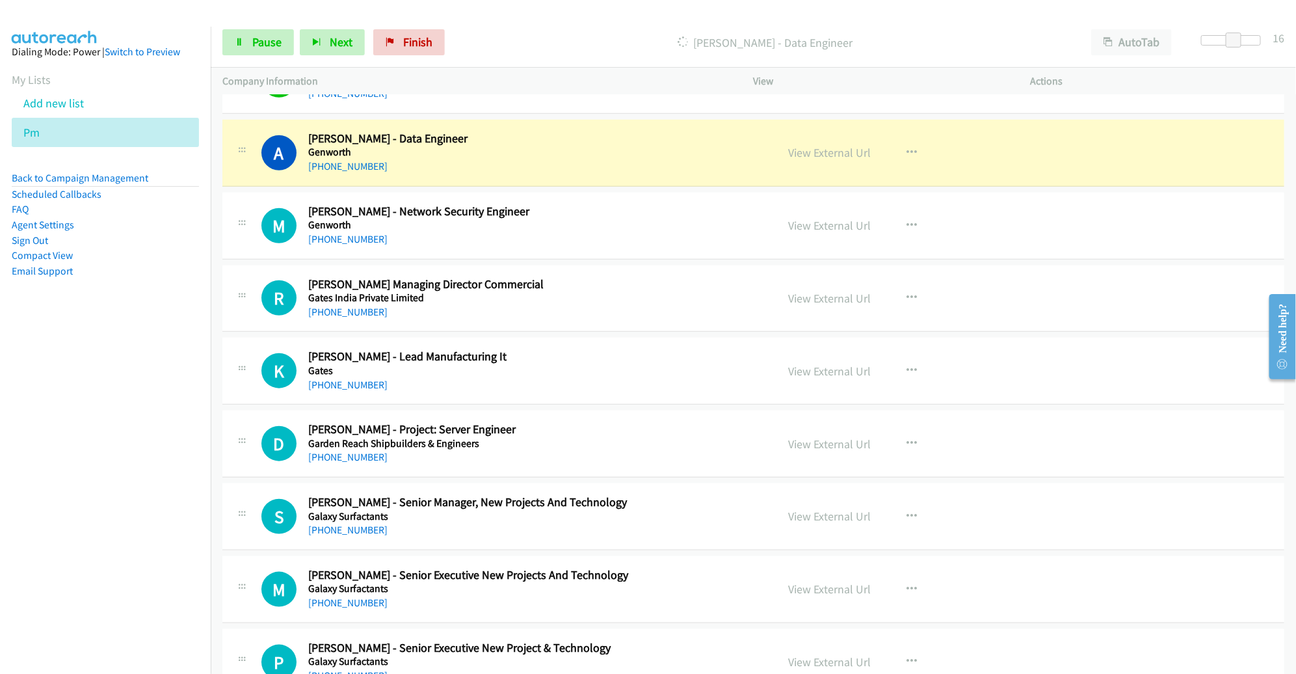
scroll to position [8342, 0]
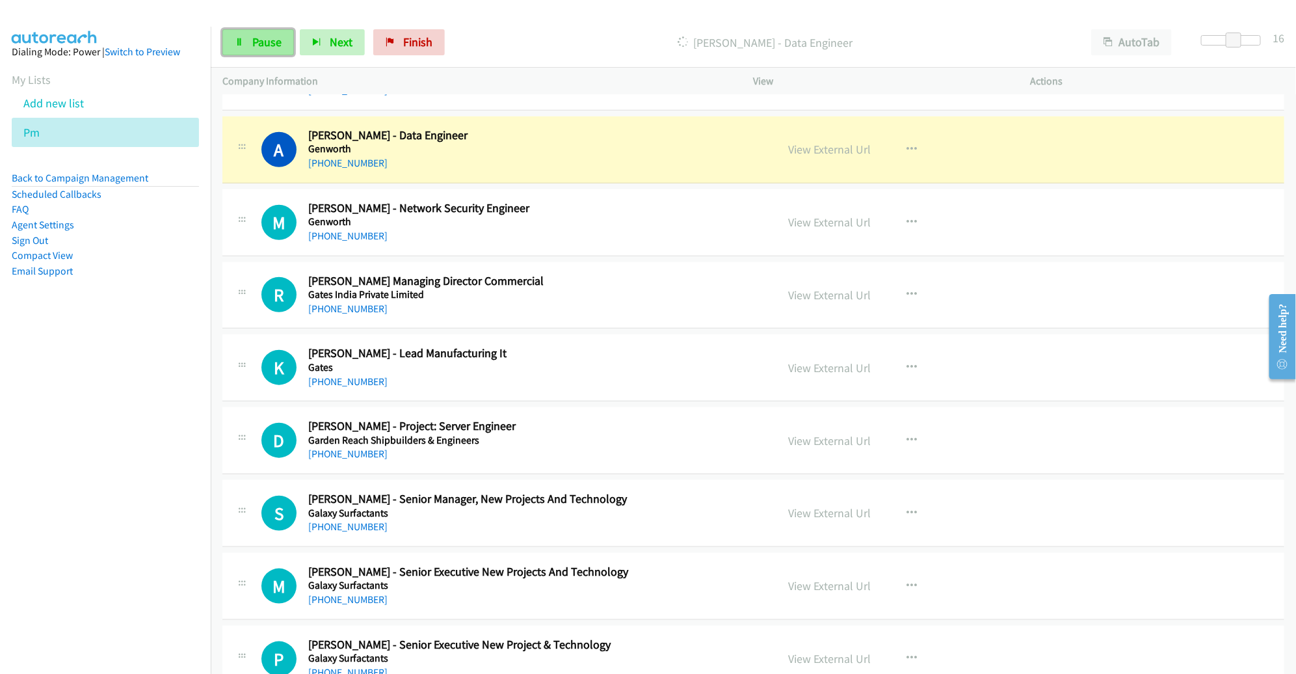
click at [259, 42] on span "Pause" at bounding box center [266, 41] width 29 height 15
click at [809, 142] on link "View External Url" at bounding box center [830, 149] width 83 height 15
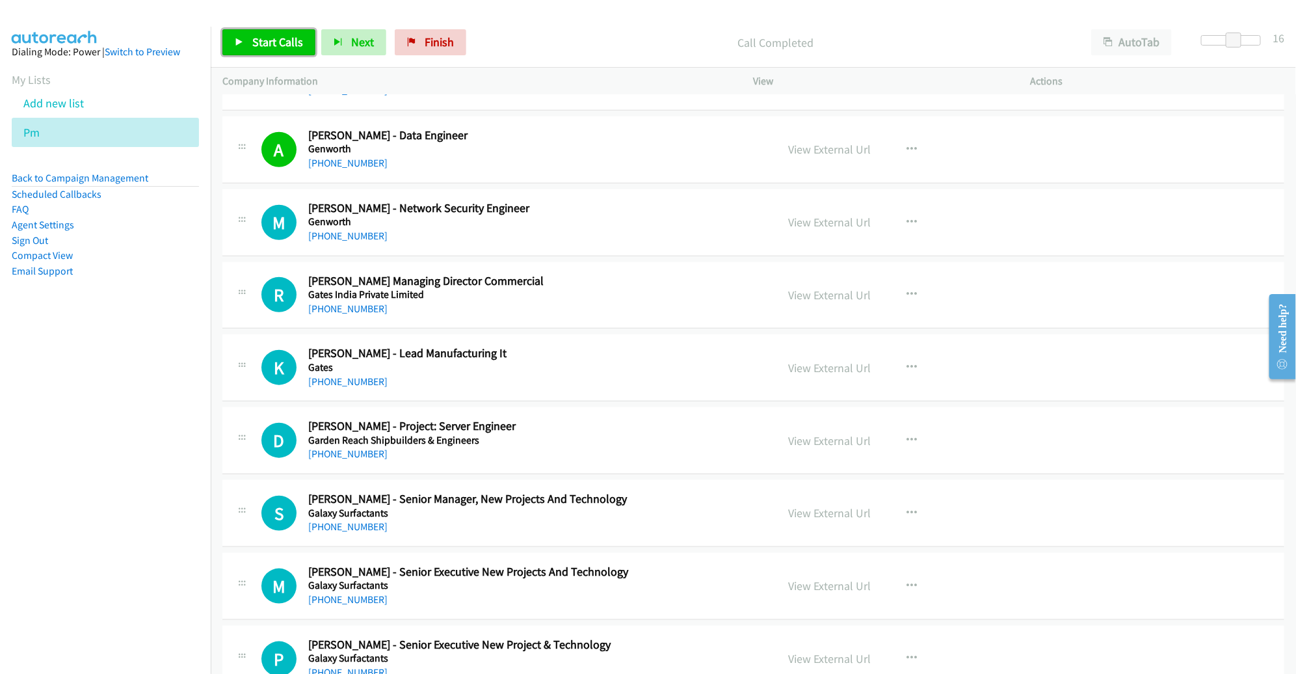
click at [259, 44] on span "Start Calls" at bounding box center [277, 41] width 51 height 15
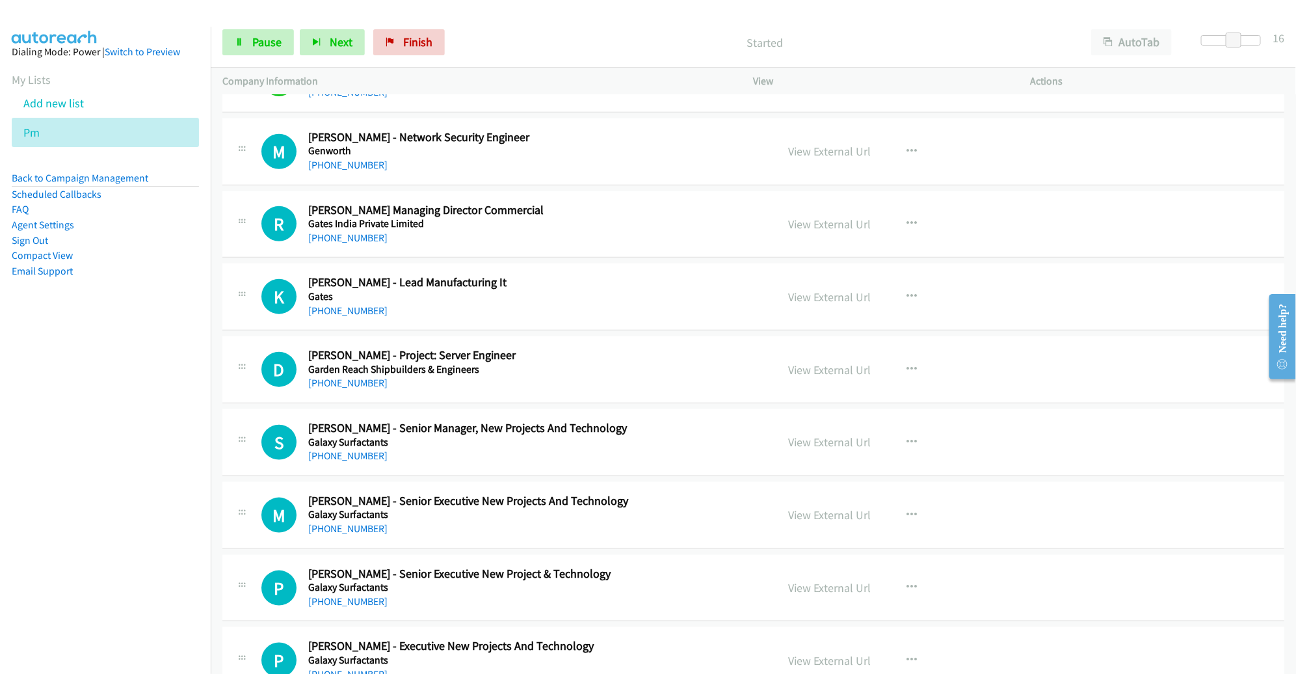
scroll to position [8413, 0]
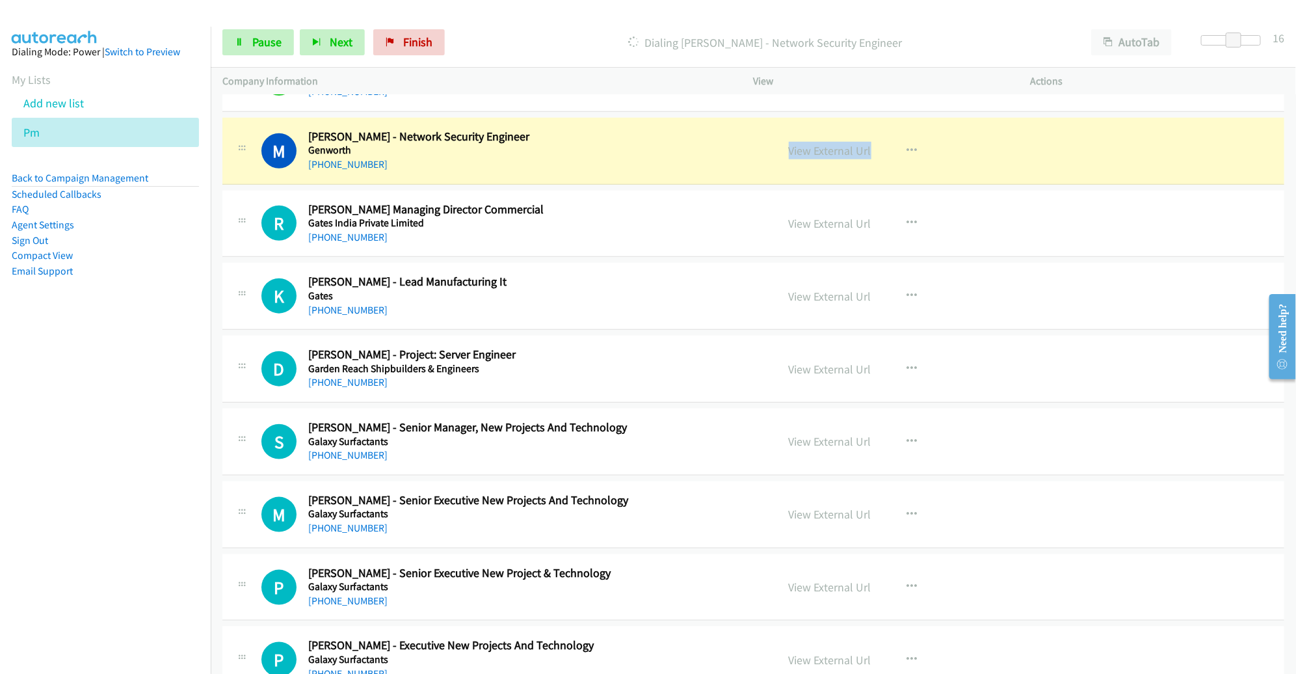
click at [655, 157] on div "[PHONE_NUMBER]" at bounding box center [533, 165] width 450 height 16
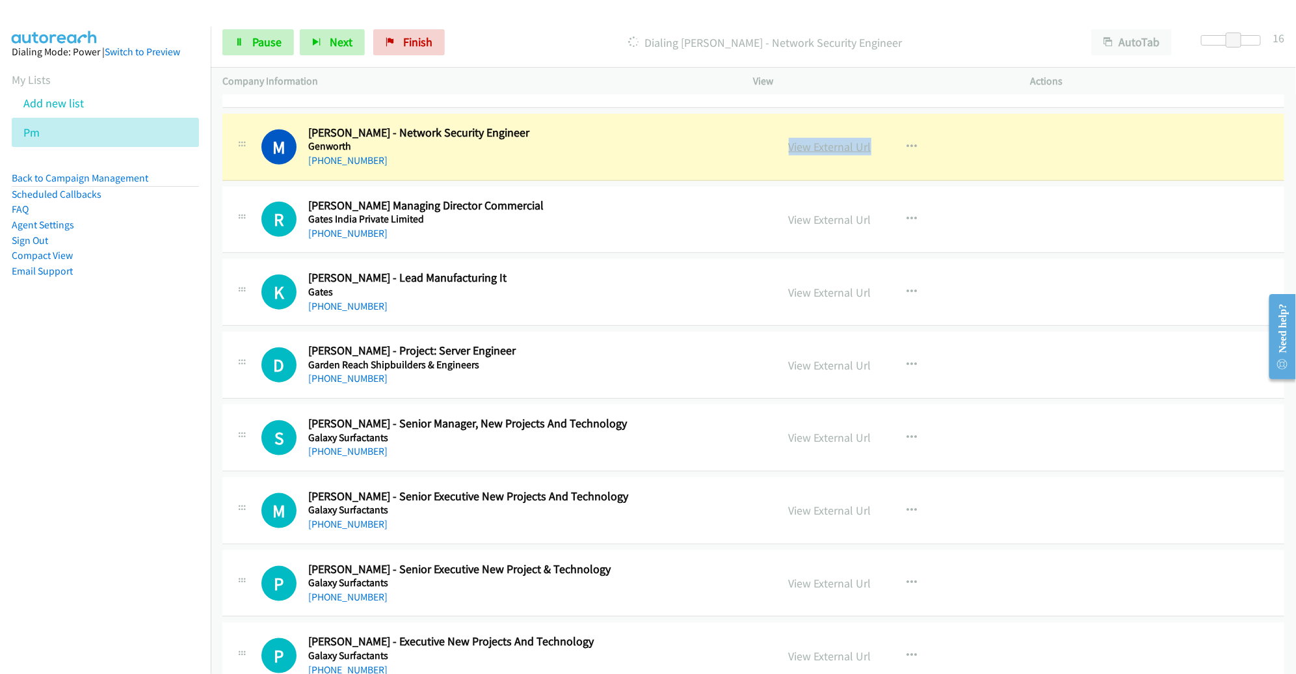
click at [812, 139] on link "View External Url" at bounding box center [830, 146] width 83 height 15
click at [256, 46] on span "Pause" at bounding box center [266, 41] width 29 height 15
